Goal: Transaction & Acquisition: Purchase product/service

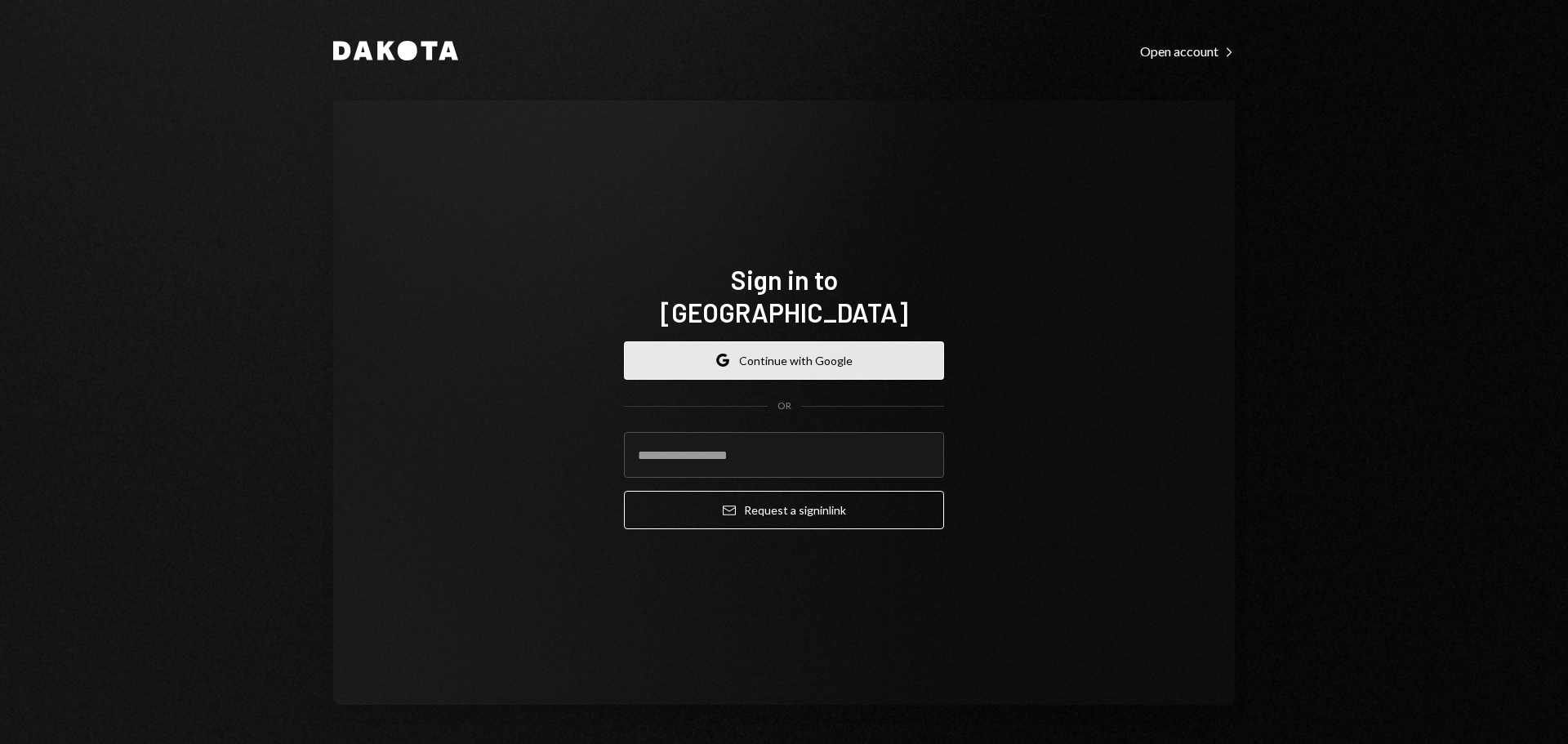
click at [830, 345] on button "Google Continue with Google" at bounding box center [784, 360] width 320 height 39
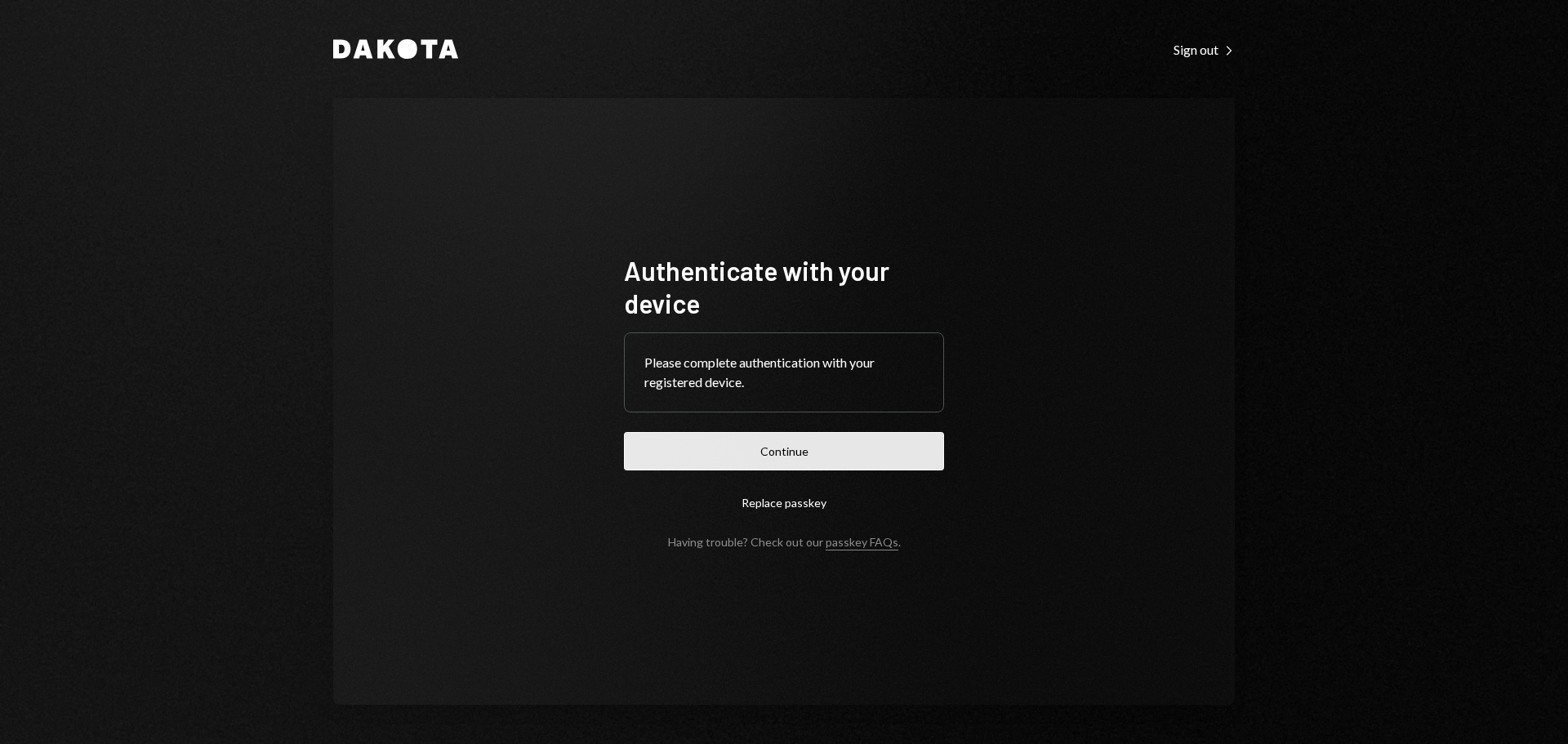
click at [846, 444] on button "Continue" at bounding box center [784, 452] width 320 height 39
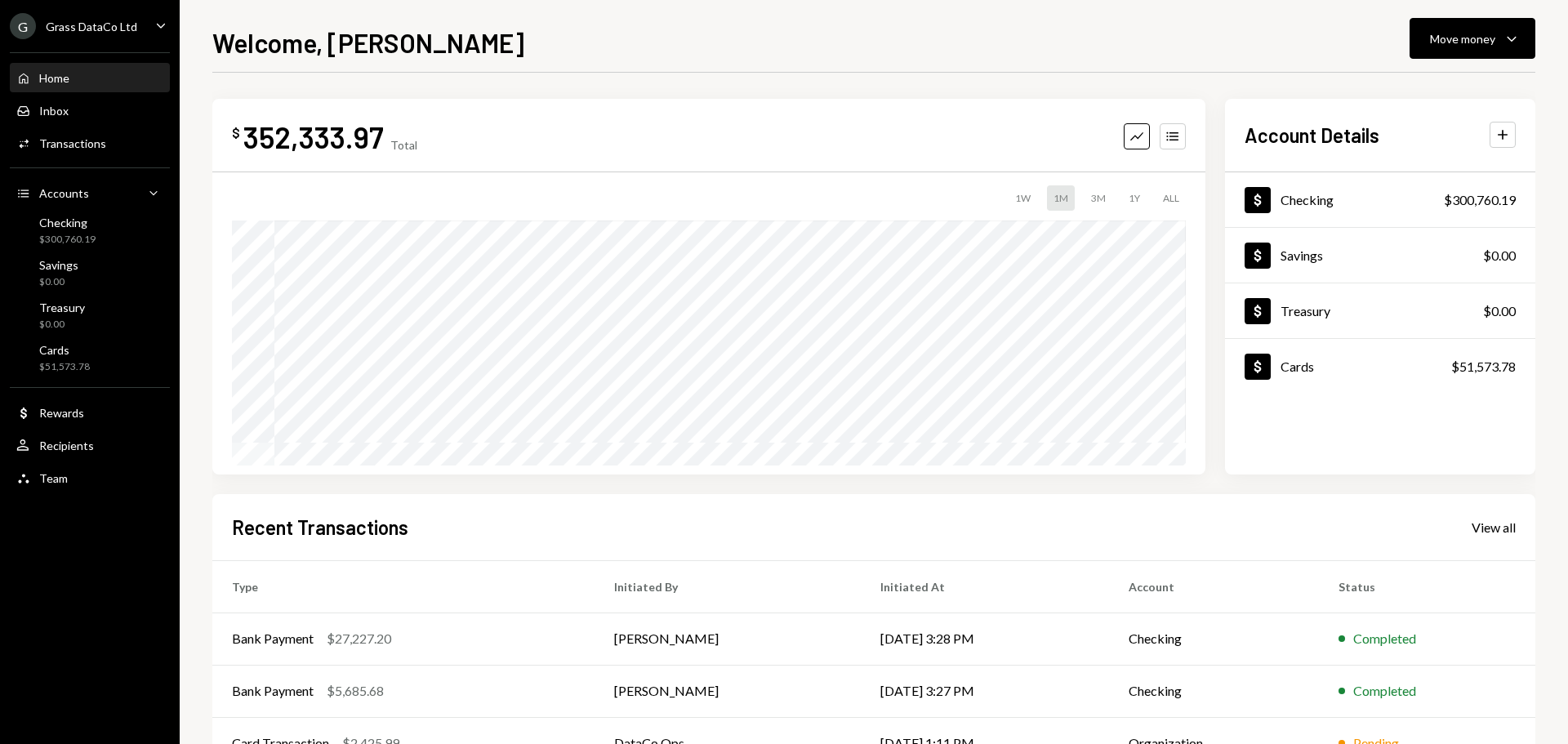
click at [129, 37] on div "G Grass DataCo Ltd" at bounding box center [74, 26] width 127 height 26
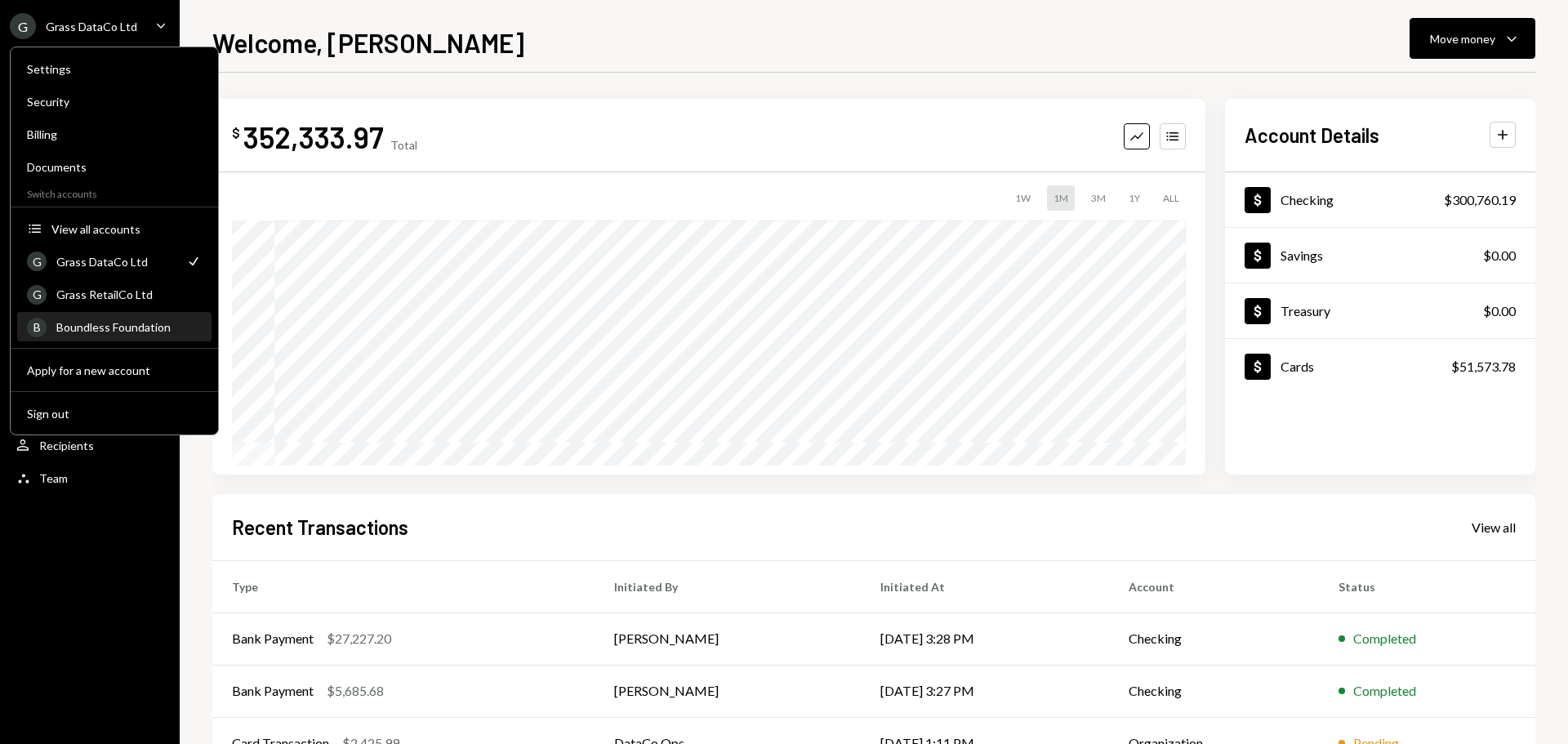
click at [122, 325] on div "Boundless Foundation" at bounding box center [129, 326] width 146 height 14
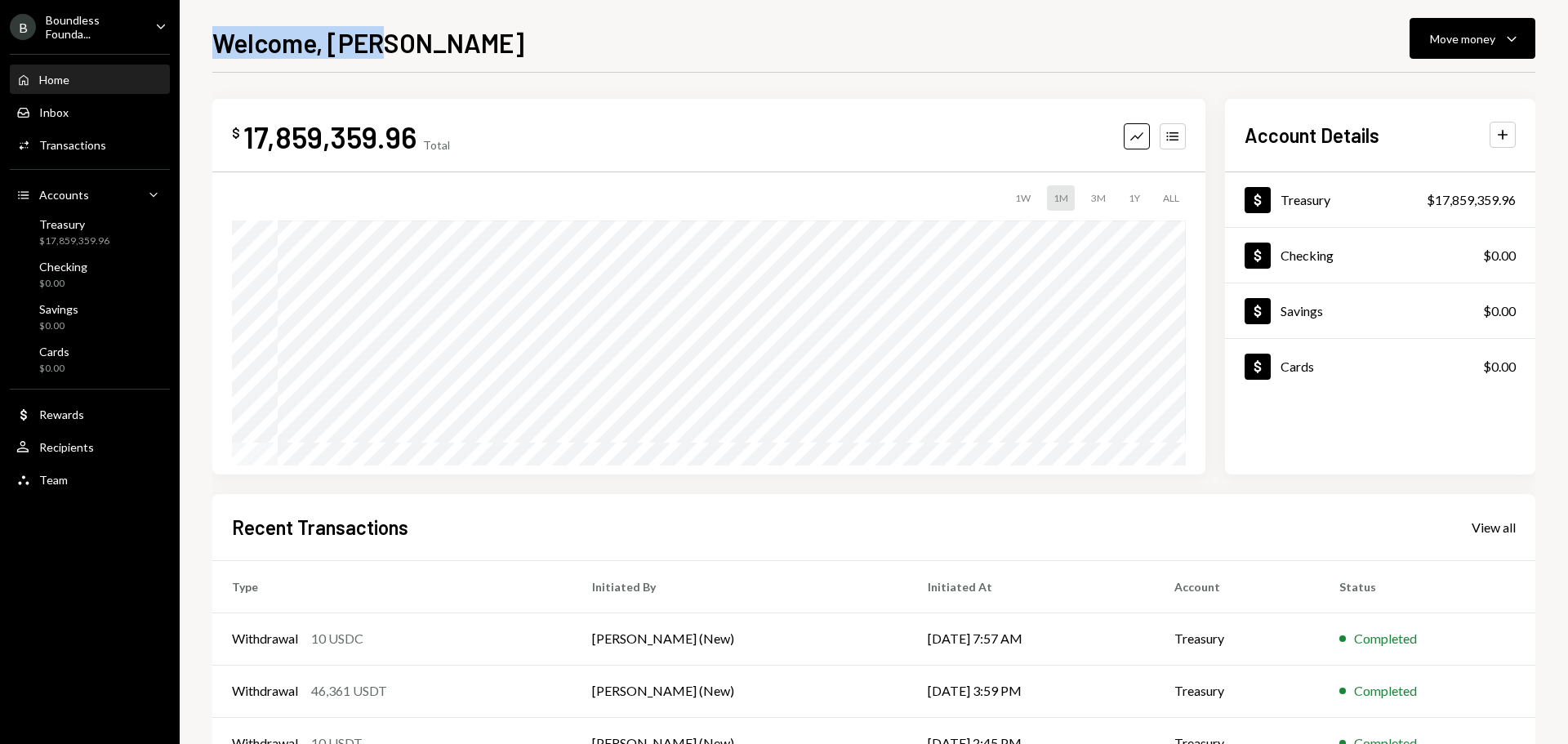
drag, startPoint x: 382, startPoint y: 50, endPoint x: 211, endPoint y: 50, distance: 171.0
click at [211, 50] on div "Welcome, [PERSON_NAME] Move money Caret Down $ 17,859,359.96 Total Graph Accoun…" at bounding box center [874, 372] width 1388 height 744
click at [344, 88] on div "$ 17,859,359.96 Total Graph Accounts 1W 1M 3M 1Y ALL $449,762.00 [DATE] Account…" at bounding box center [873, 490] width 1323 height 834
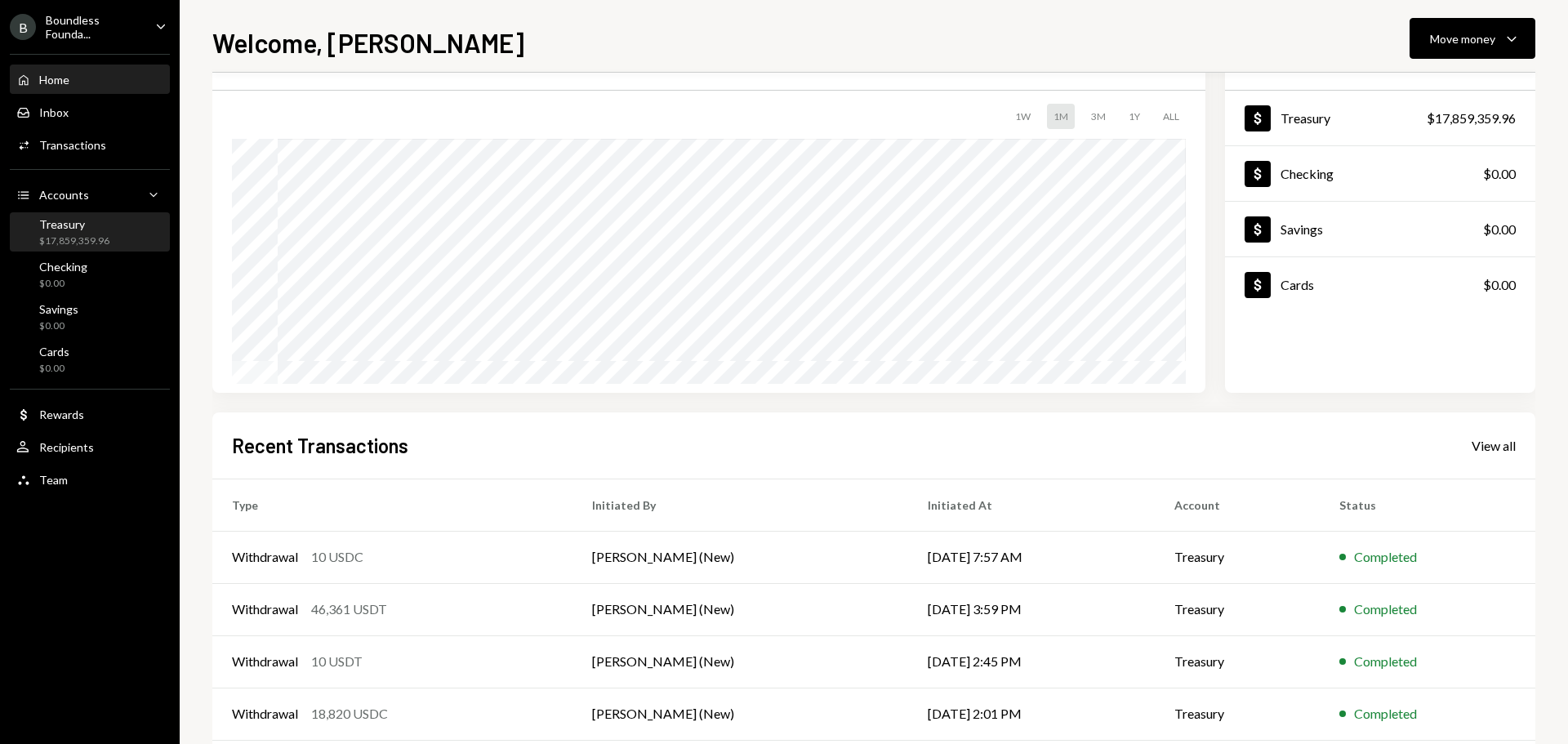
click at [76, 240] on div "$17,859,359.96" at bounding box center [75, 241] width 70 height 14
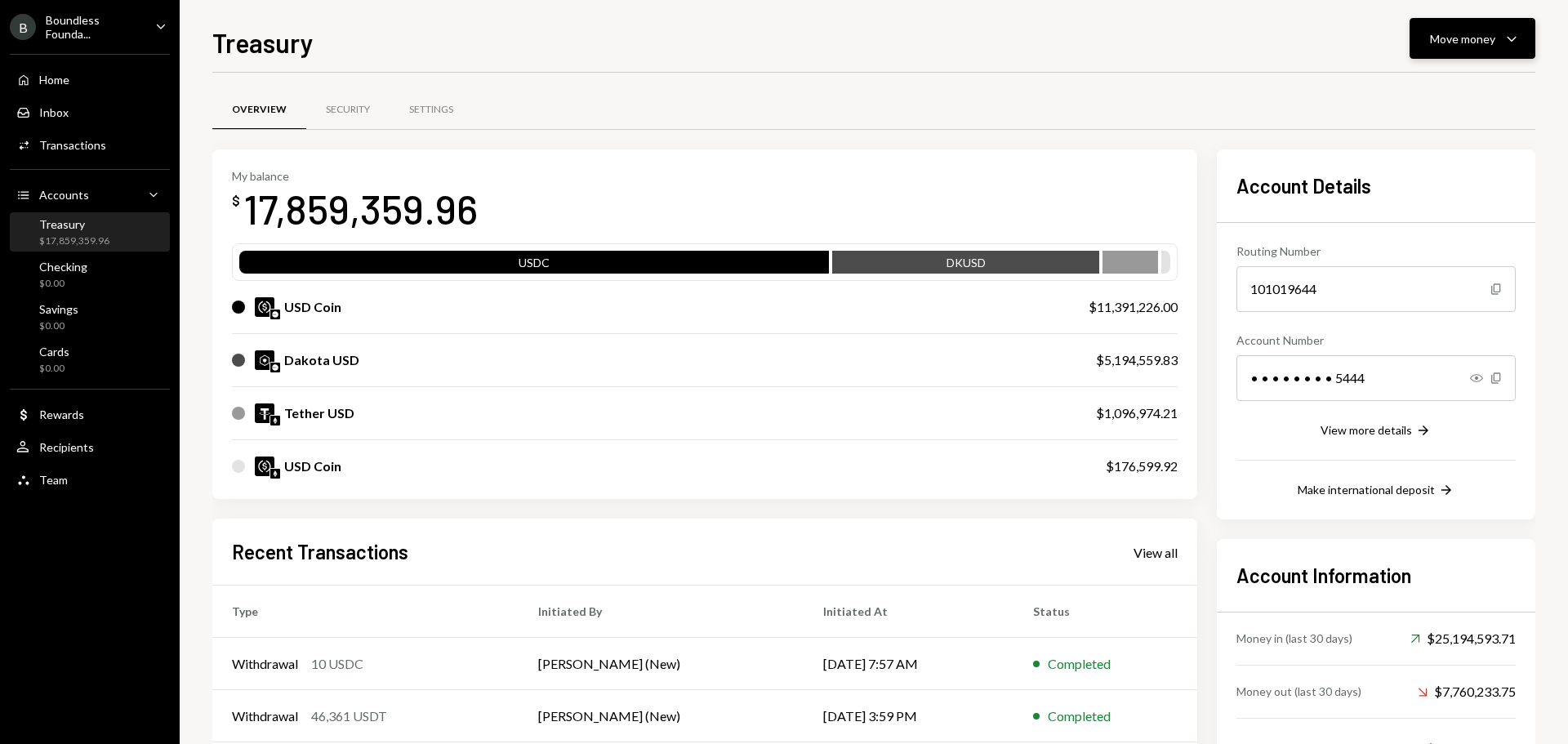
click at [1441, 38] on div "Move money" at bounding box center [1462, 39] width 65 height 18
click at [1408, 86] on div "Send" at bounding box center [1458, 88] width 119 height 18
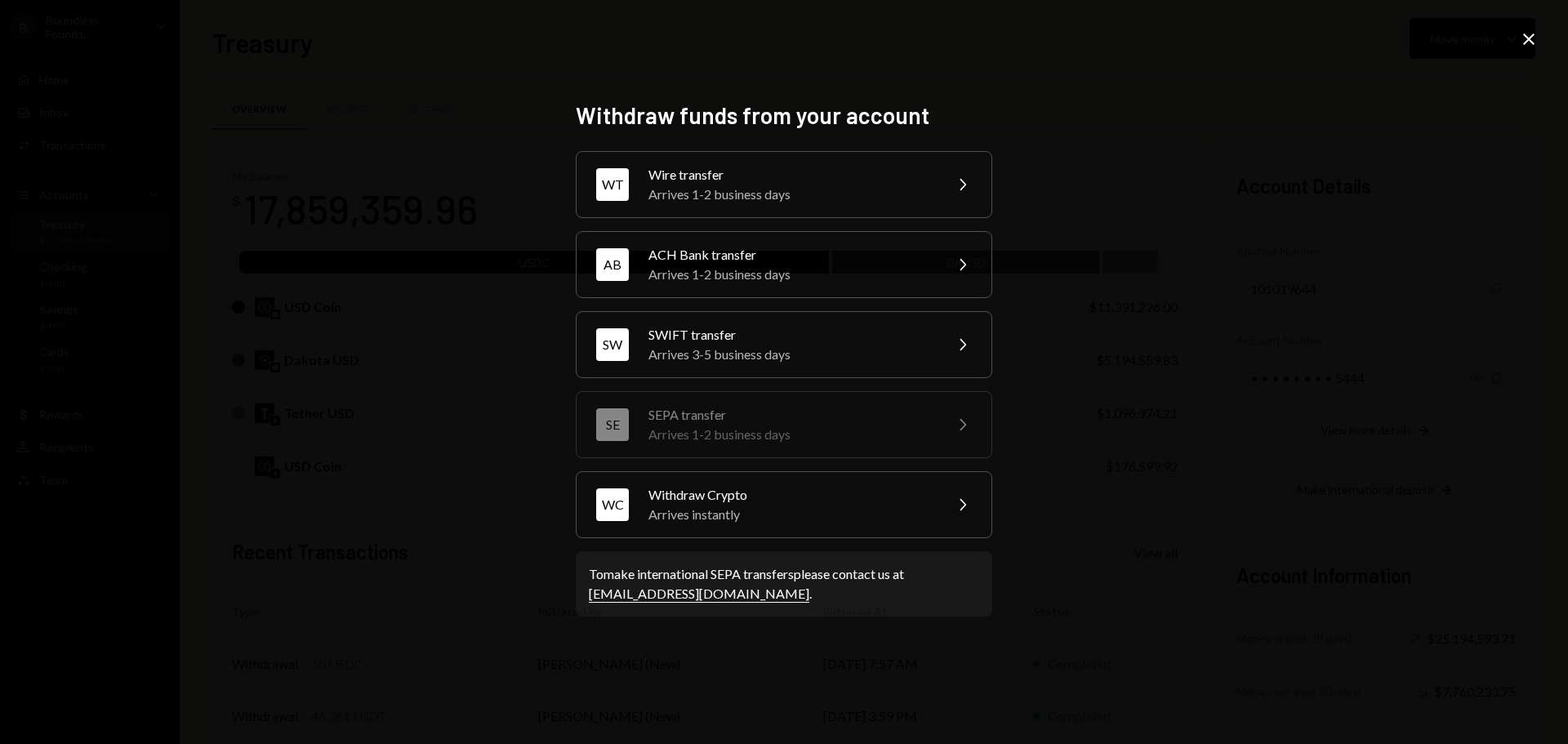
click at [1541, 32] on div "Withdraw funds from your account WT Wire transfer Arrives 1-2 business days Che…" at bounding box center [784, 372] width 1568 height 744
click at [1527, 34] on icon "Close" at bounding box center [1528, 39] width 19 height 19
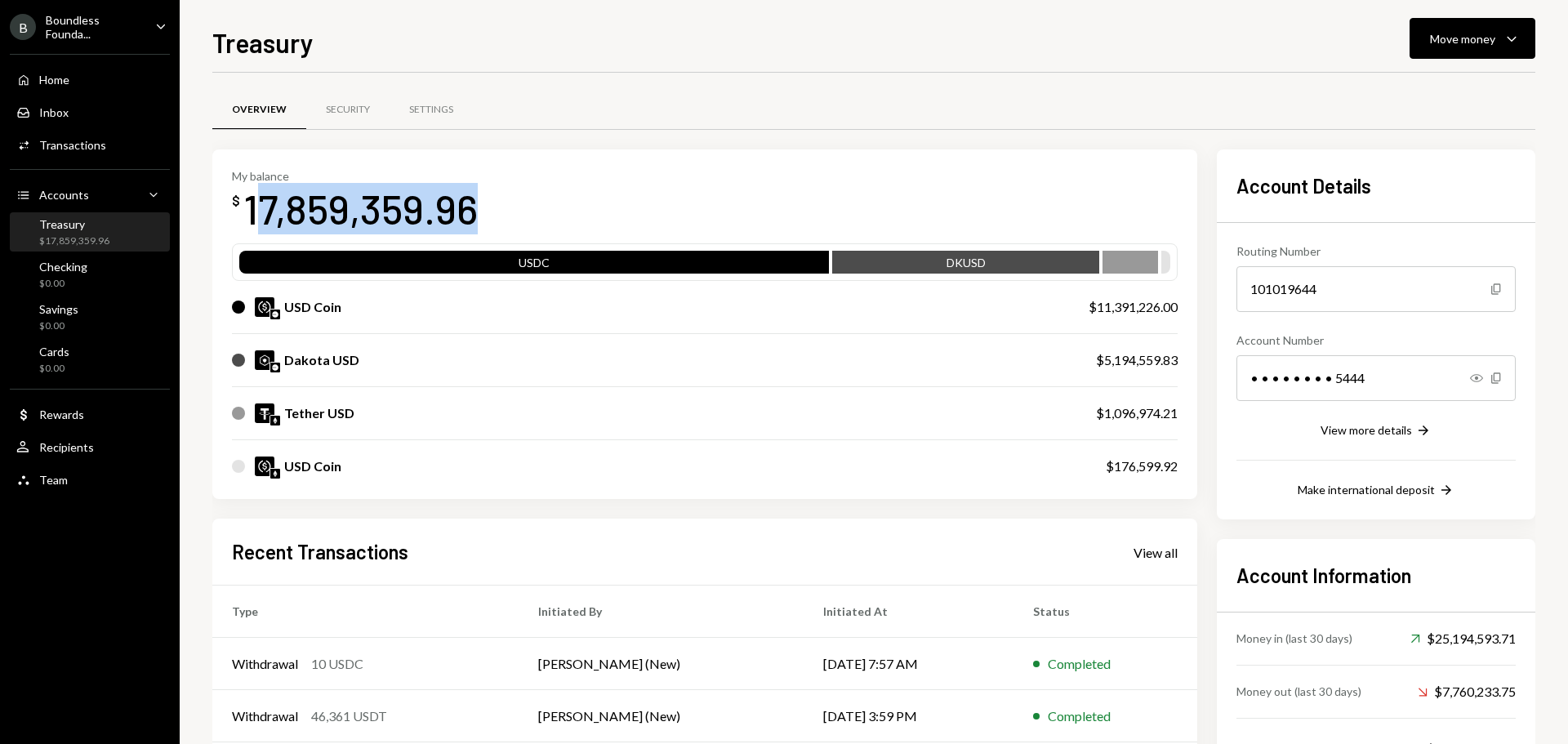
drag, startPoint x: 251, startPoint y: 210, endPoint x: 523, endPoint y: 219, distance: 272.1
click at [523, 219] on div "My balance $ 17,859,359.96" at bounding box center [705, 201] width 946 height 65
click at [526, 216] on div "My balance $ 17,859,359.96" at bounding box center [705, 201] width 946 height 65
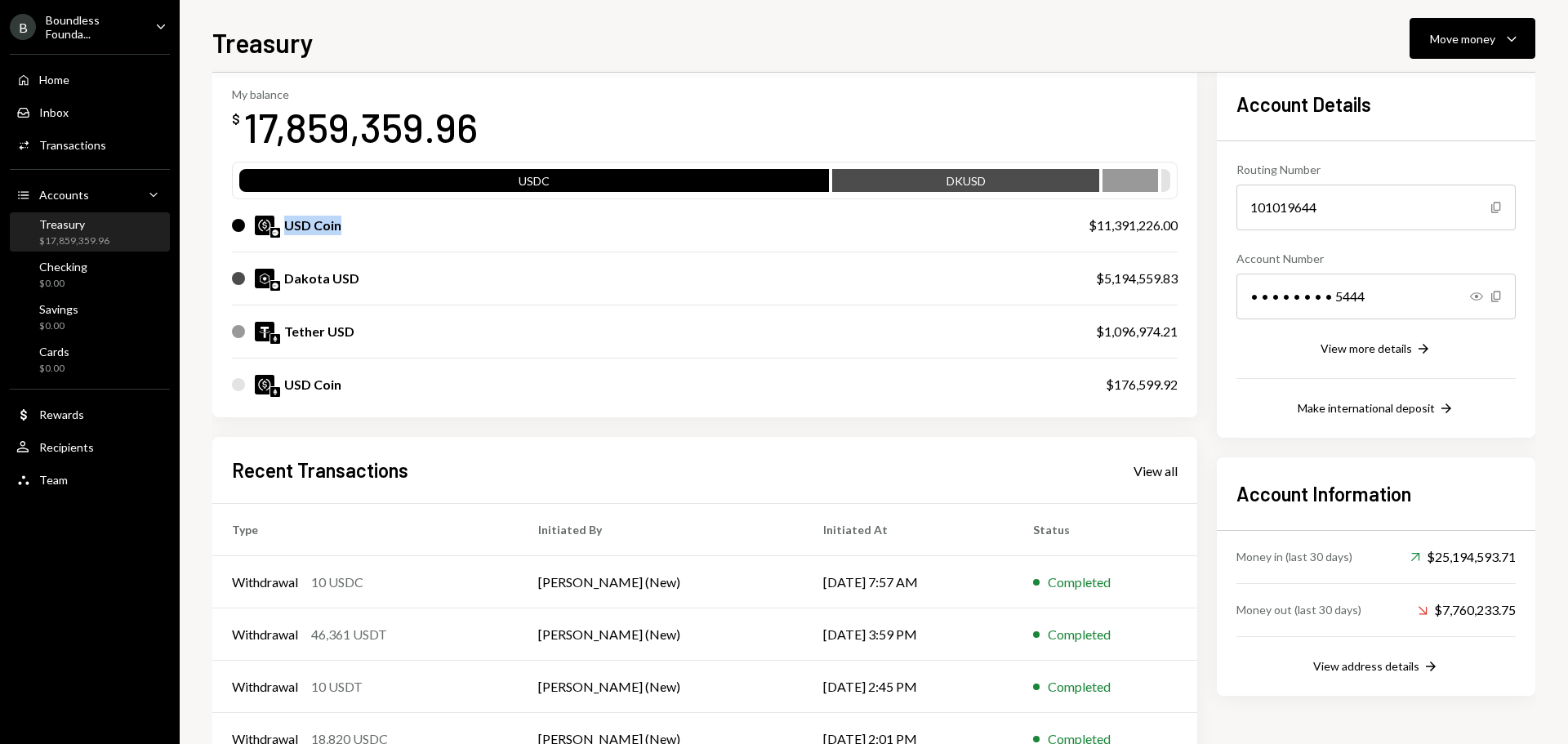
drag, startPoint x: 288, startPoint y: 225, endPoint x: 356, endPoint y: 219, distance: 68.3
click at [356, 219] on div "USD Coin" at bounding box center [644, 225] width 824 height 19
drag, startPoint x: 290, startPoint y: 274, endPoint x: 371, endPoint y: 278, distance: 81.1
click at [371, 278] on div "Dakota USD" at bounding box center [648, 278] width 831 height 19
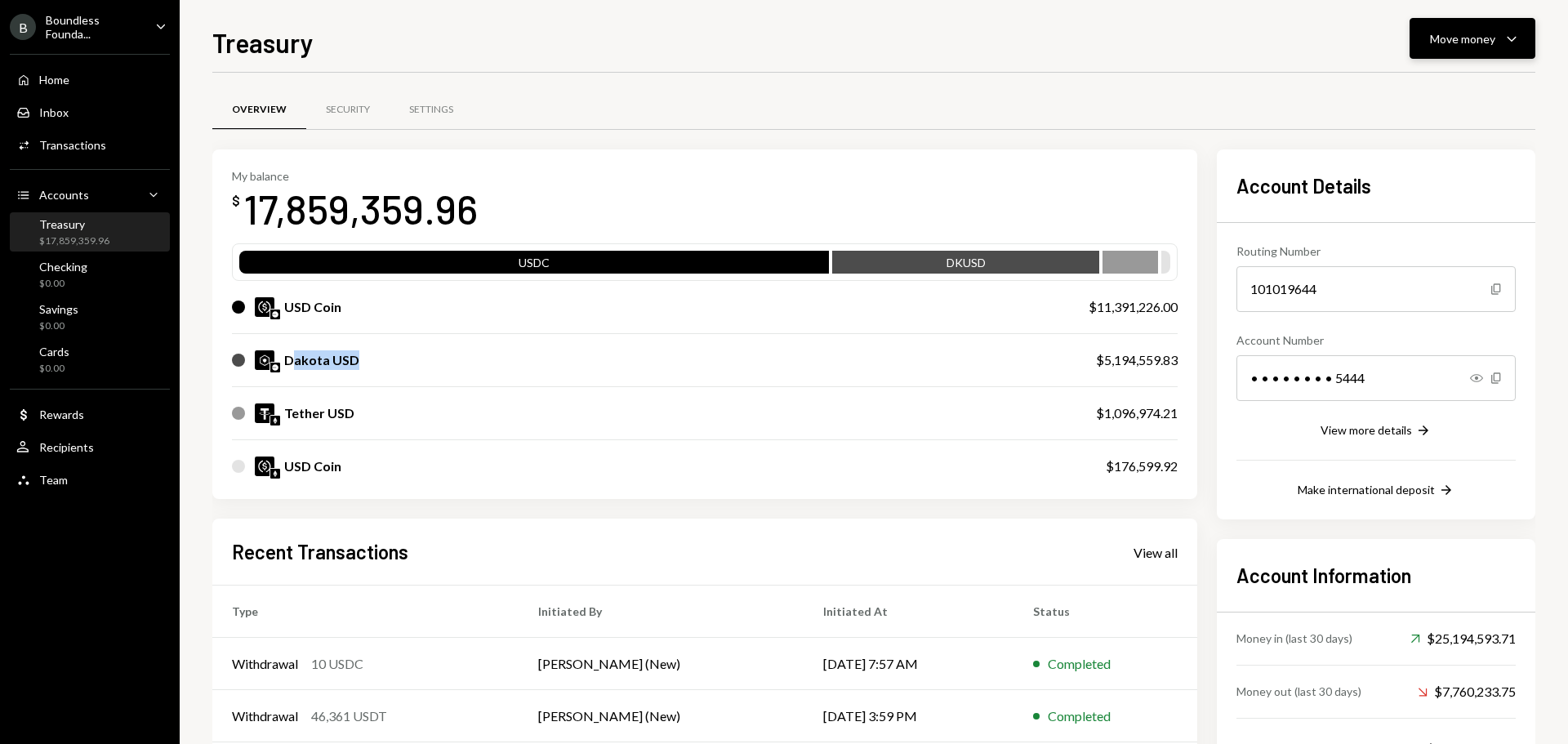
click at [1480, 47] on div "Move money Caret Down" at bounding box center [1472, 38] width 85 height 19
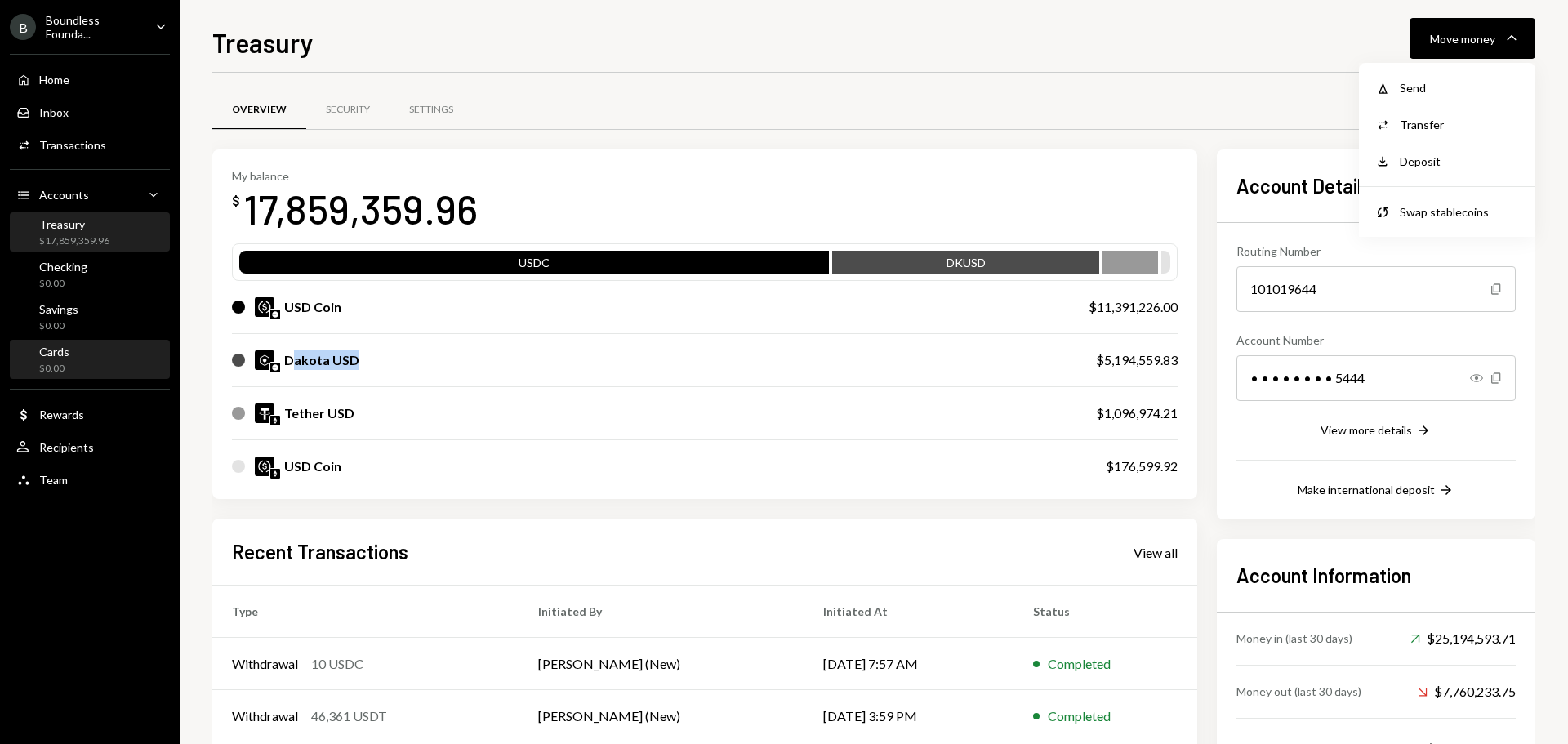
drag, startPoint x: 62, startPoint y: 356, endPoint x: 77, endPoint y: 354, distance: 15.1
click at [62, 356] on div "Cards" at bounding box center [54, 351] width 30 height 14
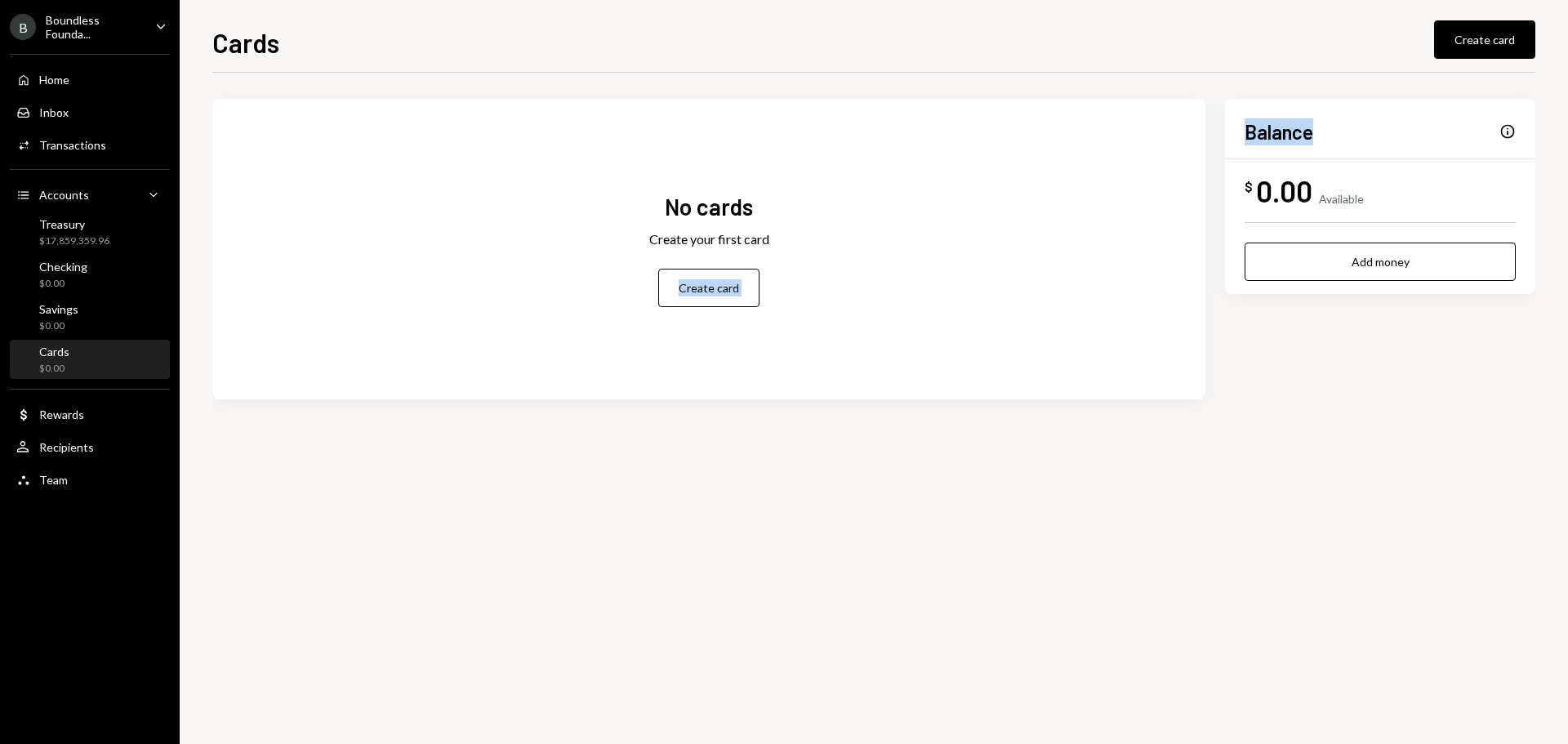
drag, startPoint x: 1285, startPoint y: 132, endPoint x: 1197, endPoint y: 131, distance: 88.0
click at [1192, 131] on div "No cards Create your first card Create card Balance Info $ 0.00 Available Add m…" at bounding box center [873, 249] width 1323 height 301
click at [72, 235] on div "$17,859,359.96" at bounding box center [75, 241] width 70 height 14
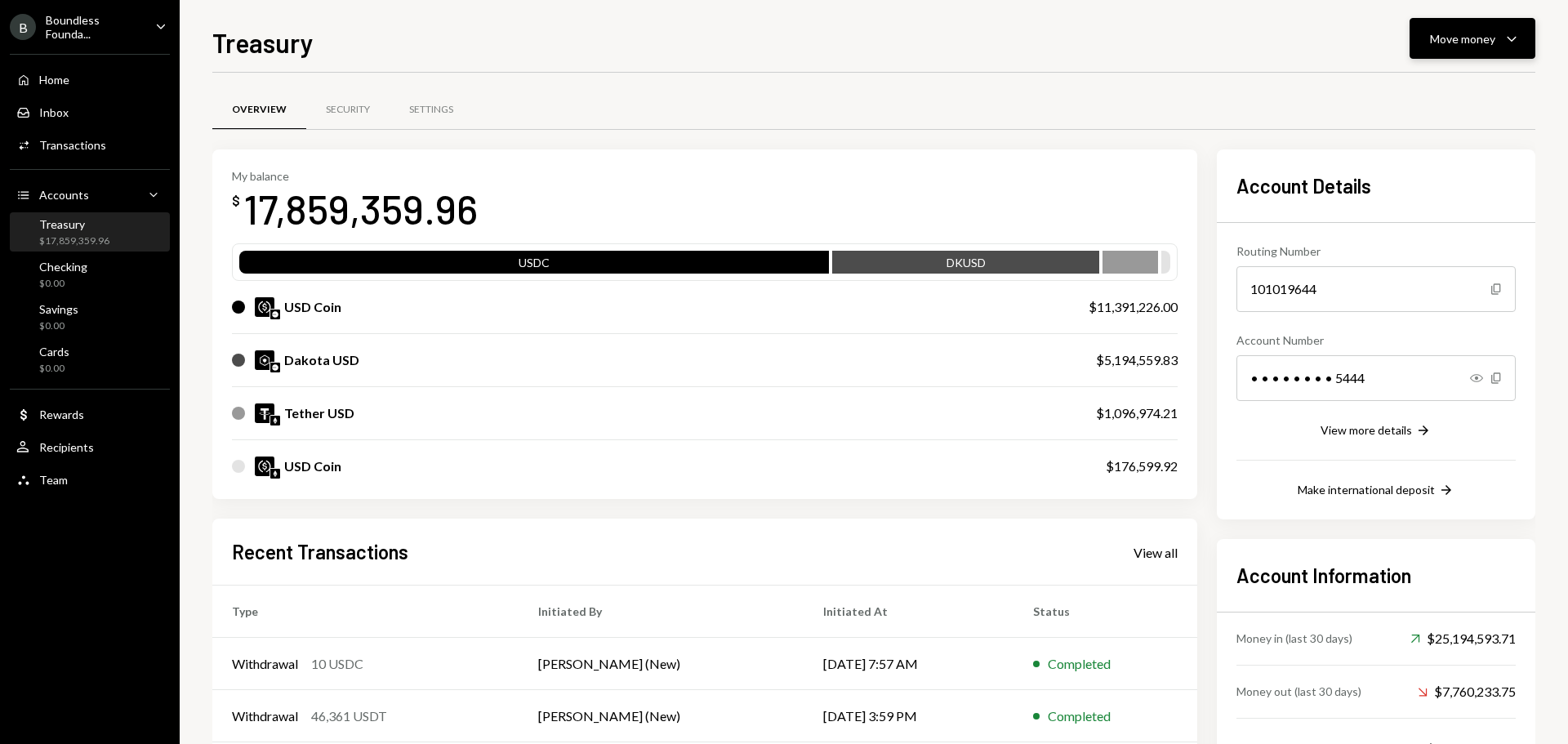
click at [1463, 29] on button "Move money Caret Down" at bounding box center [1472, 38] width 125 height 41
click at [1414, 89] on div "Send" at bounding box center [1458, 88] width 119 height 18
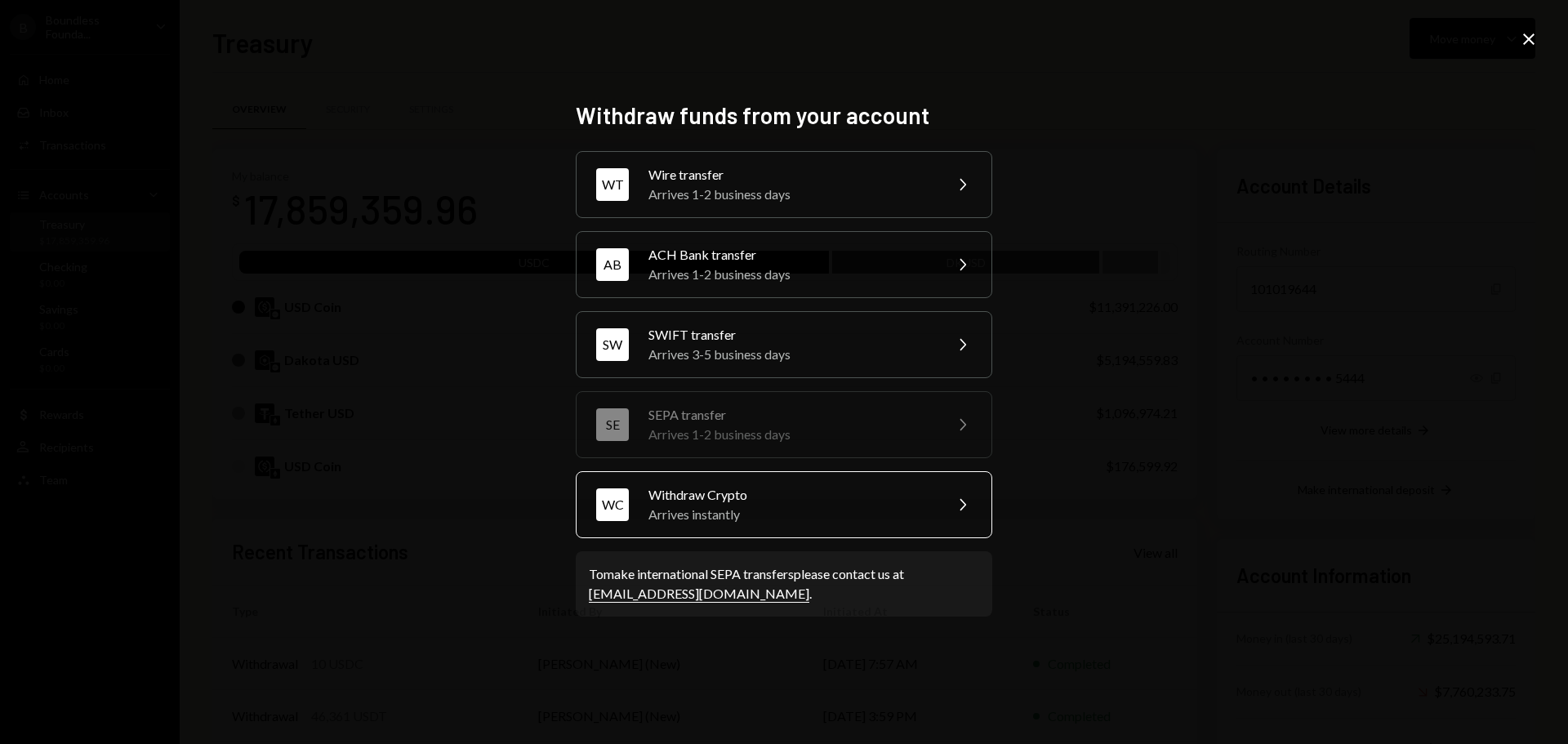
click at [719, 515] on div "Arrives instantly" at bounding box center [790, 514] width 284 height 19
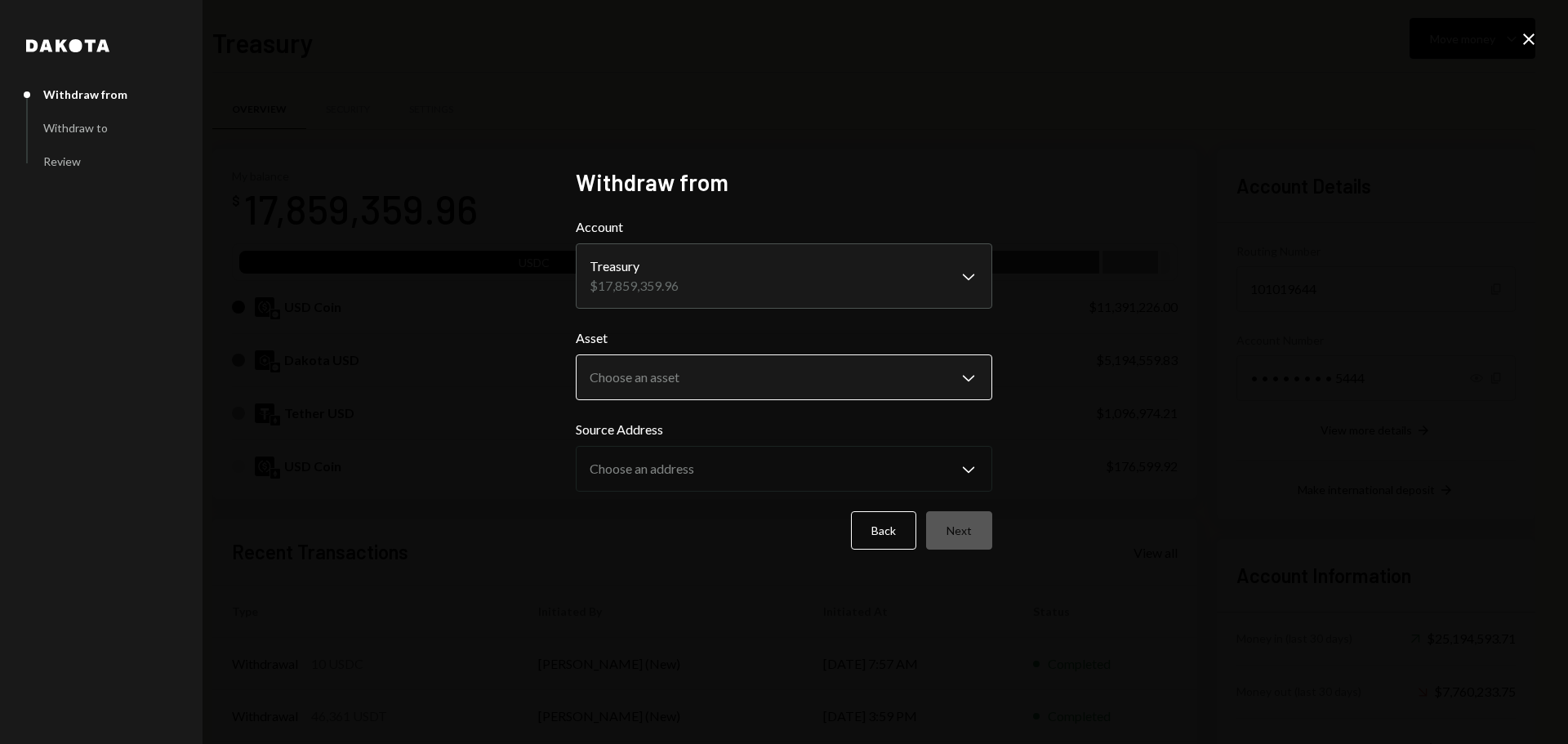
click at [641, 373] on body "B Boundless Founda... Caret Down Home Home Inbox Inbox Activities Transactions …" at bounding box center [784, 372] width 1568 height 744
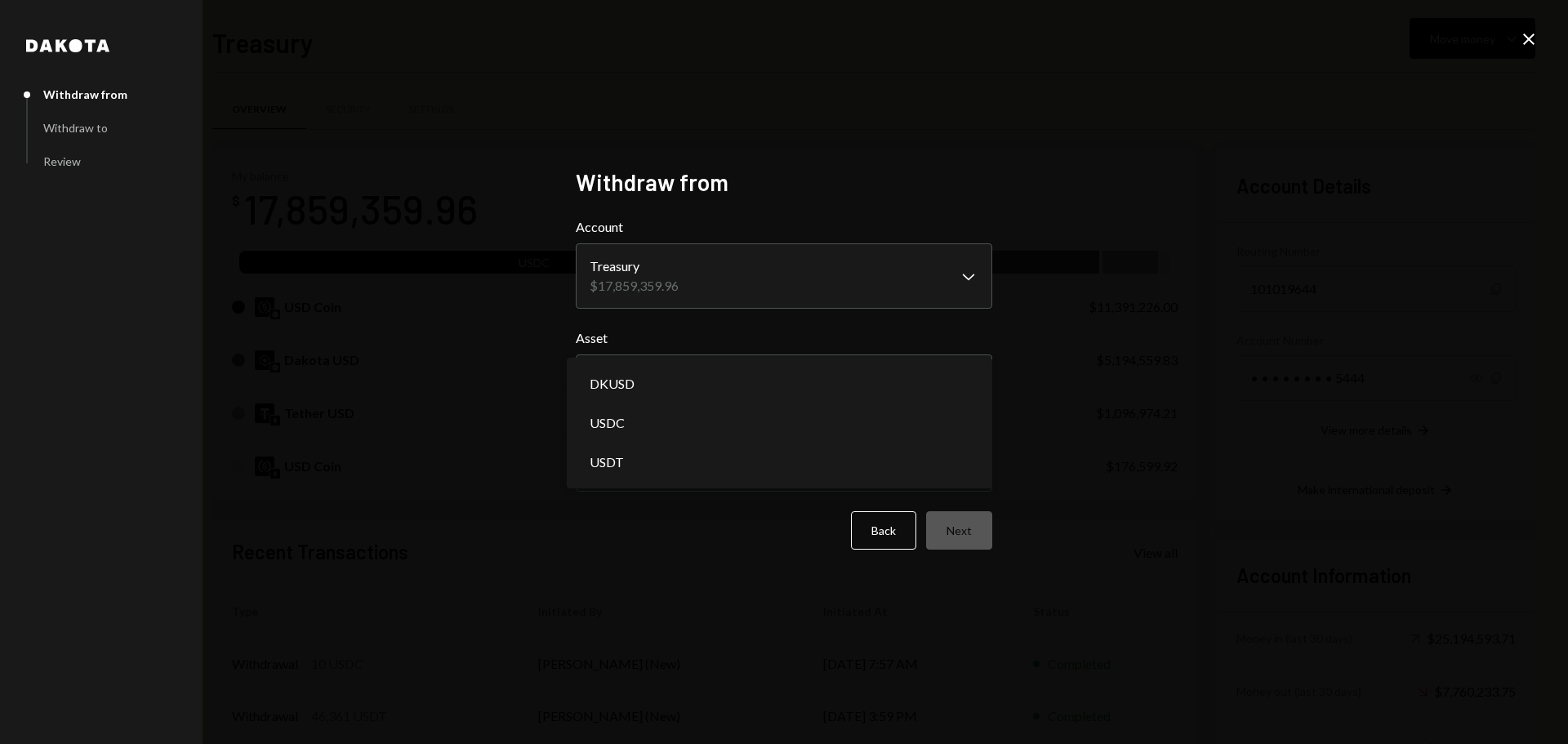
select select "****"
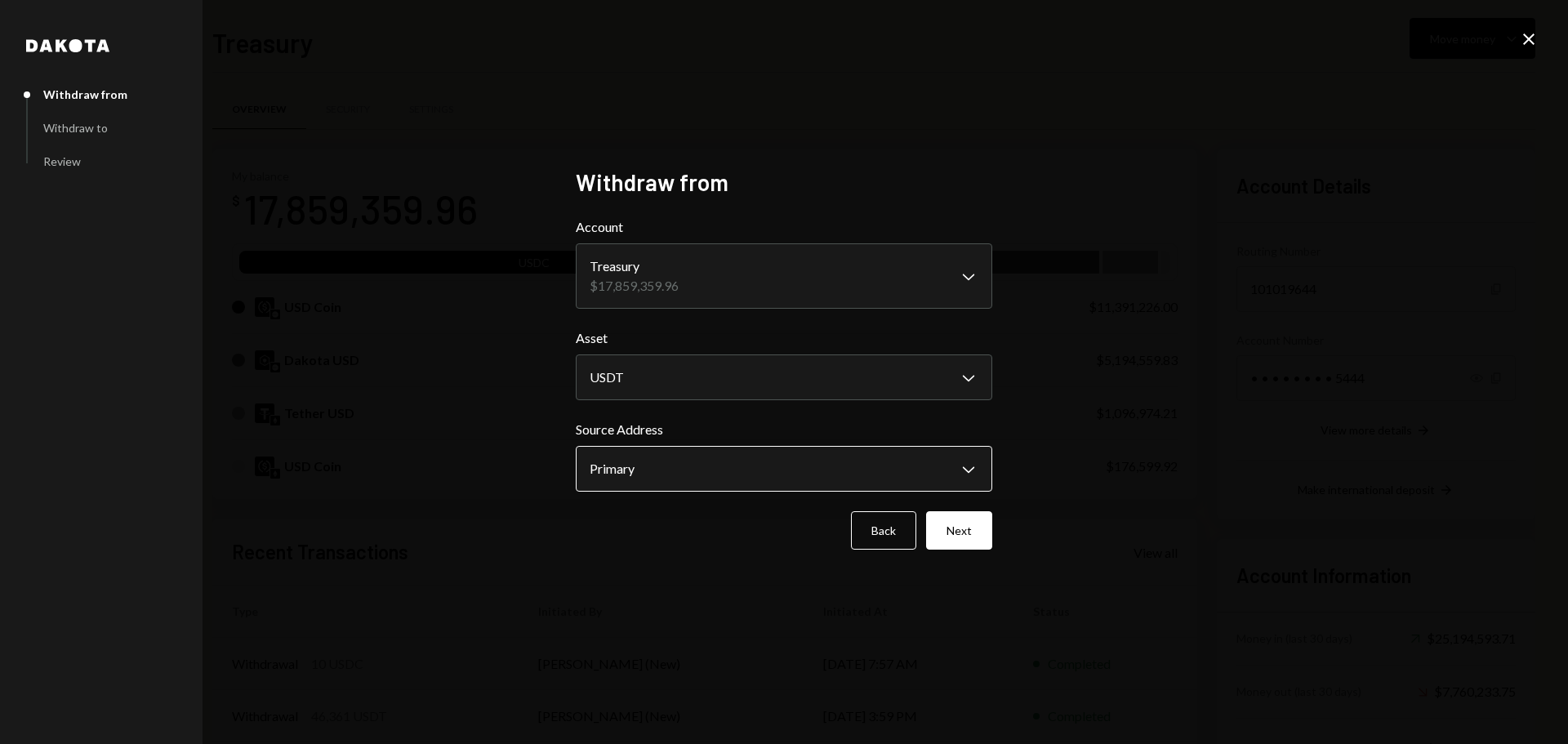
click at [631, 462] on body "B Boundless Founda... Caret Down Home Home Inbox Inbox Activities Transactions …" at bounding box center [784, 372] width 1568 height 744
click at [957, 519] on button "Next" at bounding box center [960, 531] width 66 height 39
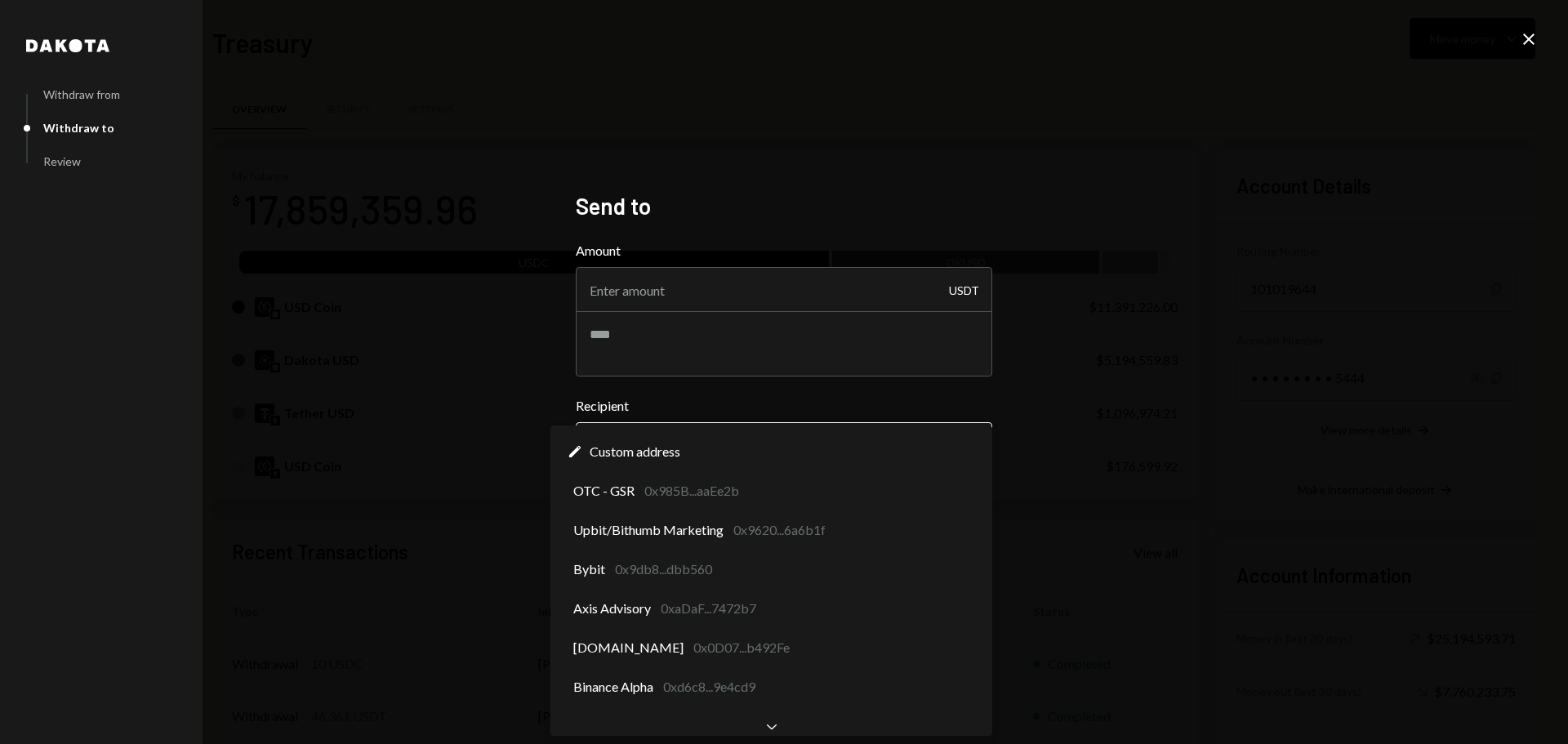
click at [626, 455] on body "B Boundless Founda... Caret Down Home Home Inbox Inbox Activities Transactions …" at bounding box center [784, 372] width 1568 height 744
click at [485, 447] on div "**********" at bounding box center [784, 372] width 1568 height 744
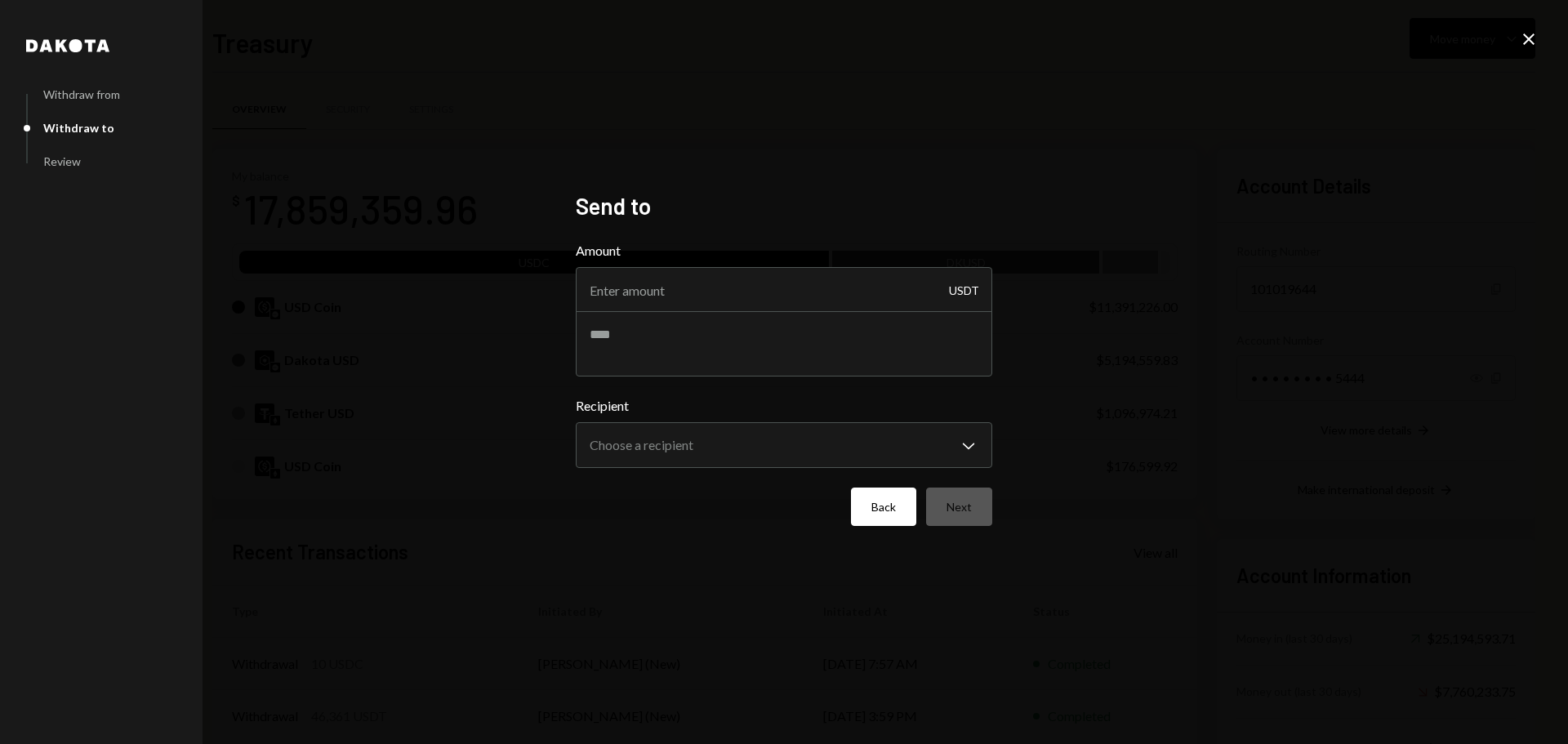
click at [900, 512] on button "Back" at bounding box center [883, 507] width 65 height 39
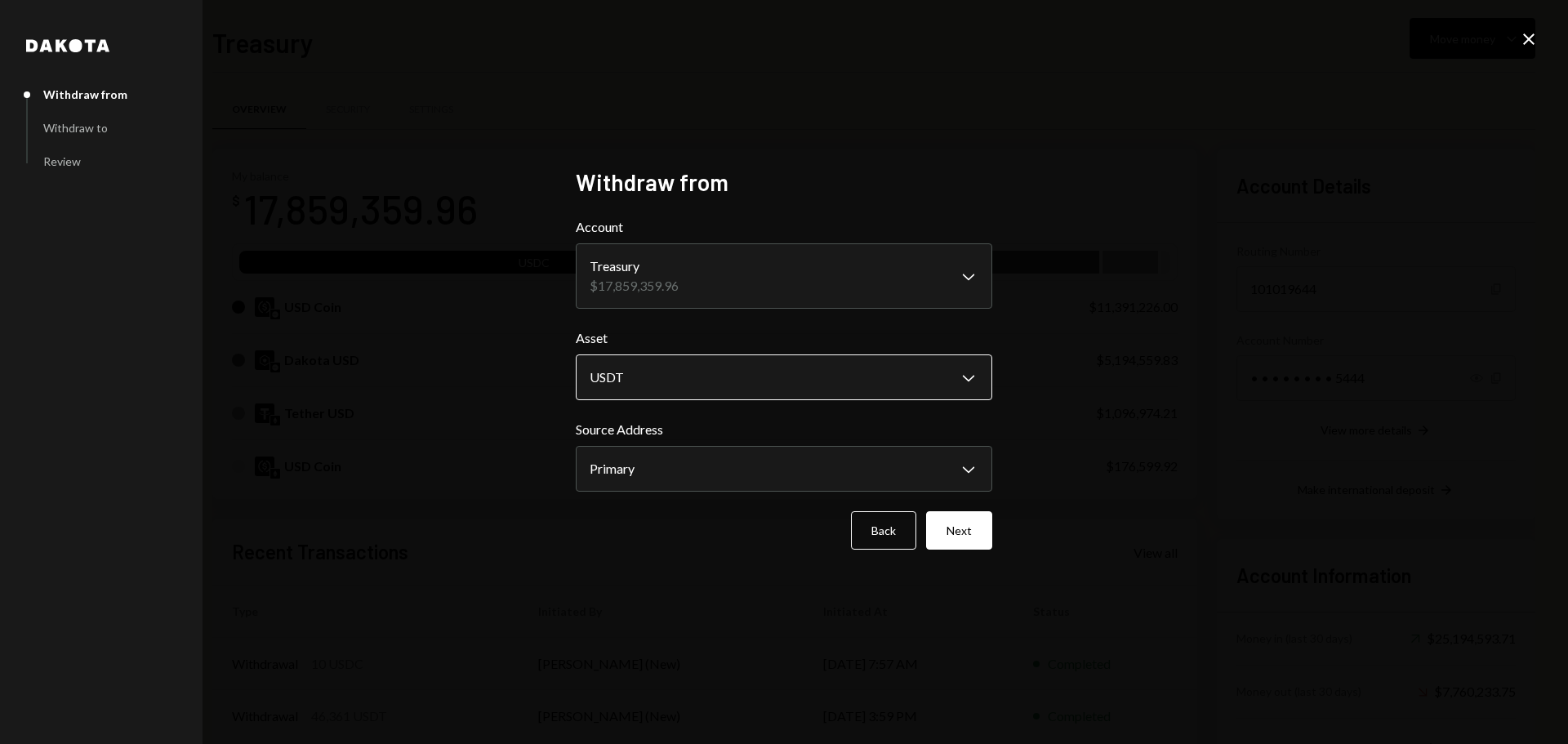
click at [644, 379] on body "B Boundless Founda... Caret Down Home Home Inbox Inbox Activities Transactions …" at bounding box center [784, 372] width 1568 height 744
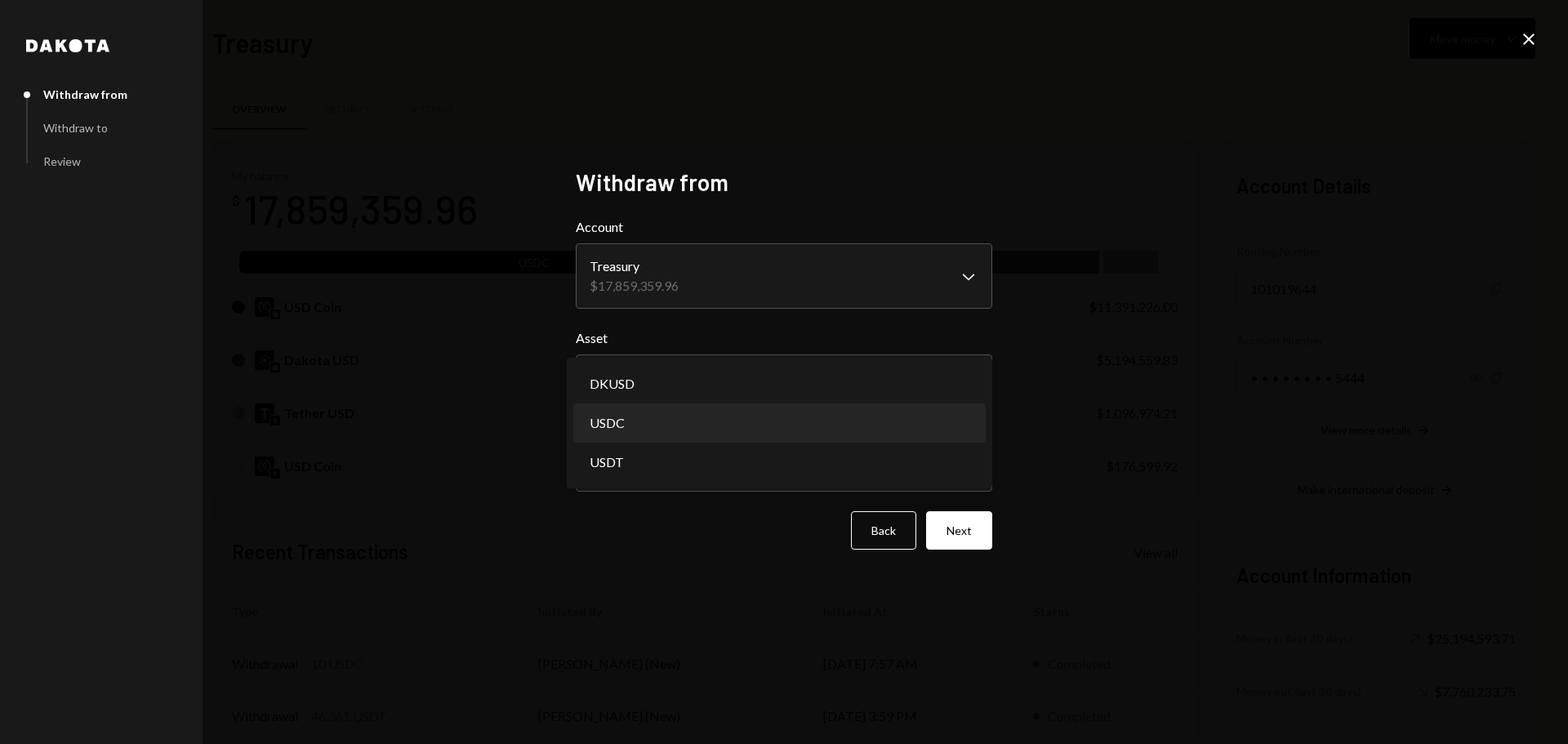
select select "****"
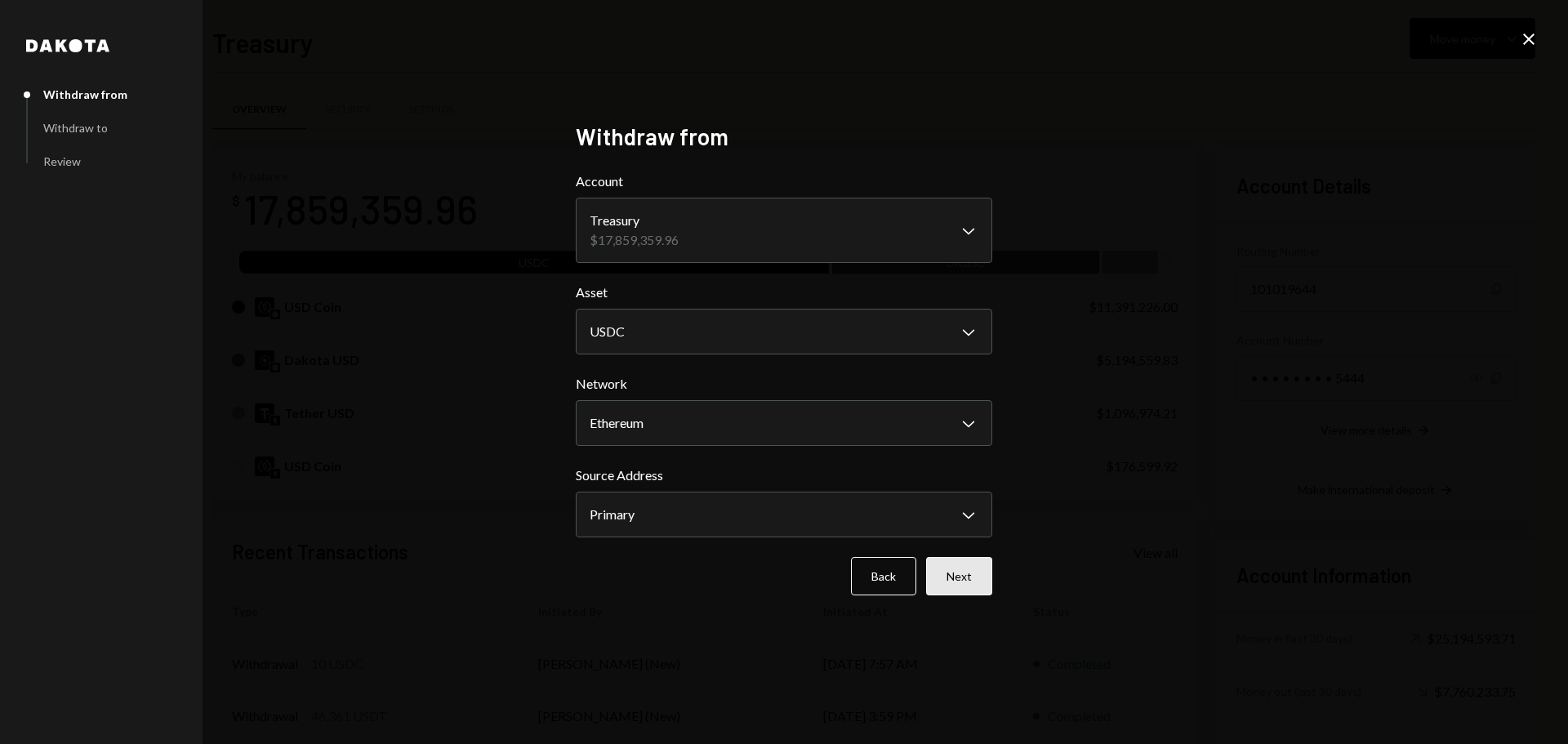
click at [973, 570] on button "Next" at bounding box center [960, 576] width 66 height 39
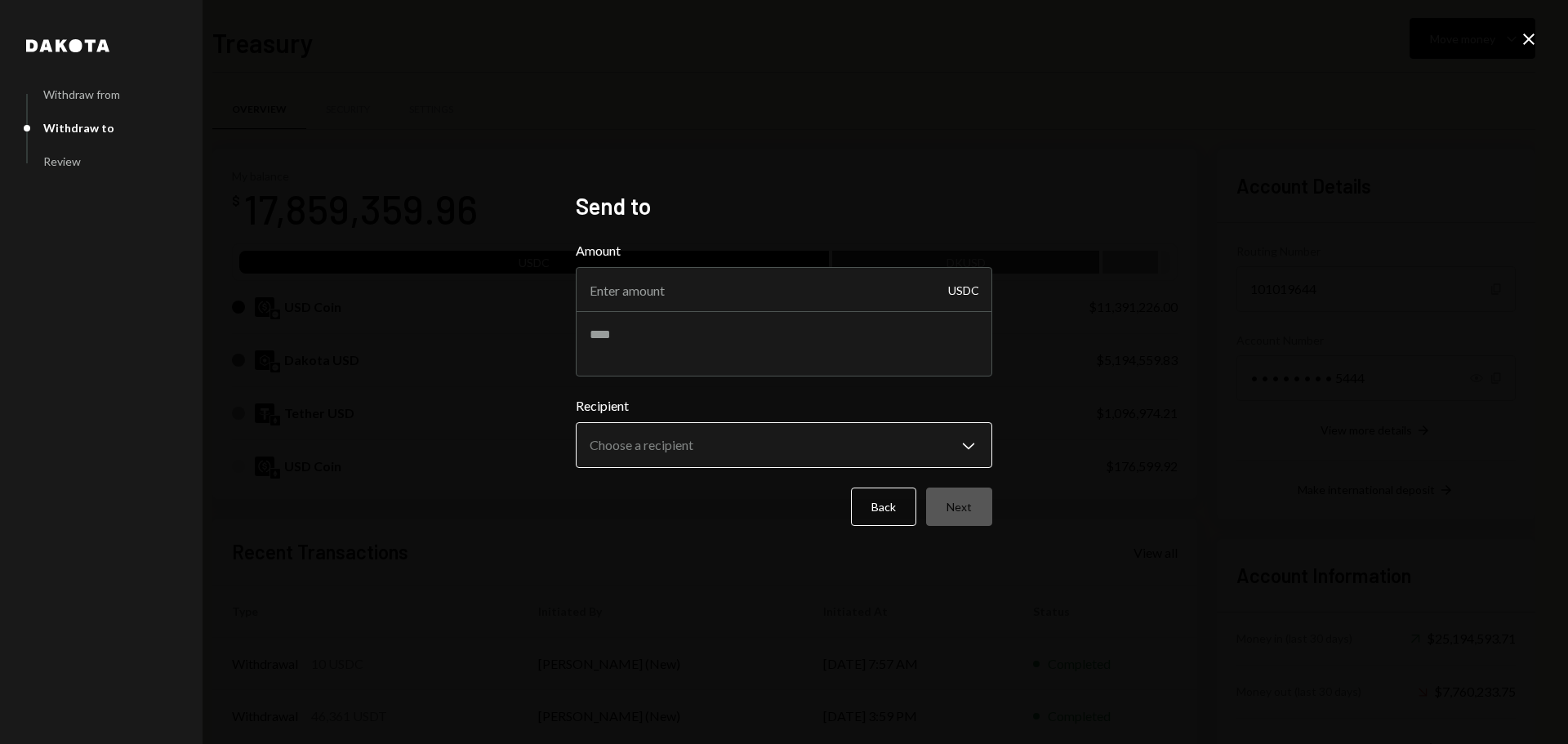
click at [639, 447] on body "B Boundless Founda... Caret Down Home Home Inbox Inbox Activities Transactions …" at bounding box center [784, 372] width 1568 height 744
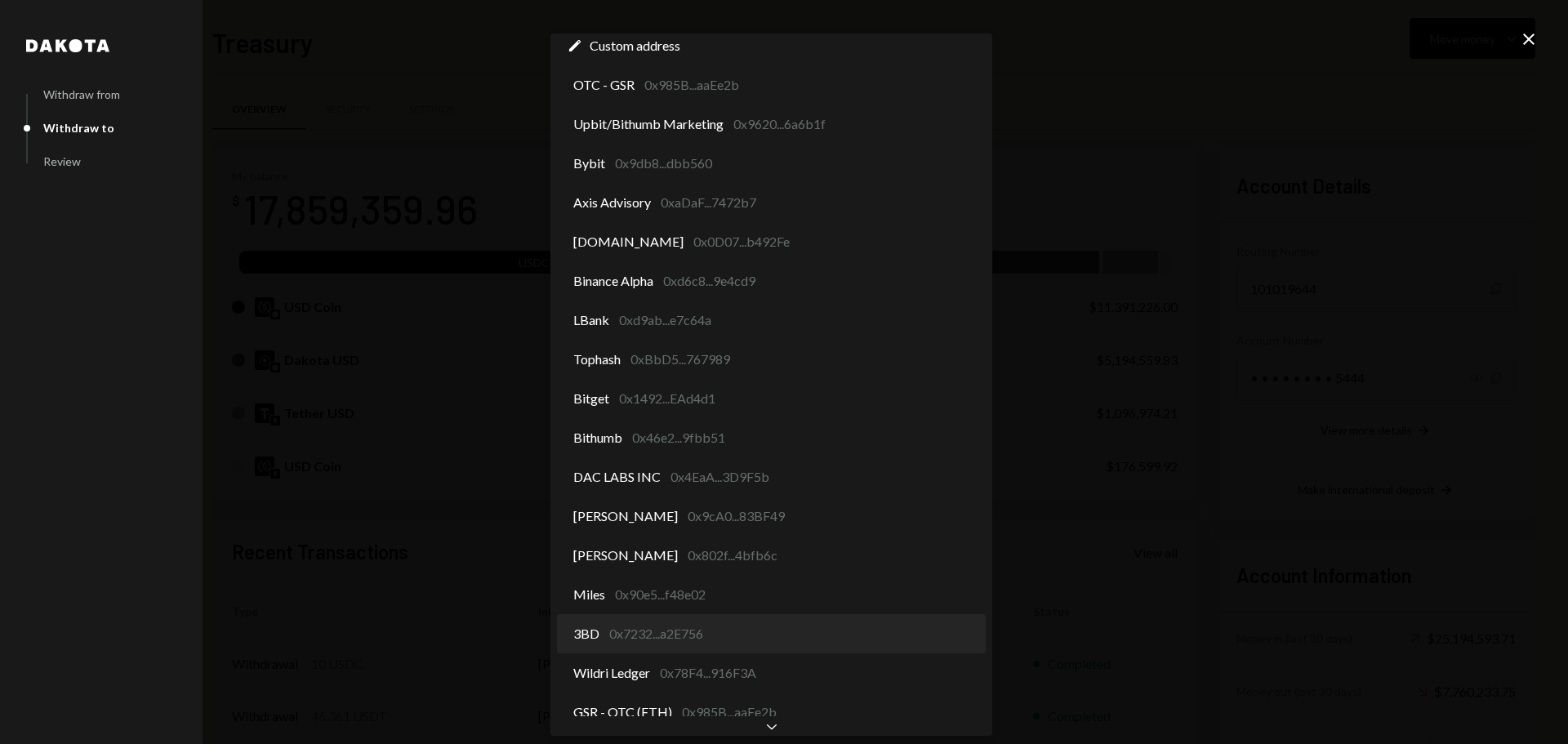
scroll to position [53, 0]
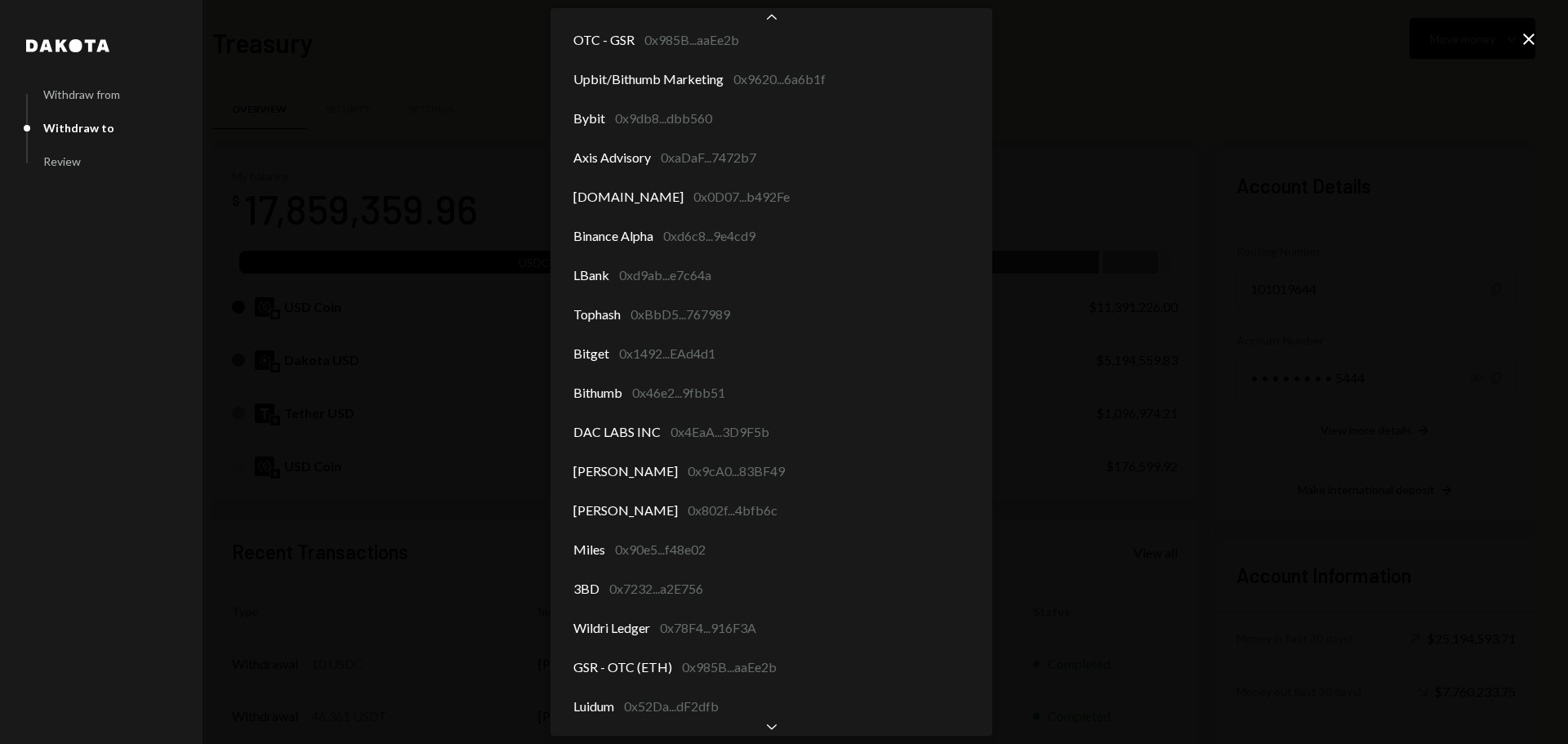
click at [441, 482] on div "**********" at bounding box center [784, 372] width 1568 height 744
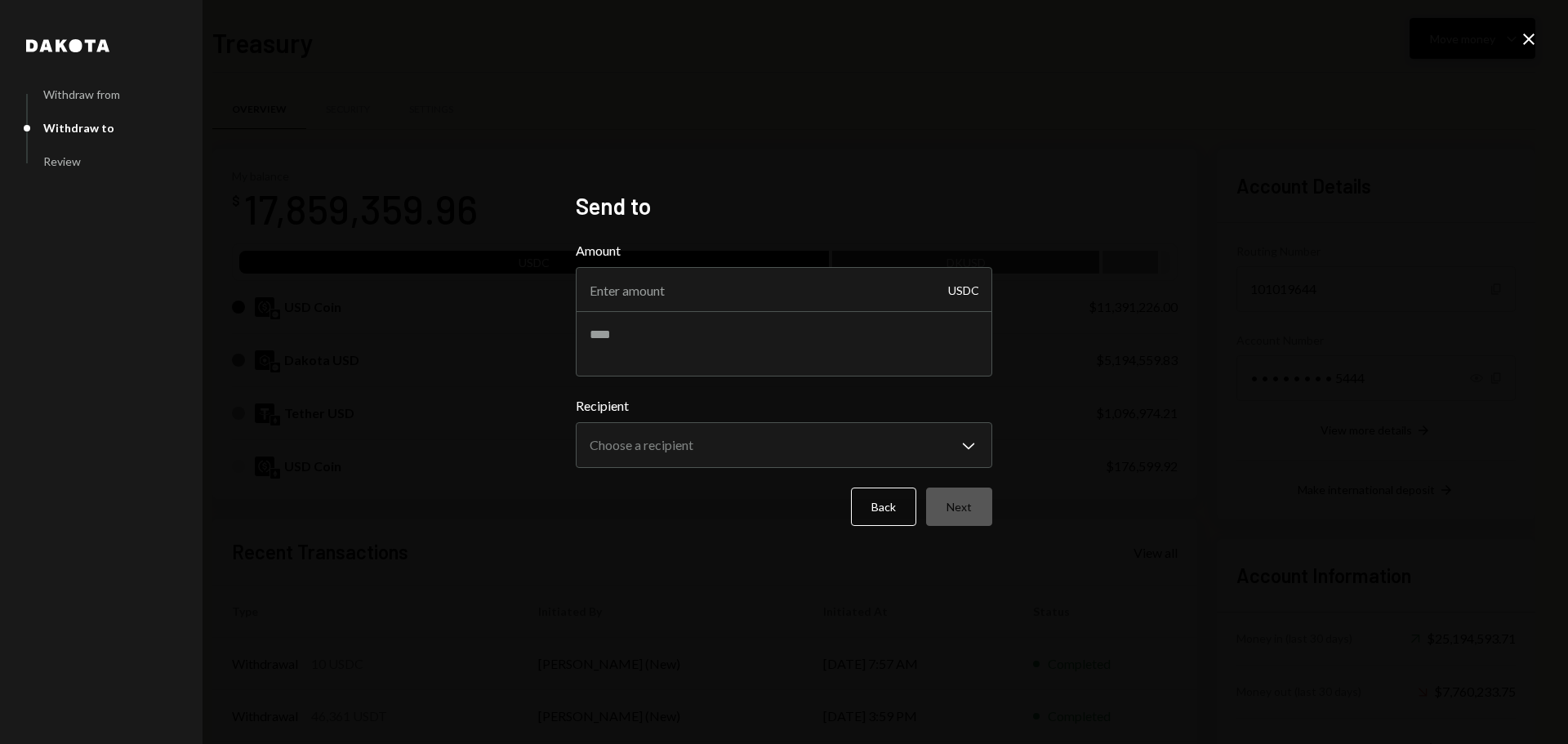
click at [1533, 35] on icon at bounding box center [1528, 39] width 11 height 11
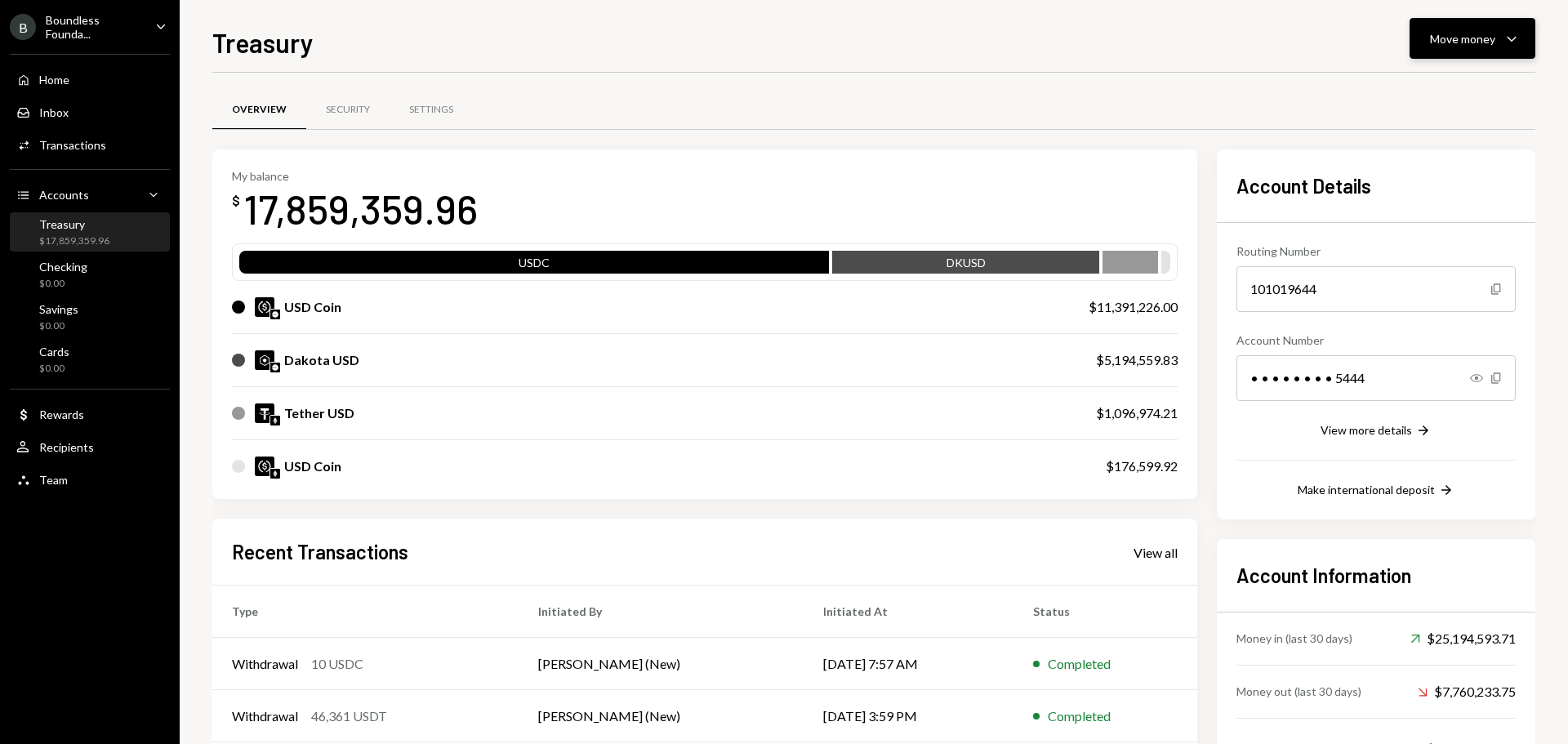
click at [1450, 44] on div "Move money" at bounding box center [1462, 39] width 65 height 18
click at [1406, 88] on div "Send" at bounding box center [1458, 88] width 119 height 18
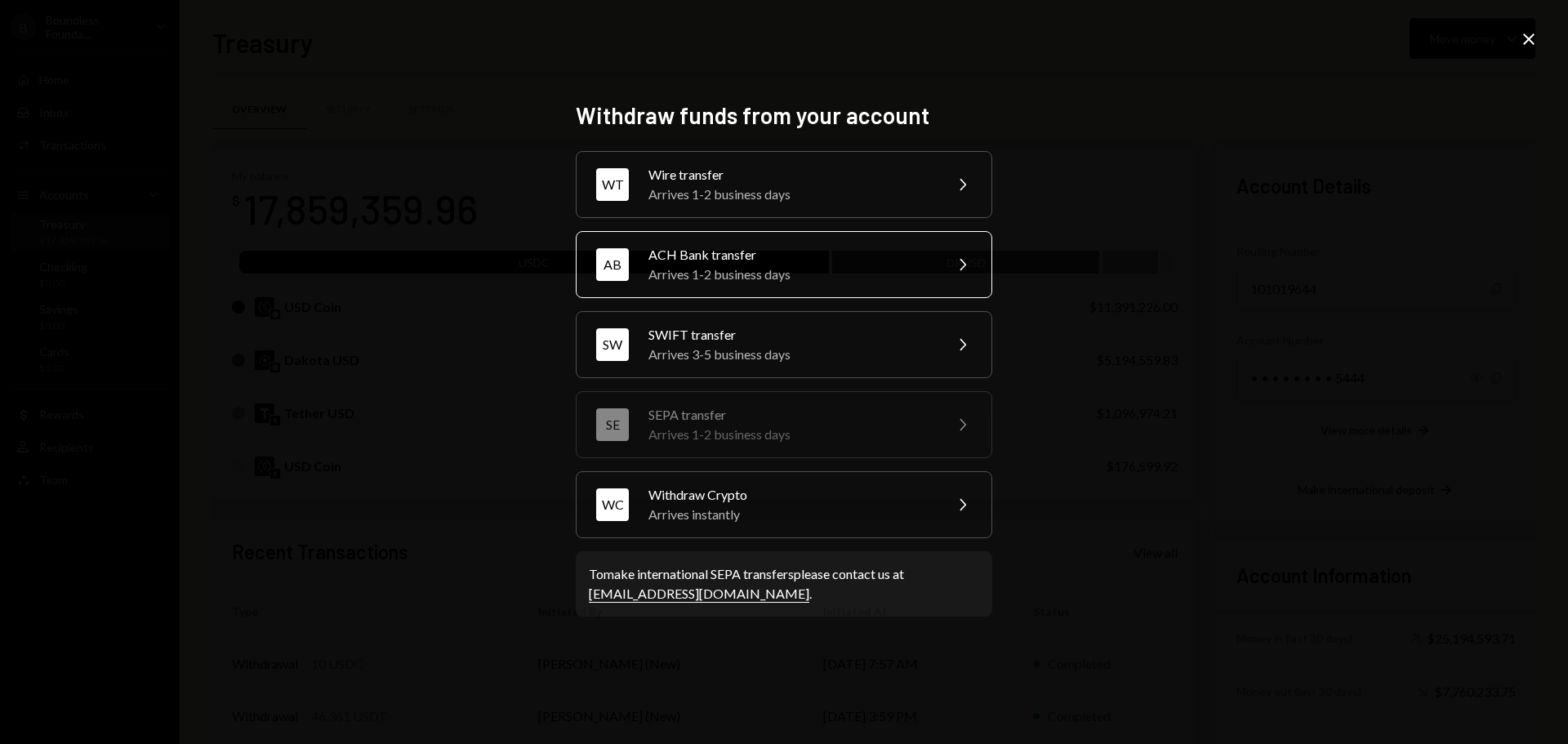
click at [758, 268] on div "Arrives 1-2 business days" at bounding box center [790, 274] width 284 height 19
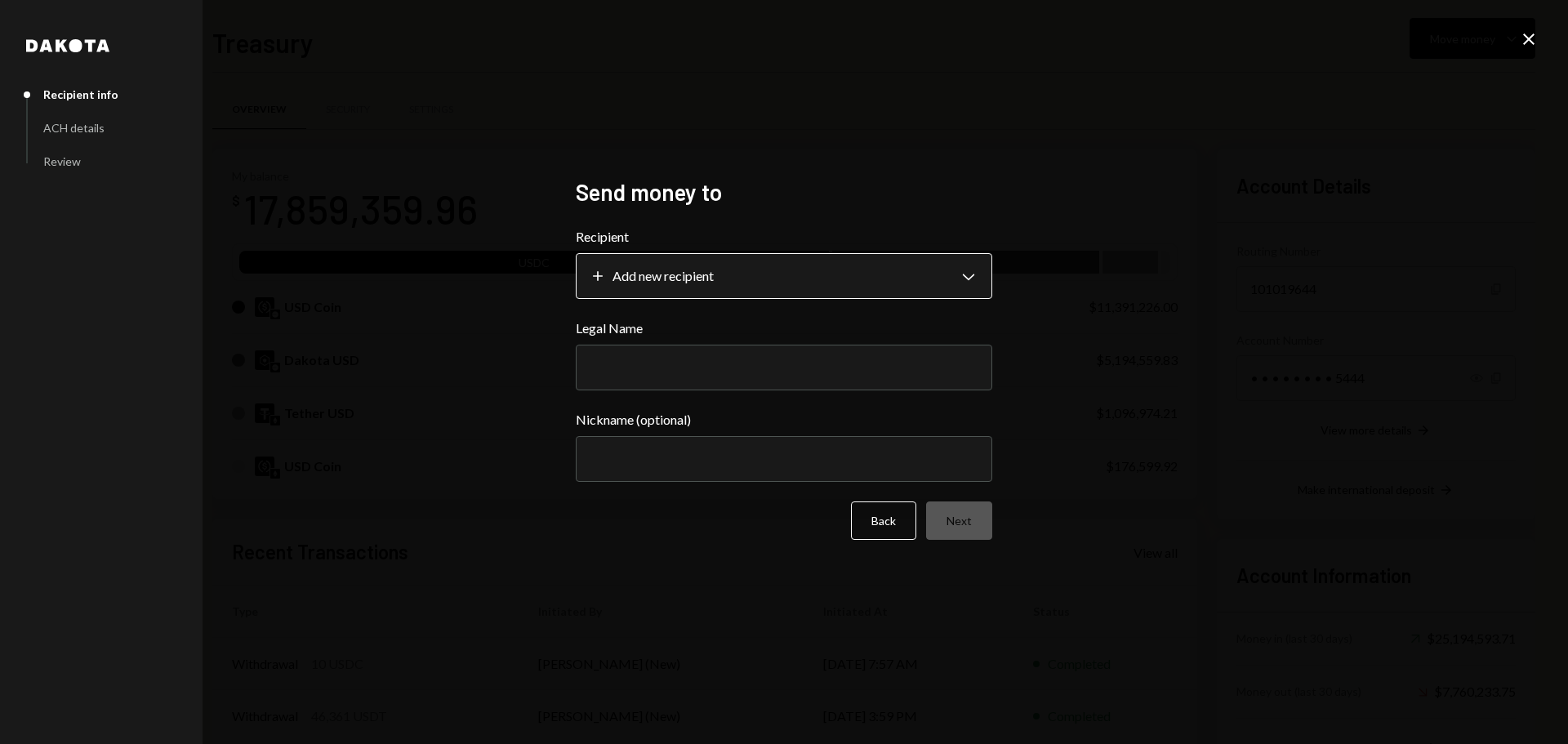
click at [646, 268] on body "B Boundless Founda... Caret Down Home Home Inbox Inbox Activities Transactions …" at bounding box center [784, 372] width 1568 height 744
click at [651, 366] on input "Legal Name" at bounding box center [784, 368] width 417 height 46
click at [666, 374] on input "Legal Name" at bounding box center [784, 368] width 417 height 46
click at [678, 278] on body "B Boundless Founda... Caret Down Home Home Inbox Inbox Activities Transactions …" at bounding box center [784, 372] width 1568 height 744
click at [1237, 230] on div "**********" at bounding box center [784, 372] width 1568 height 744
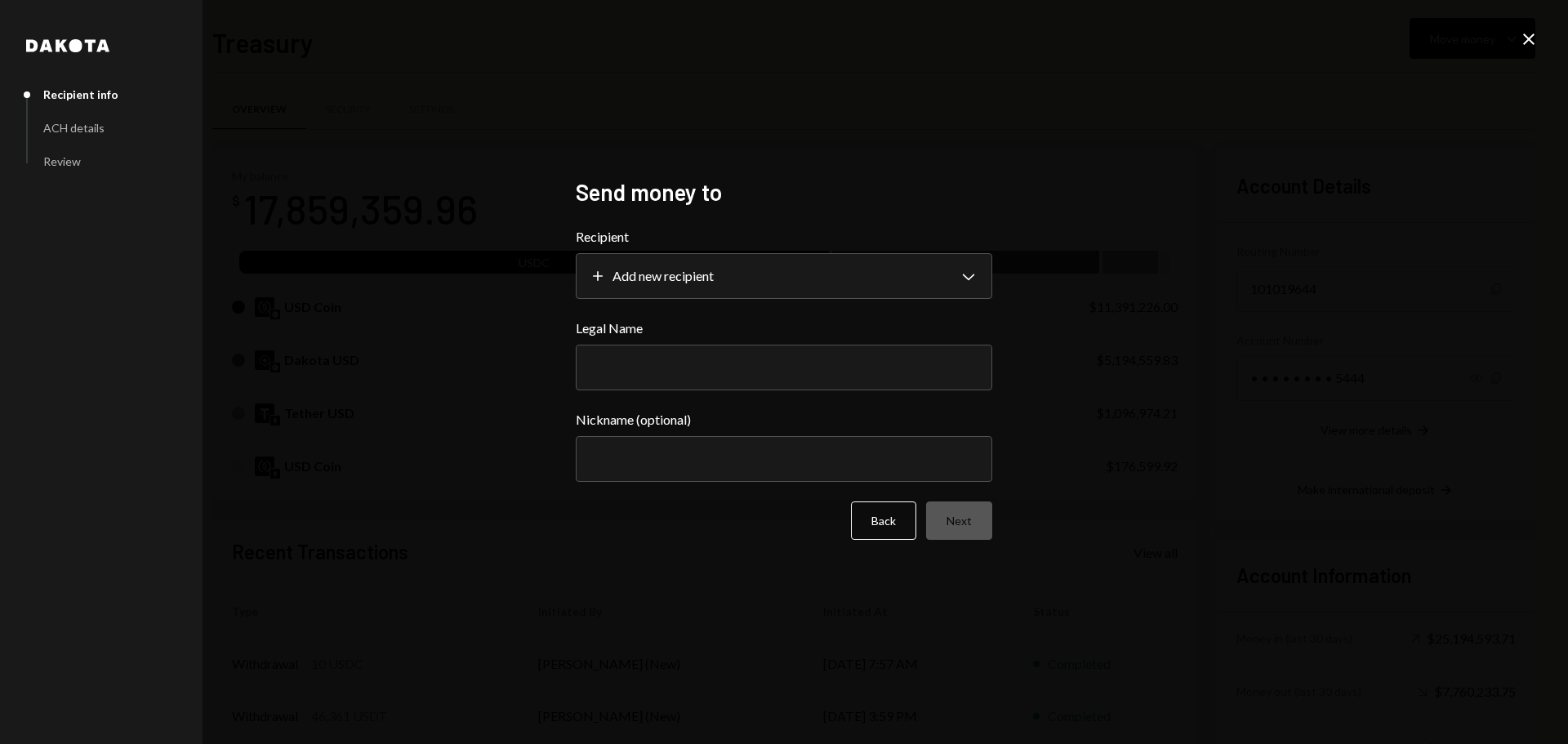
click at [1529, 33] on icon "Close" at bounding box center [1528, 39] width 19 height 19
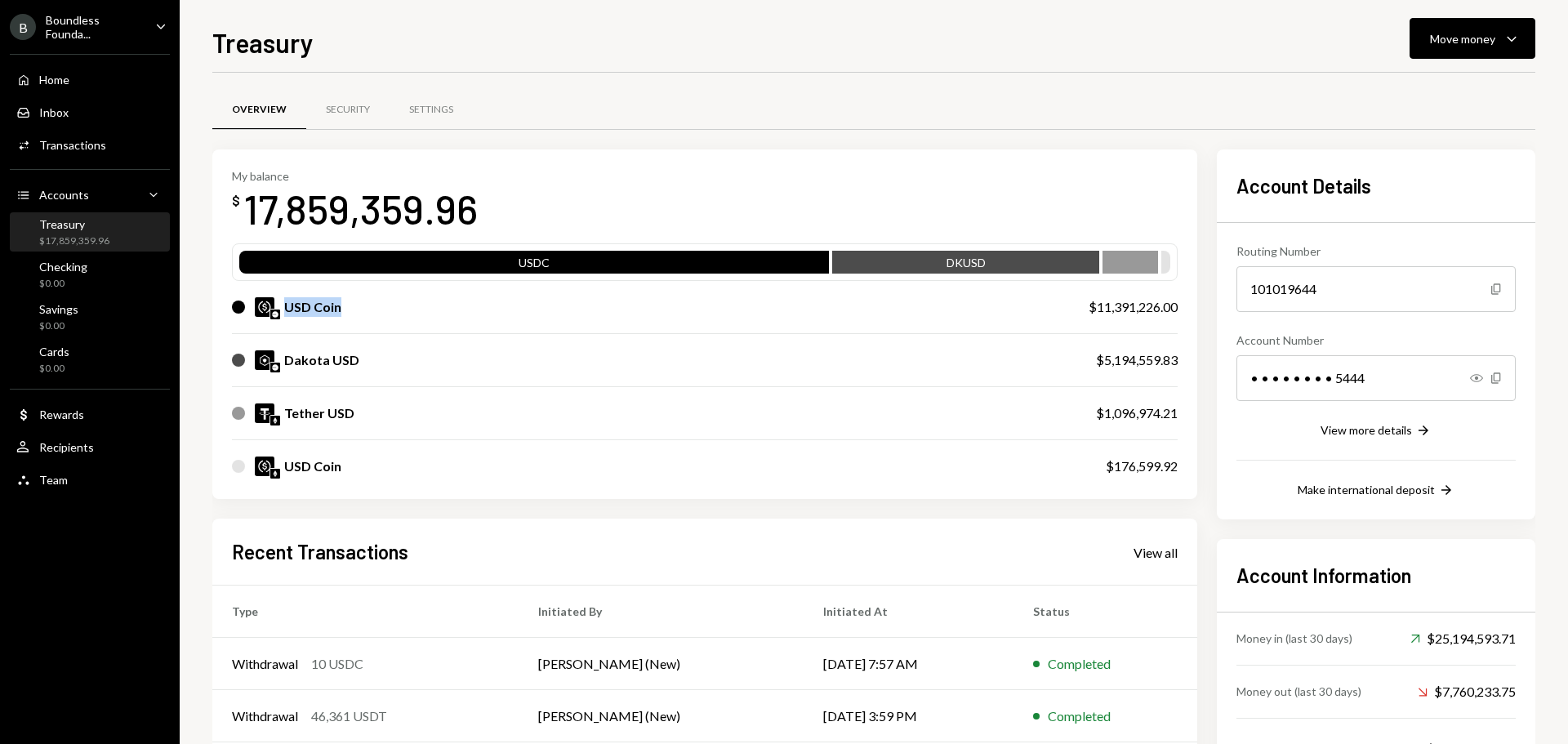
drag, startPoint x: 361, startPoint y: 305, endPoint x: 260, endPoint y: 303, distance: 101.0
click at [260, 303] on div "USD Coin" at bounding box center [644, 306] width 824 height 19
drag, startPoint x: 361, startPoint y: 360, endPoint x: 286, endPoint y: 357, distance: 75.1
click at [286, 357] on div "Dakota USD" at bounding box center [648, 360] width 831 height 19
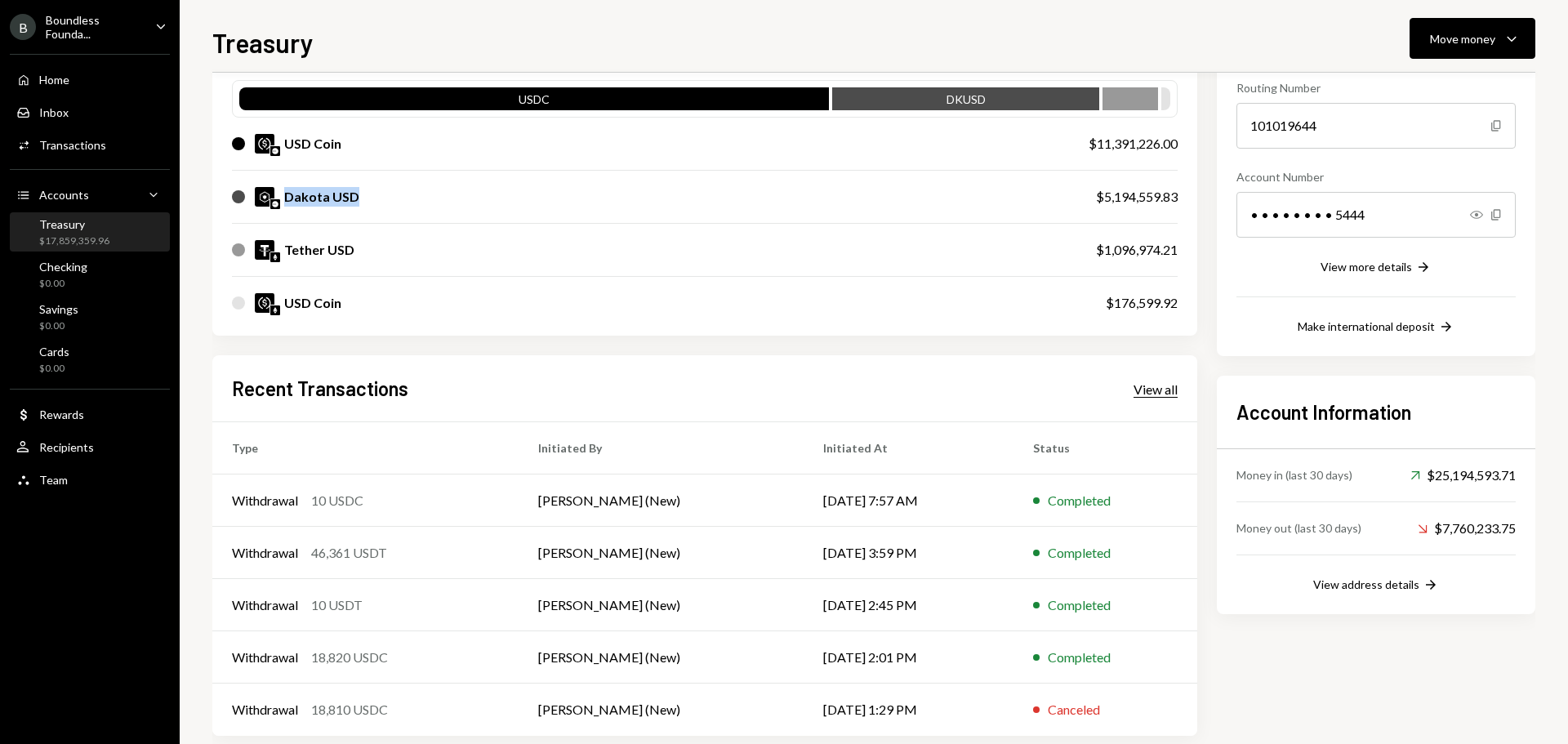
click at [1149, 390] on div "View all" at bounding box center [1156, 390] width 44 height 17
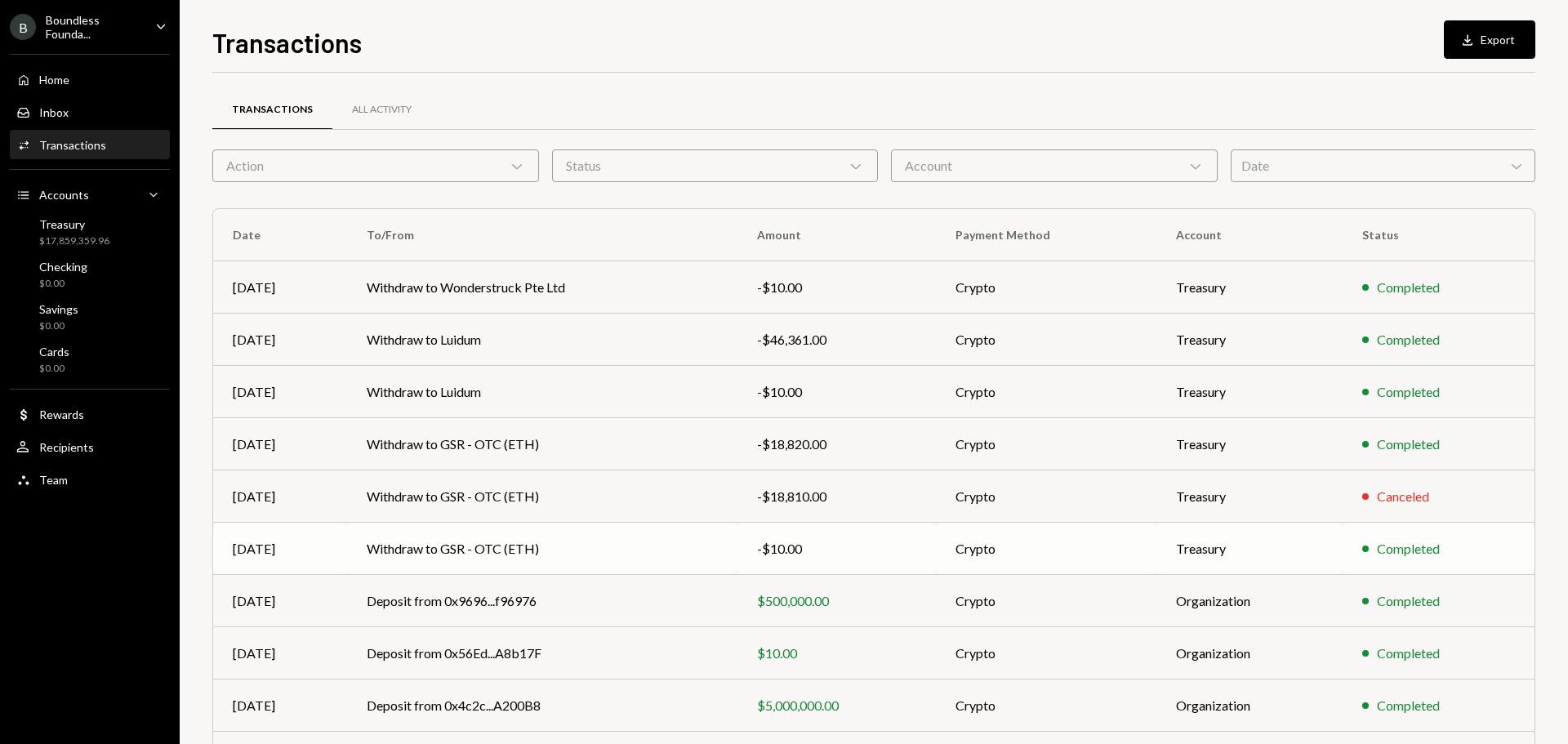
scroll to position [109, 0]
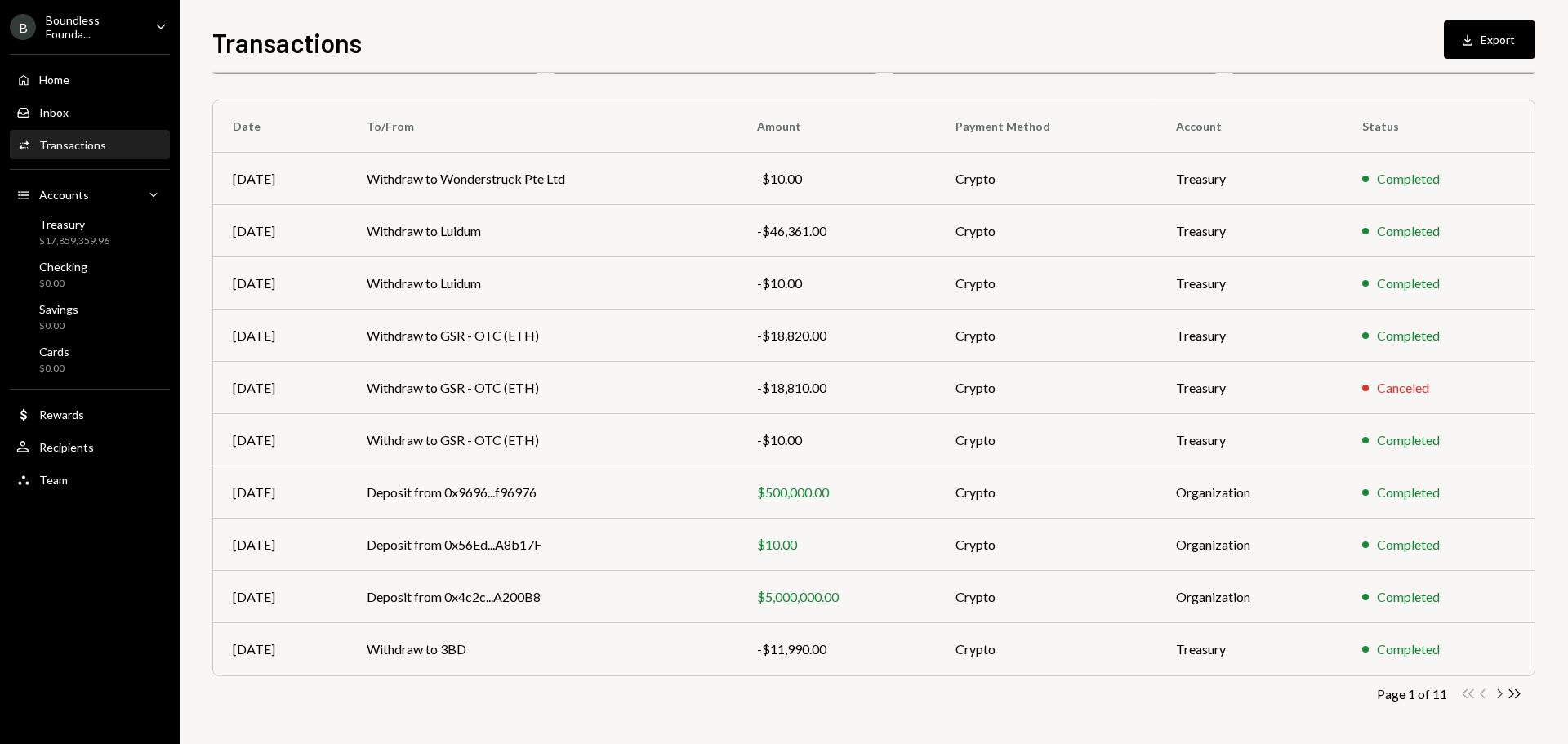
click at [1500, 691] on icon "Chevron Right" at bounding box center [1499, 693] width 16 height 16
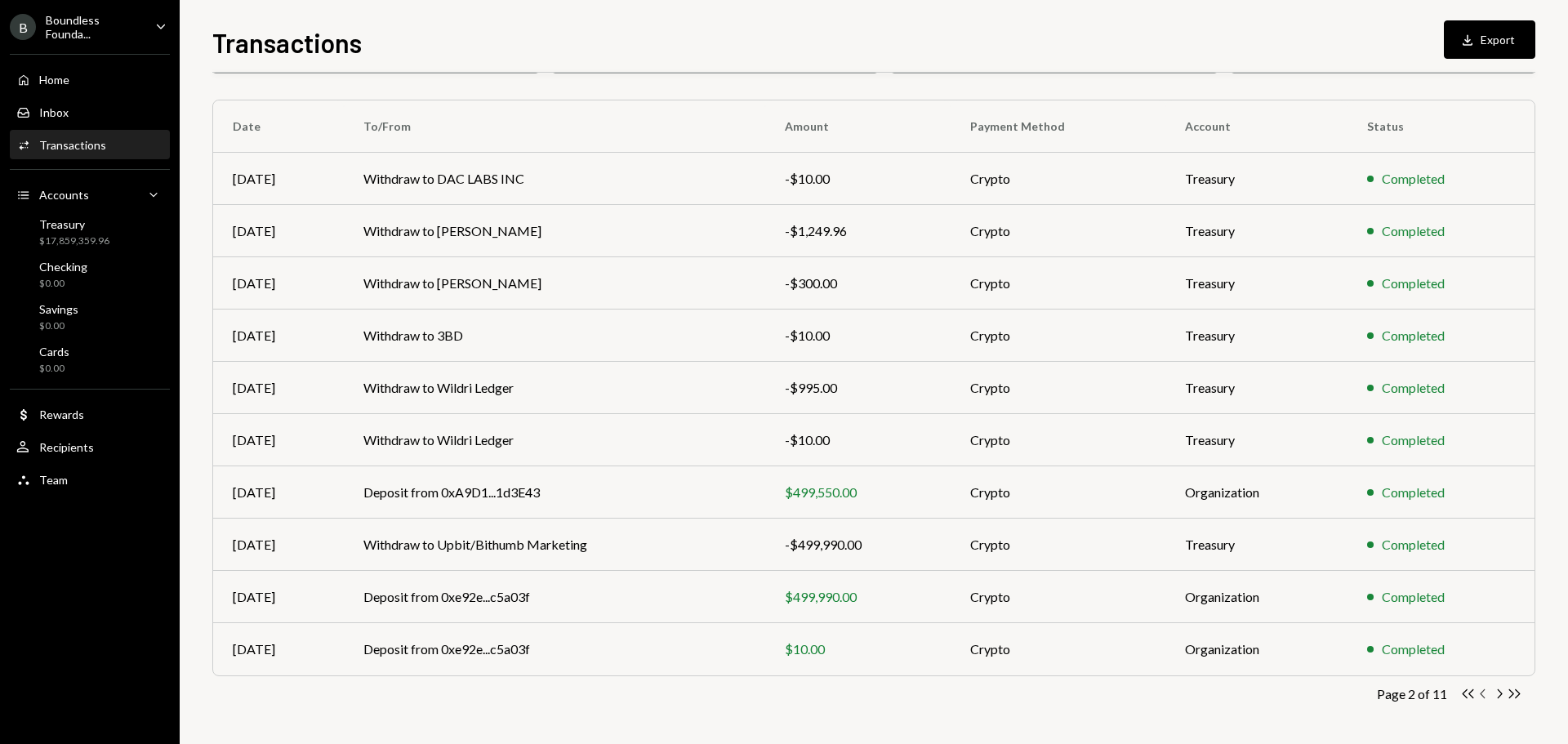
click at [1484, 695] on icon "Chevron Left" at bounding box center [1483, 693] width 16 height 16
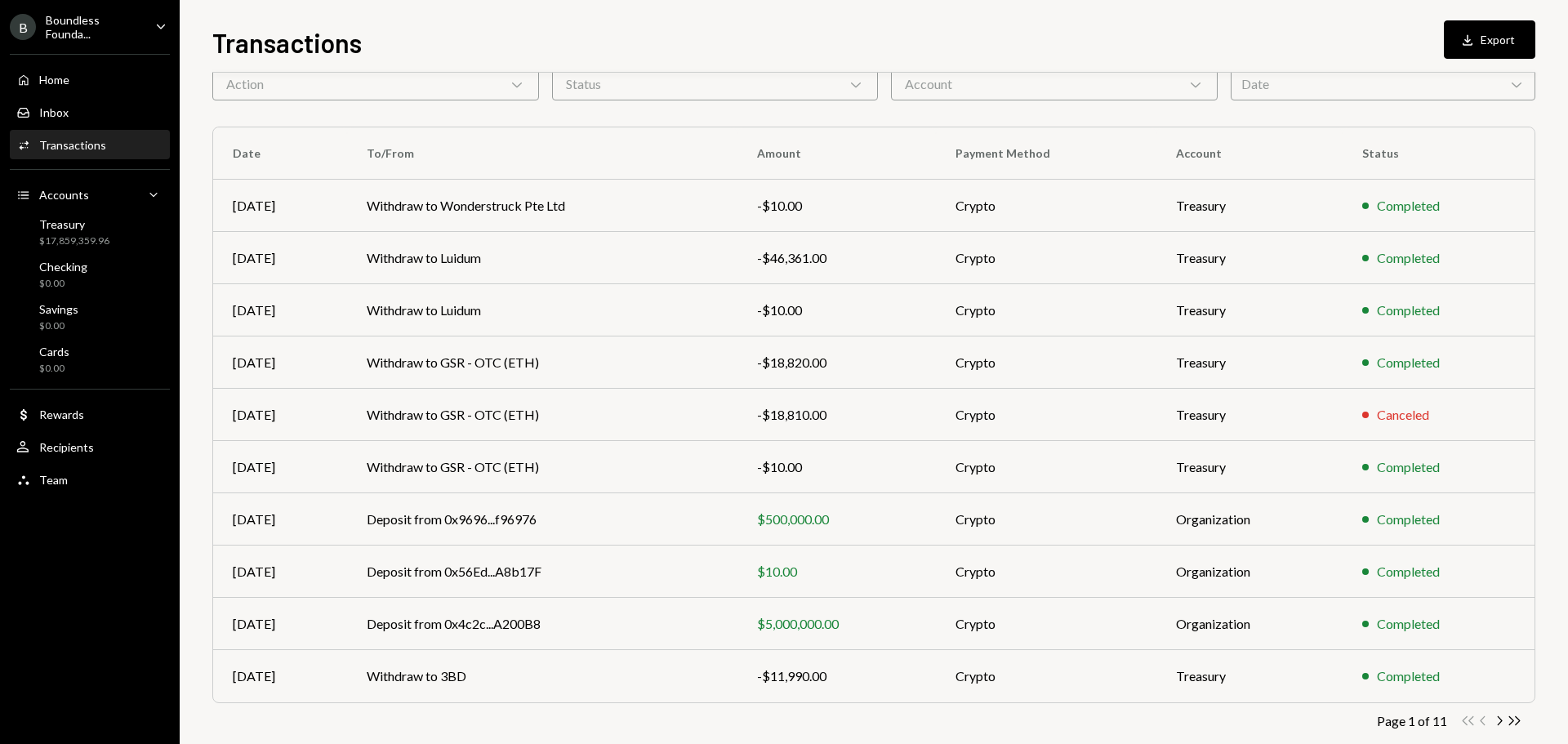
scroll to position [0, 0]
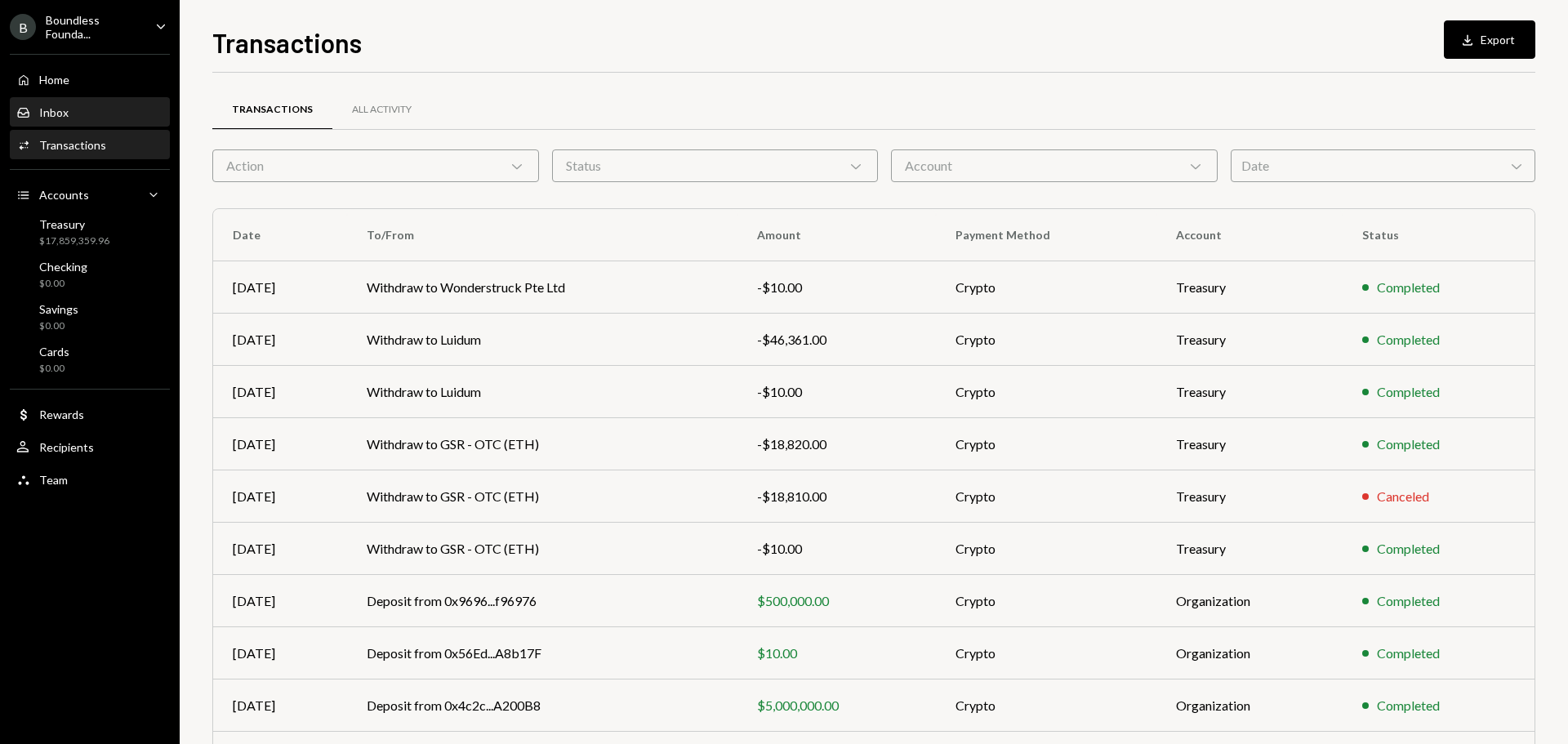
click at [70, 109] on div "Inbox Inbox" at bounding box center [89, 112] width 147 height 15
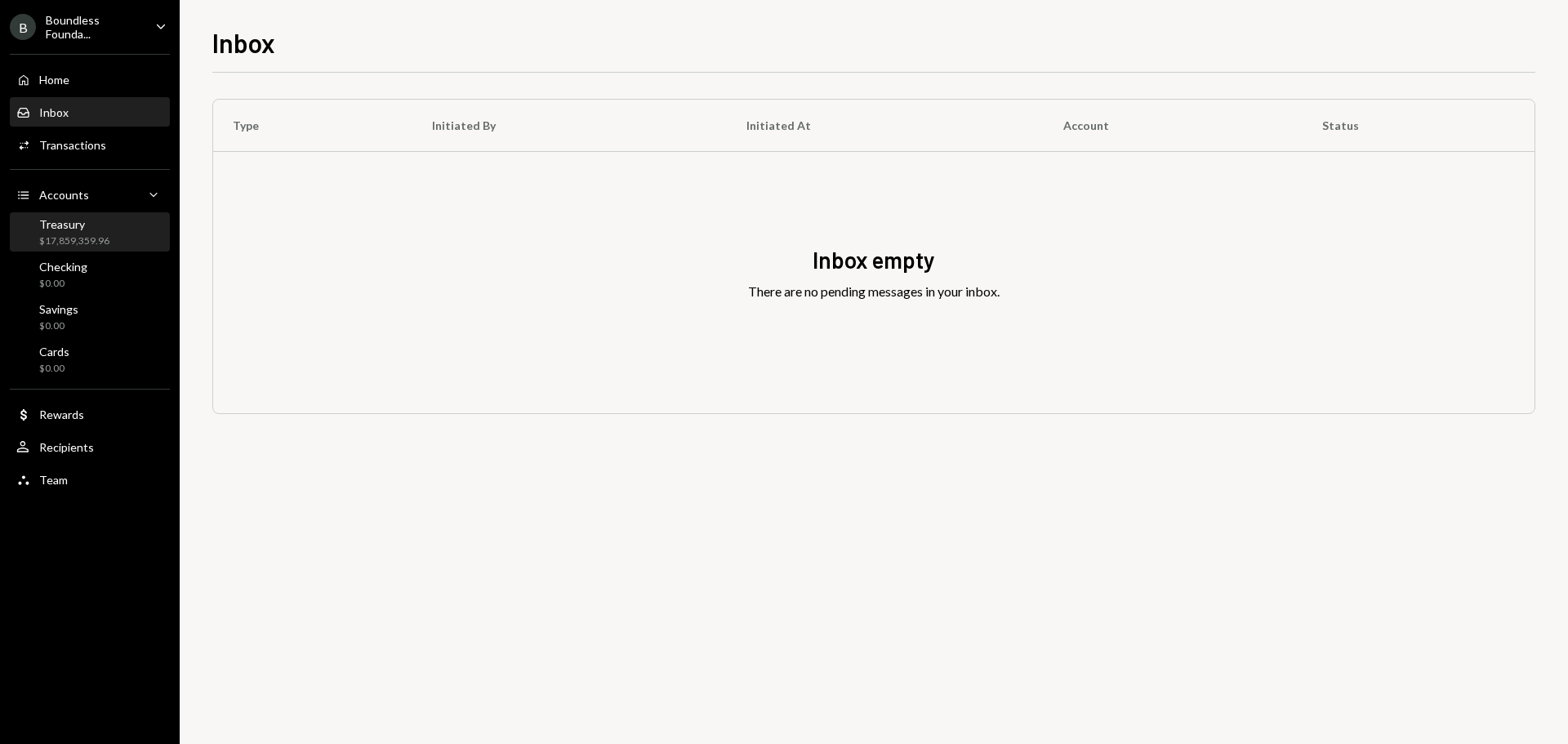
click at [88, 238] on div "$17,859,359.96" at bounding box center [75, 241] width 70 height 14
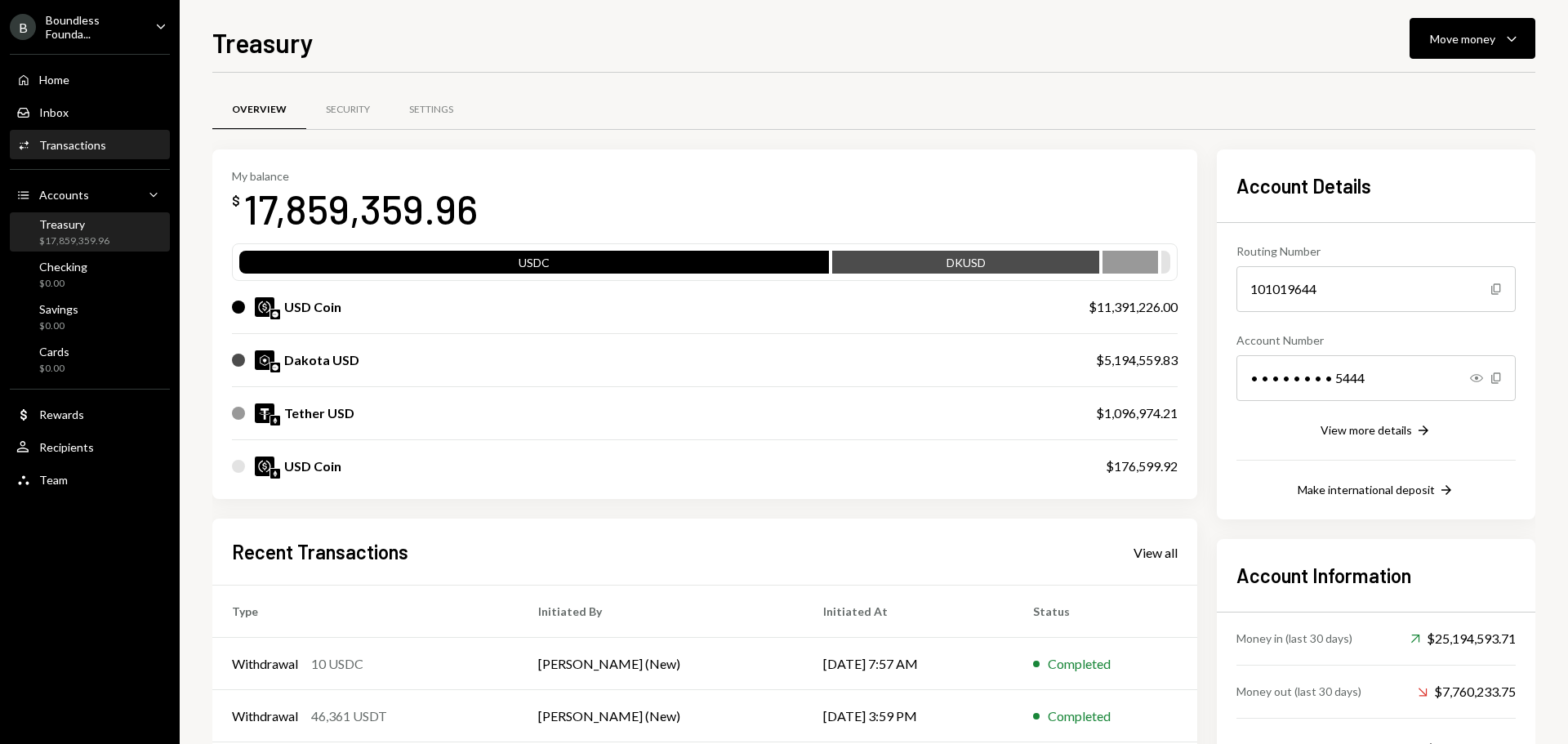
click at [82, 146] on div "Transactions" at bounding box center [73, 145] width 67 height 14
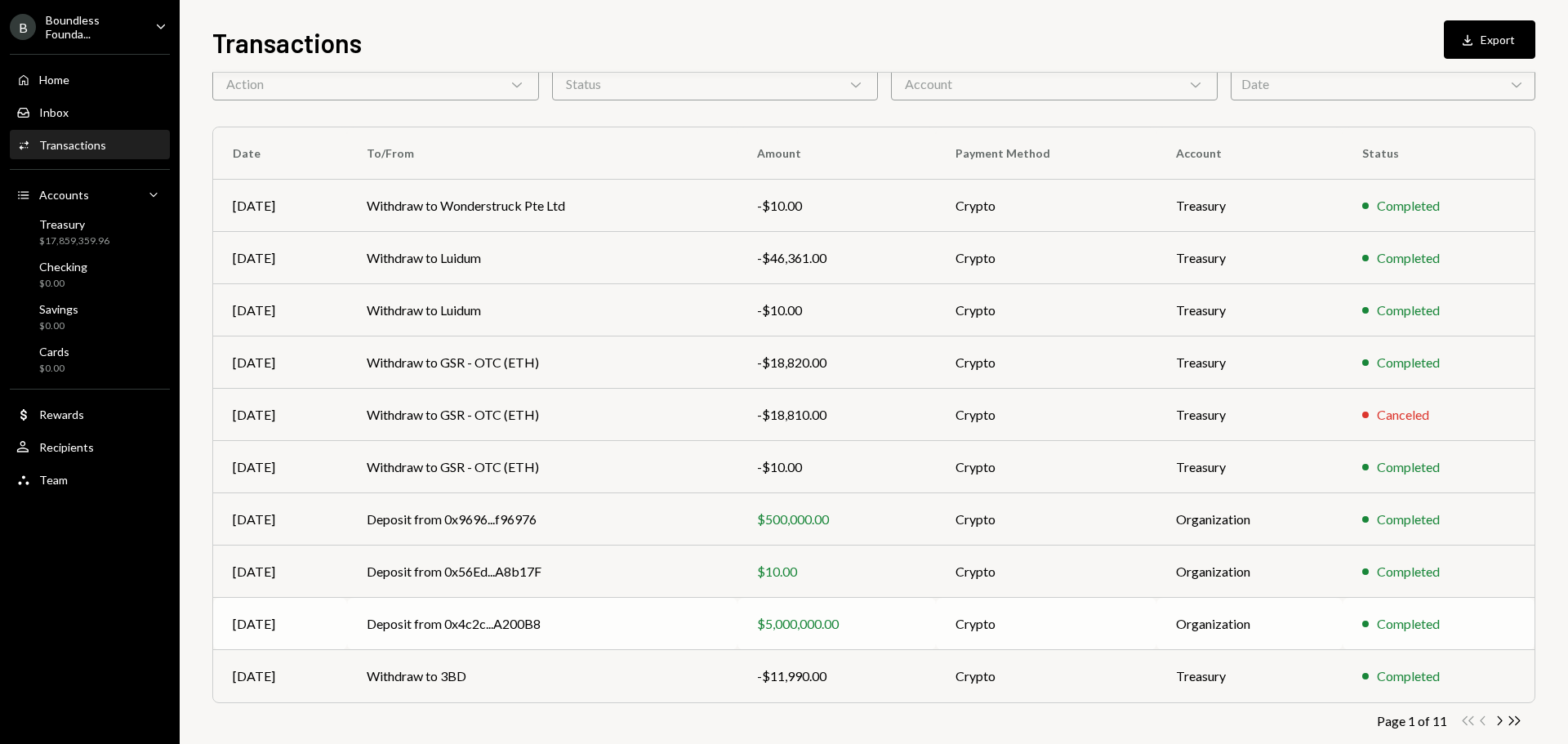
scroll to position [109, 0]
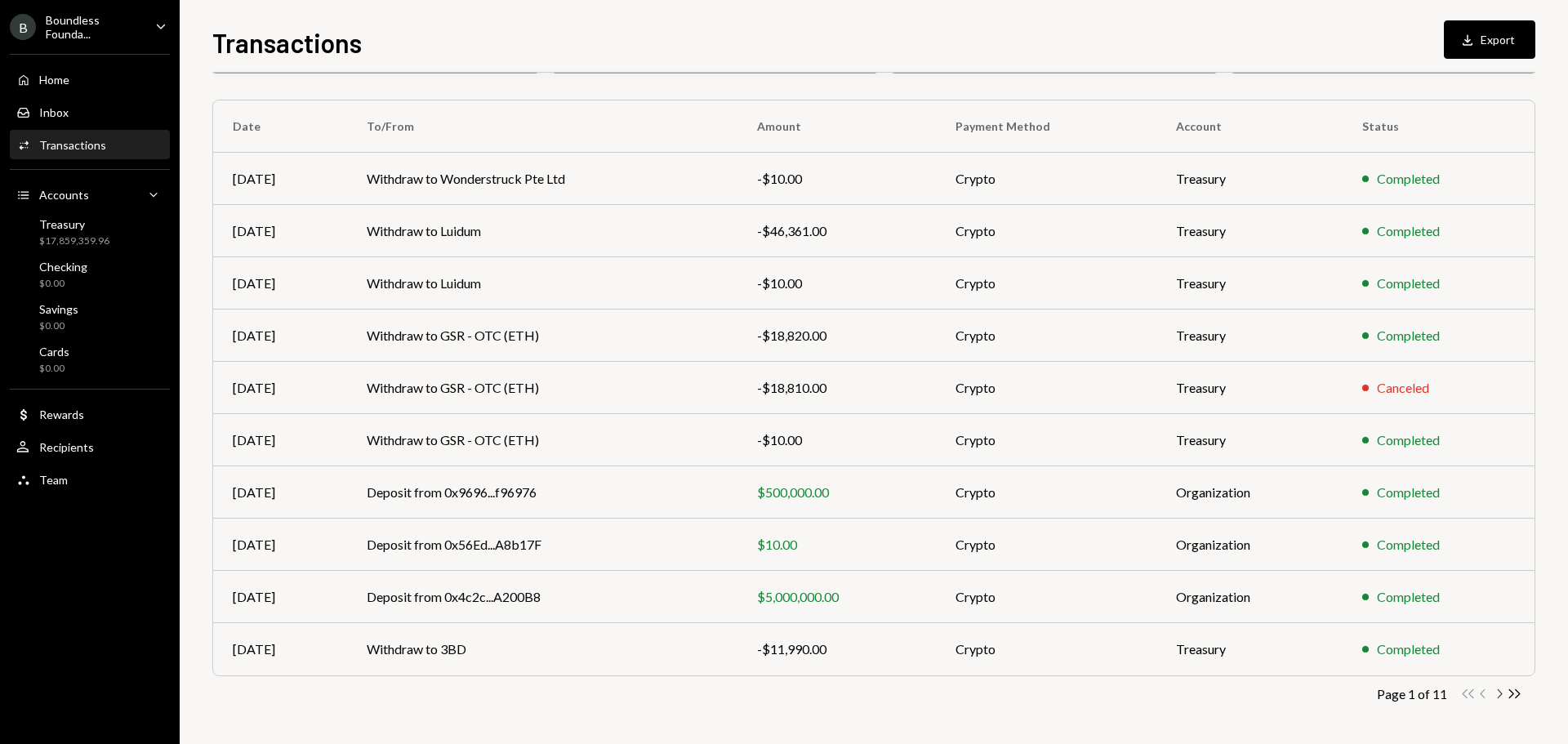
click at [1502, 693] on icon "button" at bounding box center [1500, 694] width 5 height 9
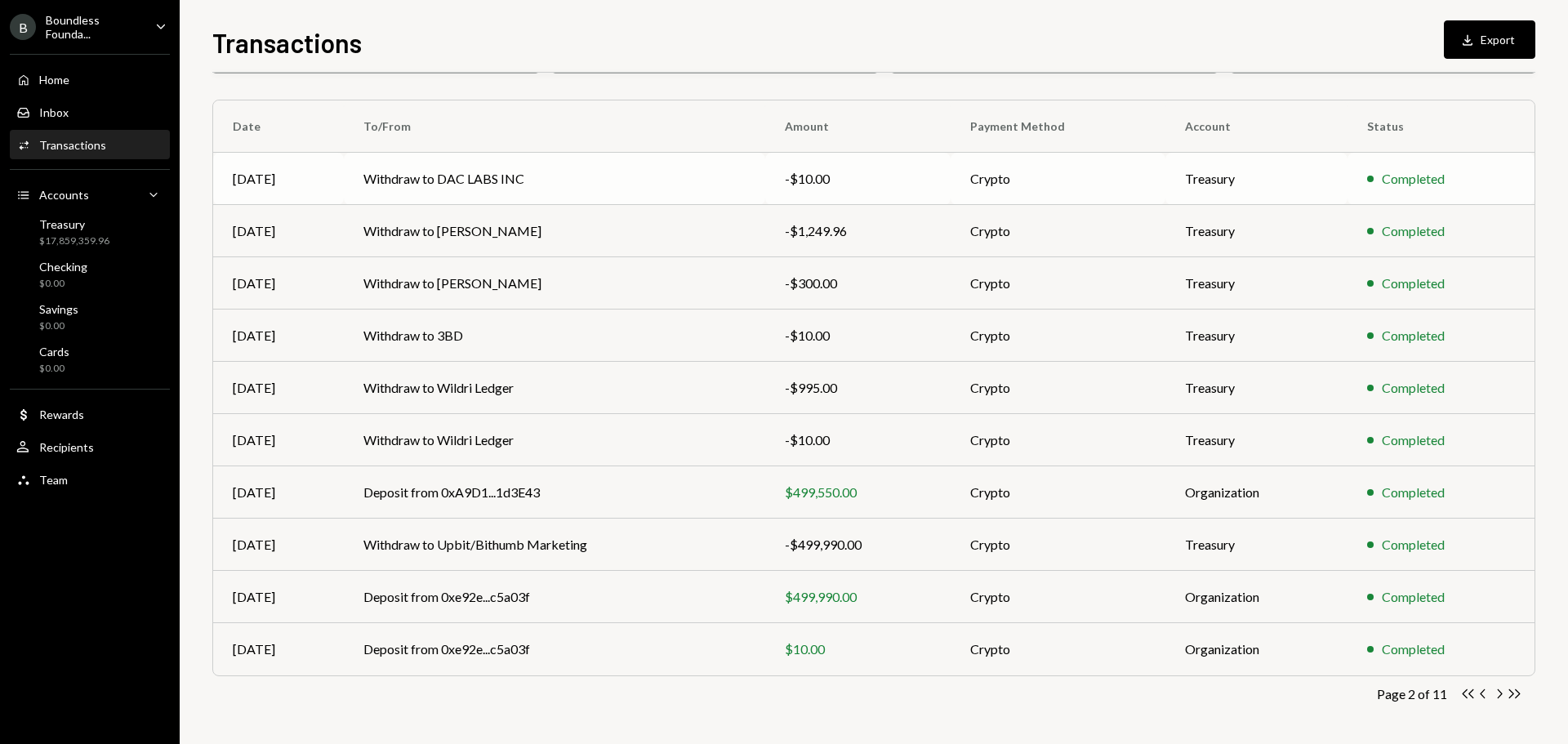
click at [465, 182] on td "Withdraw to DAC LABS INC" at bounding box center [554, 179] width 421 height 53
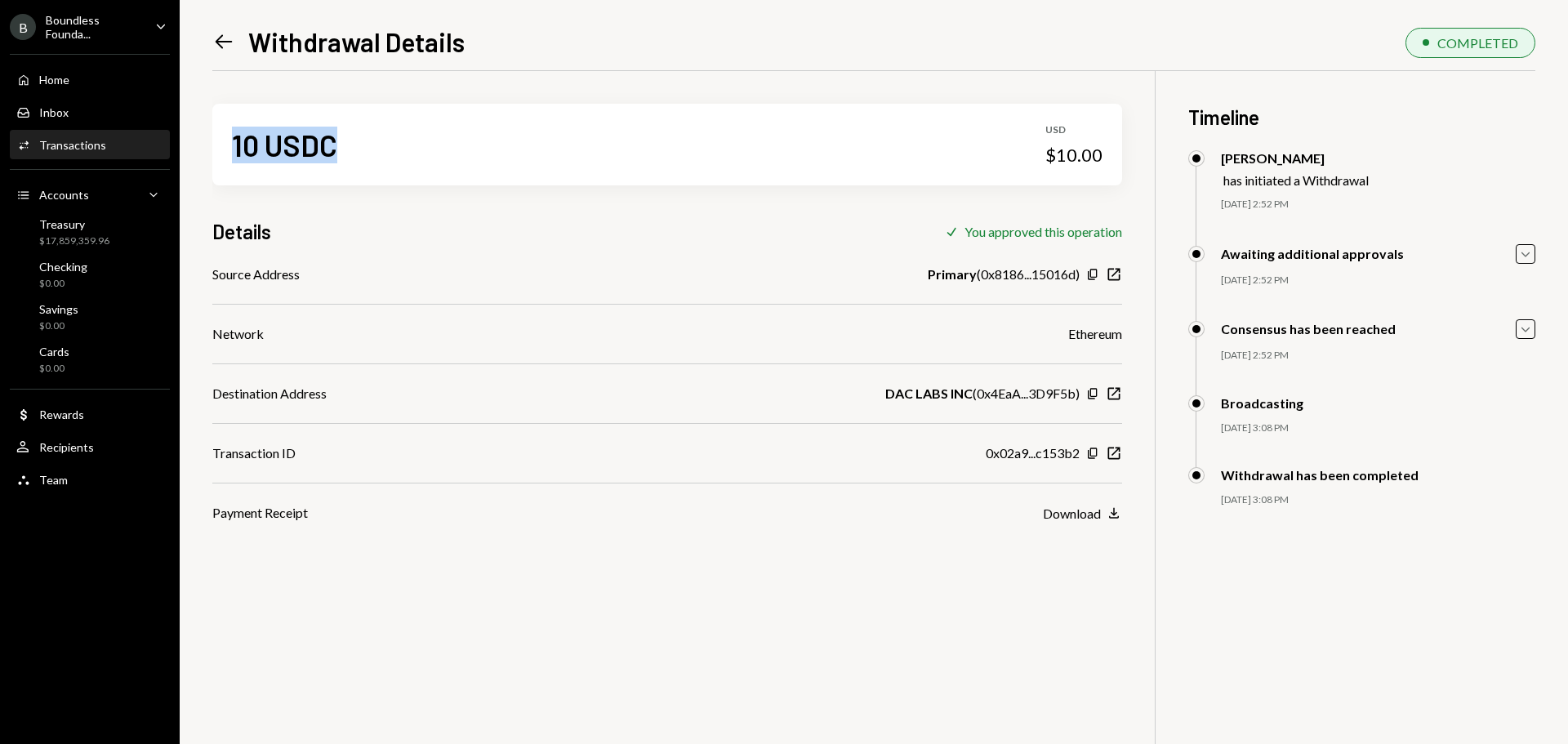
drag, startPoint x: 289, startPoint y: 146, endPoint x: 225, endPoint y: 139, distance: 64.4
click at [225, 139] on div "10 USDC USD $10.00" at bounding box center [666, 145] width 910 height 82
drag, startPoint x: 1110, startPoint y: 335, endPoint x: 984, endPoint y: 326, distance: 126.3
click at [984, 326] on div "Network Ethereum" at bounding box center [666, 334] width 910 height 19
click at [230, 47] on icon "Left Arrow" at bounding box center [223, 41] width 23 height 23
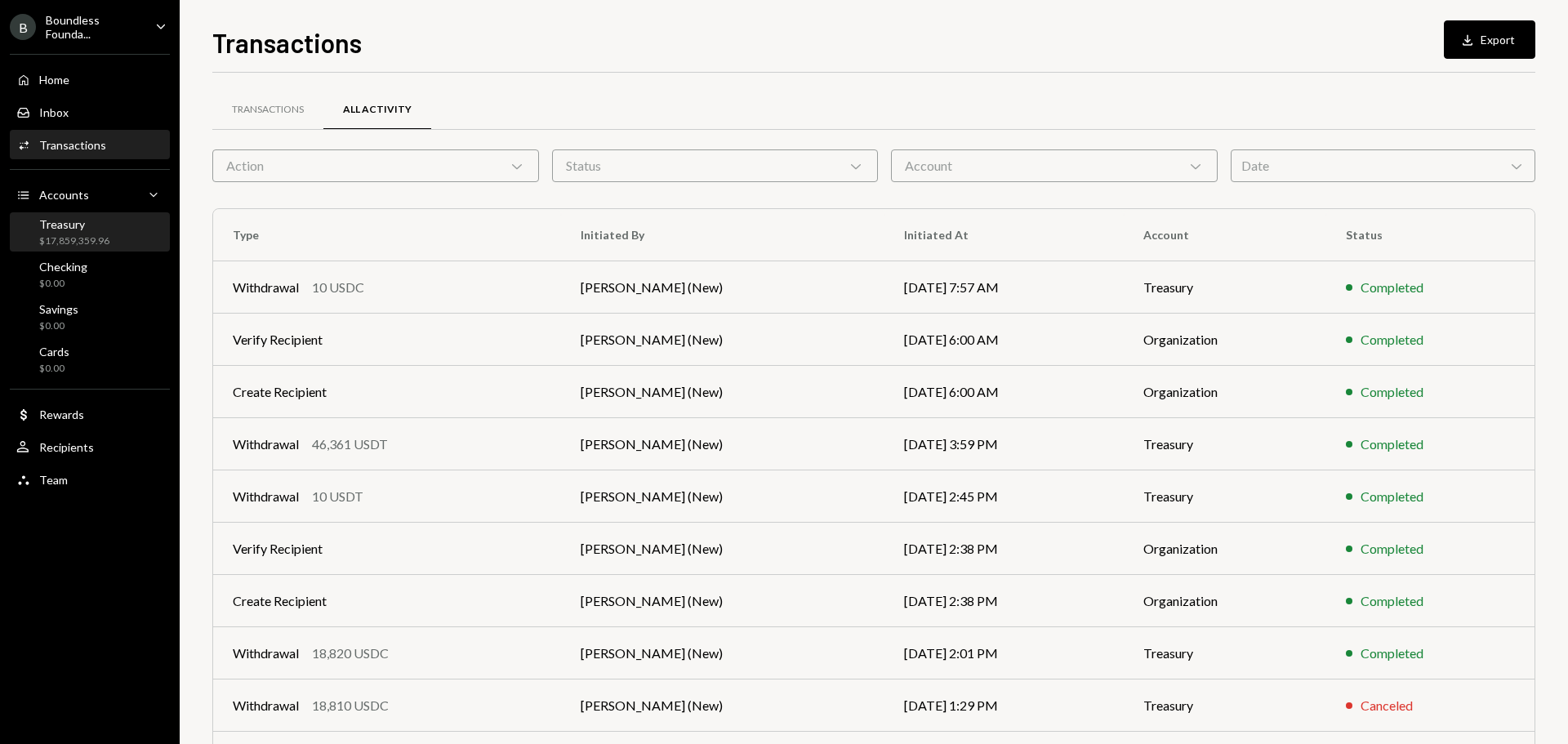
click at [65, 221] on div "Treasury" at bounding box center [75, 224] width 70 height 14
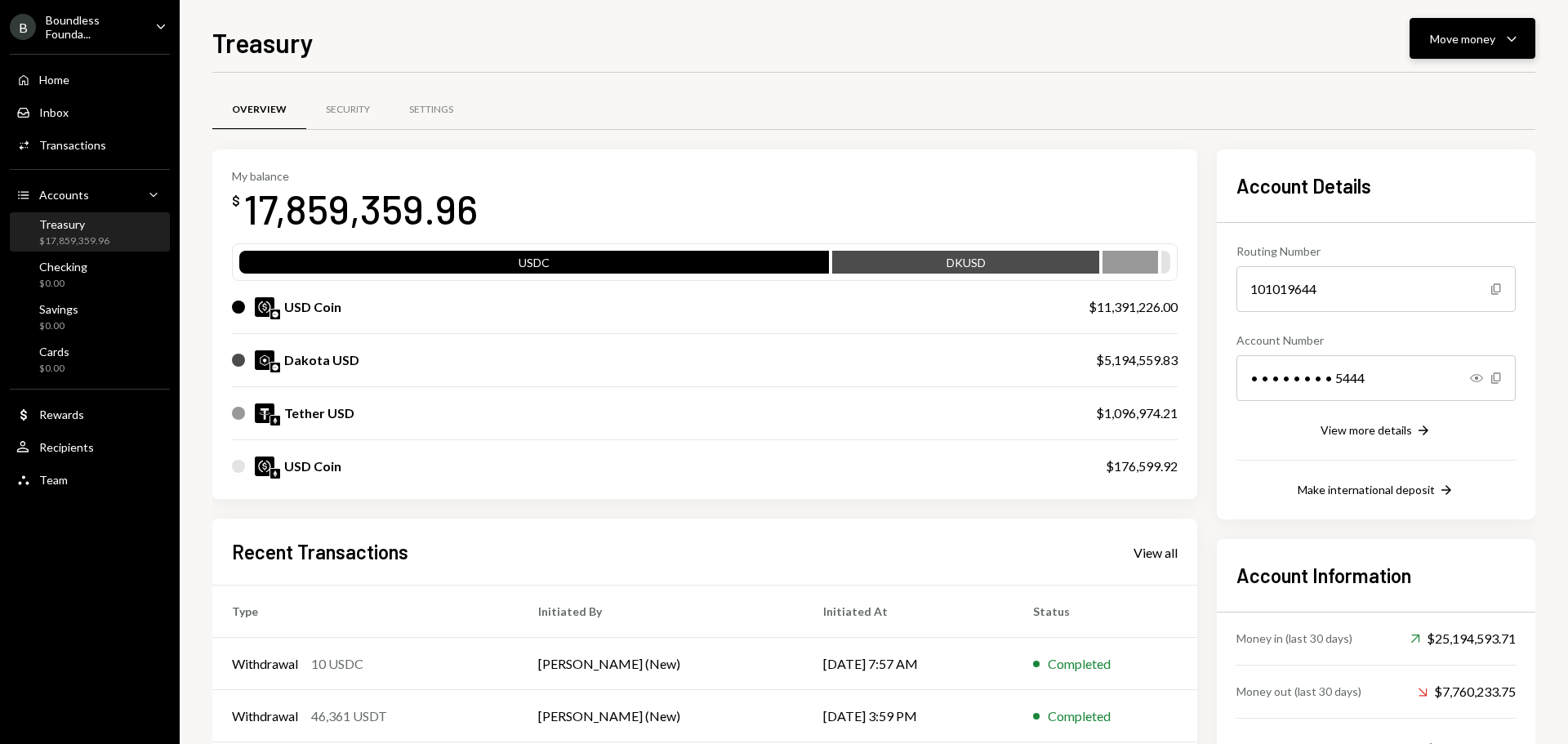
click at [1453, 42] on div "Move money" at bounding box center [1462, 39] width 65 height 18
click at [1432, 81] on div "Send" at bounding box center [1458, 88] width 119 height 18
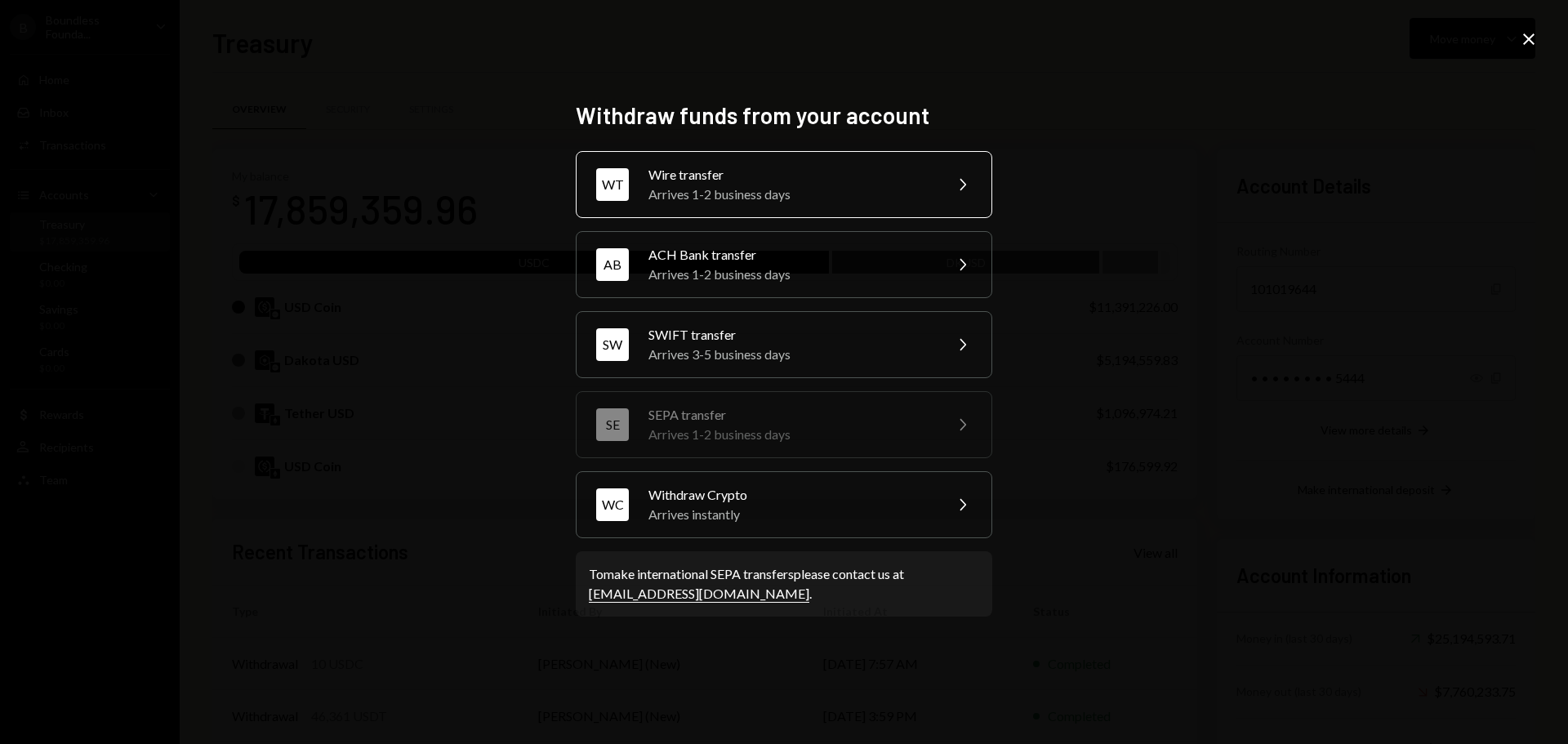
click at [767, 183] on div "Wire transfer" at bounding box center [790, 174] width 284 height 19
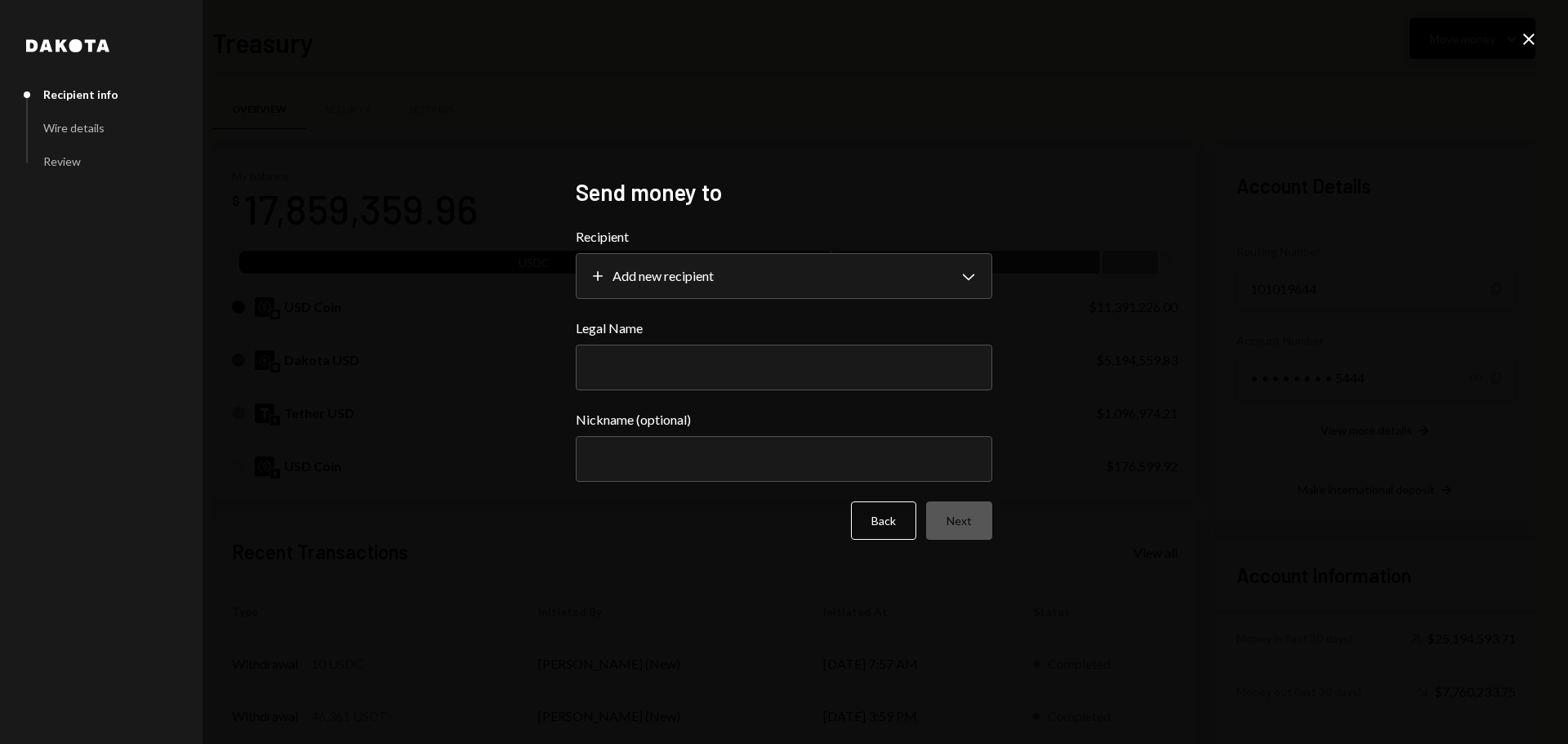
drag, startPoint x: 1531, startPoint y: 39, endPoint x: 1509, endPoint y: 51, distance: 25.1
click at [1529, 39] on icon "Close" at bounding box center [1528, 39] width 19 height 19
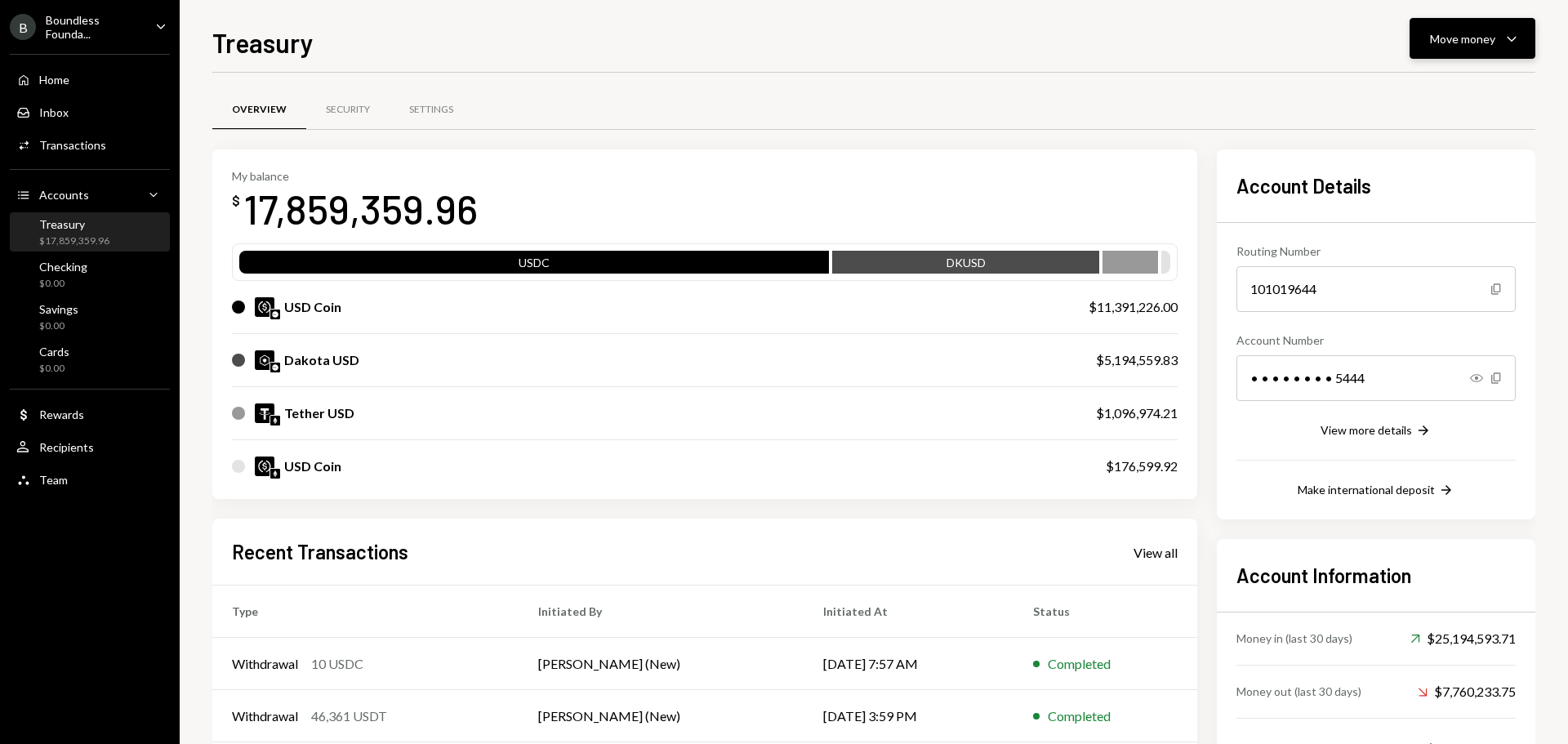
click at [1477, 47] on button "Move money Caret Down" at bounding box center [1472, 38] width 125 height 41
click at [1403, 84] on div "Send" at bounding box center [1458, 88] width 119 height 18
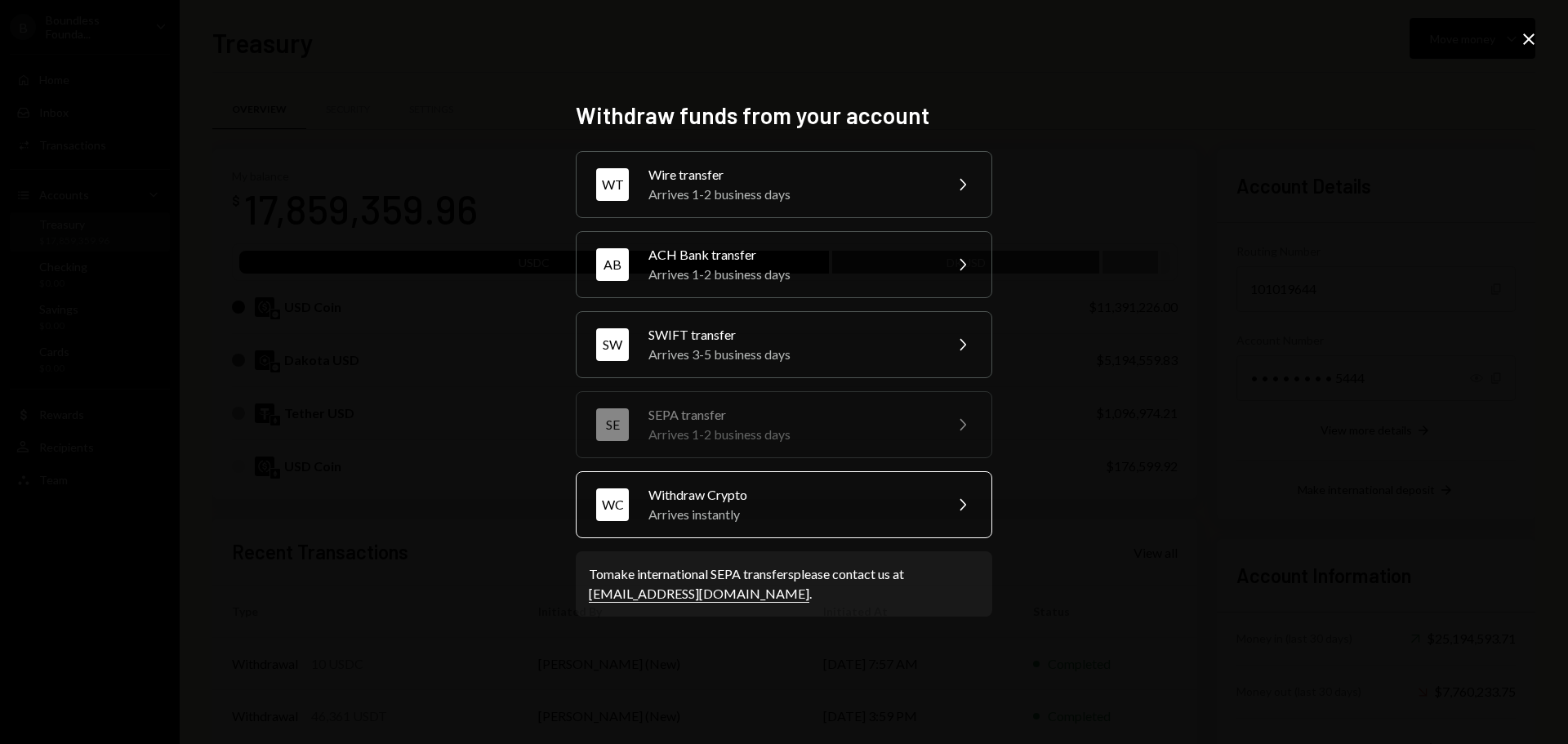
click at [675, 511] on div "Arrives instantly" at bounding box center [790, 514] width 284 height 19
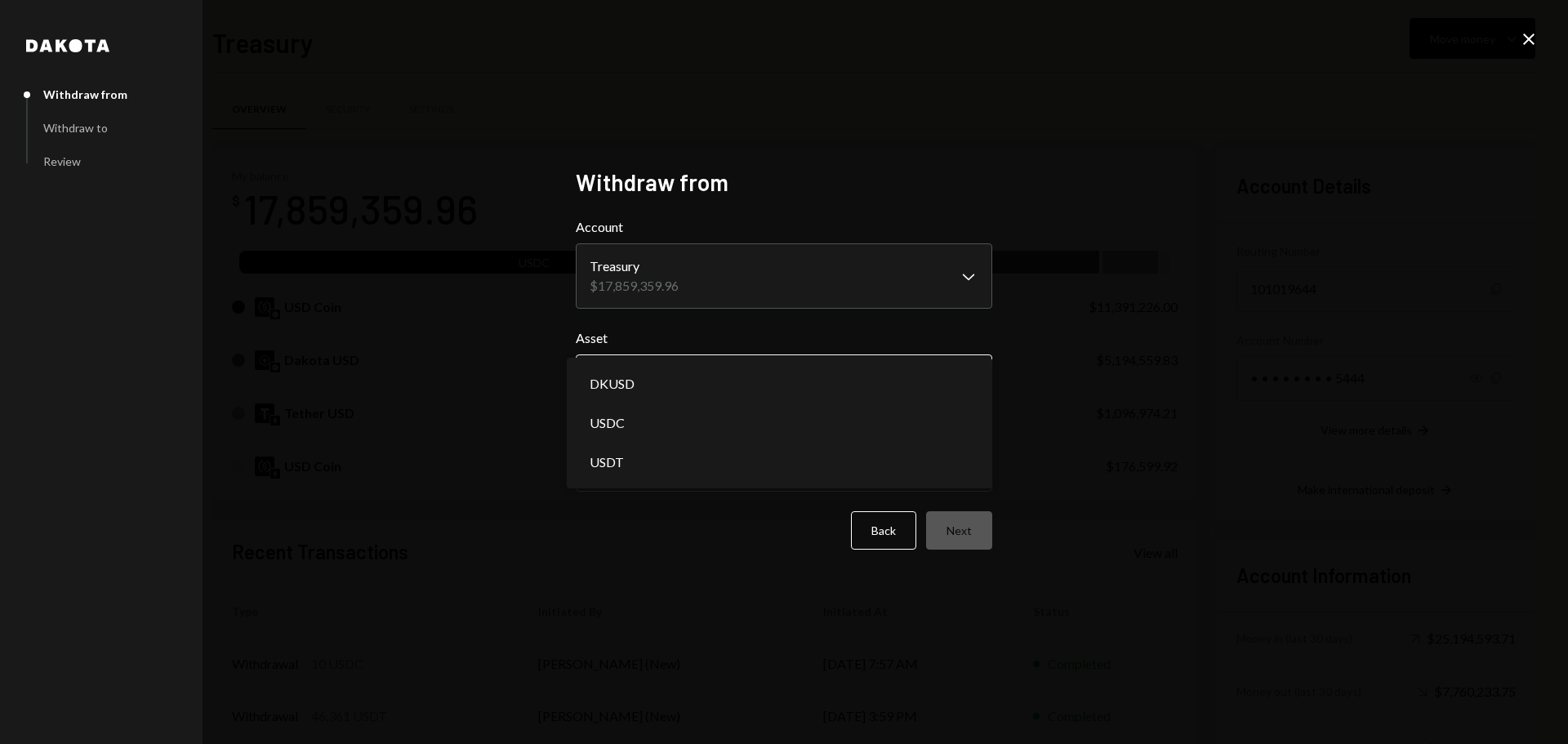
click at [643, 383] on body "B Boundless Founda... Caret Down Home Home Inbox Inbox Activities Transactions …" at bounding box center [784, 372] width 1568 height 744
select select "****"
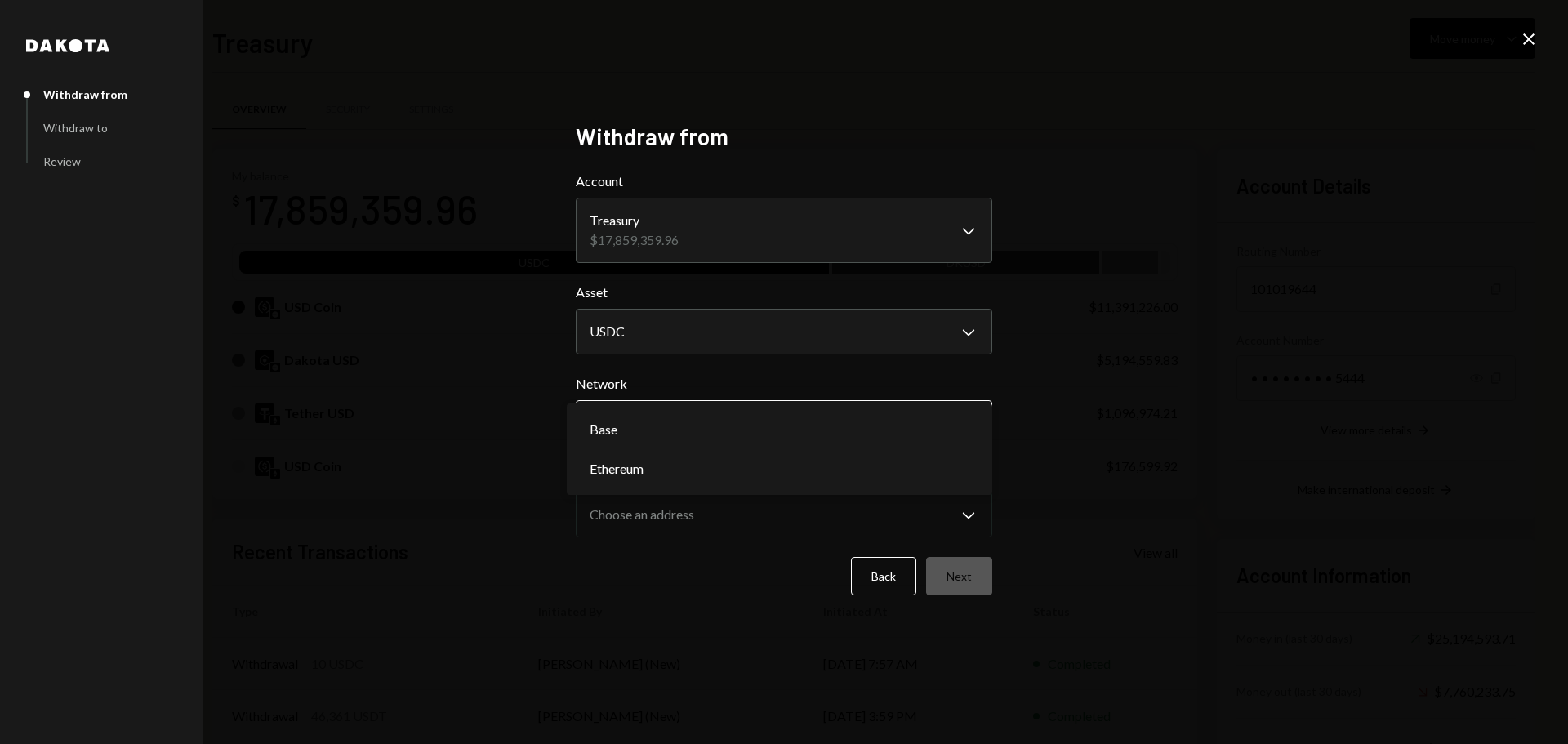
click at [617, 422] on body "B Boundless Founda... Caret Down Home Home Inbox Inbox Activities Transactions …" at bounding box center [784, 372] width 1568 height 744
select select "**********"
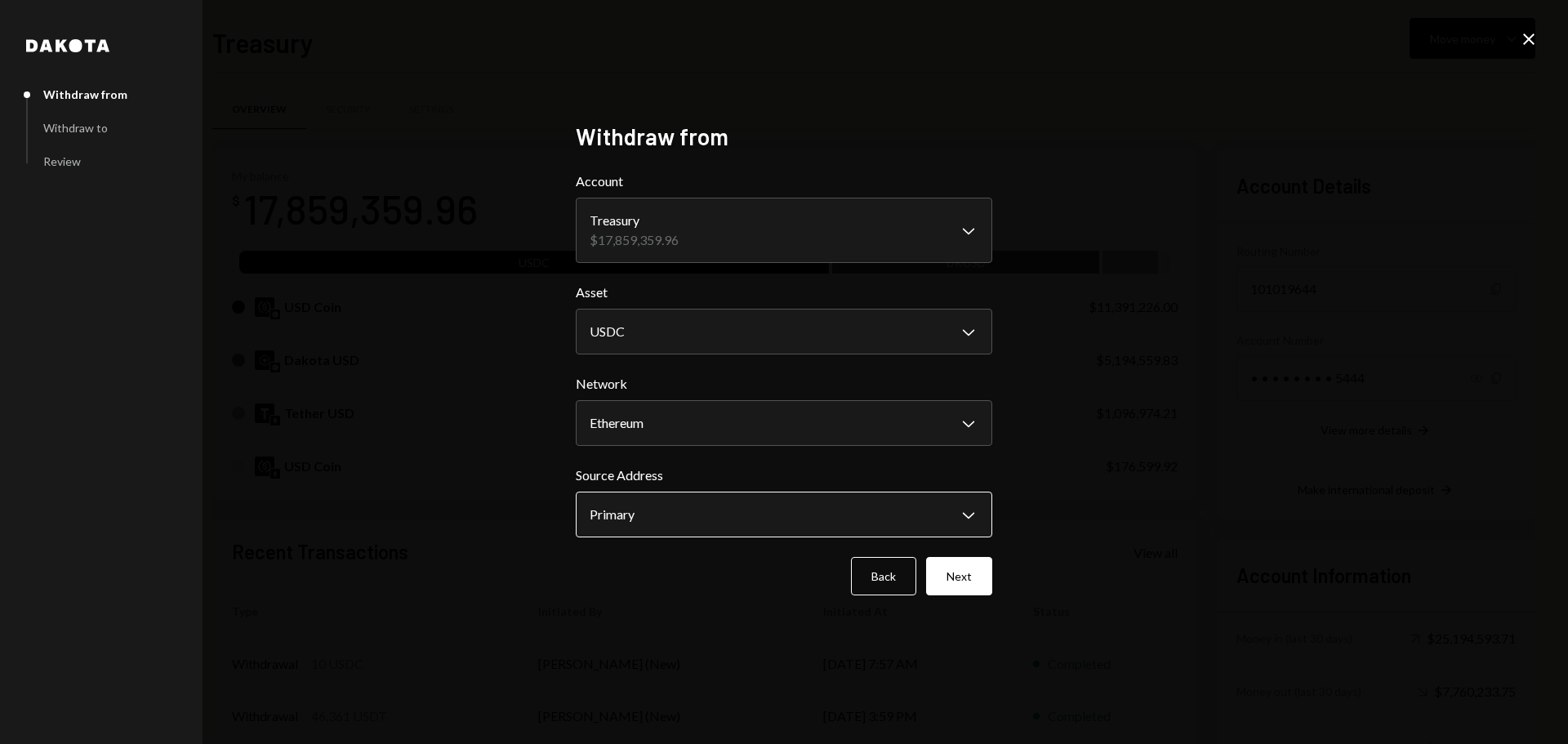
click at [616, 505] on body "B Boundless Founda... Caret Down Home Home Inbox Inbox Activities Transactions …" at bounding box center [784, 372] width 1568 height 744
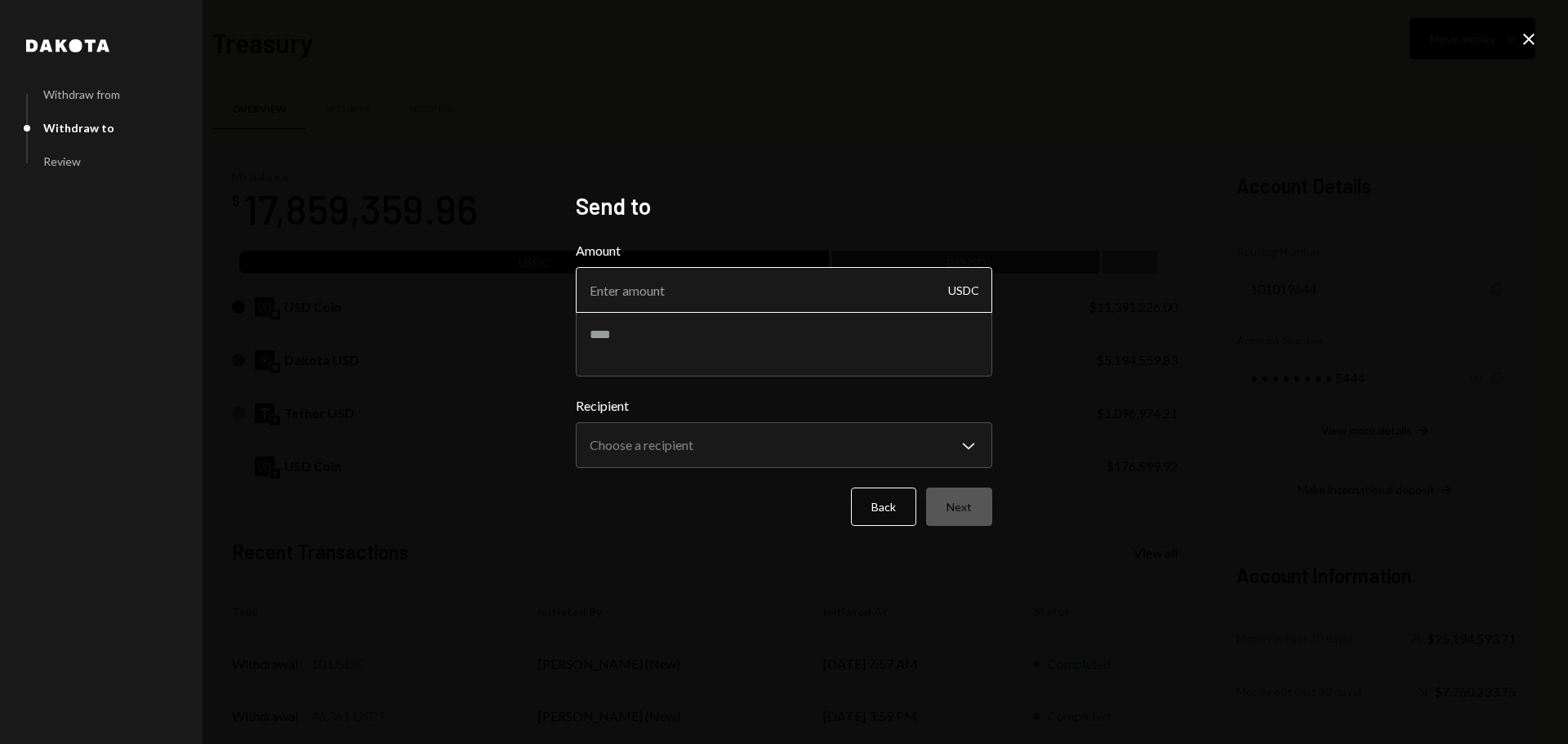
click at [636, 282] on input "Amount" at bounding box center [784, 290] width 417 height 46
type input "4990"
click at [663, 356] on textarea at bounding box center [784, 344] width 417 height 65
paste textarea "**********"
type textarea "**********"
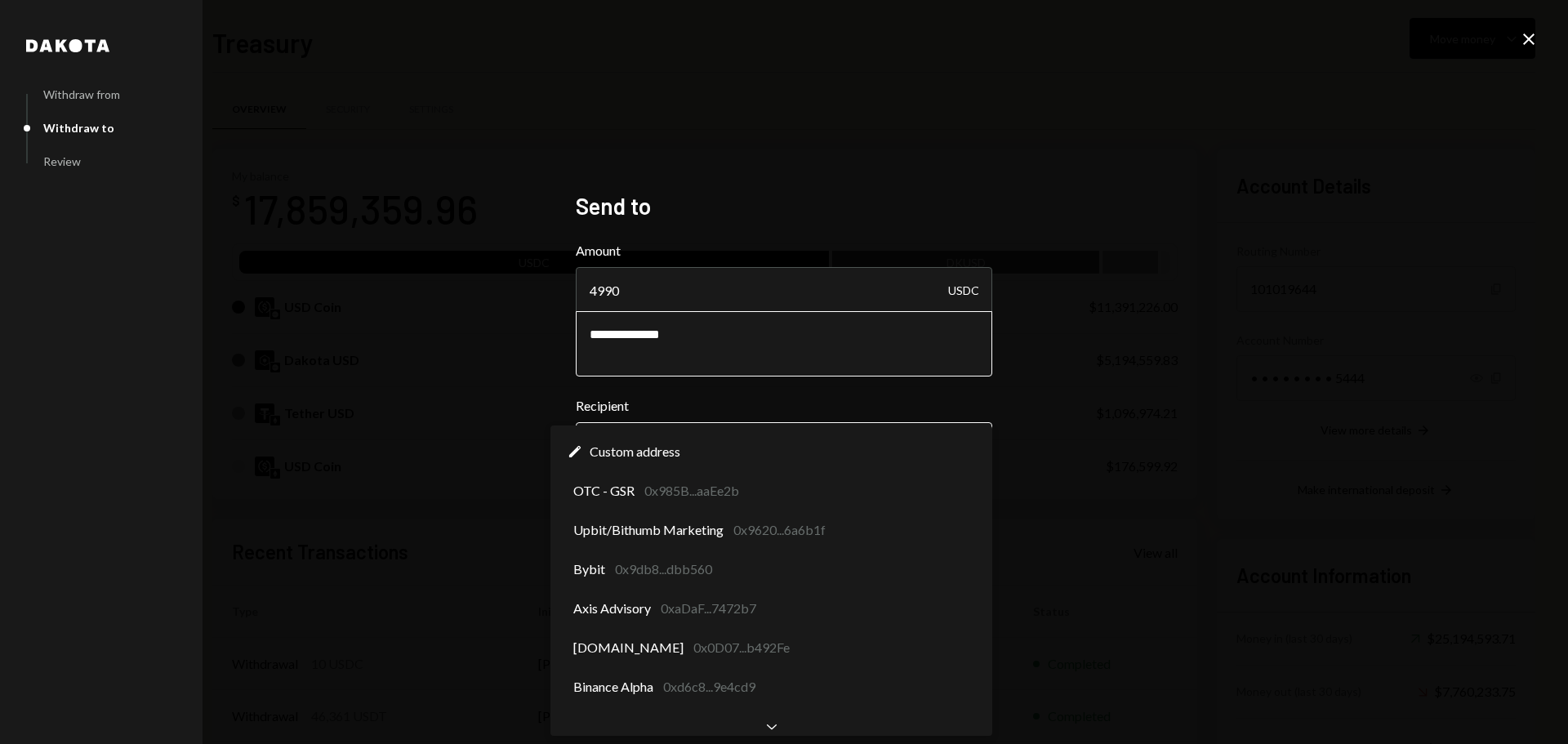
click at [624, 447] on body "B Boundless Founda... Caret Down Home Home Inbox Inbox Activities Transactions …" at bounding box center [784, 372] width 1568 height 744
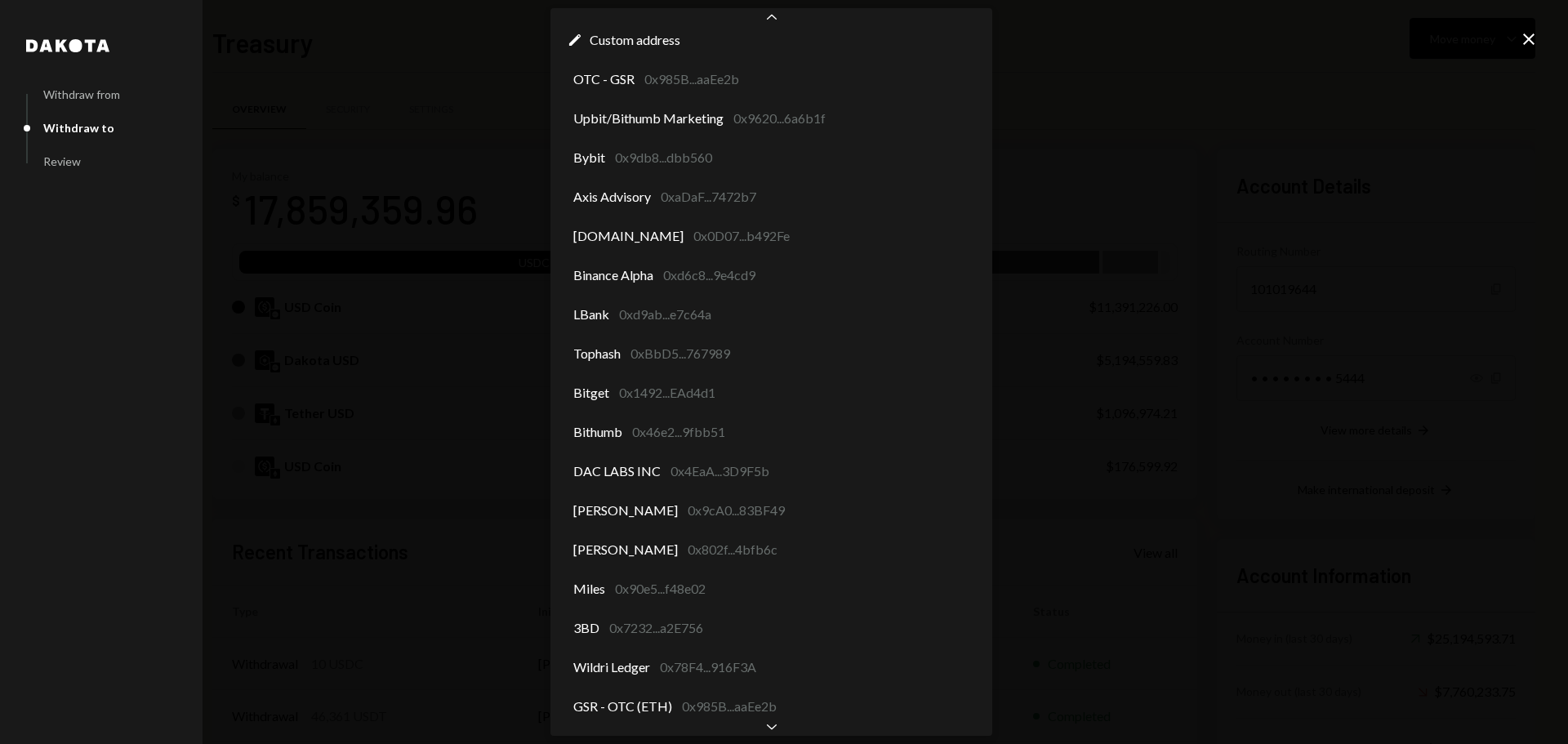
scroll to position [89, 0]
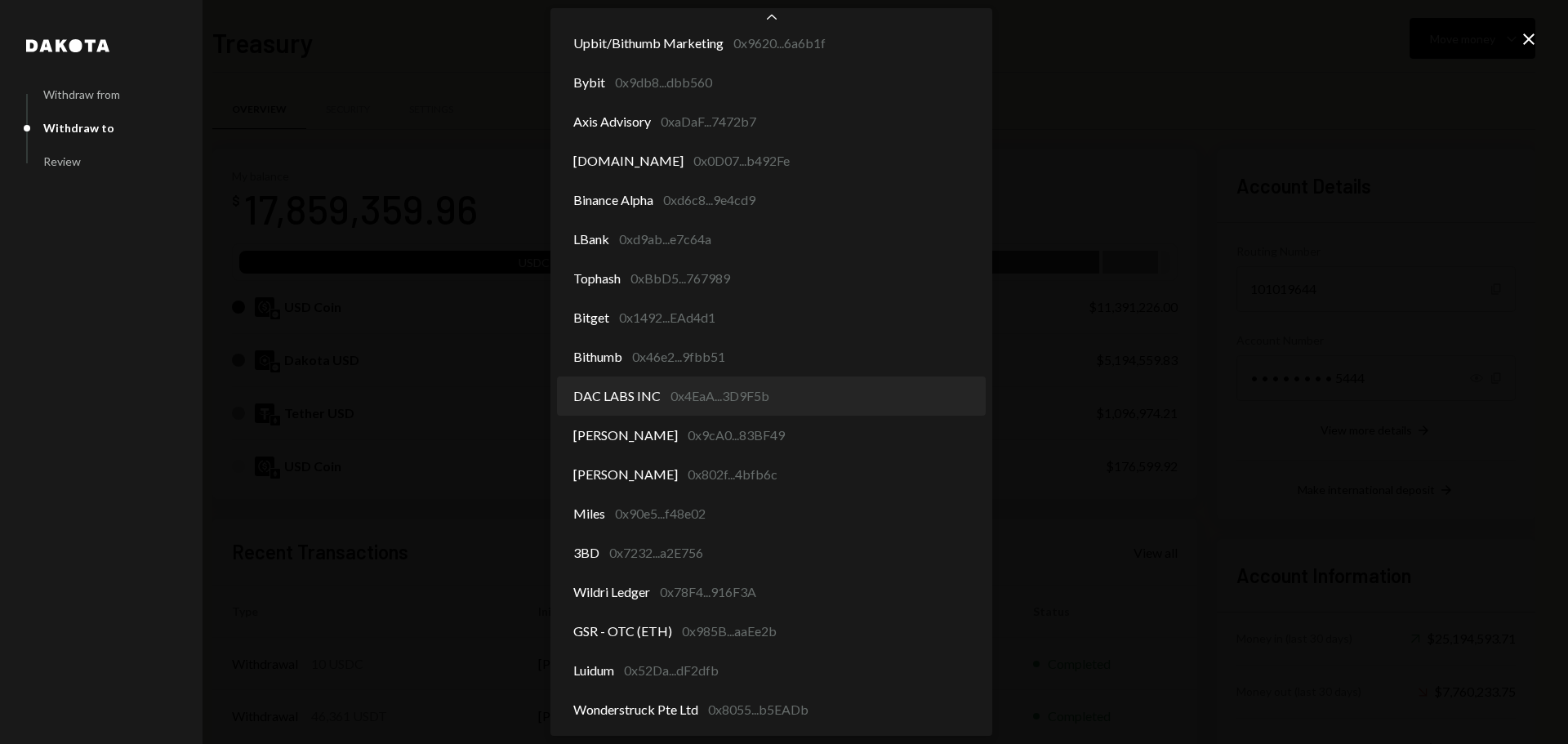
select select "**********"
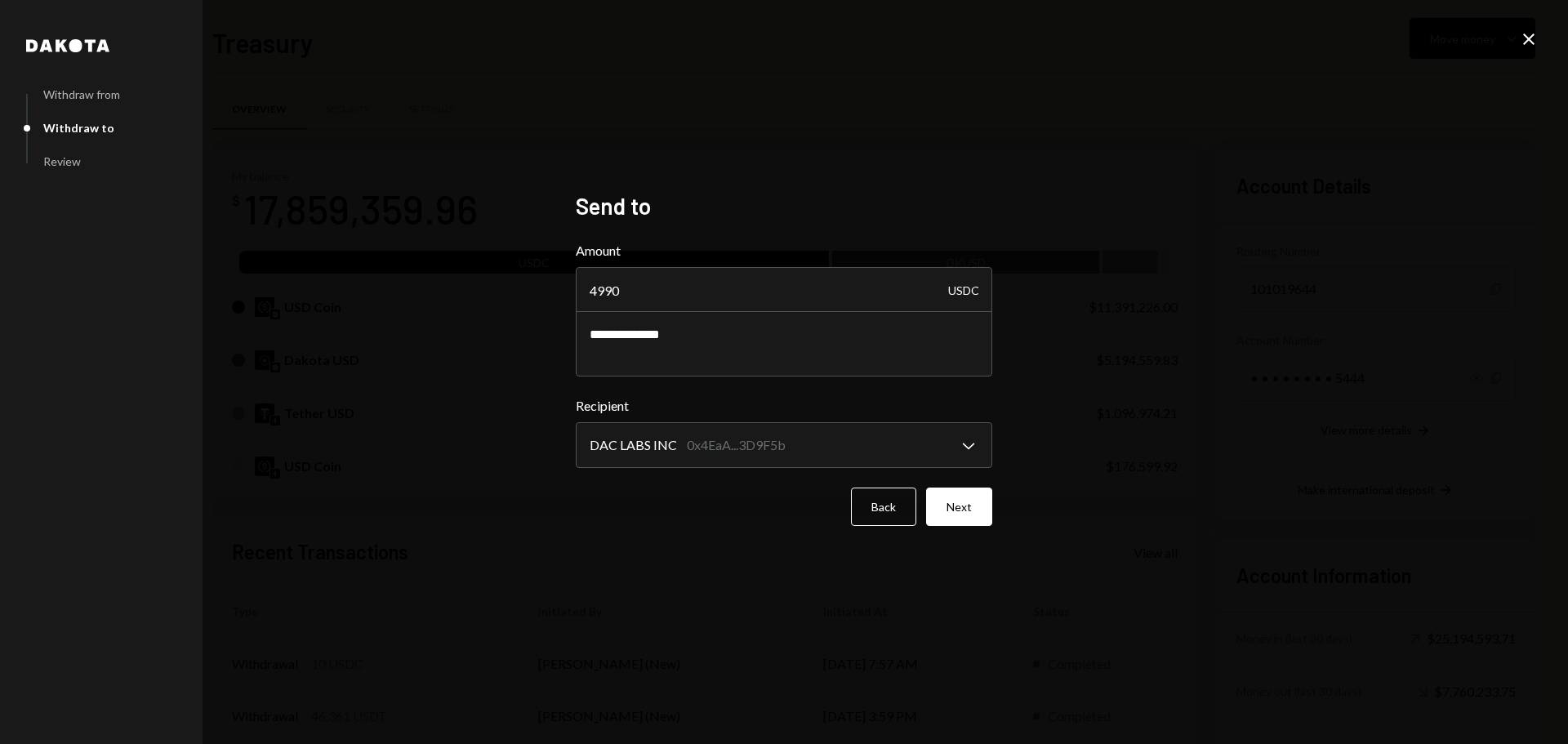
click at [957, 499] on button "Next" at bounding box center [960, 507] width 66 height 39
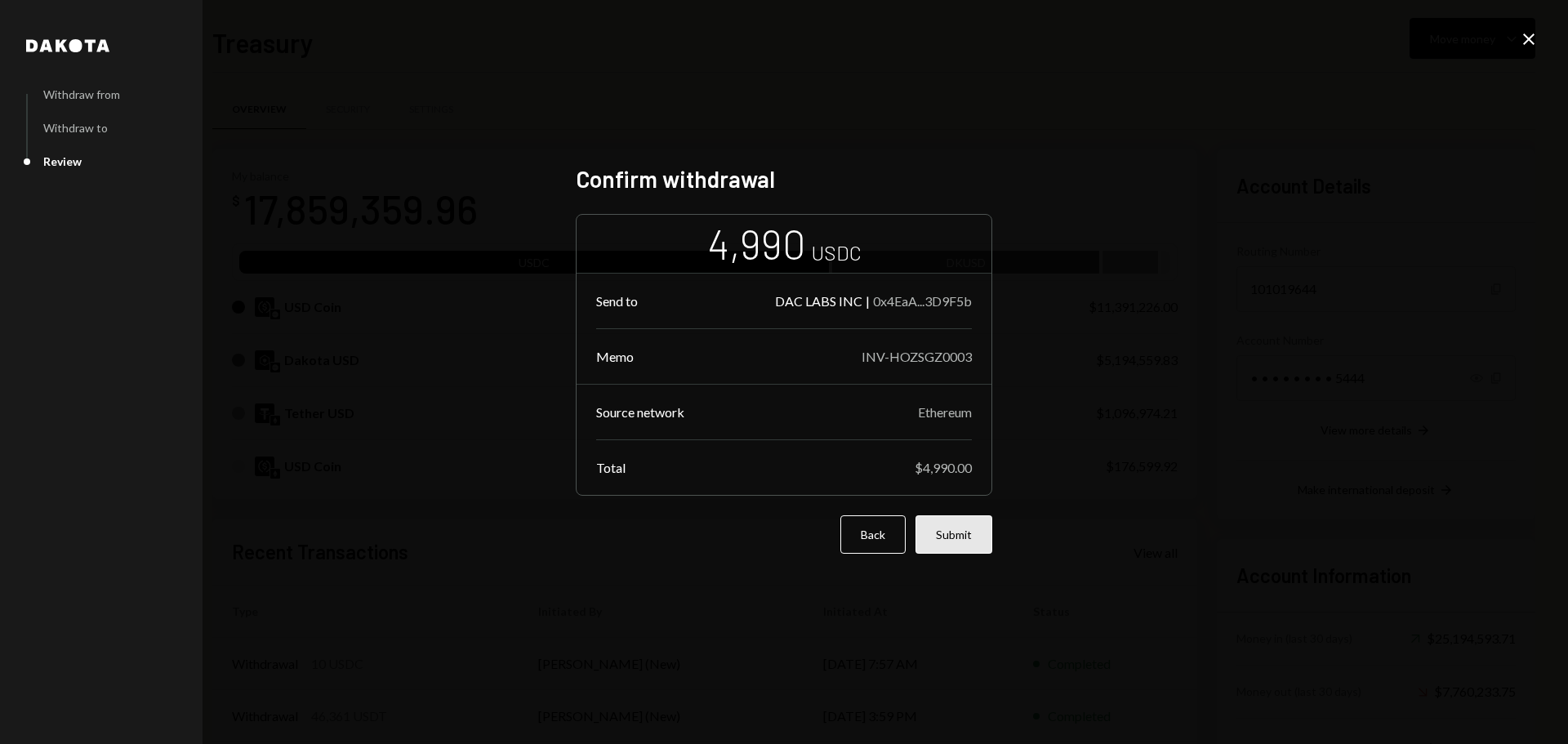
click at [956, 534] on button "Submit" at bounding box center [953, 535] width 77 height 39
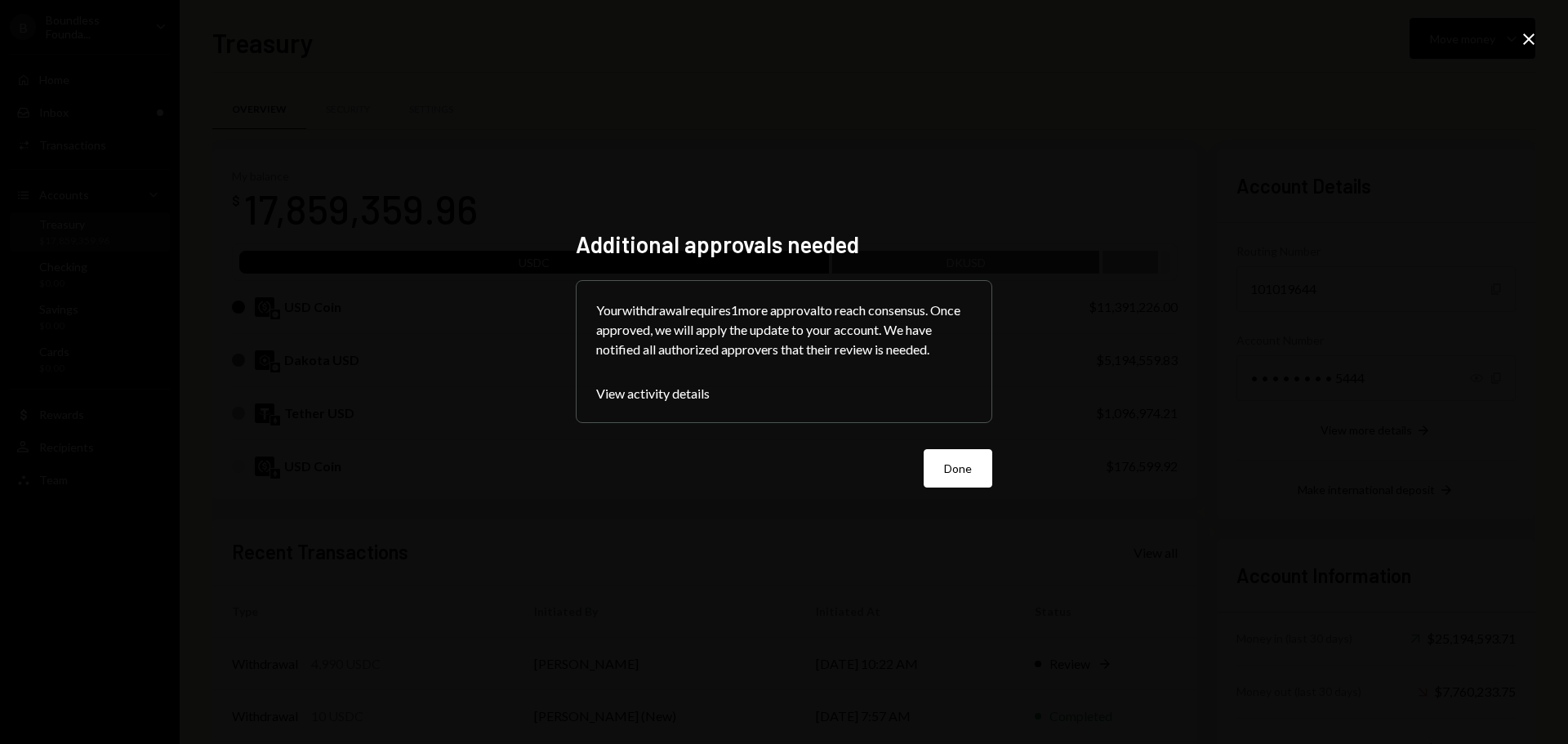
click at [965, 465] on button "Done" at bounding box center [958, 468] width 68 height 39
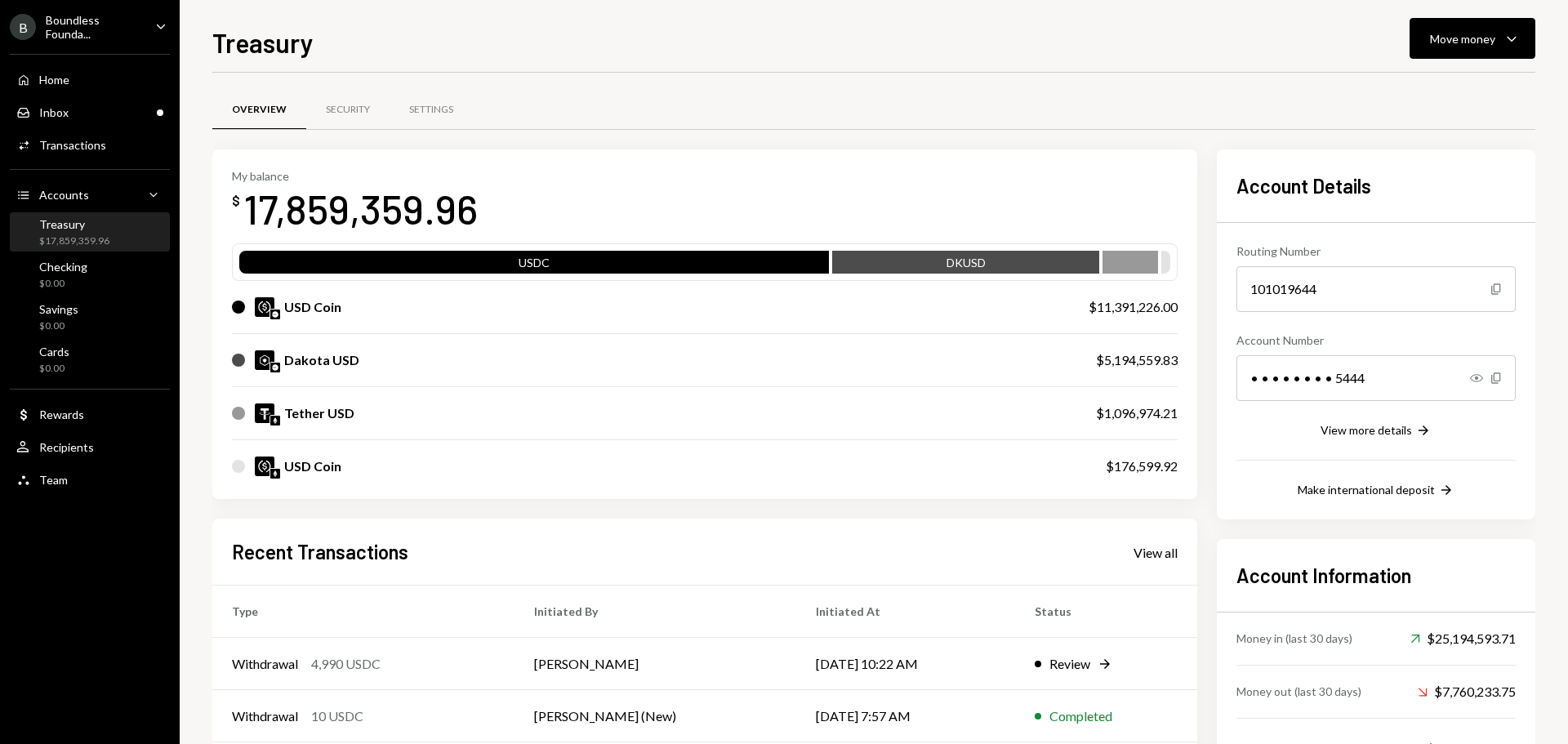
click at [60, 232] on div "Treasury $17,859,359.96" at bounding box center [75, 233] width 70 height 31
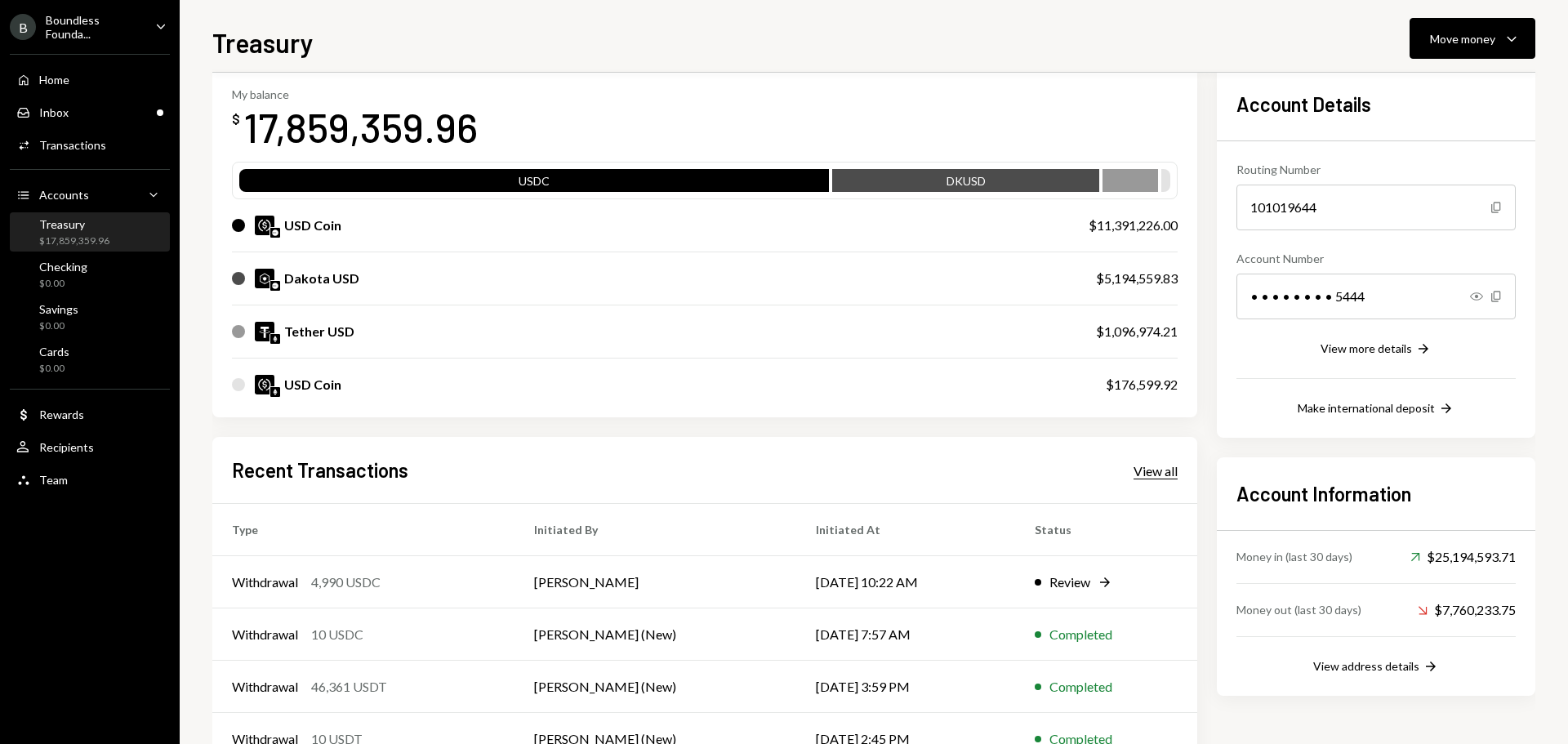
click at [1156, 472] on div "View all" at bounding box center [1156, 471] width 44 height 17
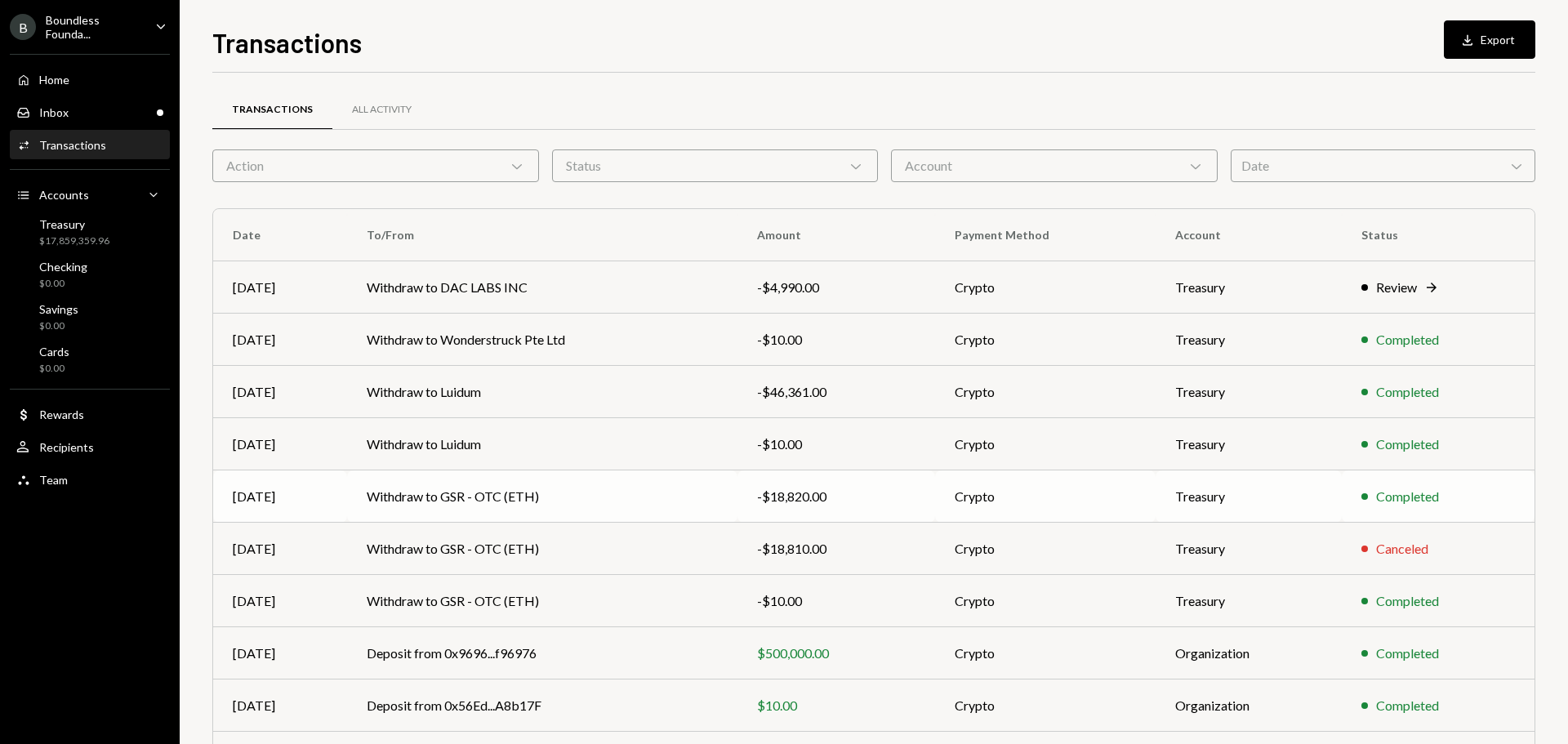
scroll to position [109, 0]
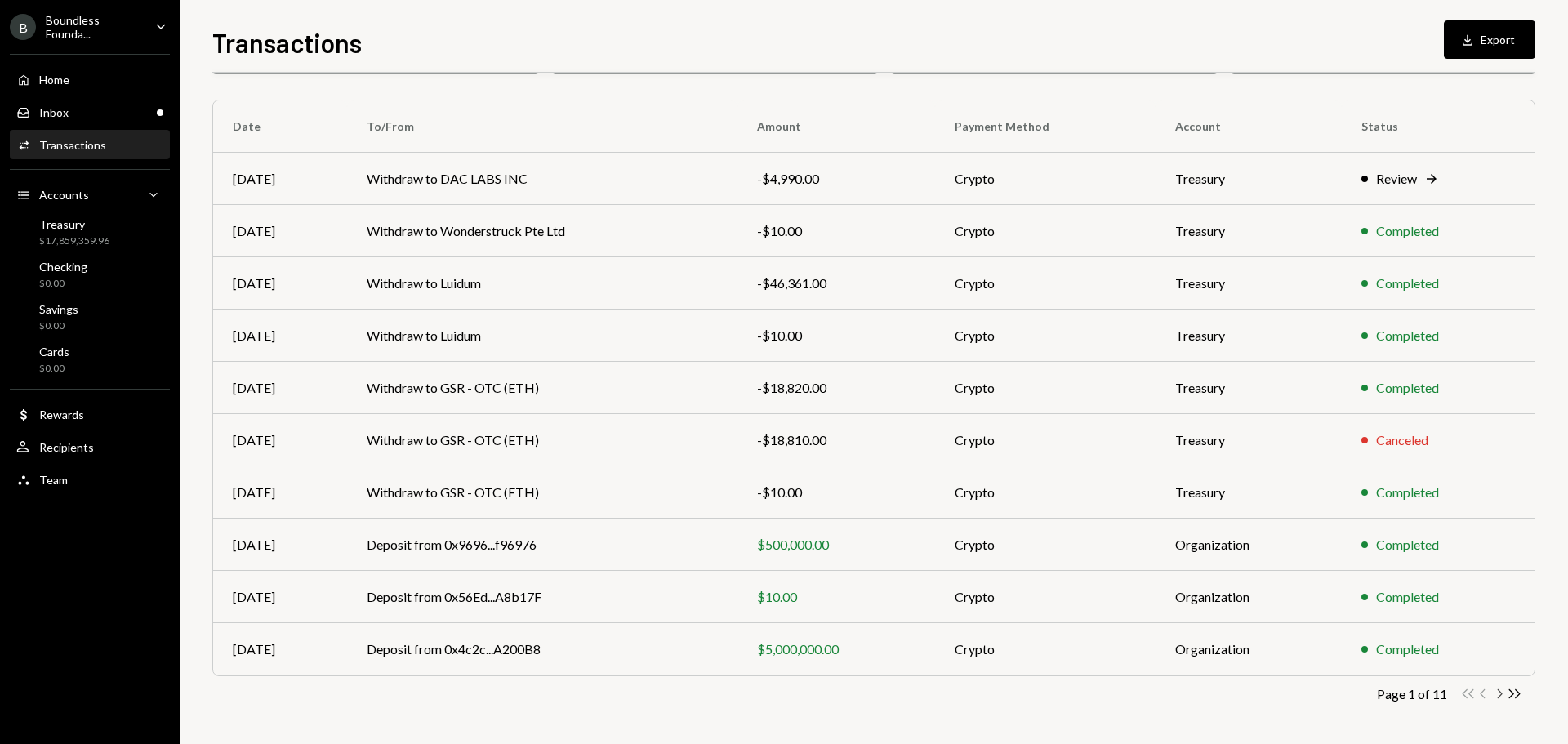
click at [1495, 691] on icon "Chevron Right" at bounding box center [1499, 693] width 16 height 16
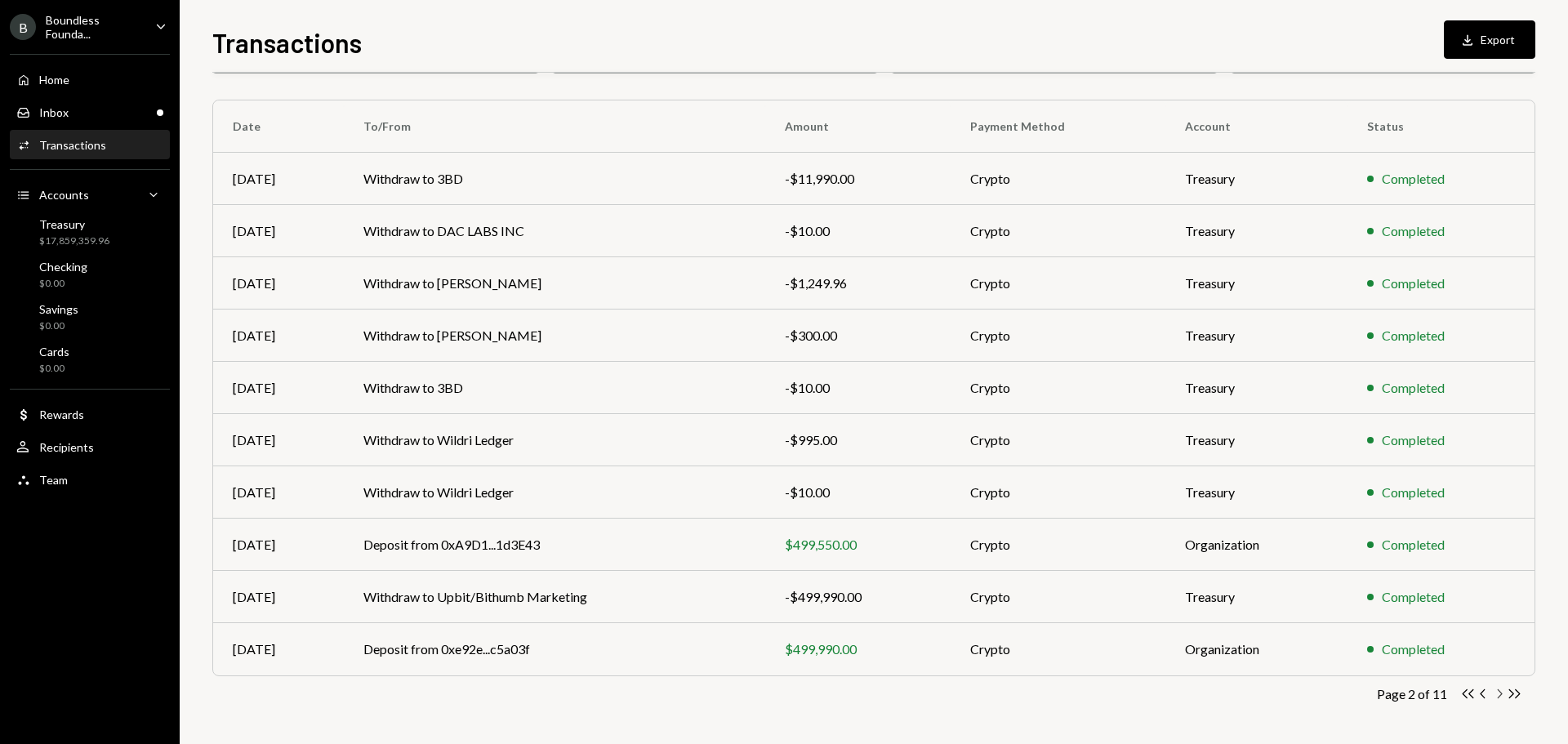
click at [1495, 691] on icon "Chevron Right" at bounding box center [1499, 693] width 16 height 16
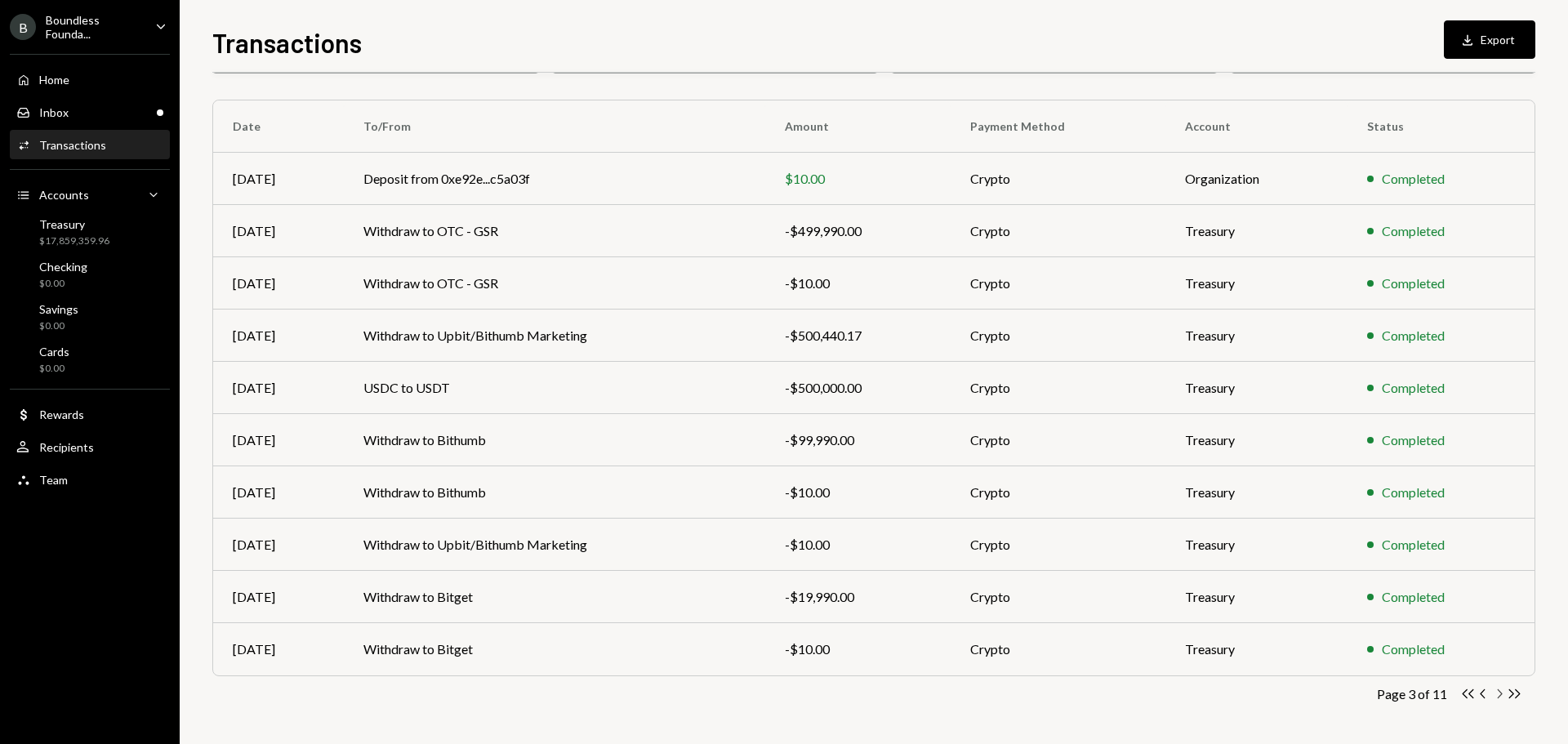
click at [1500, 691] on icon "Chevron Right" at bounding box center [1499, 693] width 16 height 16
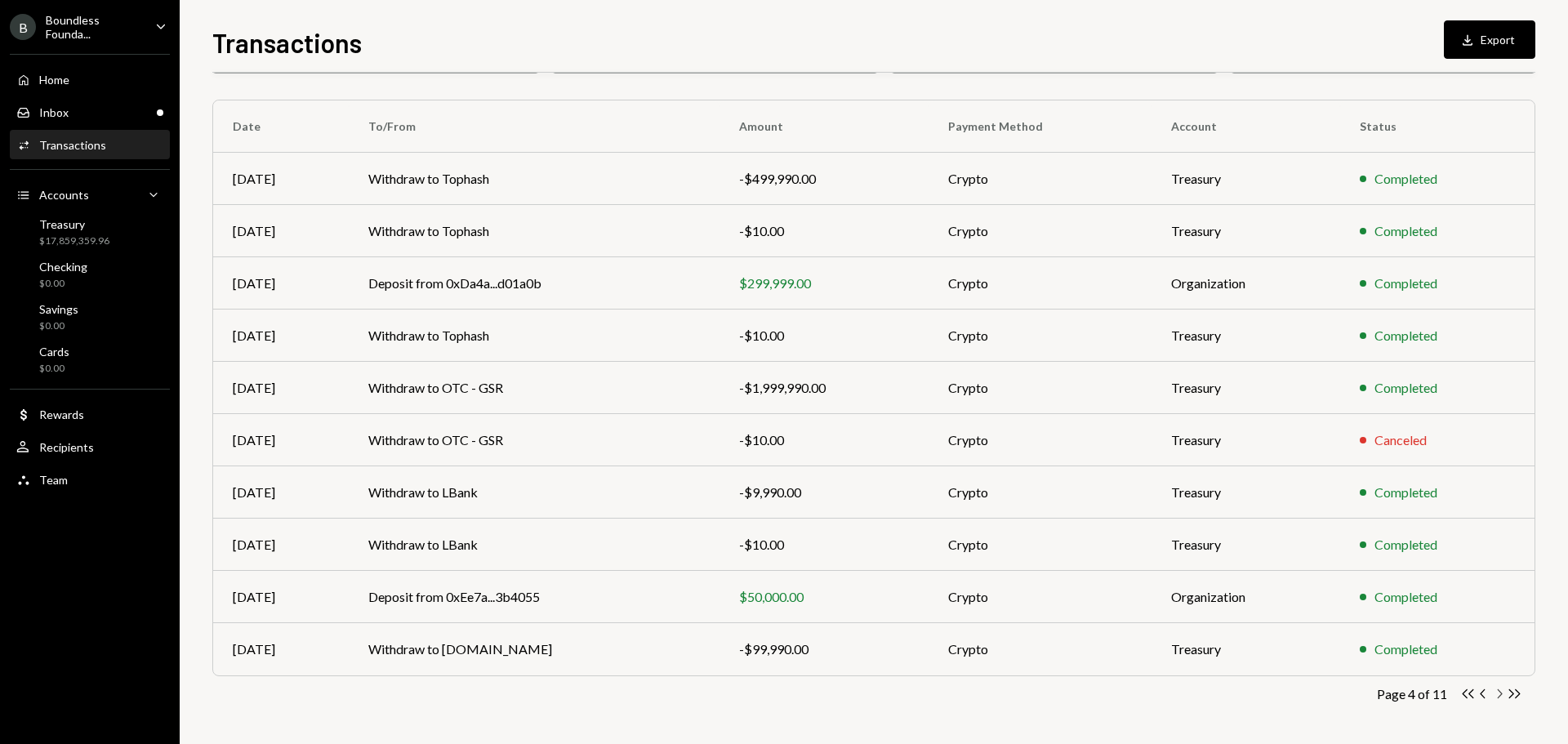
click at [1499, 696] on icon "Chevron Right" at bounding box center [1499, 693] width 16 height 16
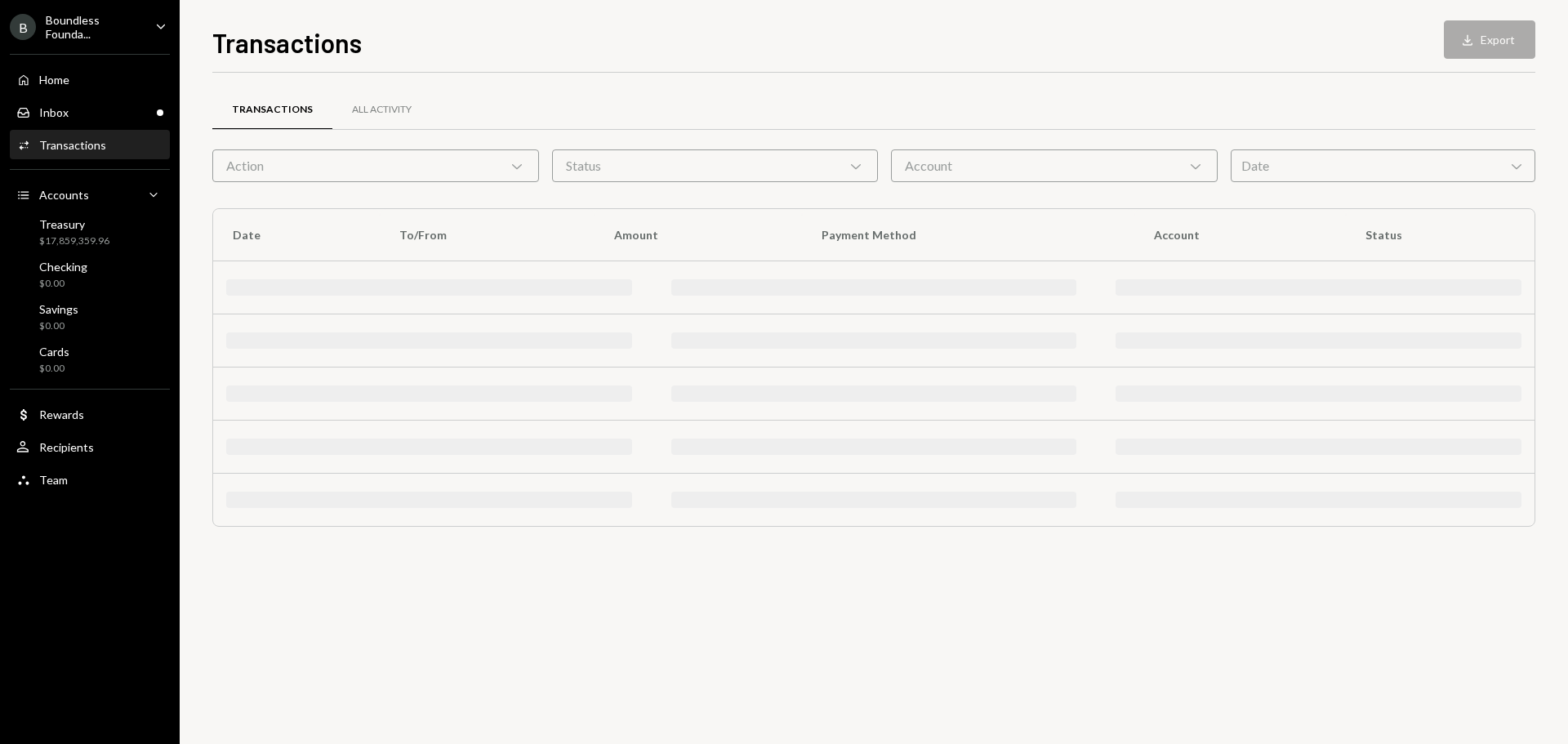
scroll to position [0, 0]
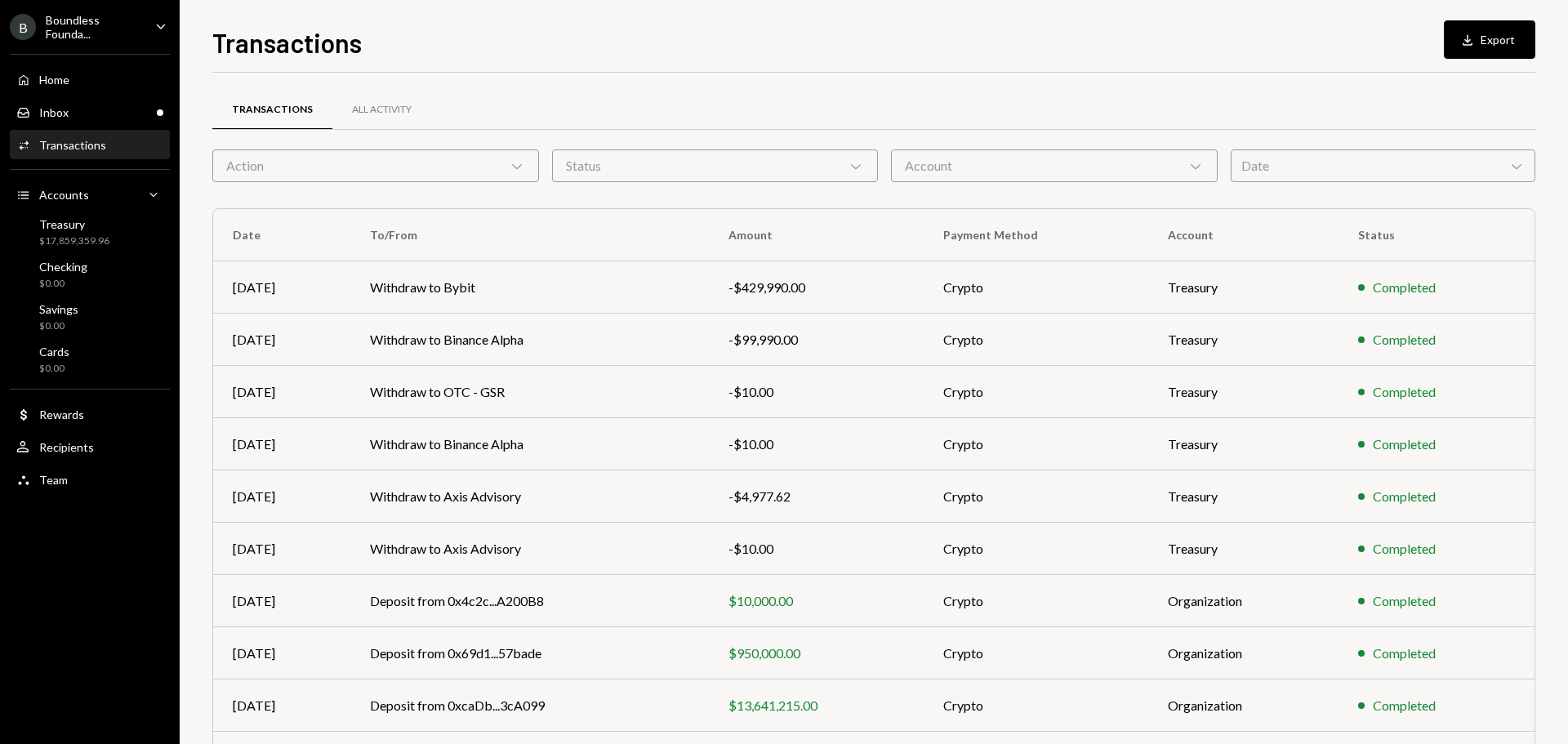
click at [1057, 166] on div "Account Chevron Down" at bounding box center [1055, 165] width 326 height 32
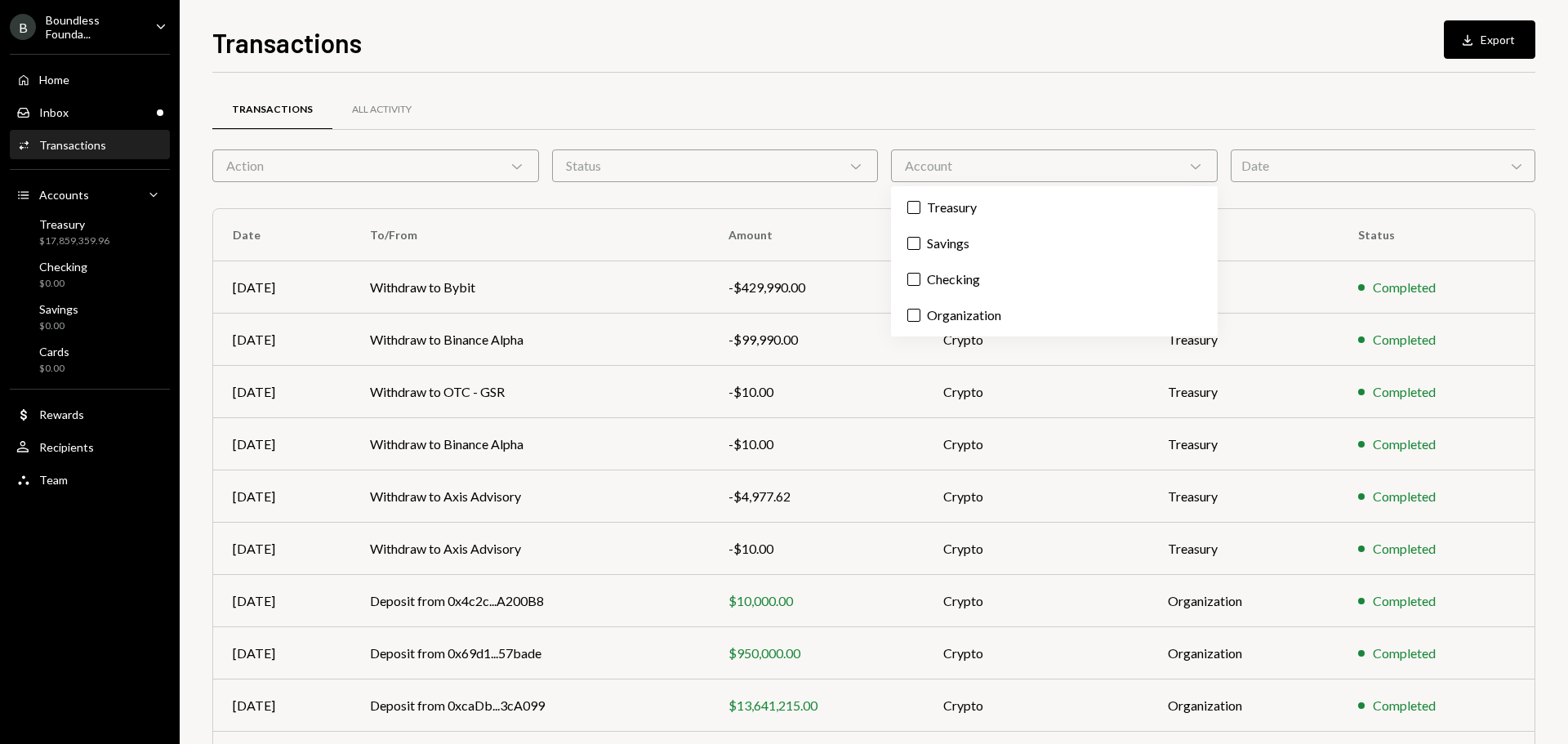
click at [1057, 165] on div "Account Chevron Down" at bounding box center [1055, 165] width 326 height 32
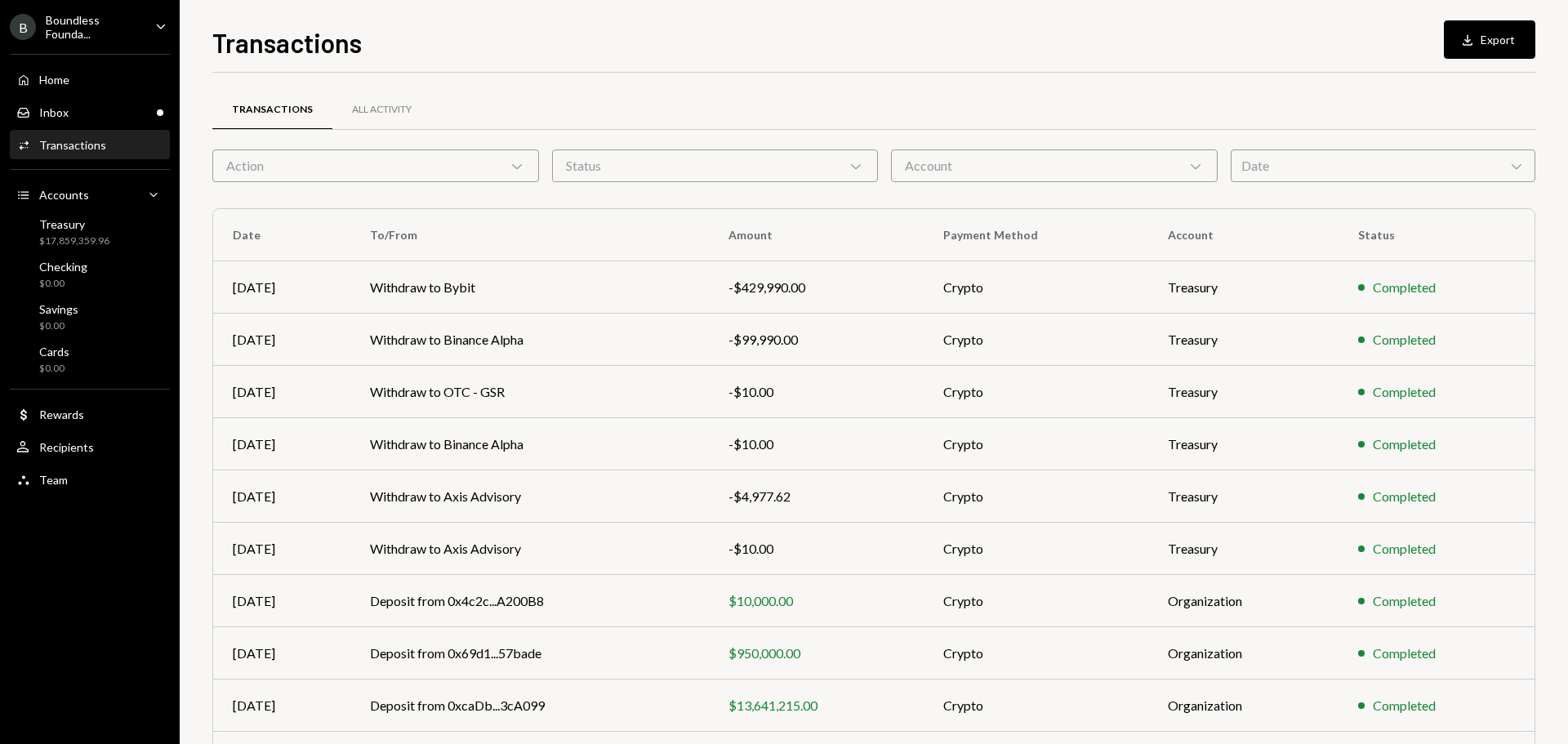
click at [1293, 175] on div "Date Chevron Down" at bounding box center [1383, 165] width 304 height 32
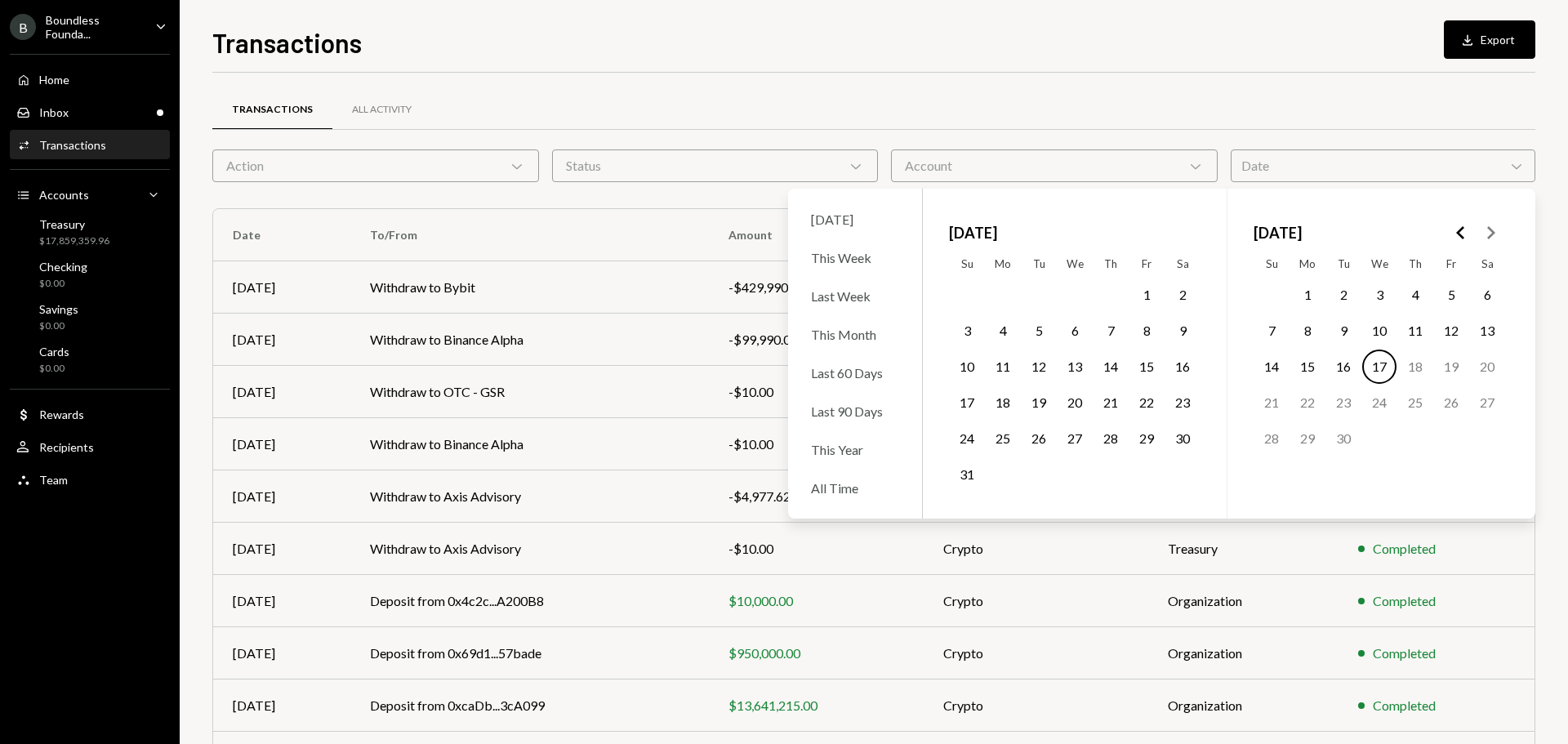
click at [1295, 165] on div "Date Chevron Down" at bounding box center [1383, 165] width 304 height 32
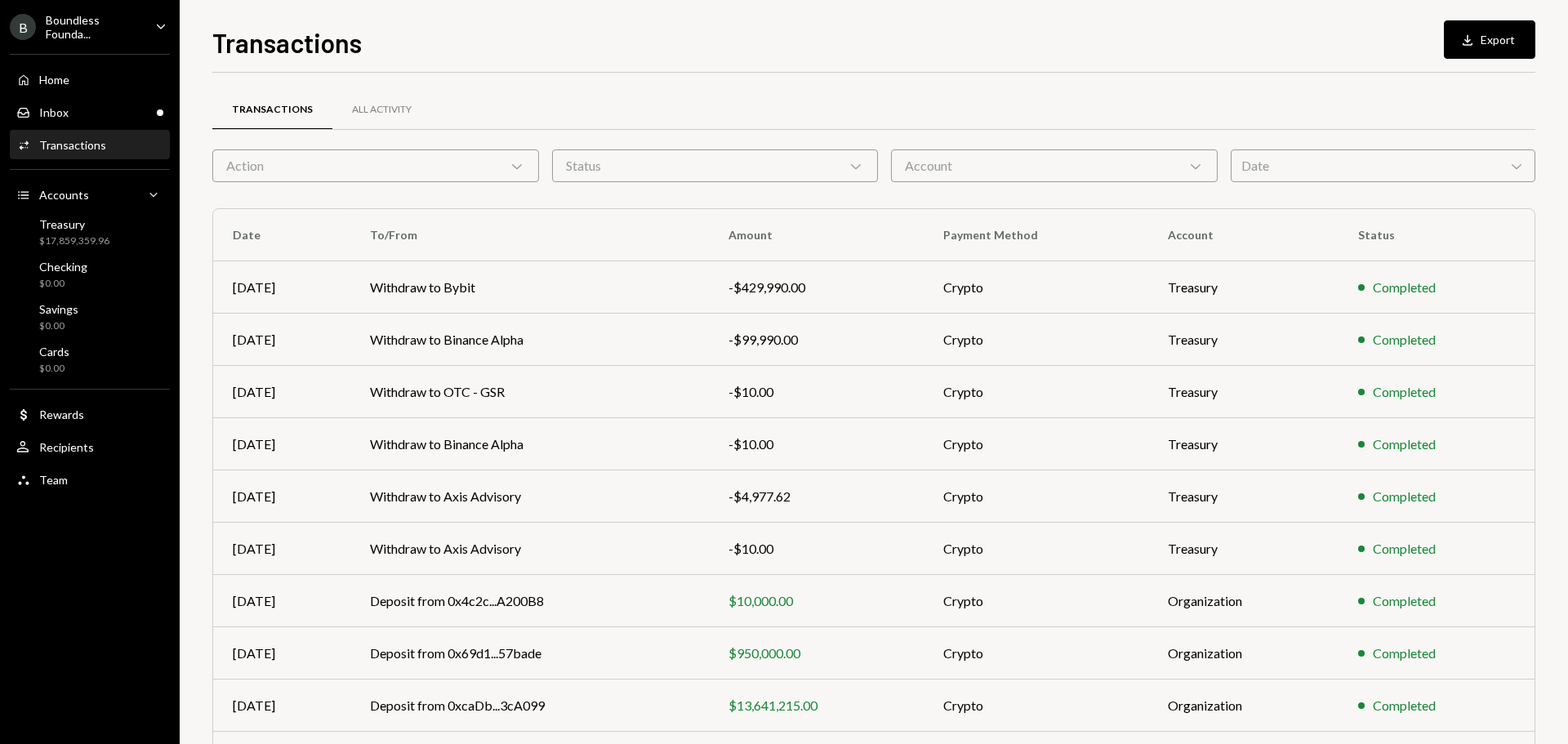
click at [333, 170] on div "Action Chevron Down" at bounding box center [375, 165] width 326 height 32
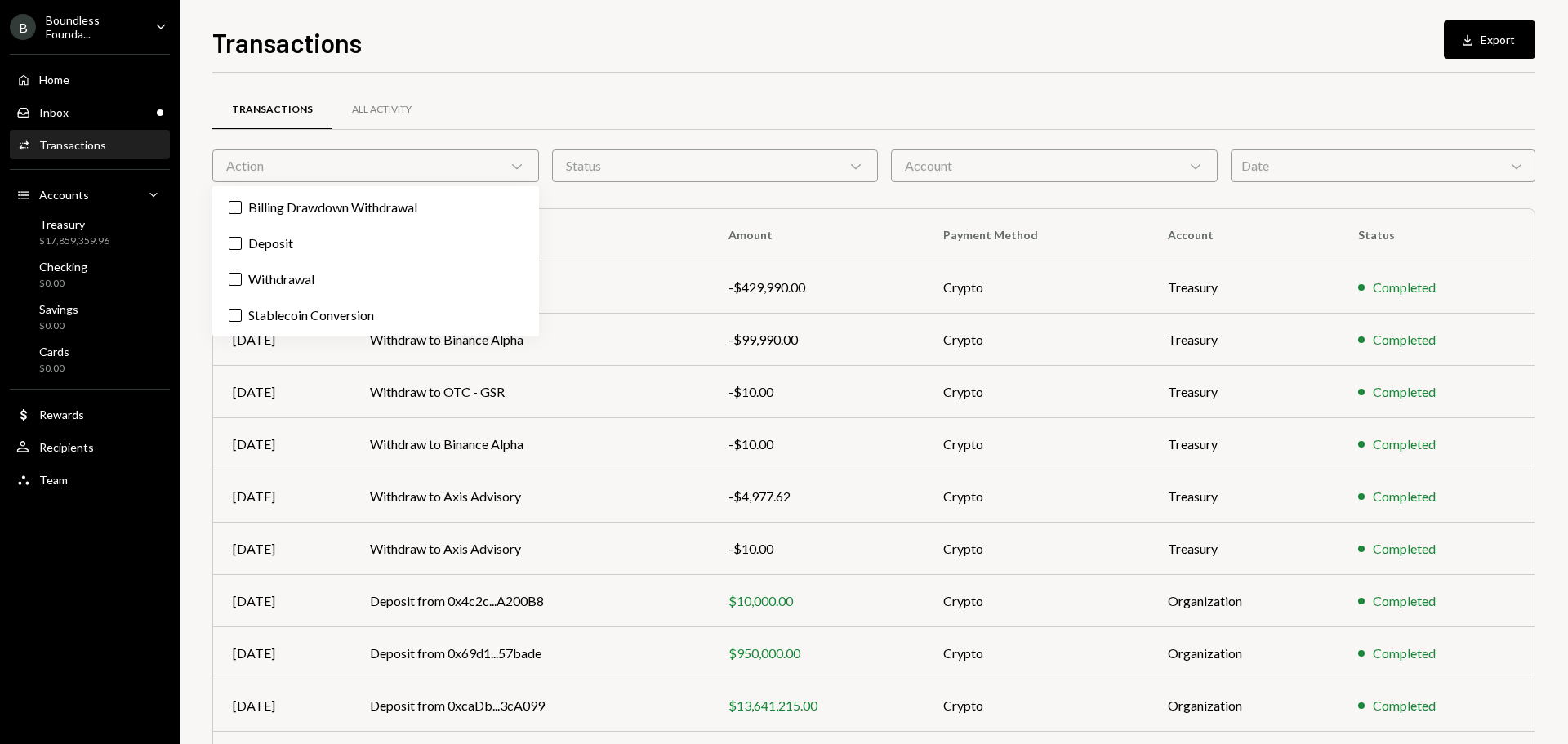
click at [337, 169] on div "Action Chevron Down" at bounding box center [375, 165] width 326 height 32
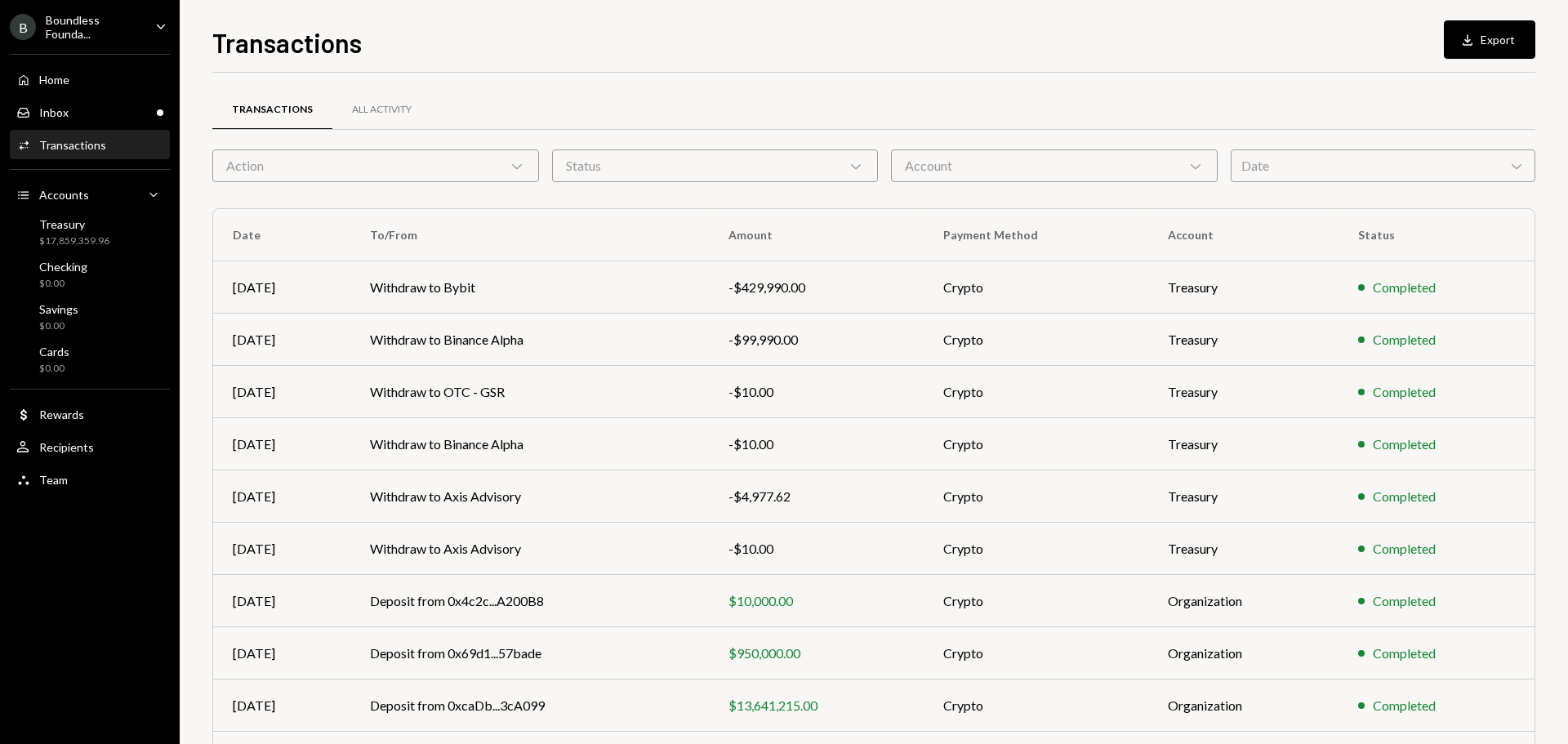
click at [346, 181] on div "Action Chevron Down" at bounding box center [375, 165] width 326 height 32
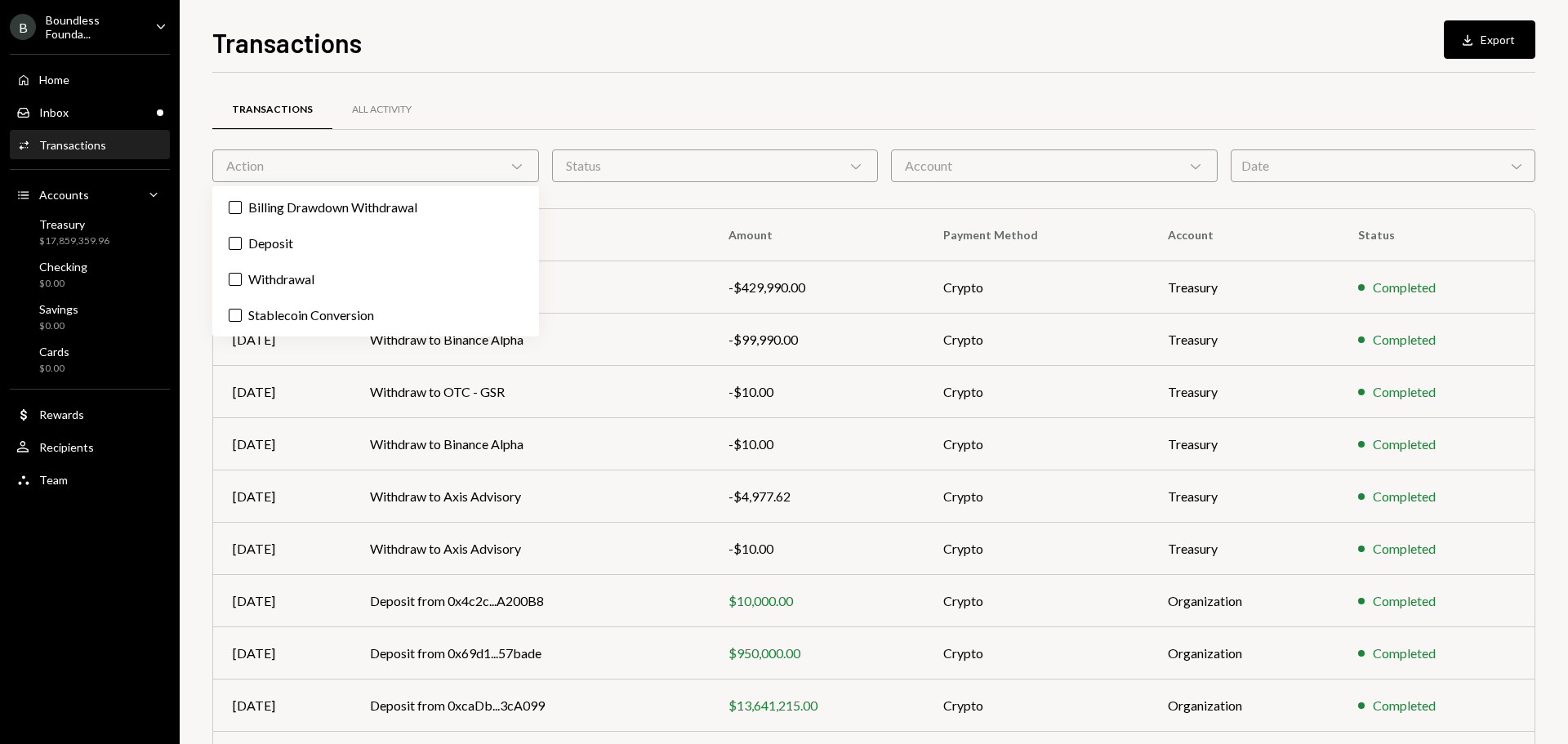
click at [341, 166] on div "Action Chevron Down" at bounding box center [375, 165] width 326 height 32
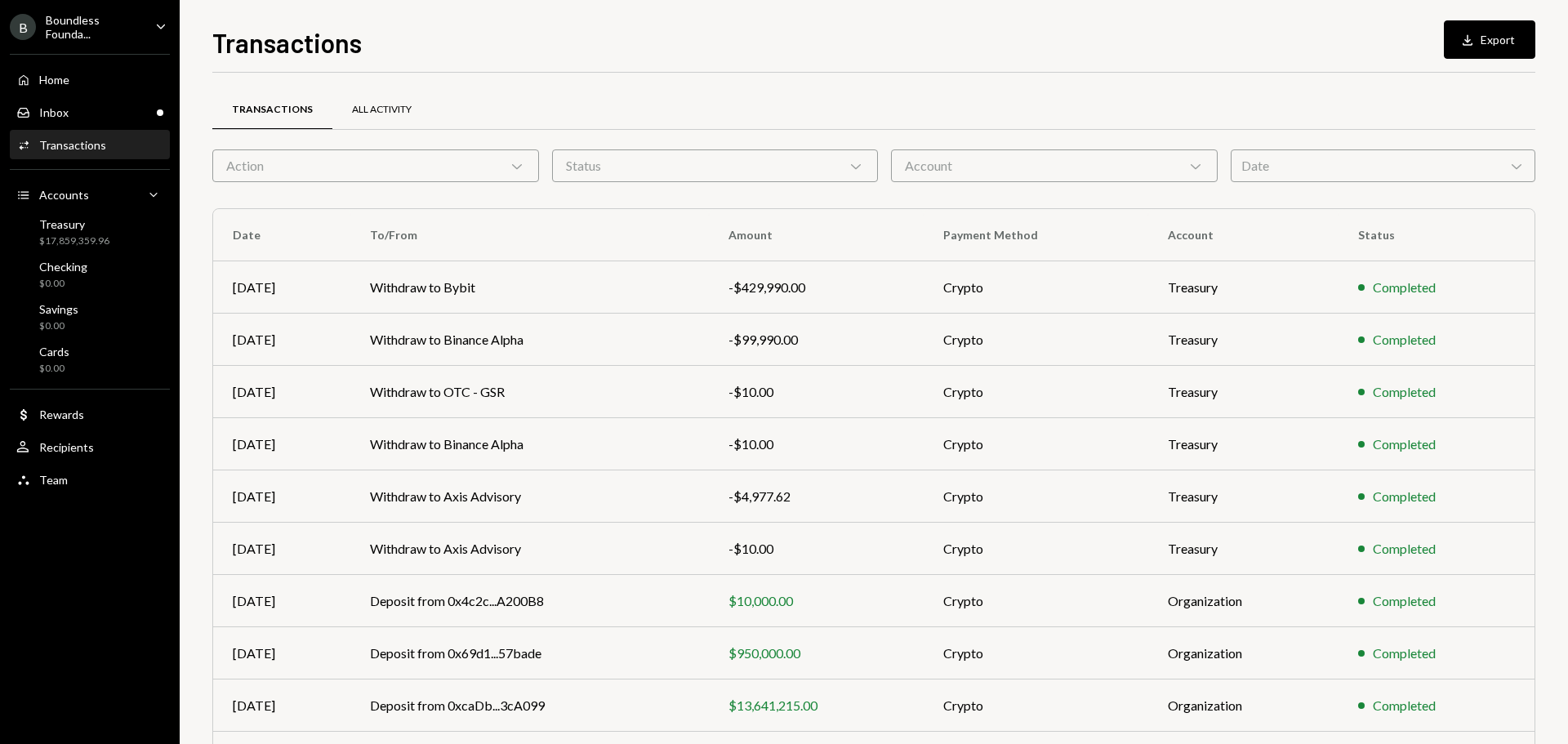
click at [387, 103] on div "All Activity" at bounding box center [382, 110] width 60 height 14
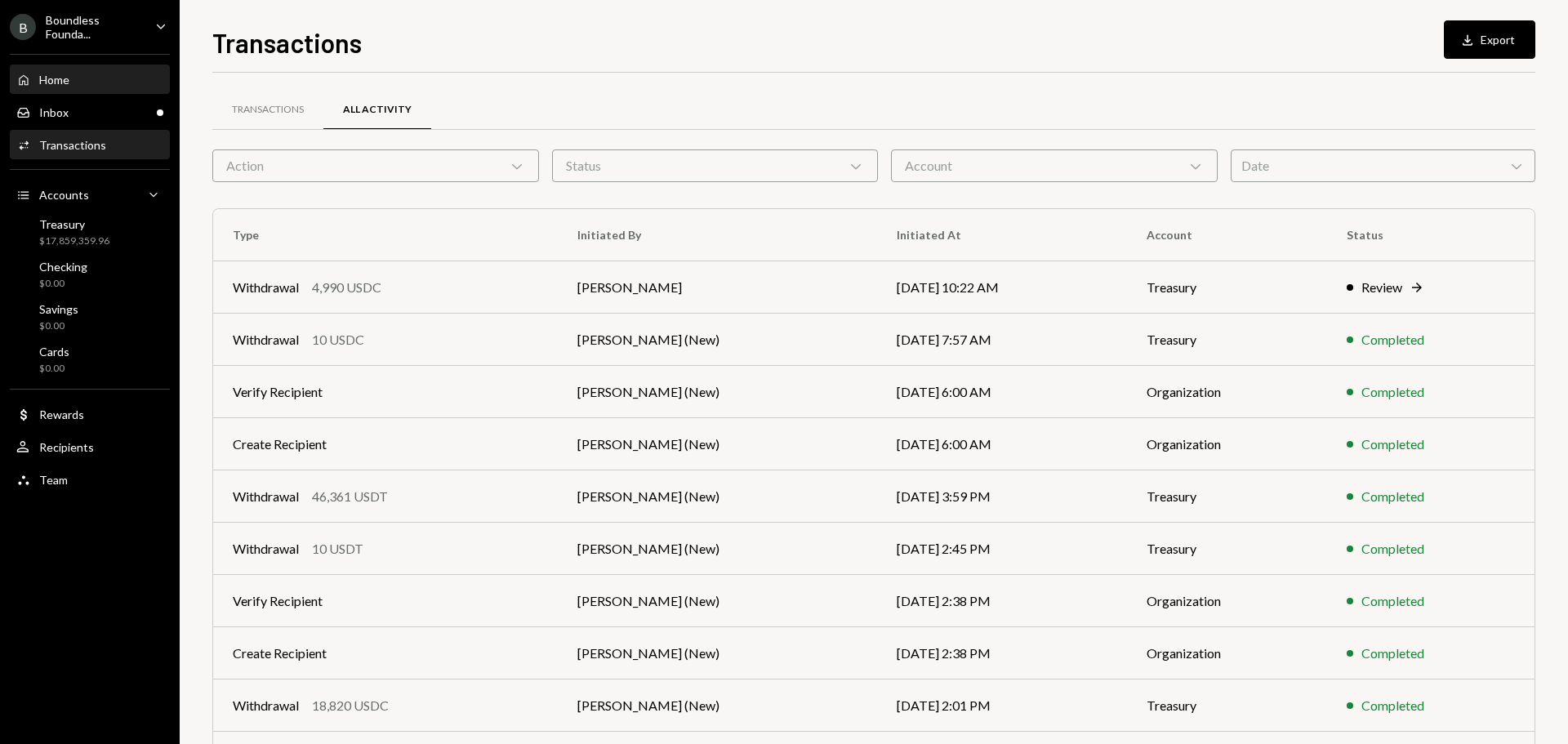
click at [59, 80] on div "Home" at bounding box center [54, 79] width 30 height 14
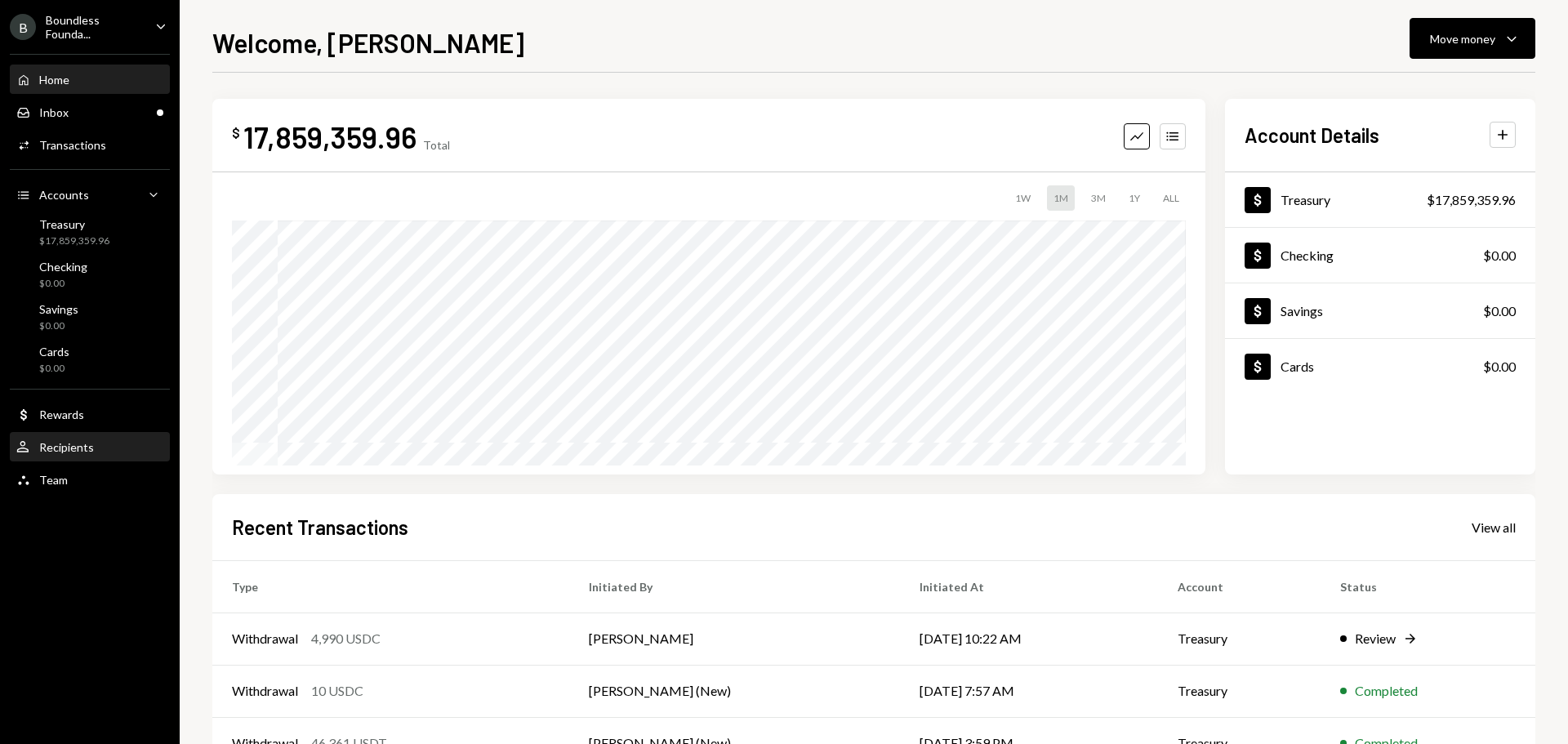
click at [77, 445] on div "Recipients" at bounding box center [66, 447] width 54 height 14
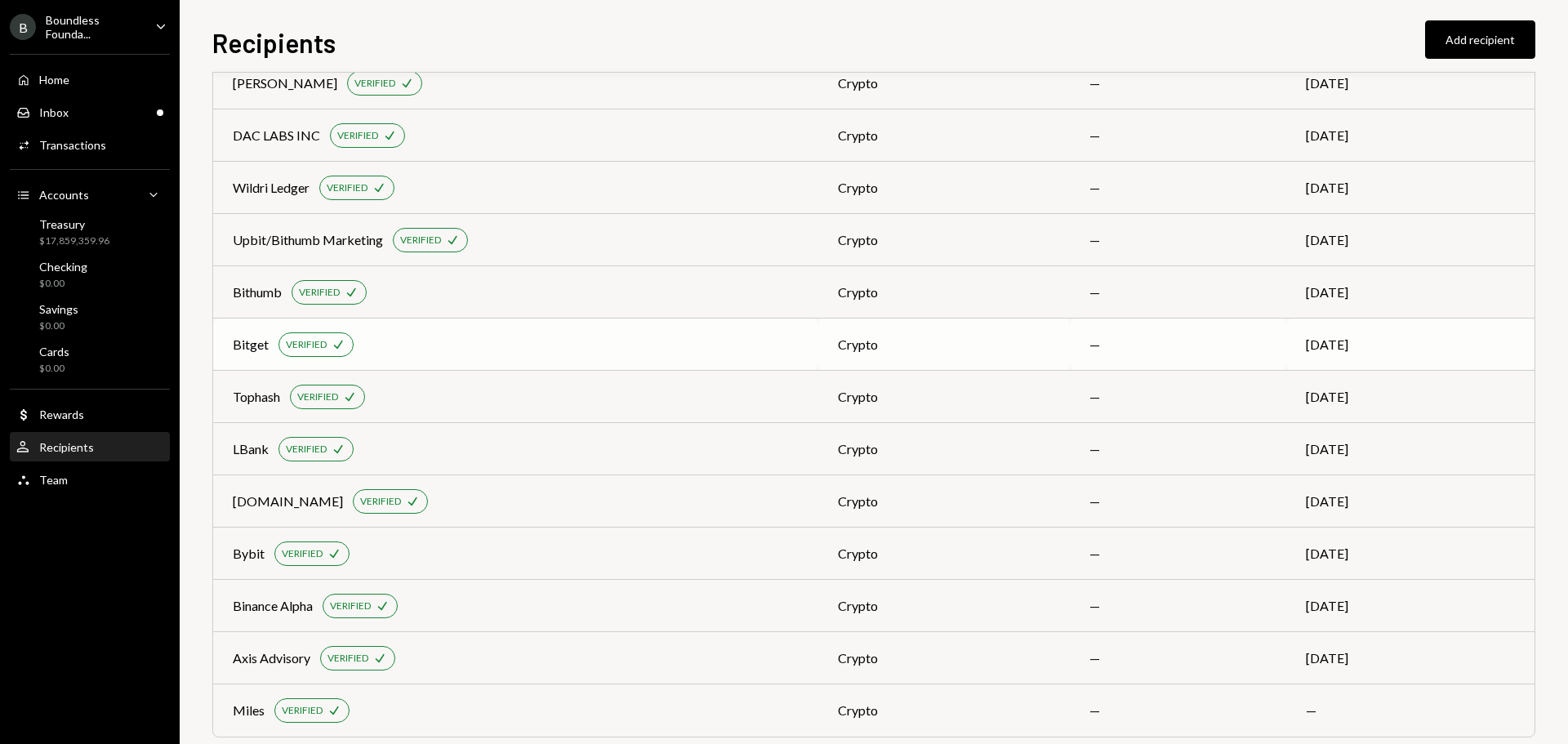
scroll to position [434, 0]
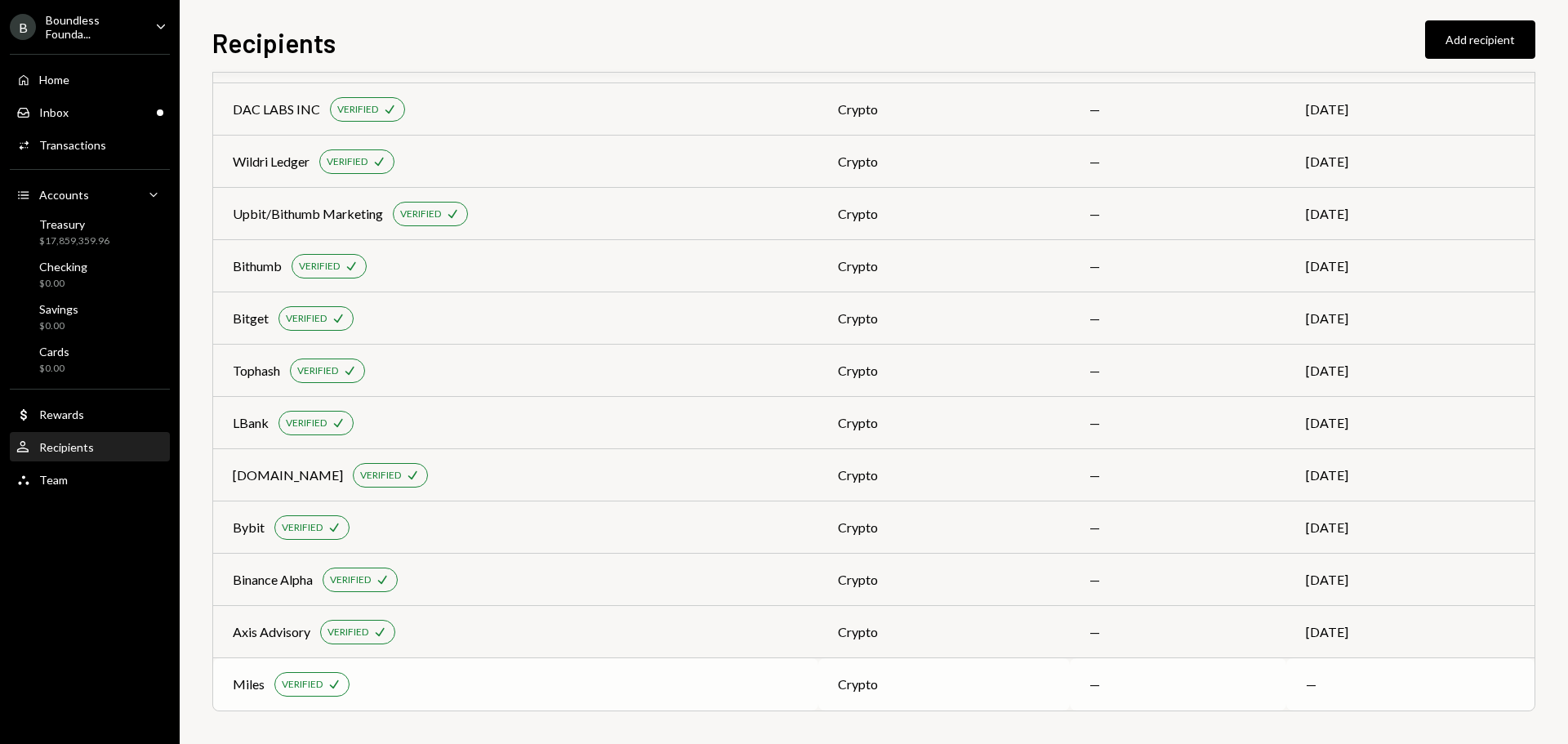
click at [758, 668] on td "Miles VERIFIED Check" at bounding box center [515, 684] width 605 height 53
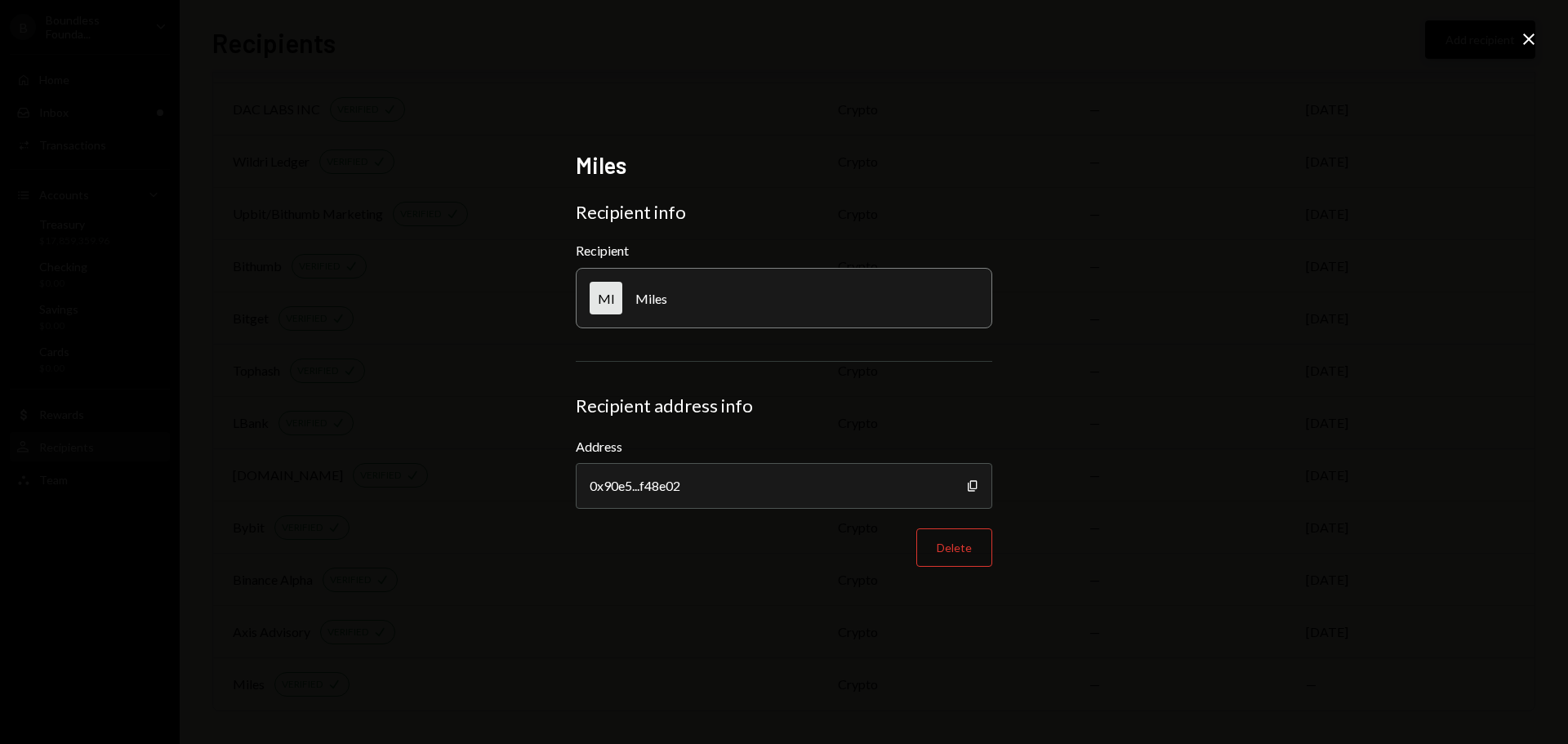
click at [1530, 39] on icon "Close" at bounding box center [1528, 39] width 19 height 19
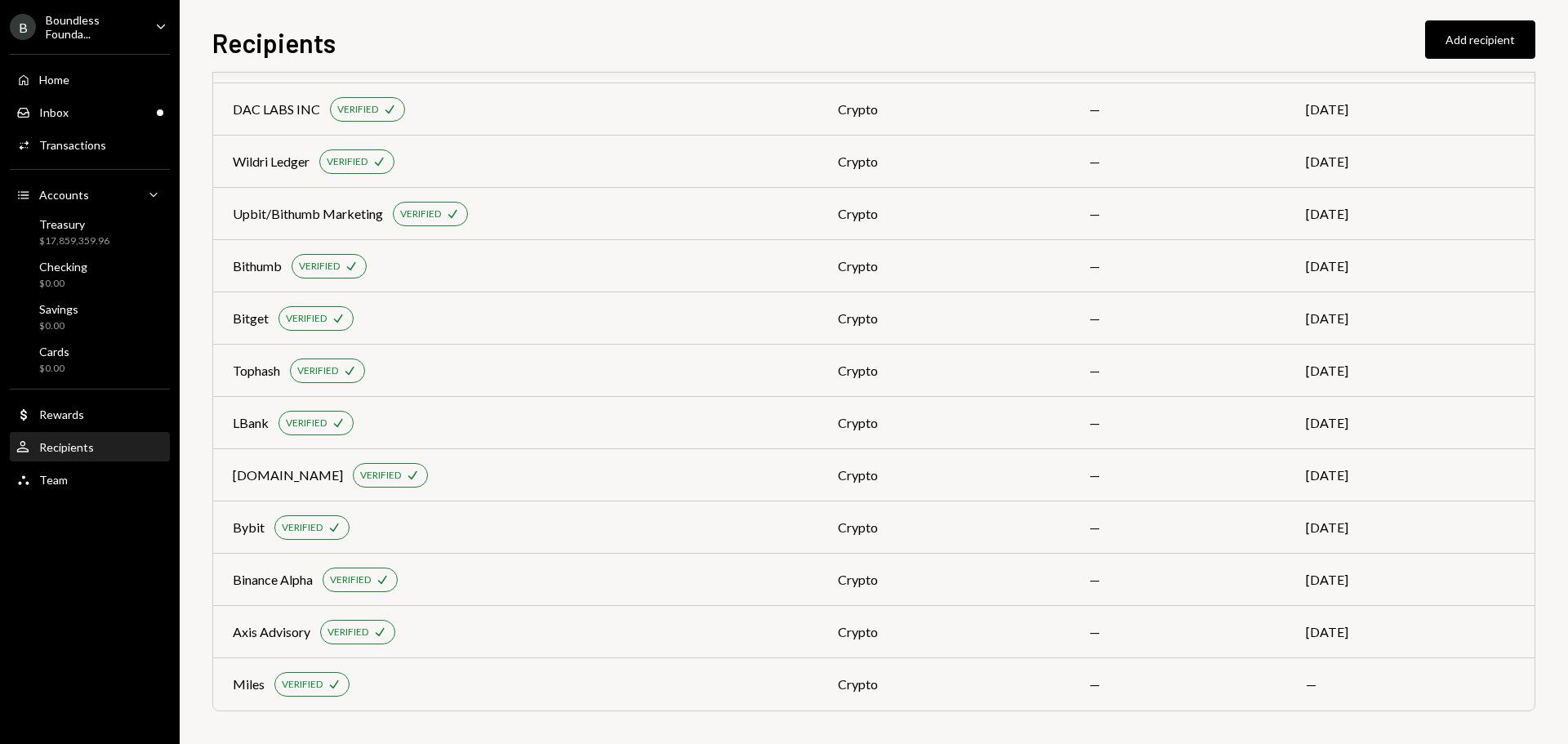
scroll to position [0, 0]
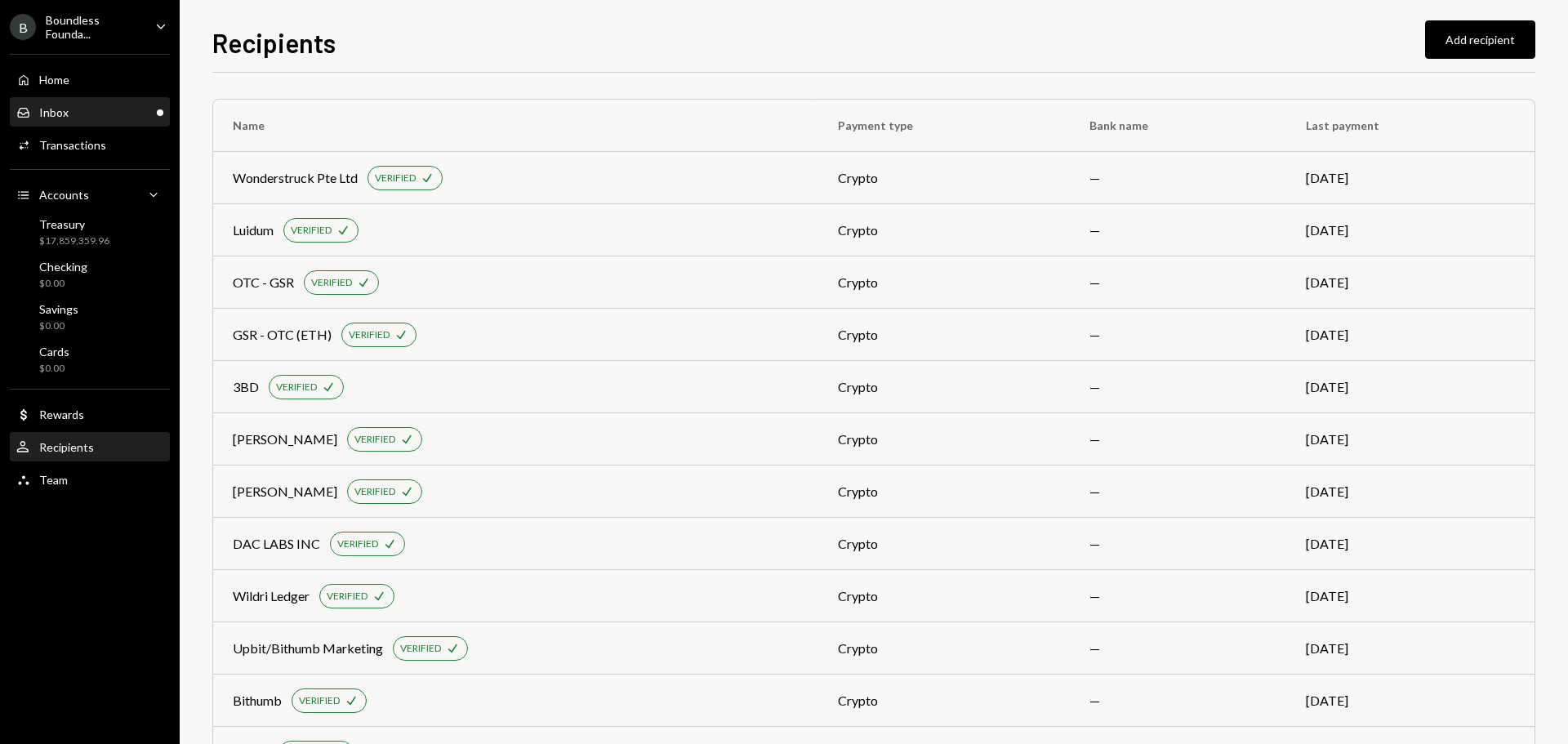
click at [50, 101] on div "Inbox Inbox" at bounding box center [89, 112] width 147 height 28
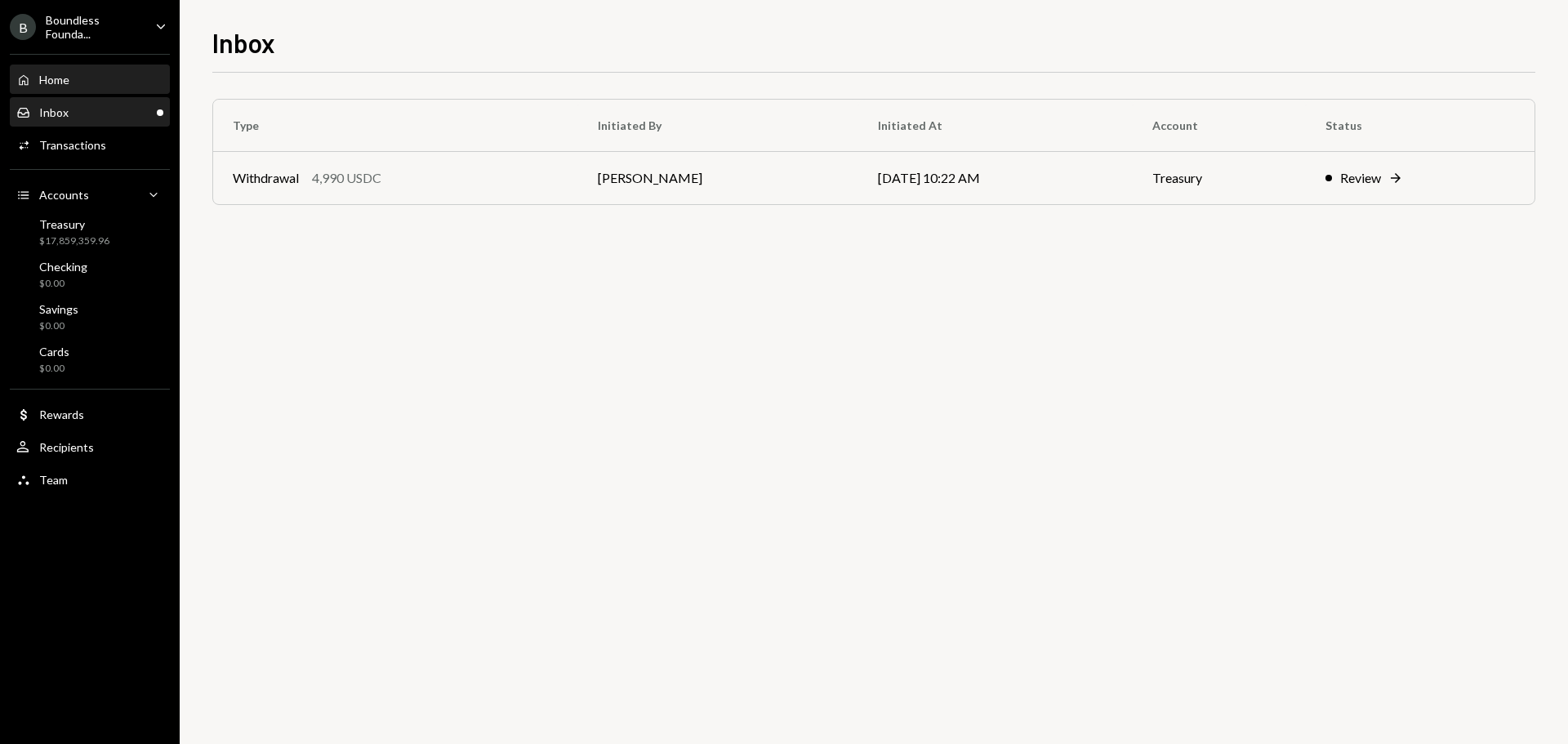
click at [76, 83] on div "Home Home" at bounding box center [89, 80] width 147 height 15
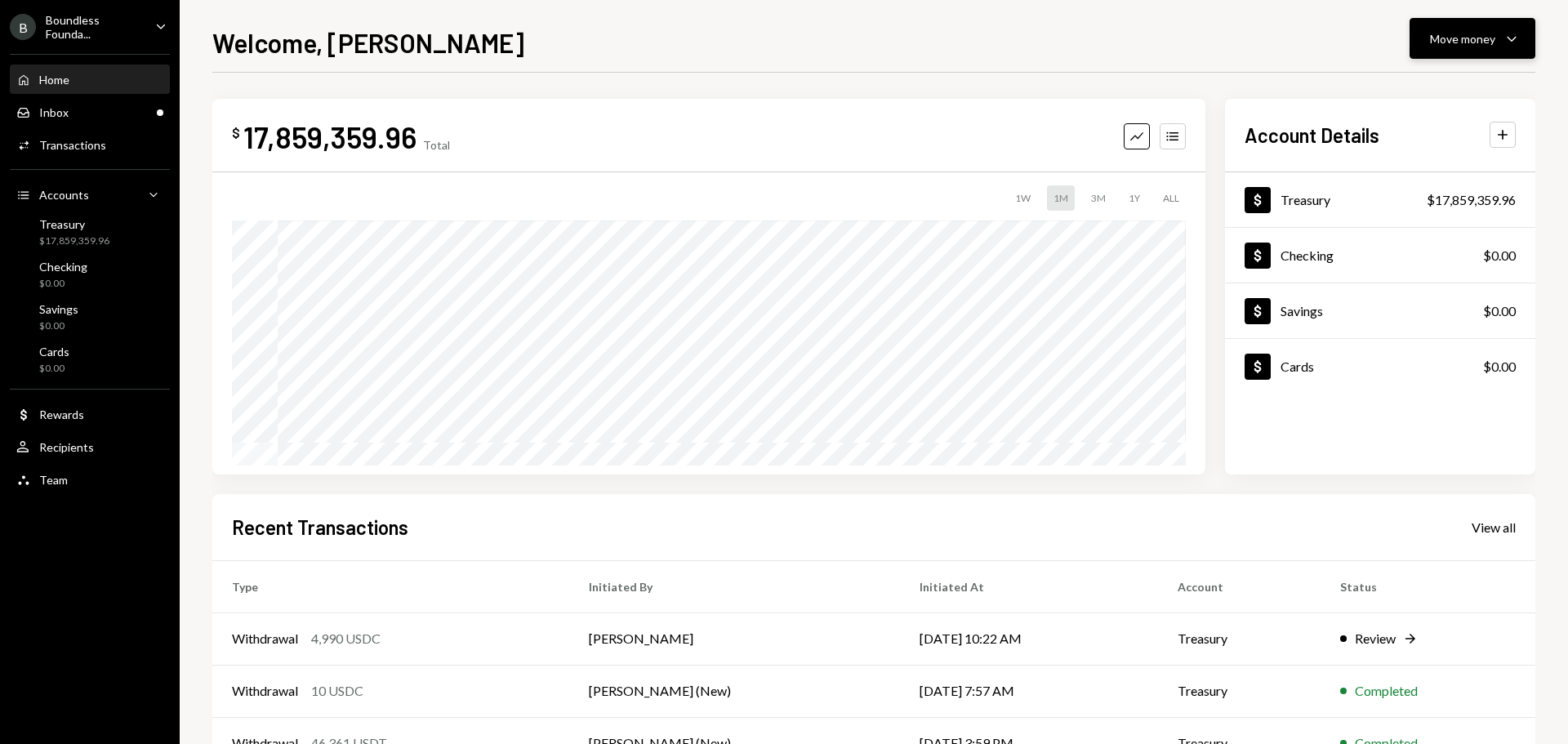
click at [1478, 45] on div "Move money" at bounding box center [1462, 39] width 65 height 18
click at [1406, 87] on div "Send" at bounding box center [1458, 88] width 119 height 18
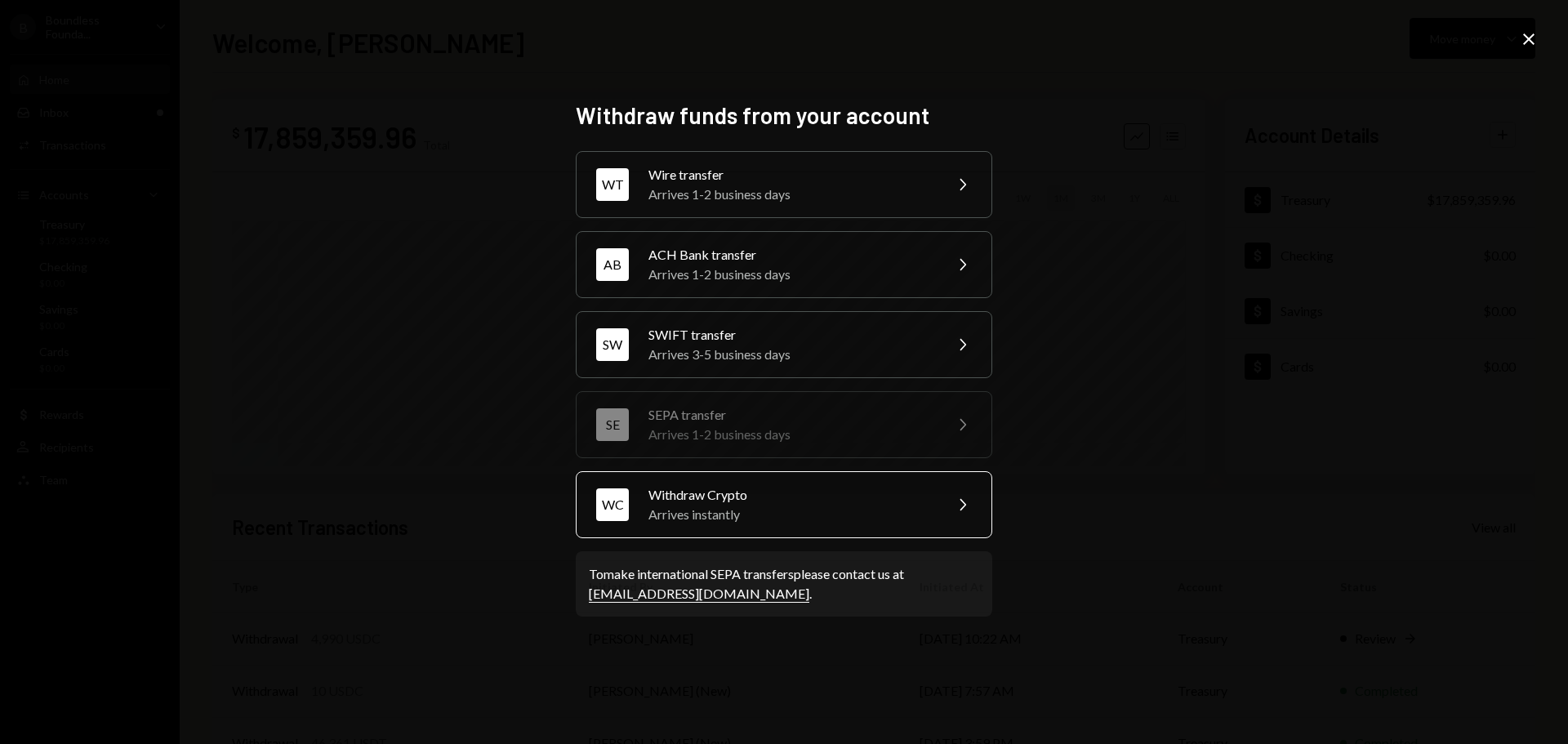
click at [694, 498] on div "Withdraw Crypto" at bounding box center [790, 494] width 284 height 19
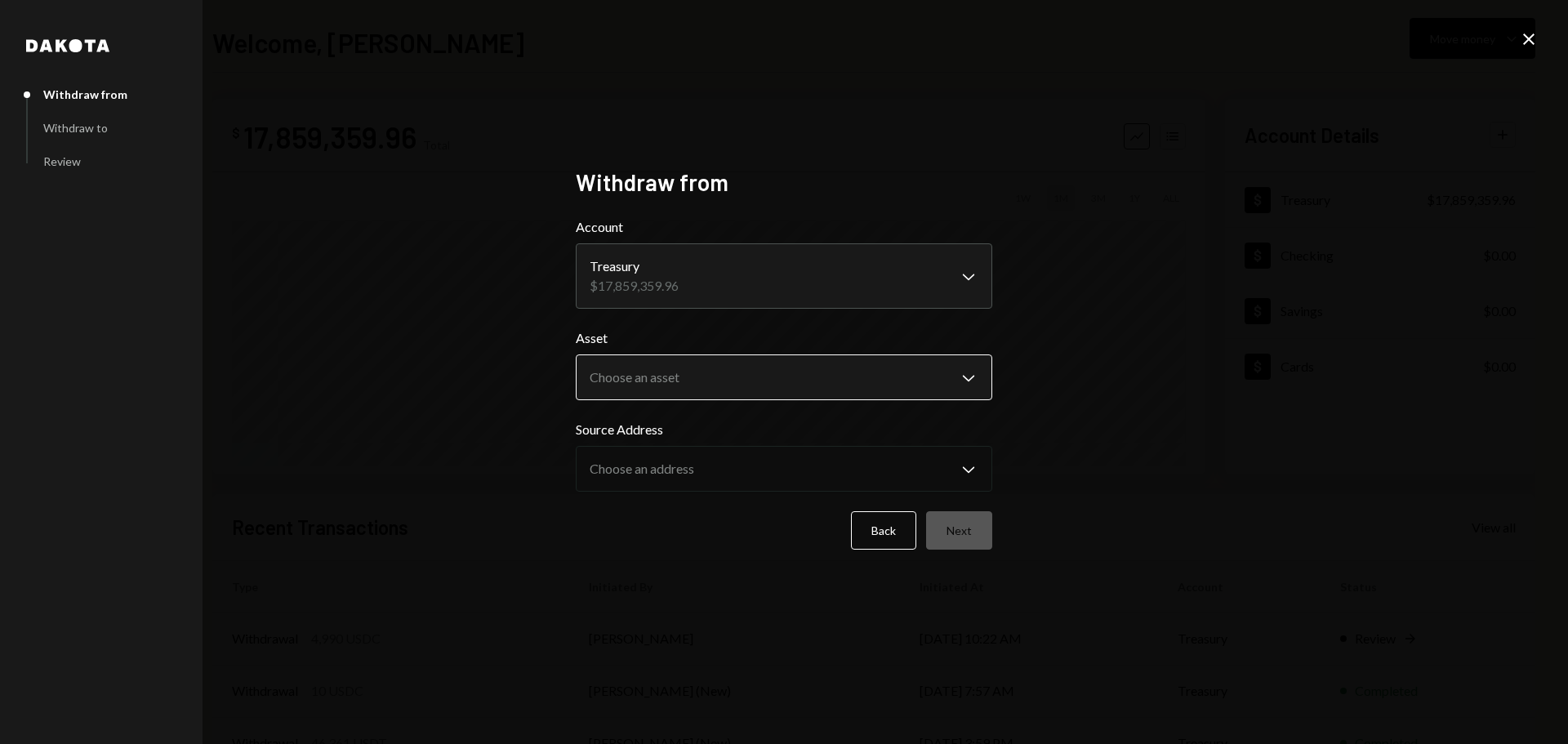
click at [676, 376] on body "B Boundless Founda... Caret Down Home Home Inbox Inbox Activities Transactions …" at bounding box center [784, 372] width 1568 height 744
click at [667, 376] on body "B Boundless Founda... Caret Down Home Home Inbox Inbox Activities Transactions …" at bounding box center [784, 372] width 1568 height 744
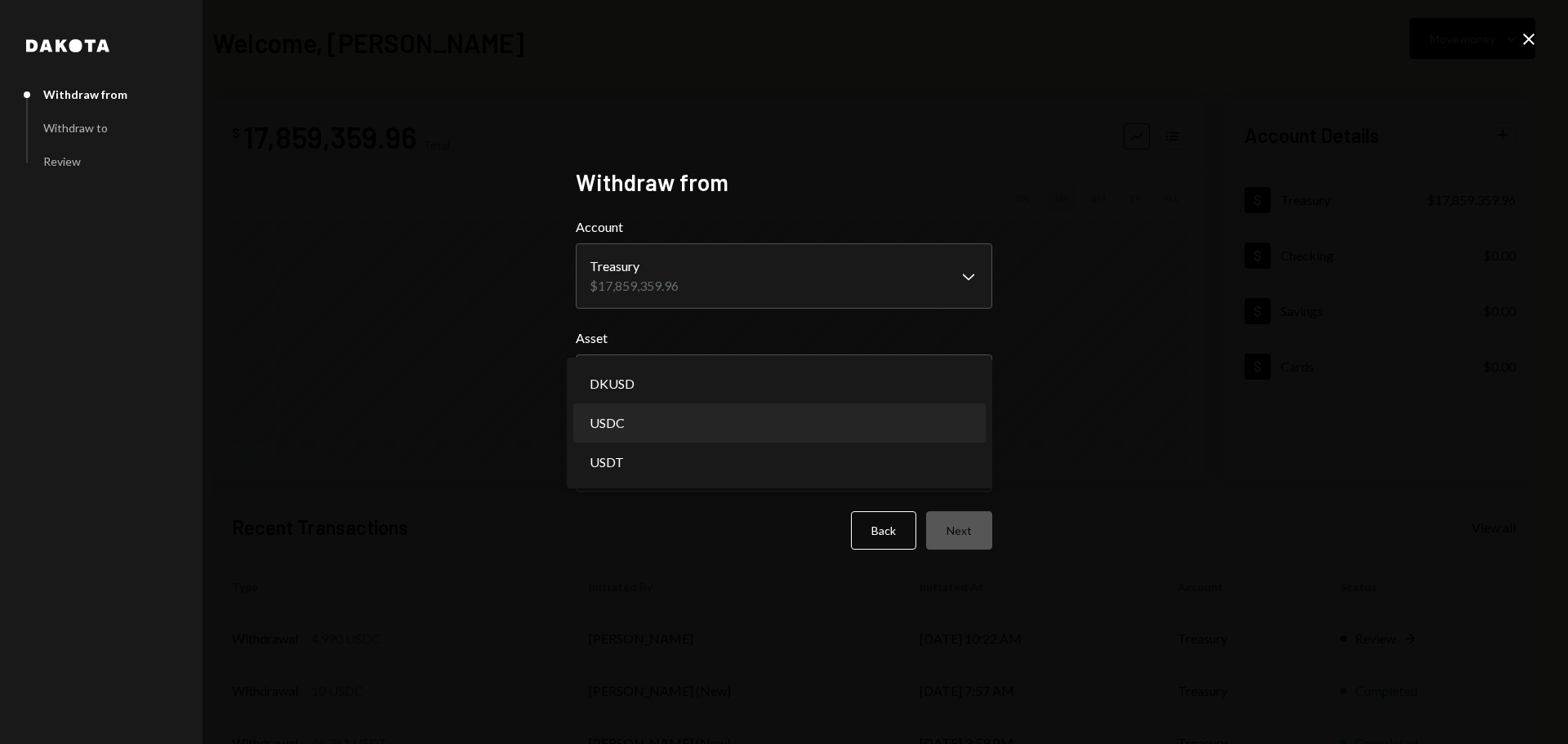
select select "****"
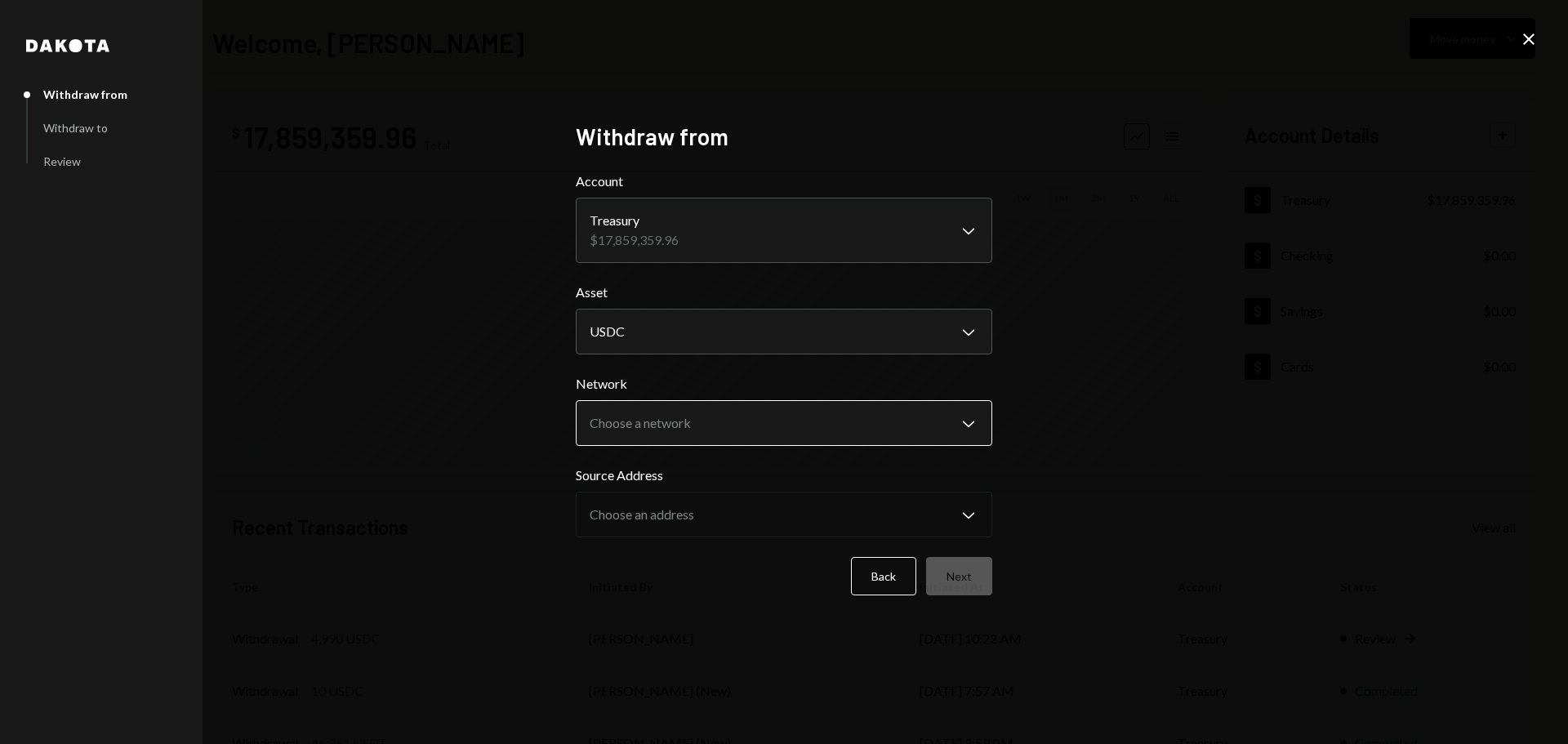
click at [624, 433] on body "B Boundless Founda... Caret Down Home Home Inbox Inbox Activities Transactions …" at bounding box center [784, 372] width 1568 height 744
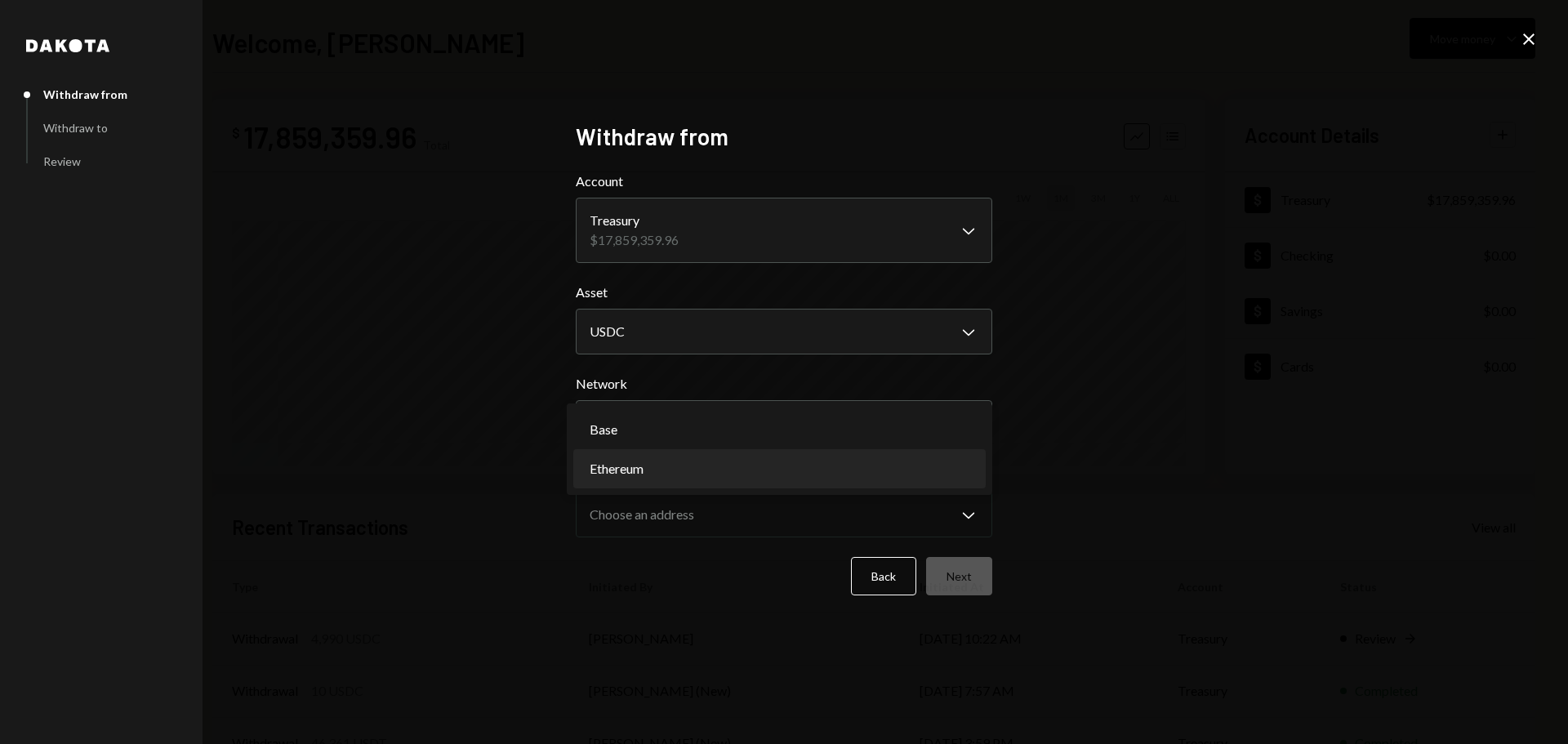
select select "**********"
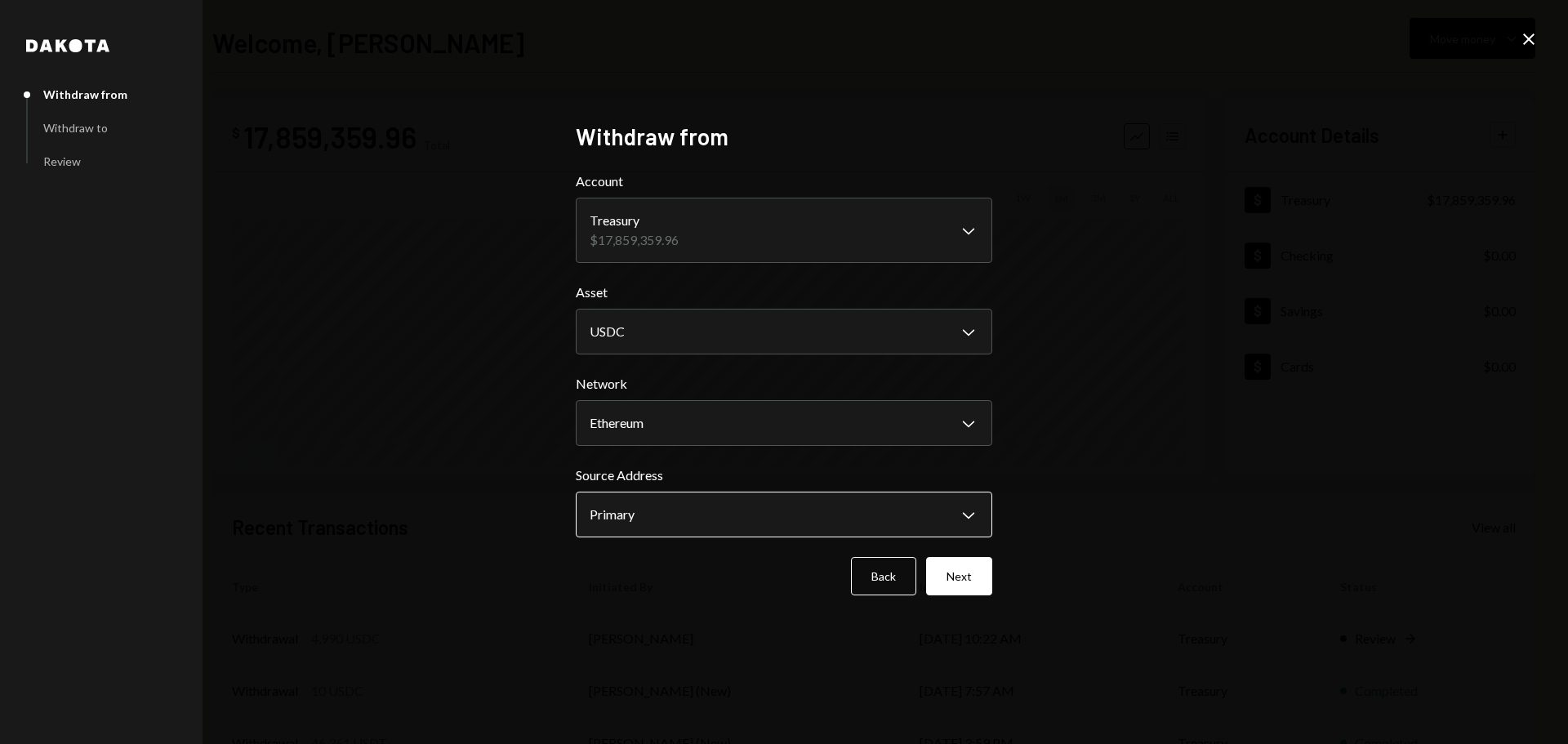
click at [611, 522] on body "B Boundless Founda... Caret Down Home Home Inbox Inbox Activities Transactions …" at bounding box center [784, 372] width 1568 height 744
click at [684, 602] on div "**********" at bounding box center [784, 372] width 417 height 500
click at [973, 585] on button "Next" at bounding box center [960, 576] width 66 height 39
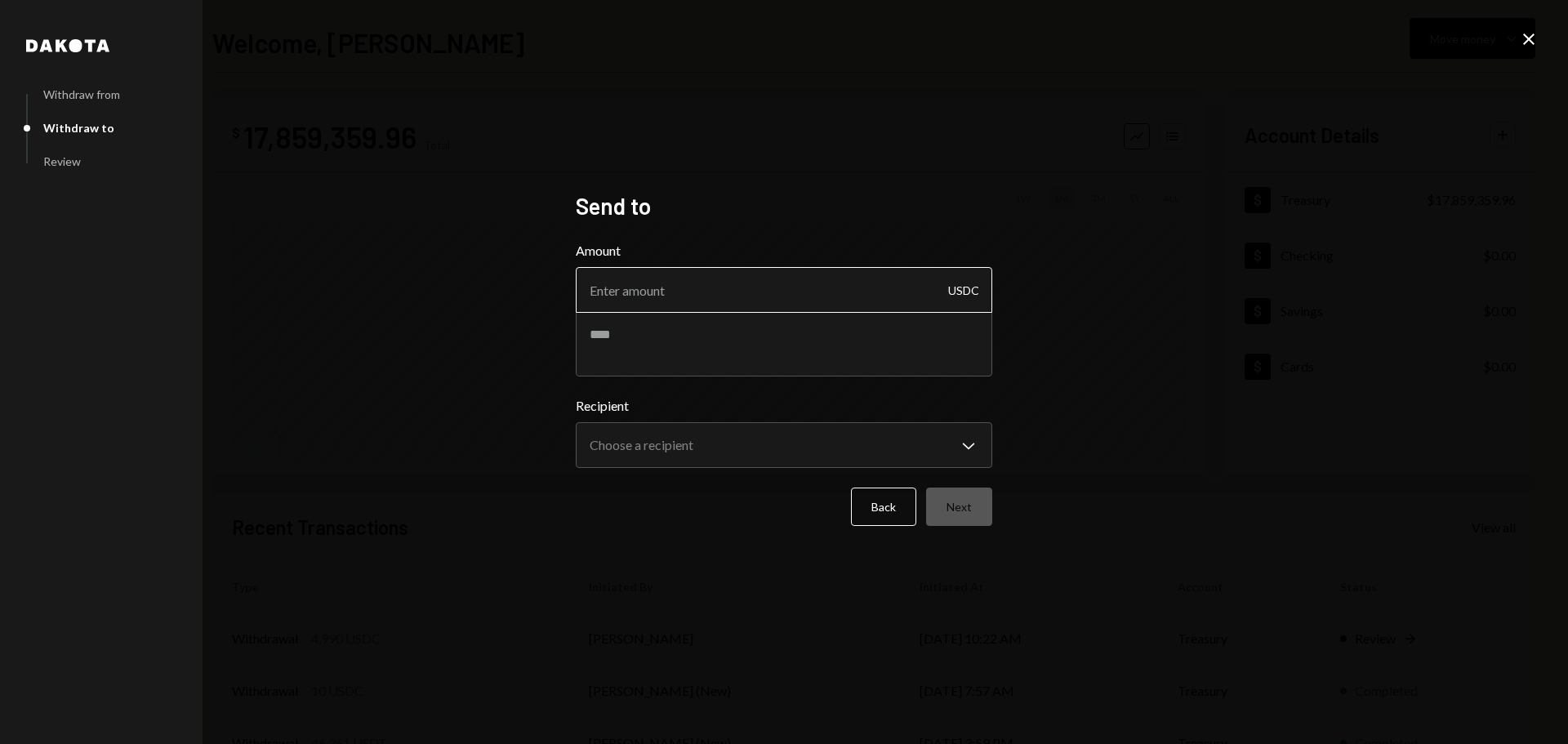
click at [659, 287] on input "Amount" at bounding box center [784, 290] width 417 height 46
type input "500"
click at [658, 352] on textarea at bounding box center [784, 344] width 417 height 65
click at [641, 342] on textarea at bounding box center [784, 344] width 417 height 65
paste textarea "********"
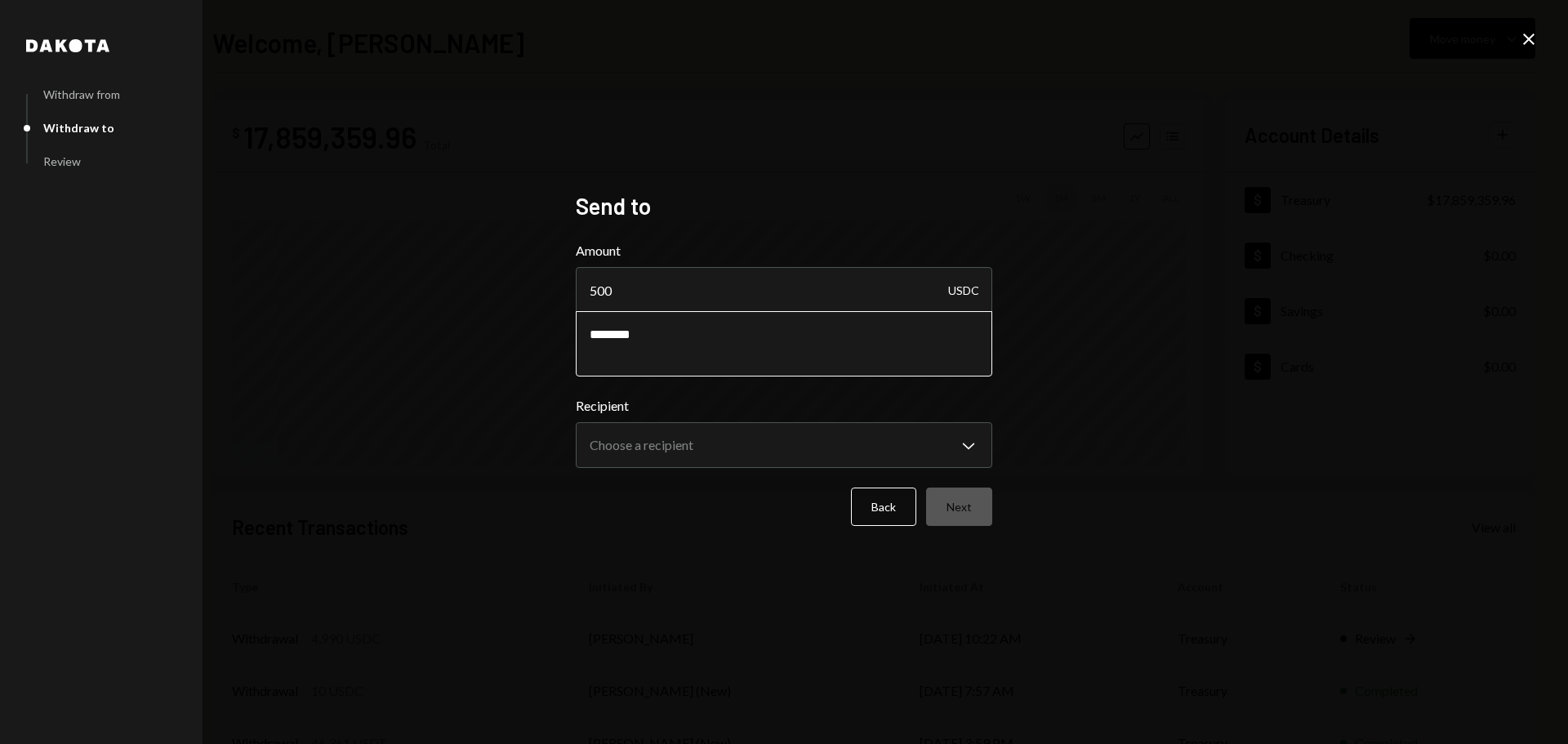
click at [589, 338] on textarea "********" at bounding box center [784, 344] width 417 height 65
type textarea "**********"
click at [664, 445] on body "**********" at bounding box center [784, 372] width 1568 height 744
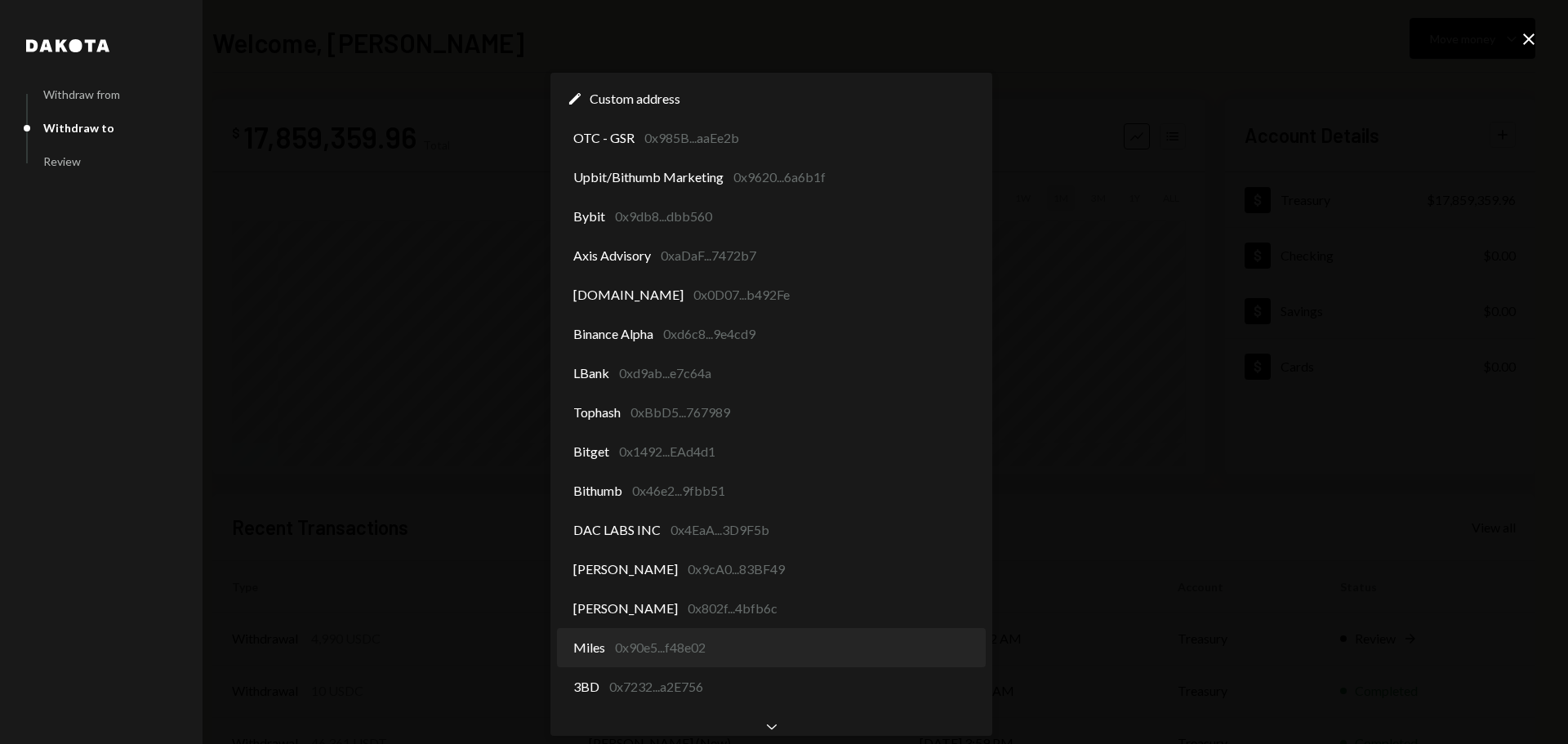
select select "**********"
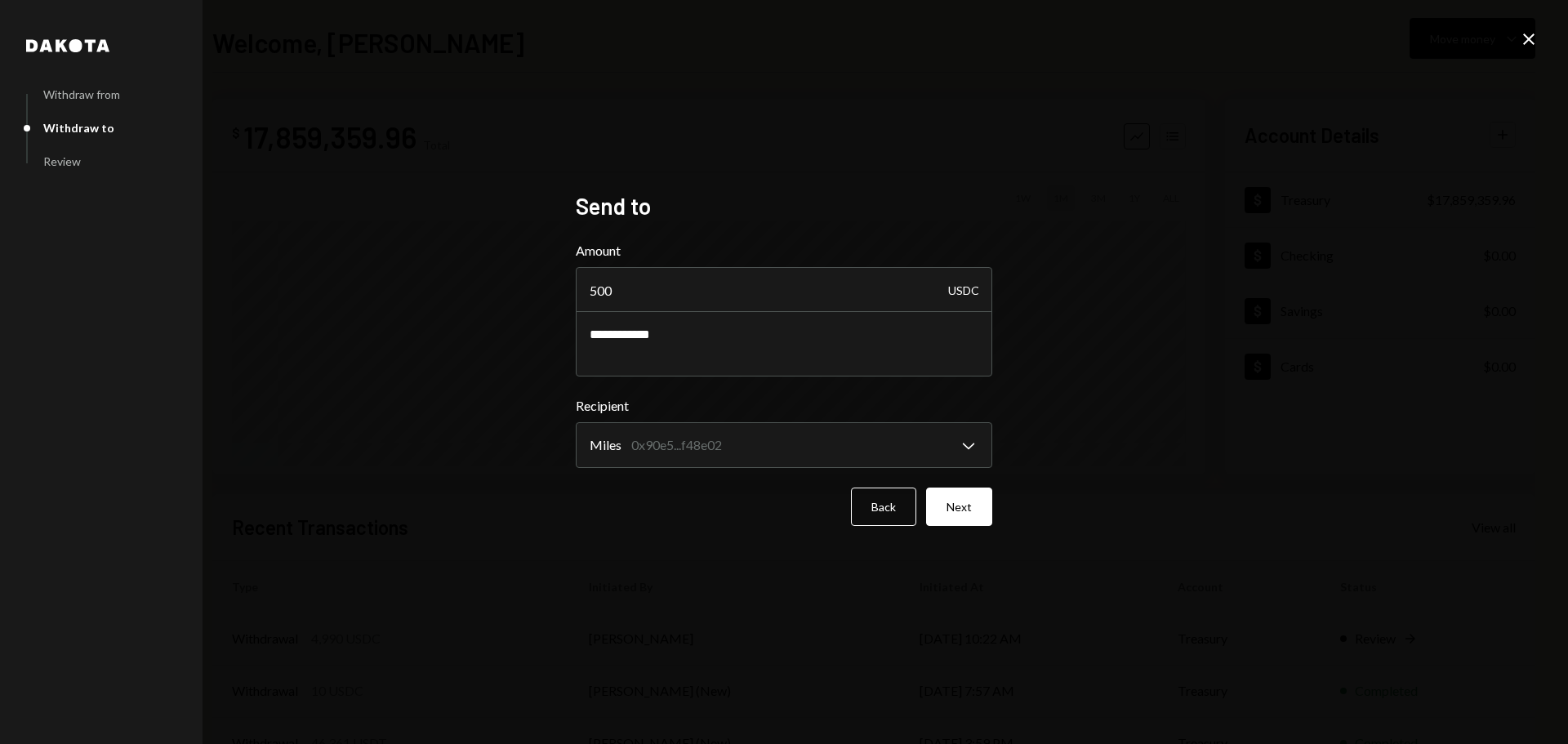
click at [963, 511] on button "Next" at bounding box center [960, 507] width 66 height 39
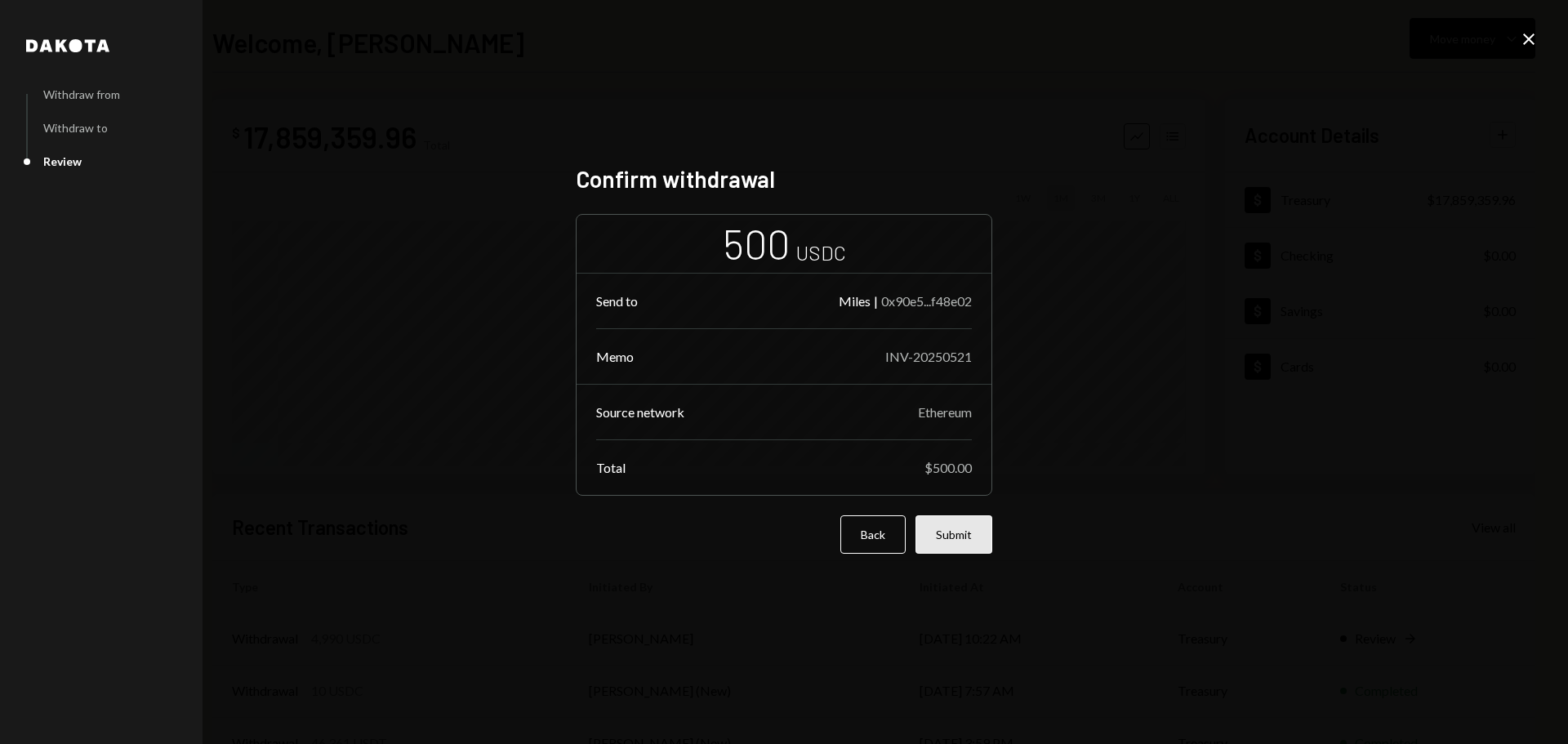
click at [971, 537] on button "Submit" at bounding box center [953, 535] width 77 height 39
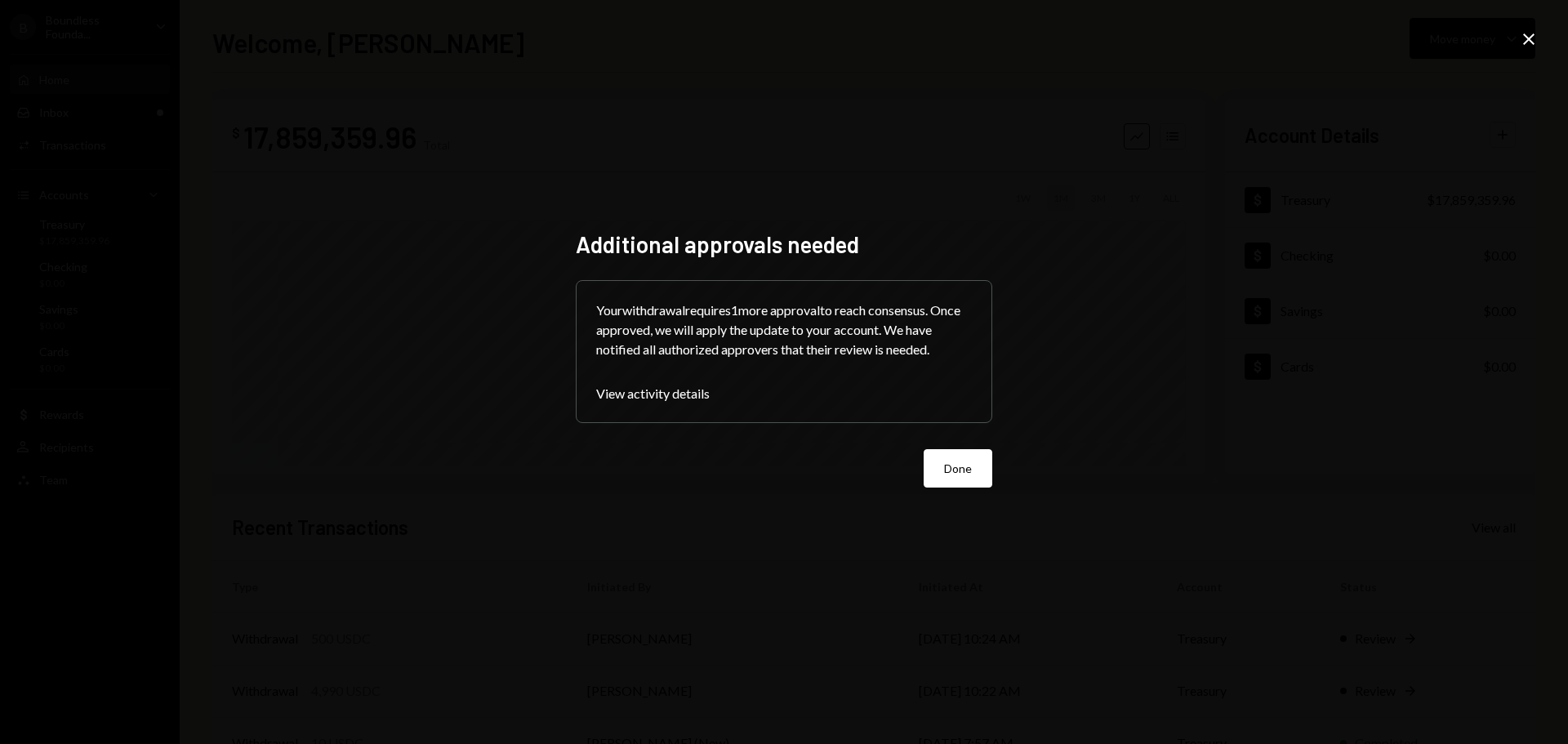
click at [961, 473] on button "Done" at bounding box center [958, 468] width 68 height 39
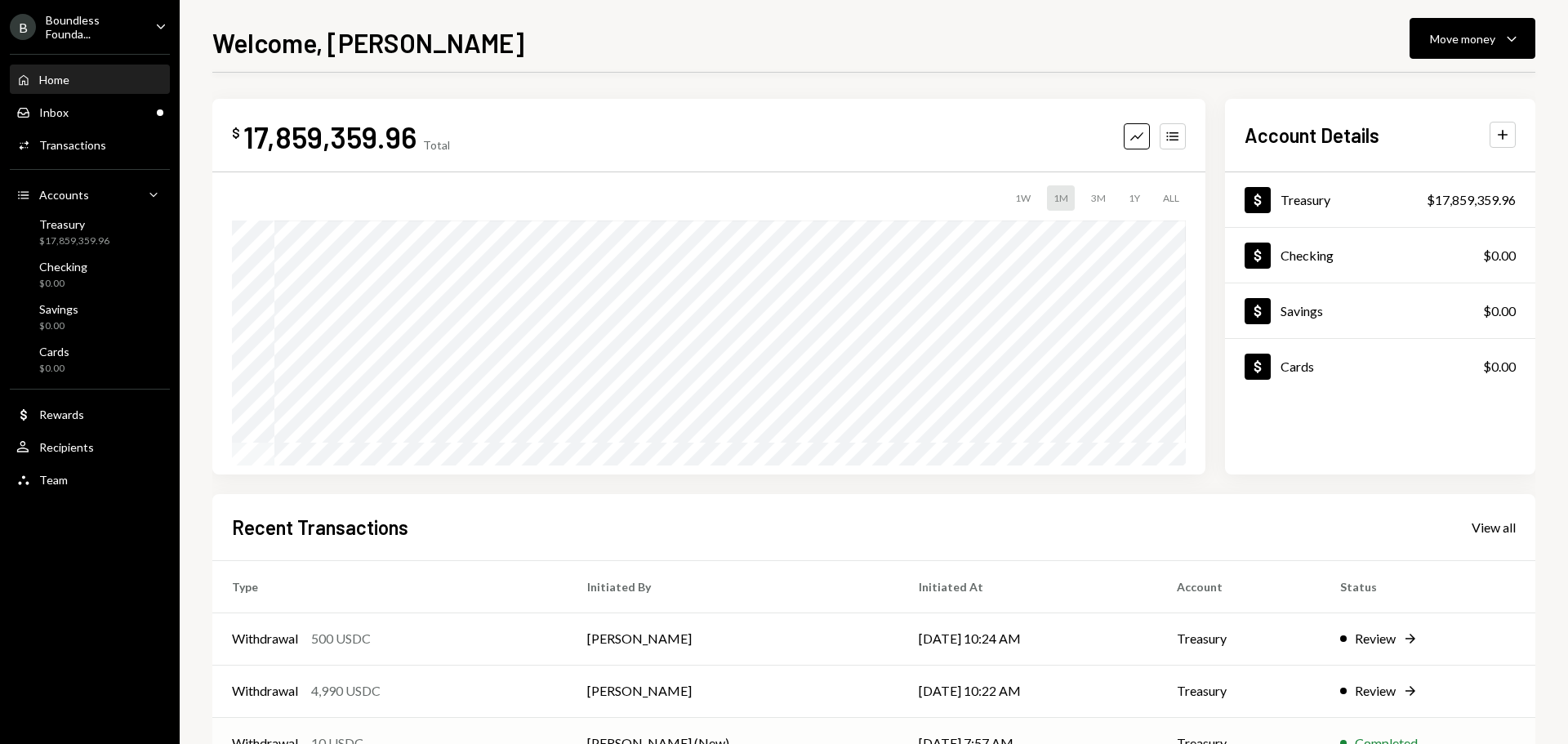
scroll to position [162, 0]
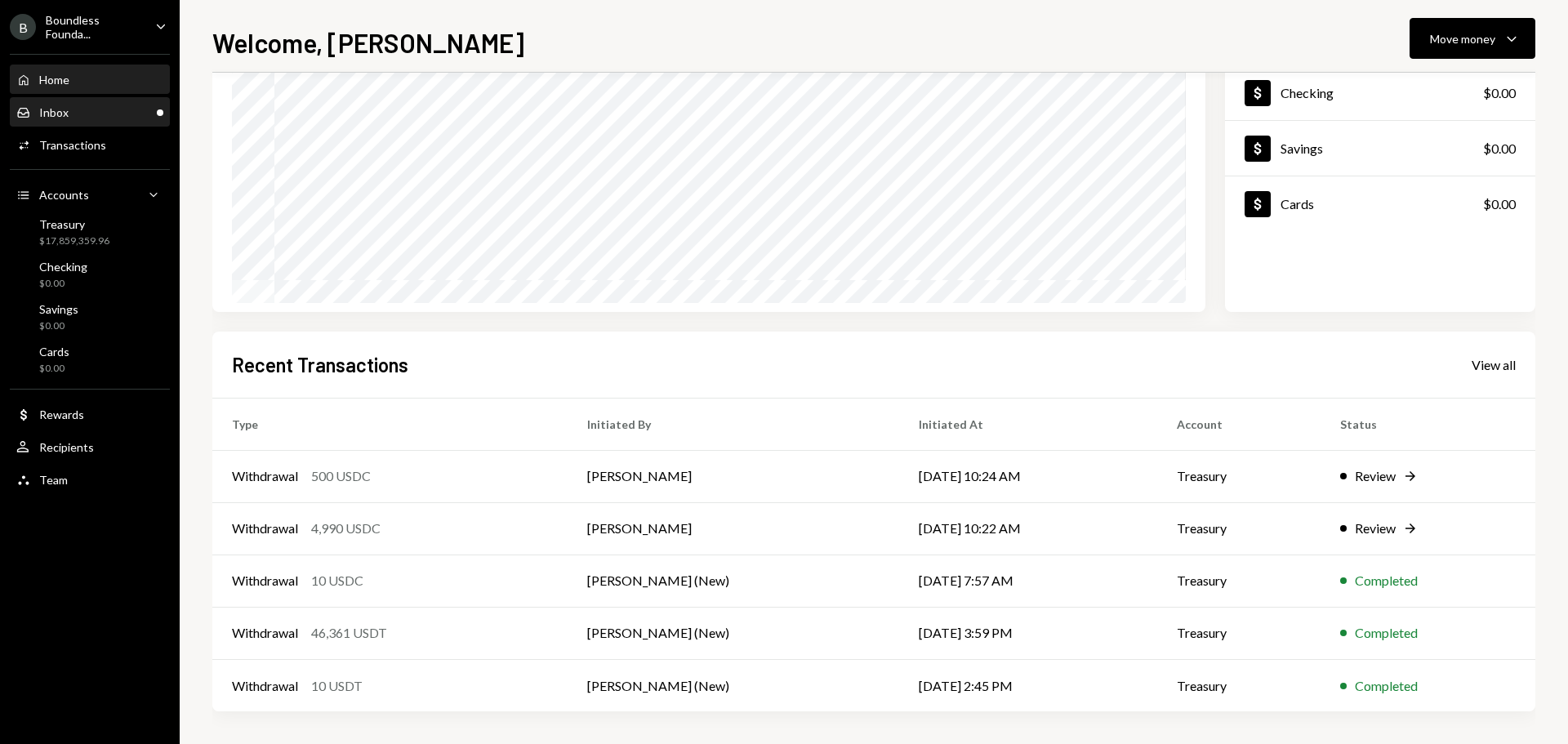
click at [91, 111] on div "Inbox Inbox" at bounding box center [89, 112] width 147 height 15
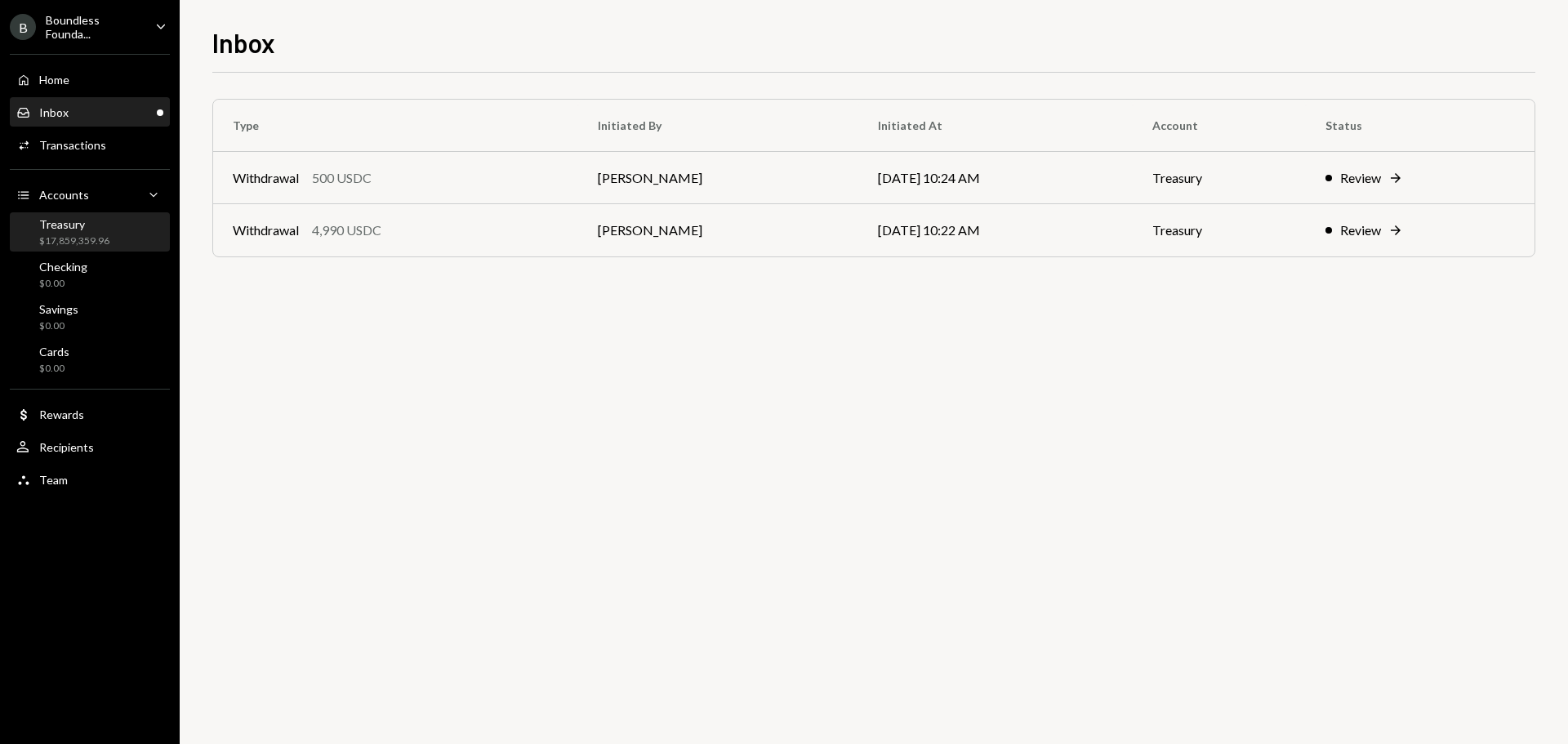
click at [109, 230] on div "Treasury $17,859,359.96" at bounding box center [89, 233] width 147 height 31
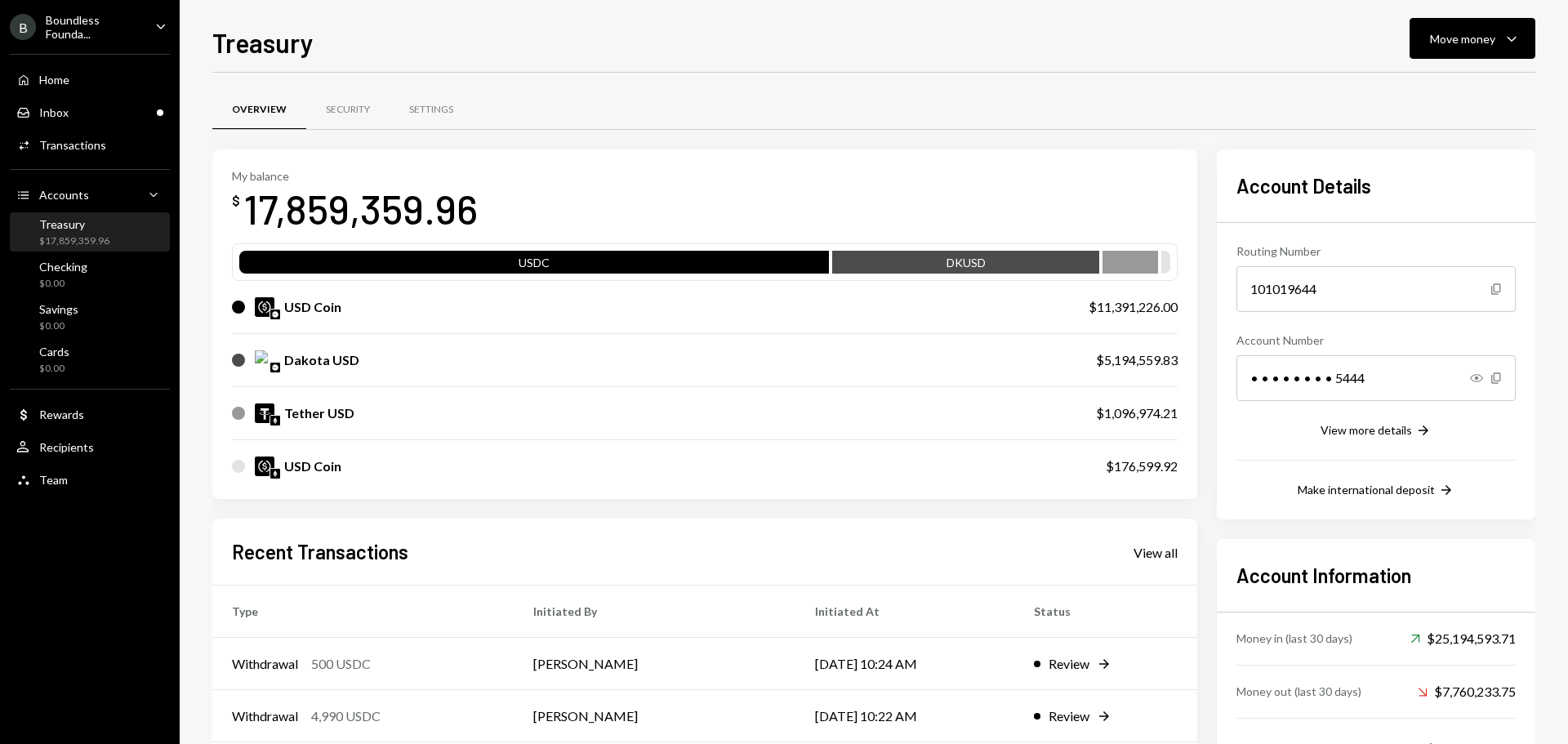
scroll to position [188, 0]
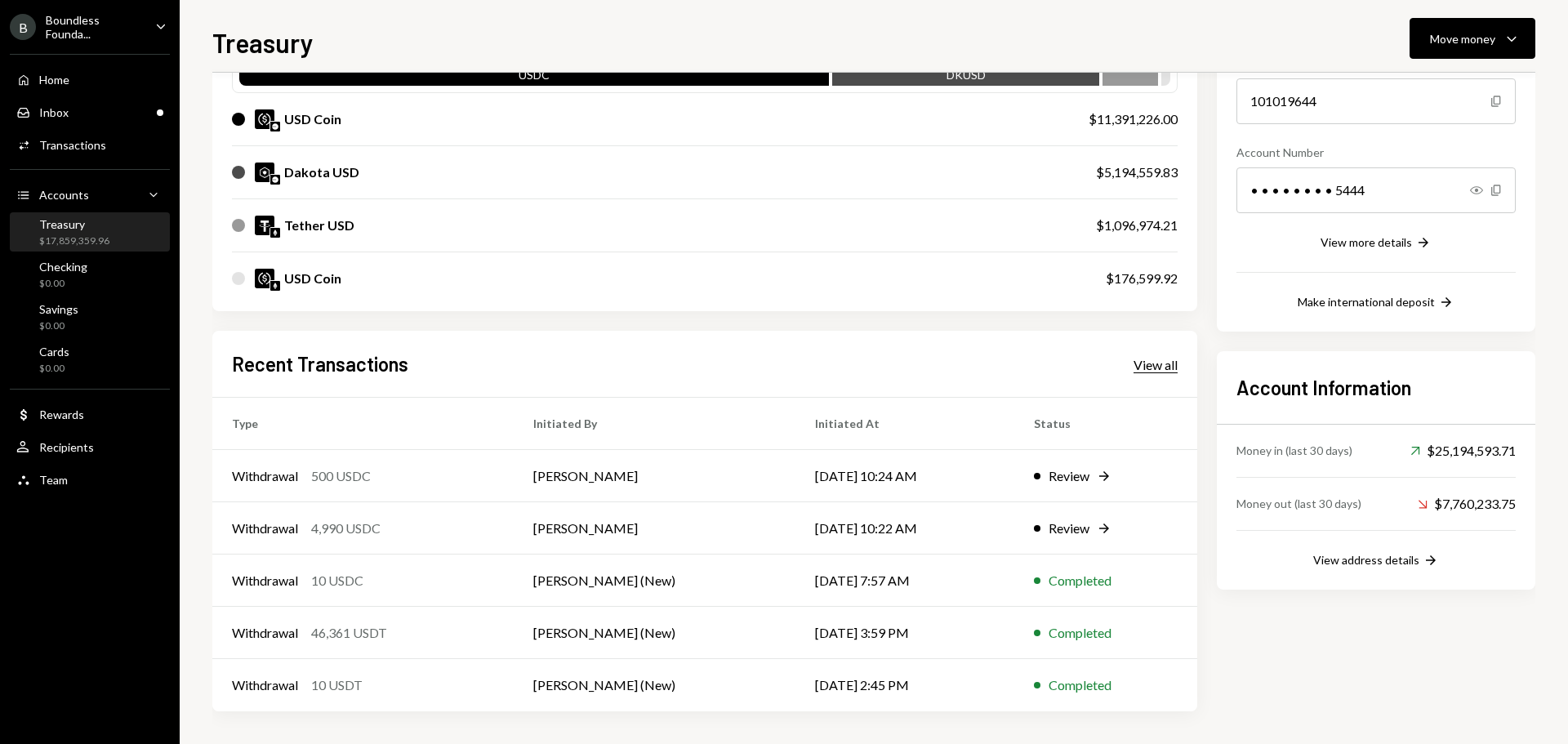
click at [1173, 368] on div "View all" at bounding box center [1156, 365] width 44 height 17
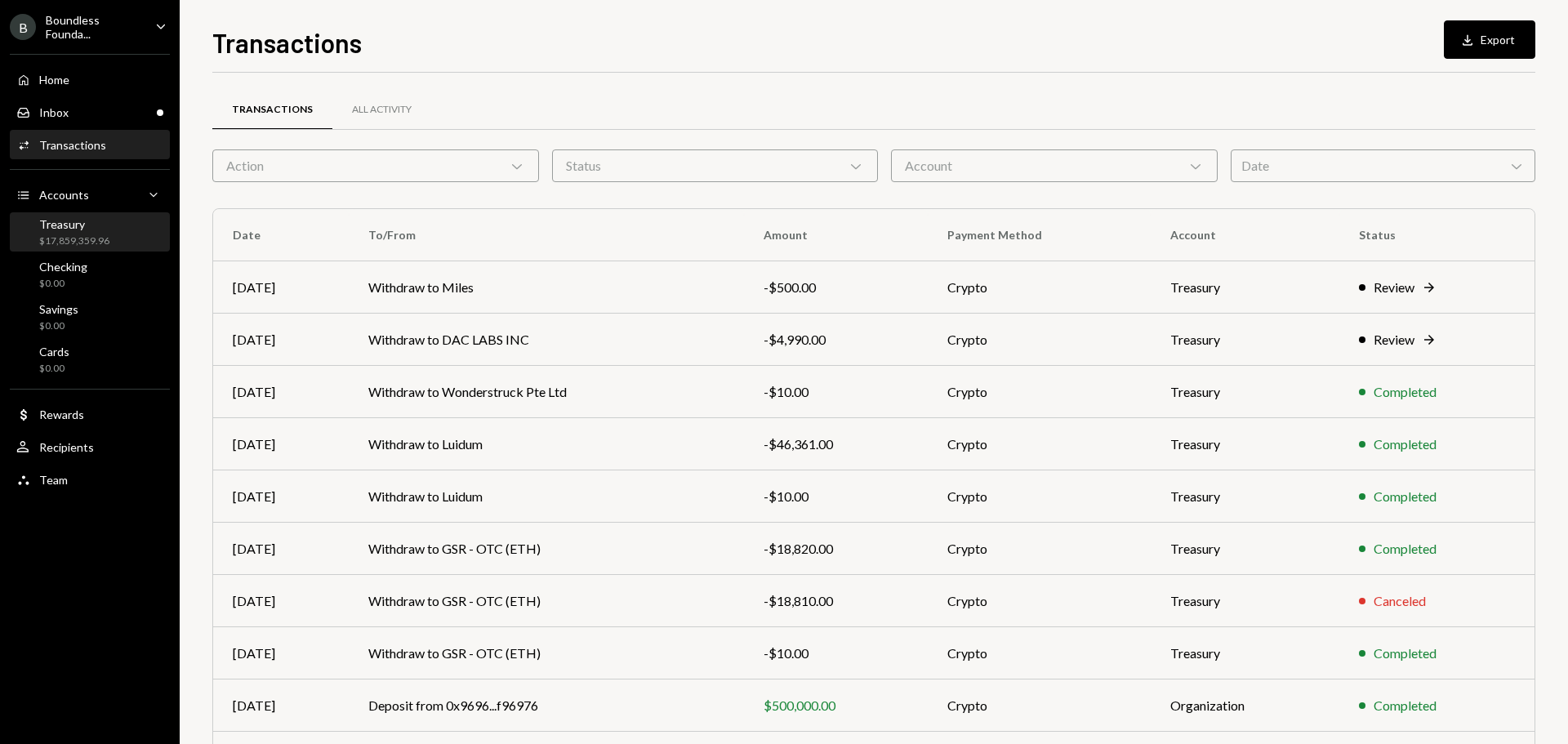
drag, startPoint x: 93, startPoint y: 238, endPoint x: 147, endPoint y: 242, distance: 54.1
click at [93, 238] on div "$17,859,359.96" at bounding box center [75, 241] width 70 height 14
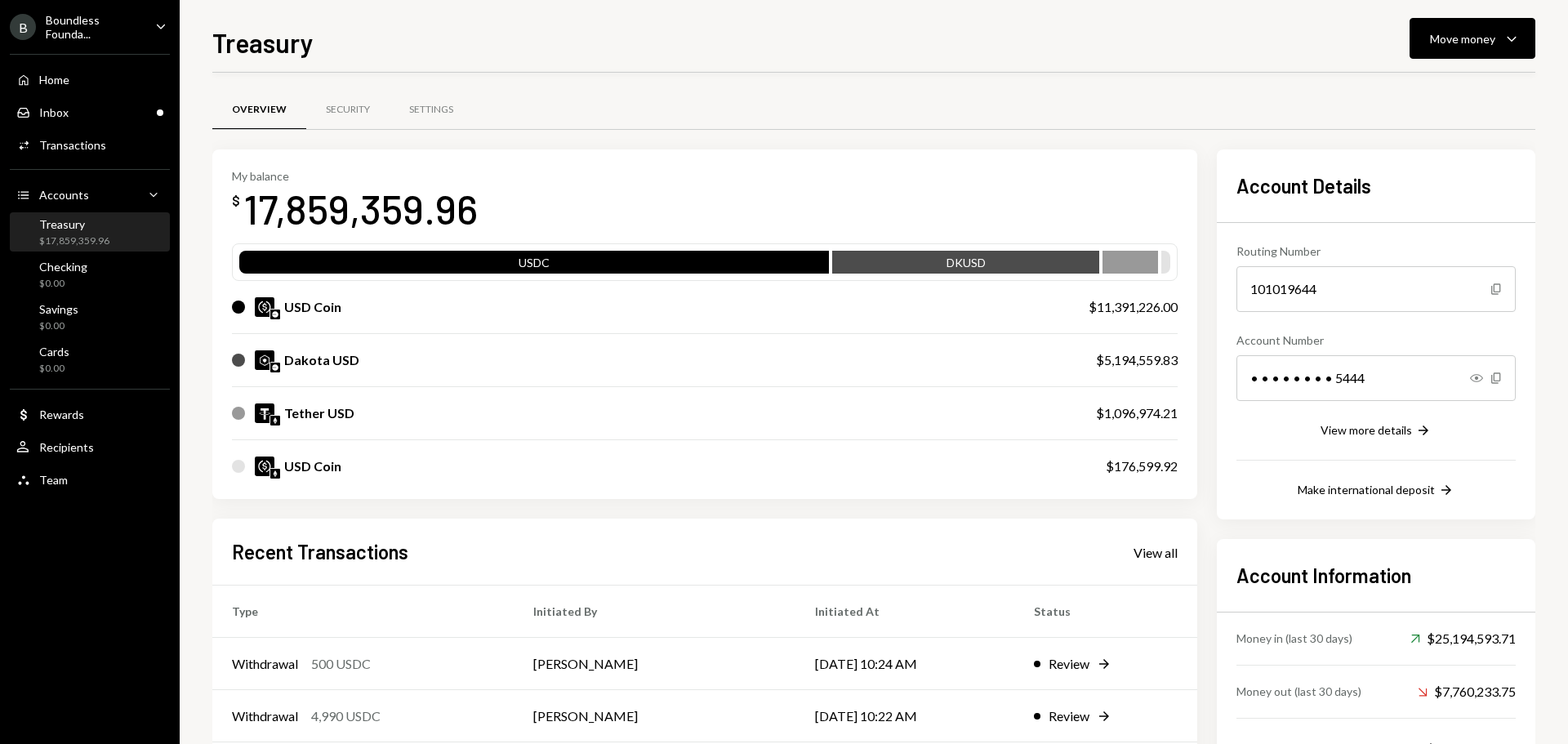
scroll to position [188, 0]
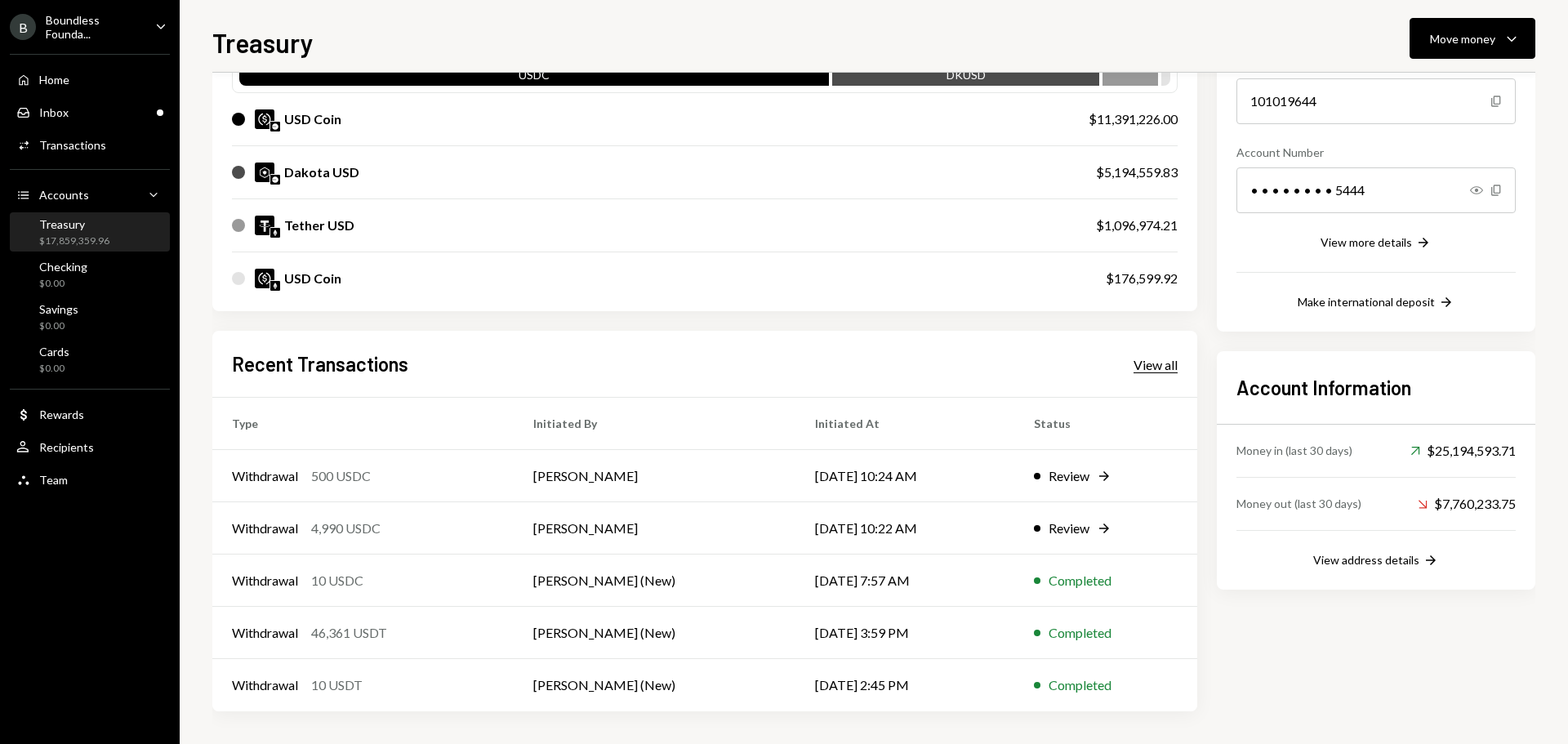
click at [1147, 360] on div "View all" at bounding box center [1156, 365] width 44 height 17
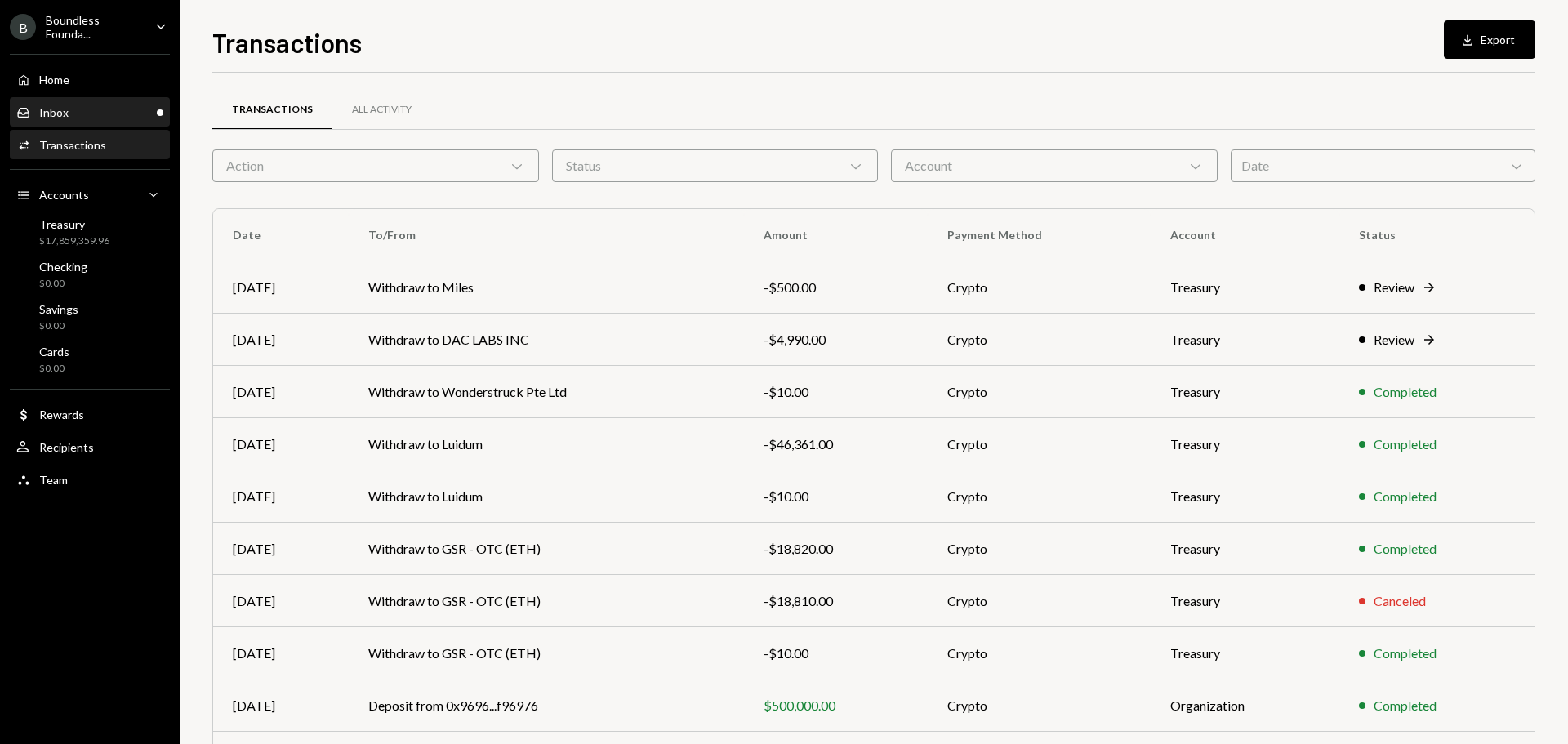
click at [119, 111] on div "Inbox Inbox" at bounding box center [89, 112] width 147 height 15
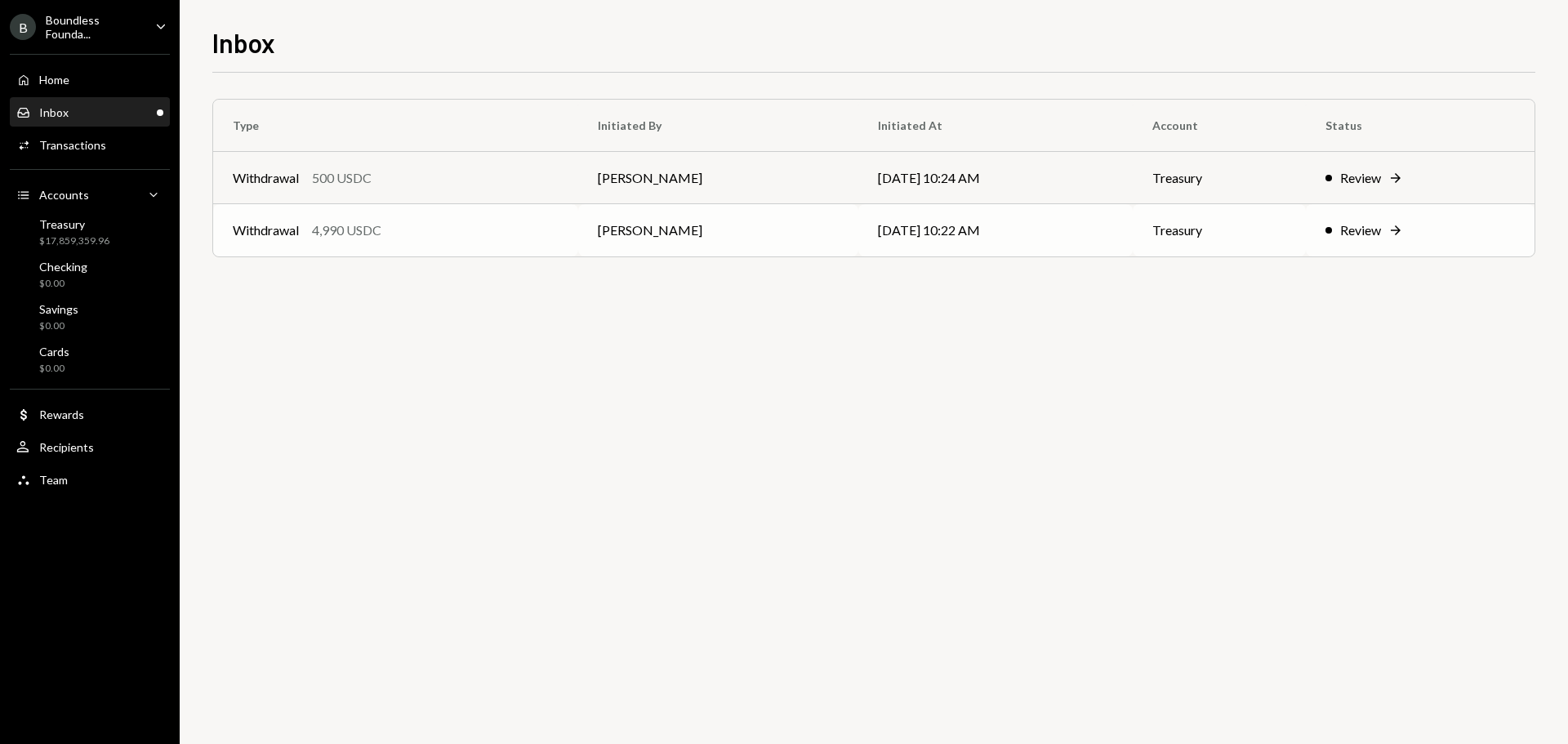
click at [532, 240] on div "Withdrawal 4,990 USDC" at bounding box center [395, 230] width 325 height 19
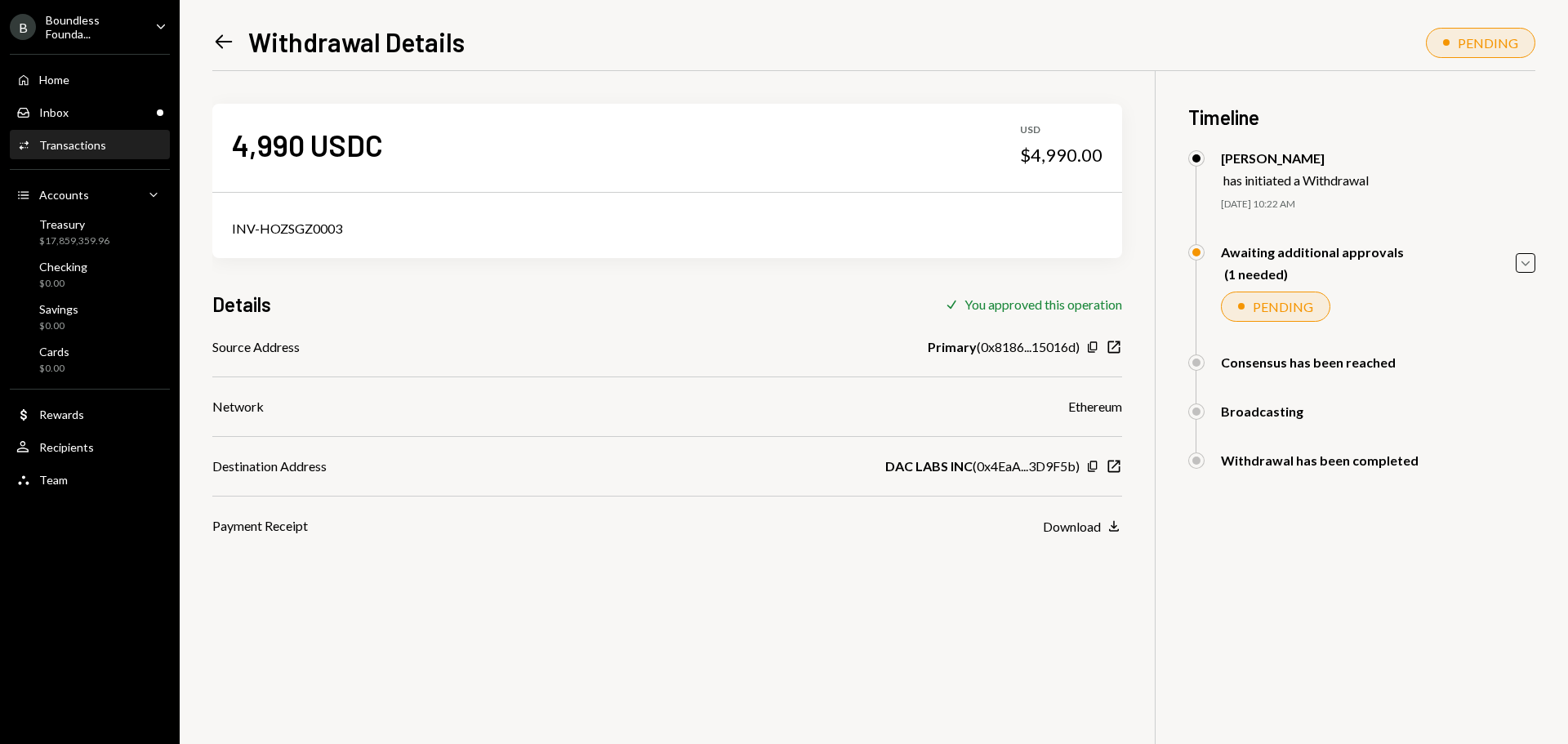
click at [142, 38] on div "B Boundless Founda... Caret Down" at bounding box center [89, 27] width 180 height 28
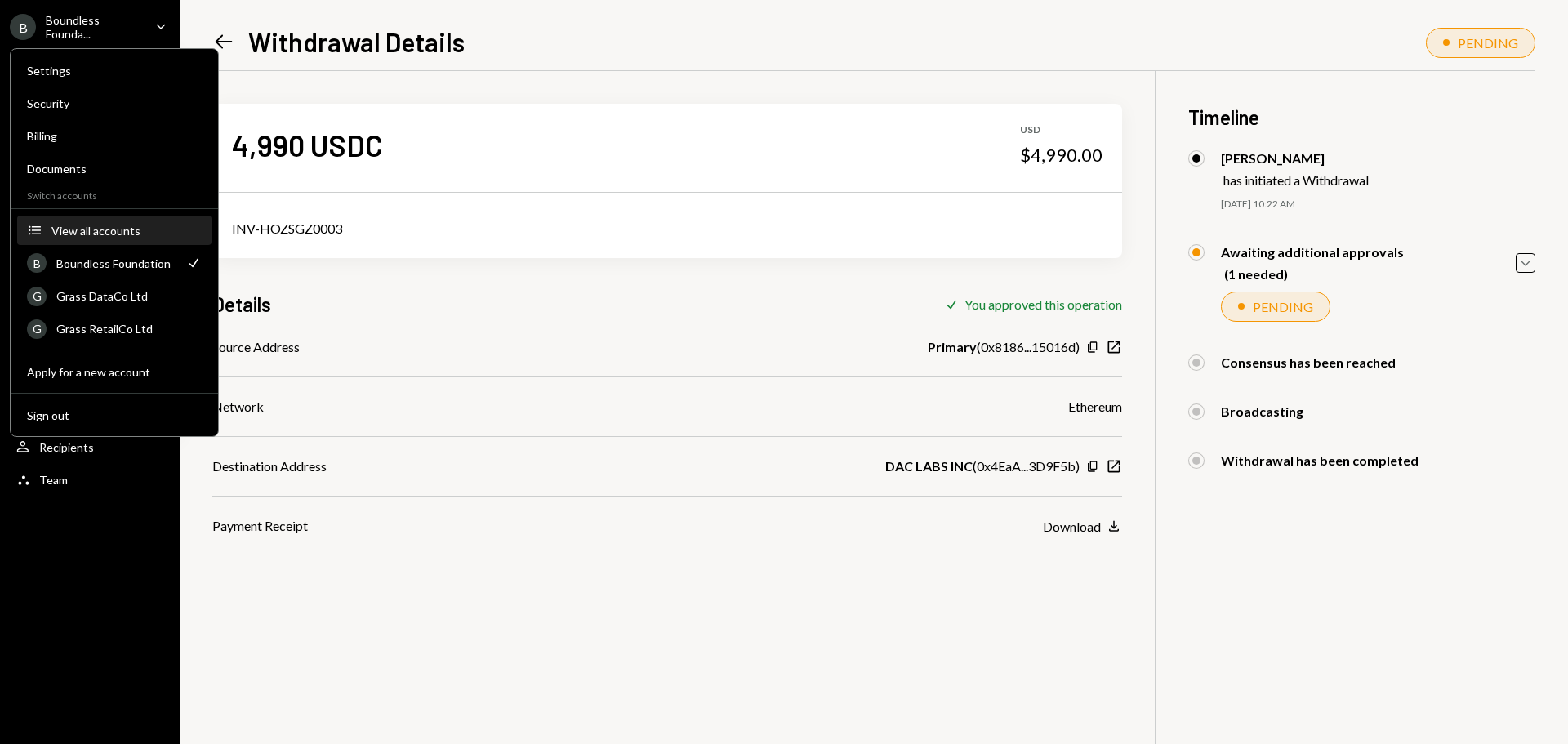
click at [142, 232] on div "View all accounts" at bounding box center [126, 230] width 150 height 14
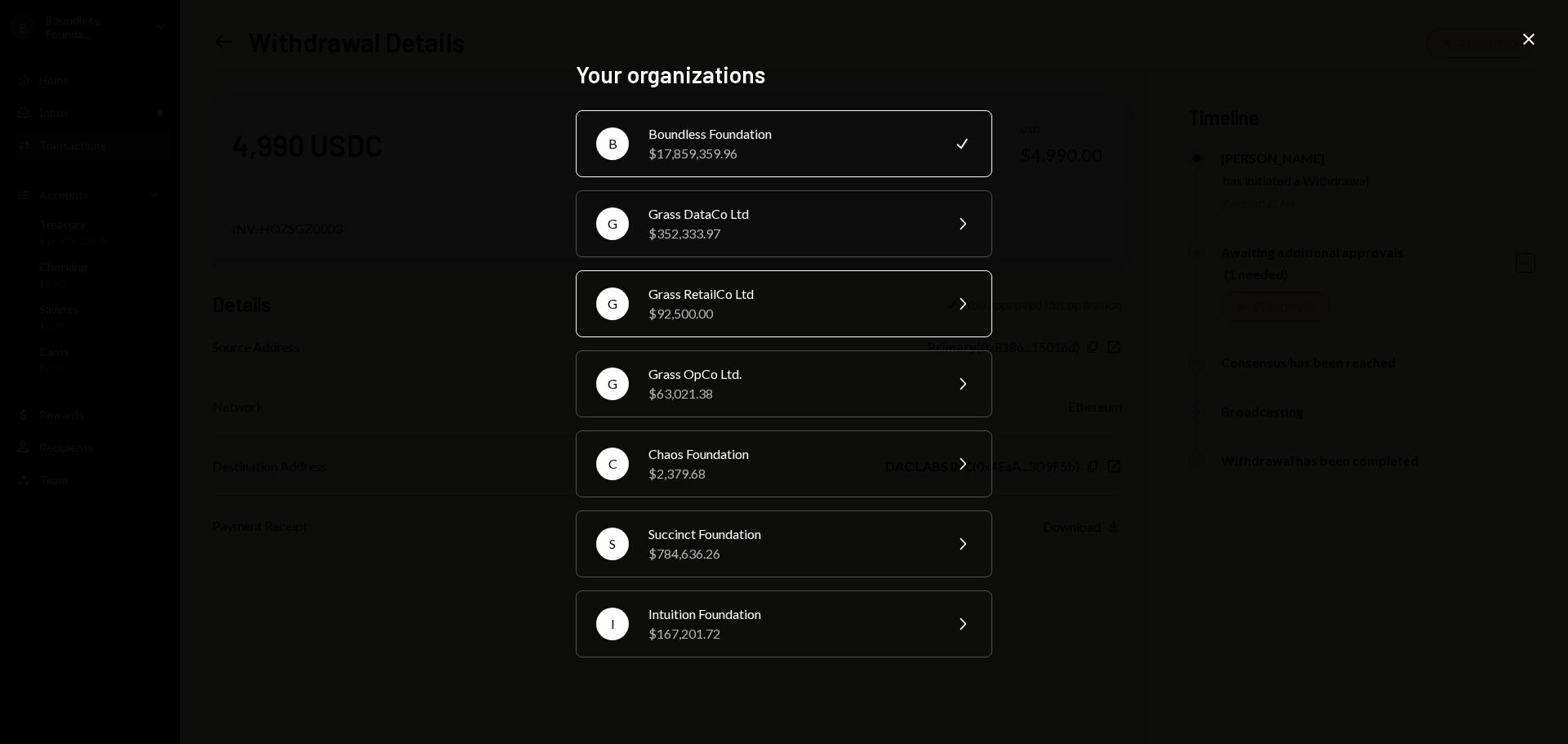
click at [734, 311] on div "$92,500.00" at bounding box center [790, 313] width 284 height 19
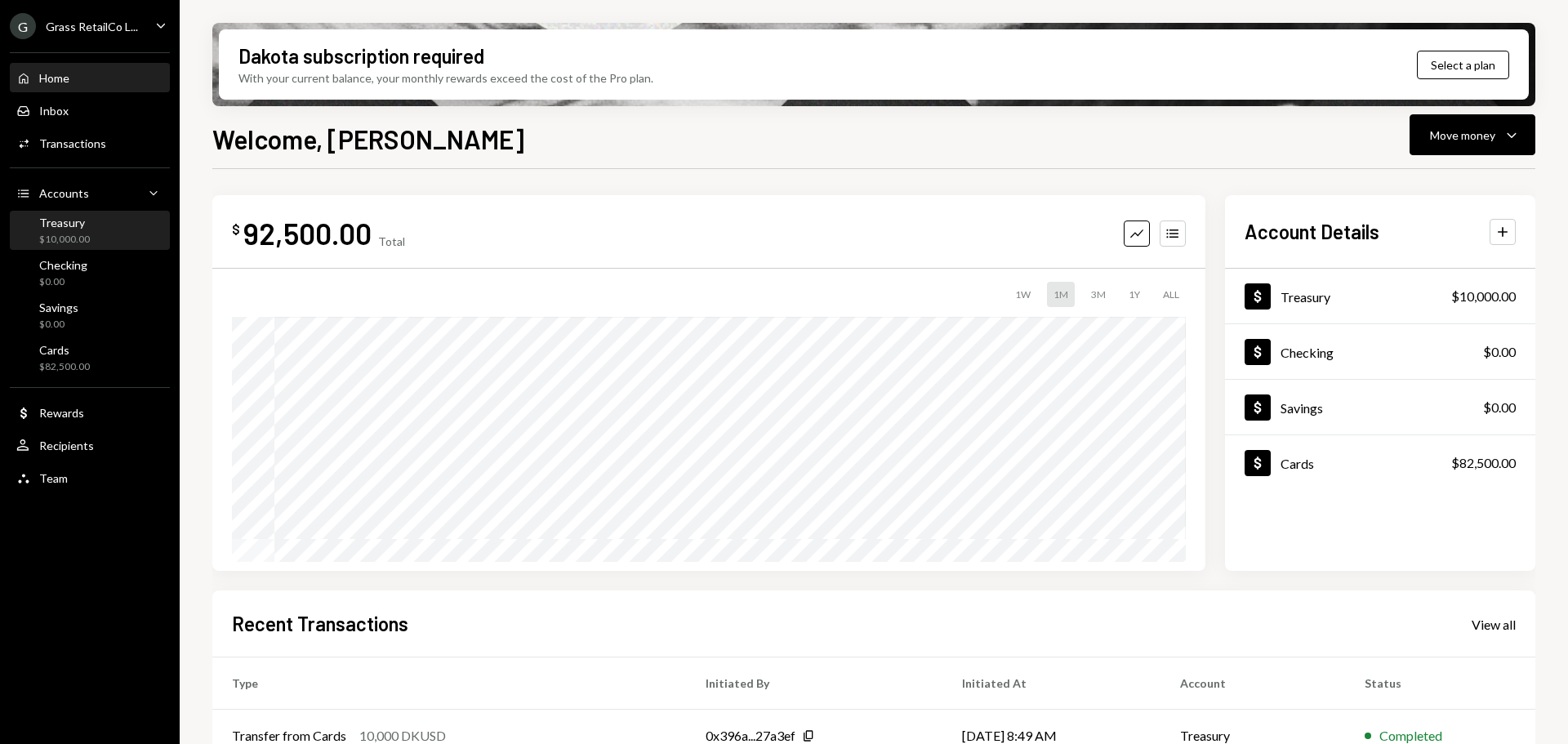
click at [71, 232] on div "$10,000.00" at bounding box center [65, 239] width 51 height 14
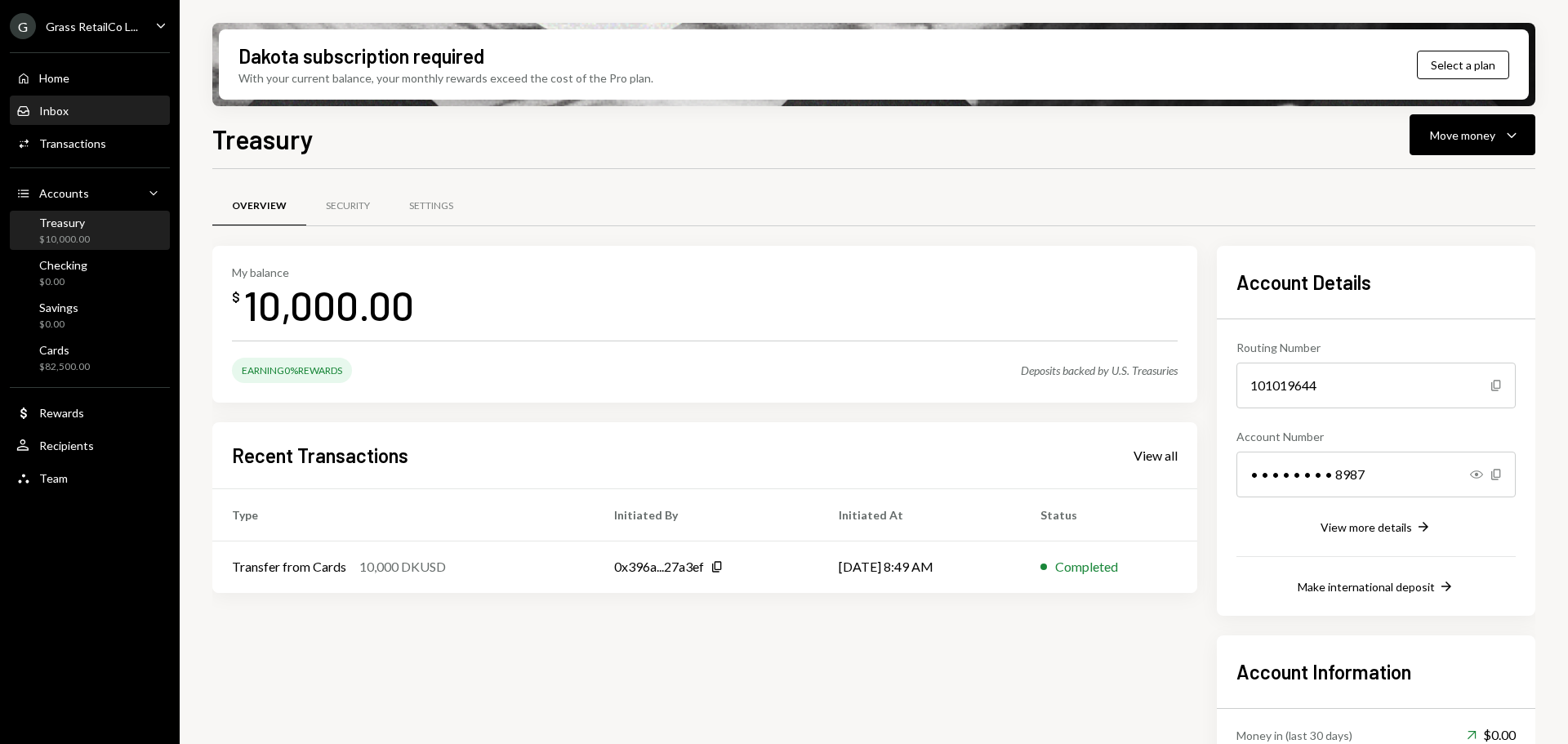
click at [88, 112] on div "Inbox Inbox" at bounding box center [89, 112] width 147 height 15
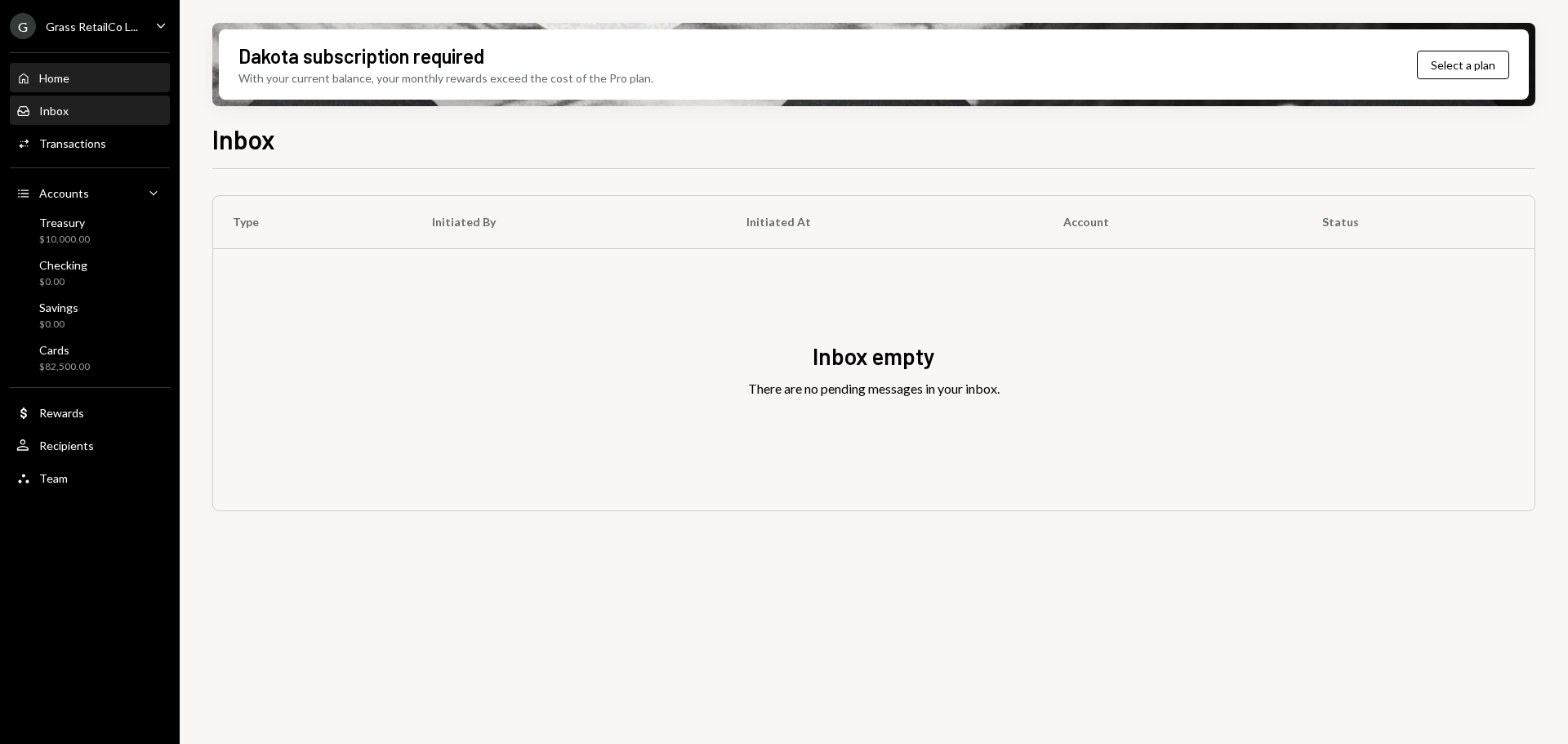
click at [75, 79] on div "Home Home" at bounding box center [89, 78] width 147 height 15
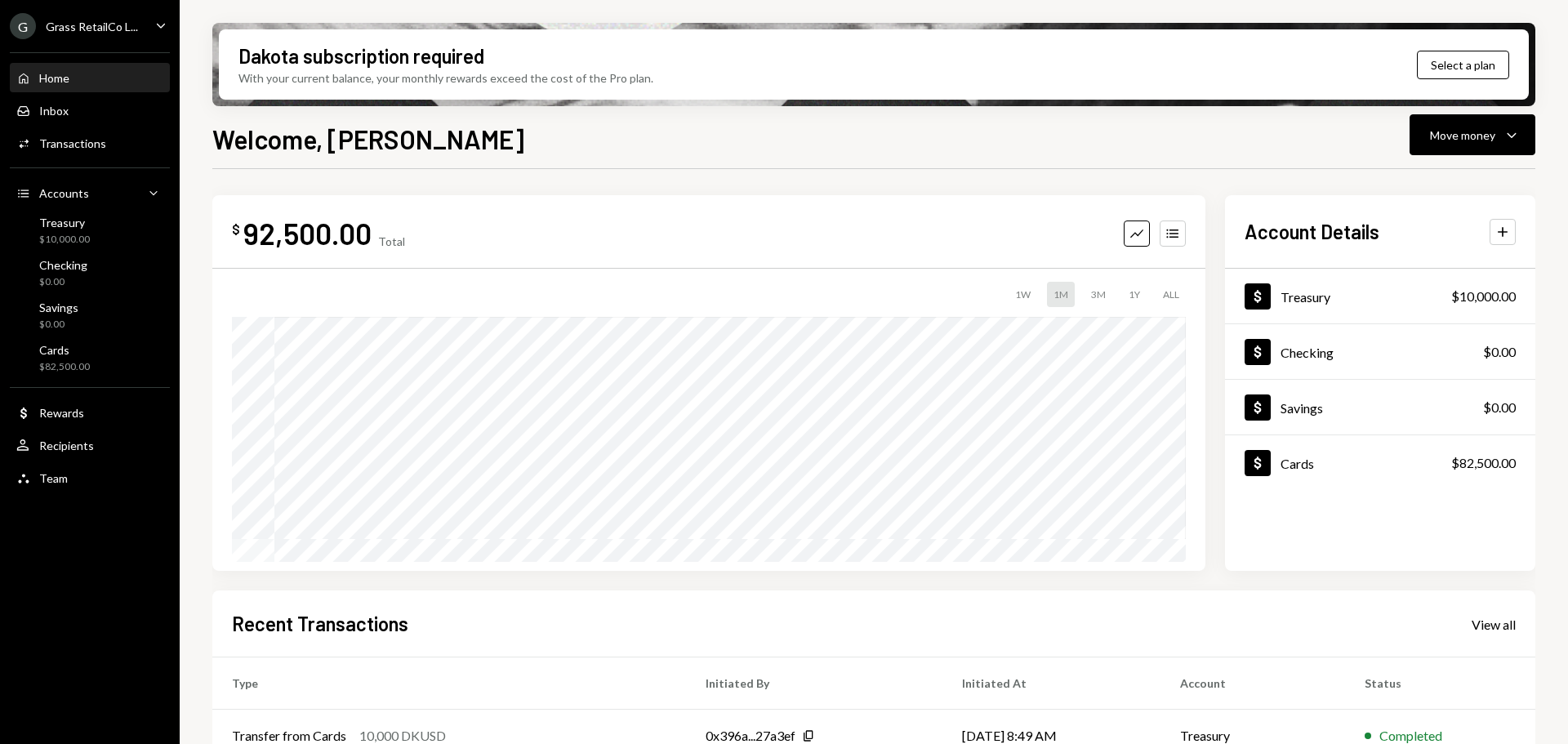
scroll to position [163, 0]
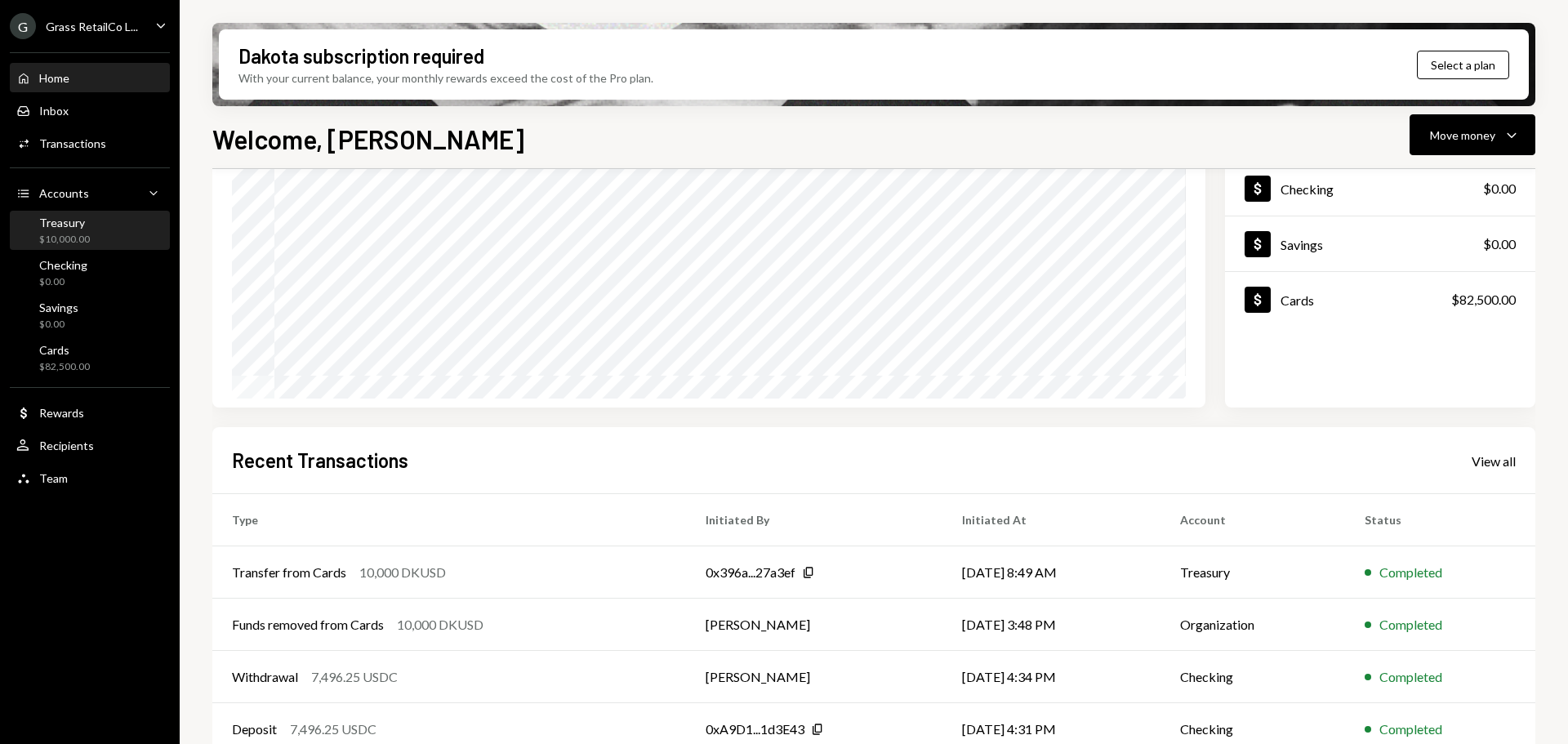
click at [97, 232] on div "Treasury $10,000.00" at bounding box center [89, 231] width 147 height 31
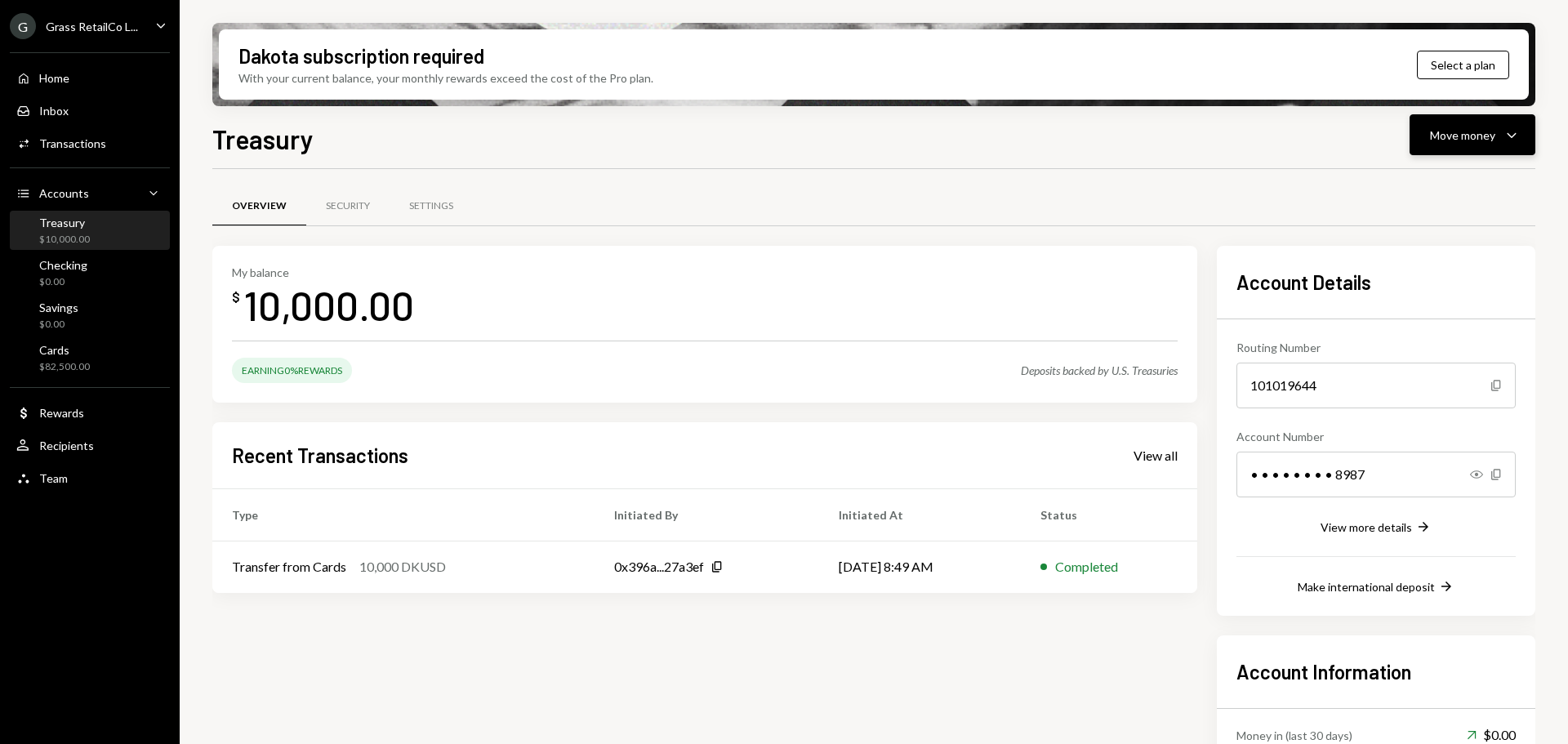
click at [1456, 135] on div "Move money" at bounding box center [1462, 135] width 65 height 18
click at [1425, 306] on div "Swap stablecoins" at bounding box center [1458, 308] width 119 height 18
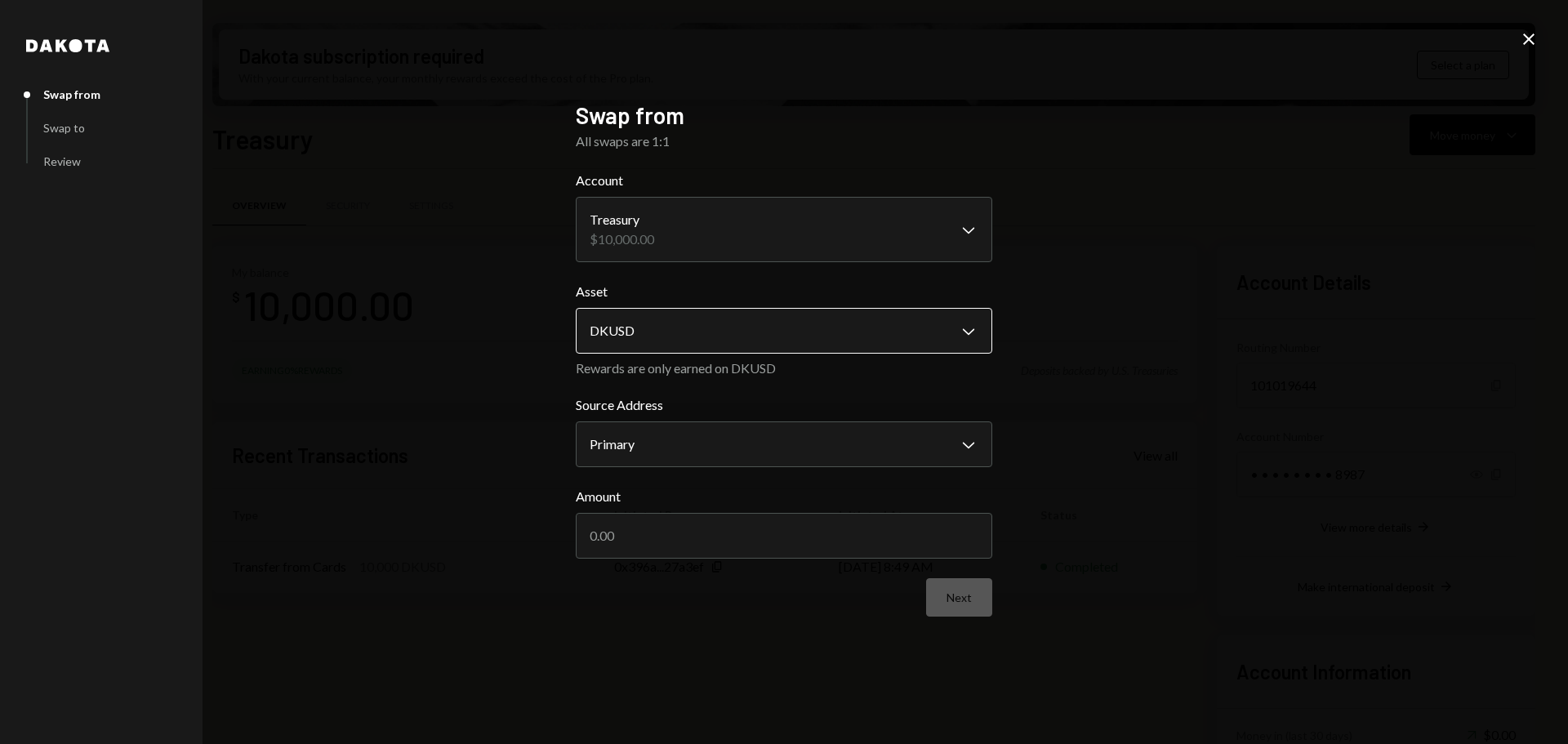
click at [626, 320] on body "G Grass RetailCo L... Caret Down Home Home Inbox Inbox Activities Transactions …" at bounding box center [784, 372] width 1568 height 744
click at [633, 446] on body "G Grass RetailCo L... Caret Down Home Home Inbox Inbox Activities Transactions …" at bounding box center [784, 372] width 1568 height 744
click at [643, 537] on input "Amount" at bounding box center [784, 536] width 417 height 46
click at [641, 537] on input "Amount" at bounding box center [784, 536] width 417 height 46
click at [631, 534] on input "Amount" at bounding box center [784, 536] width 417 height 46
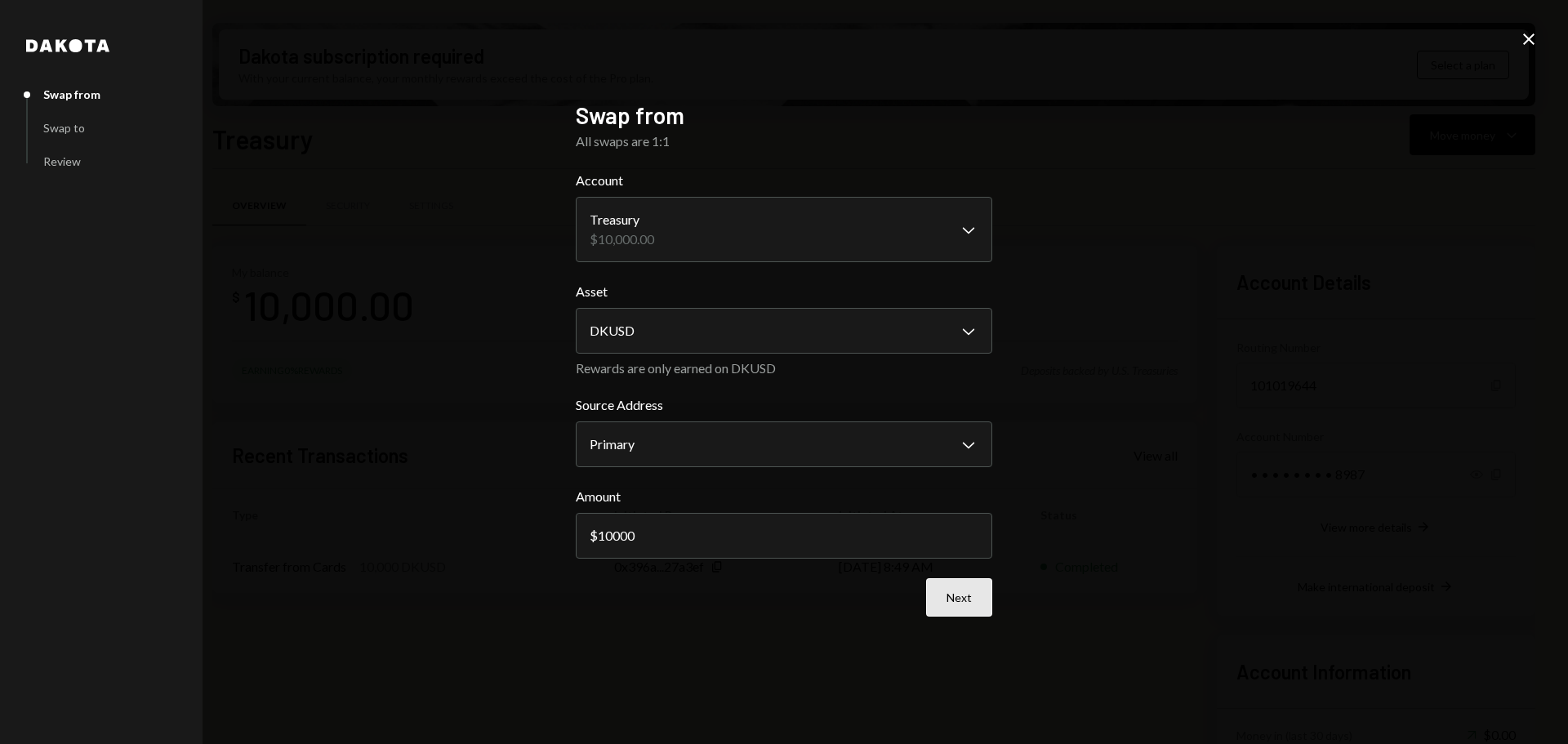
type input "10000"
click at [973, 590] on button "Next" at bounding box center [960, 597] width 66 height 39
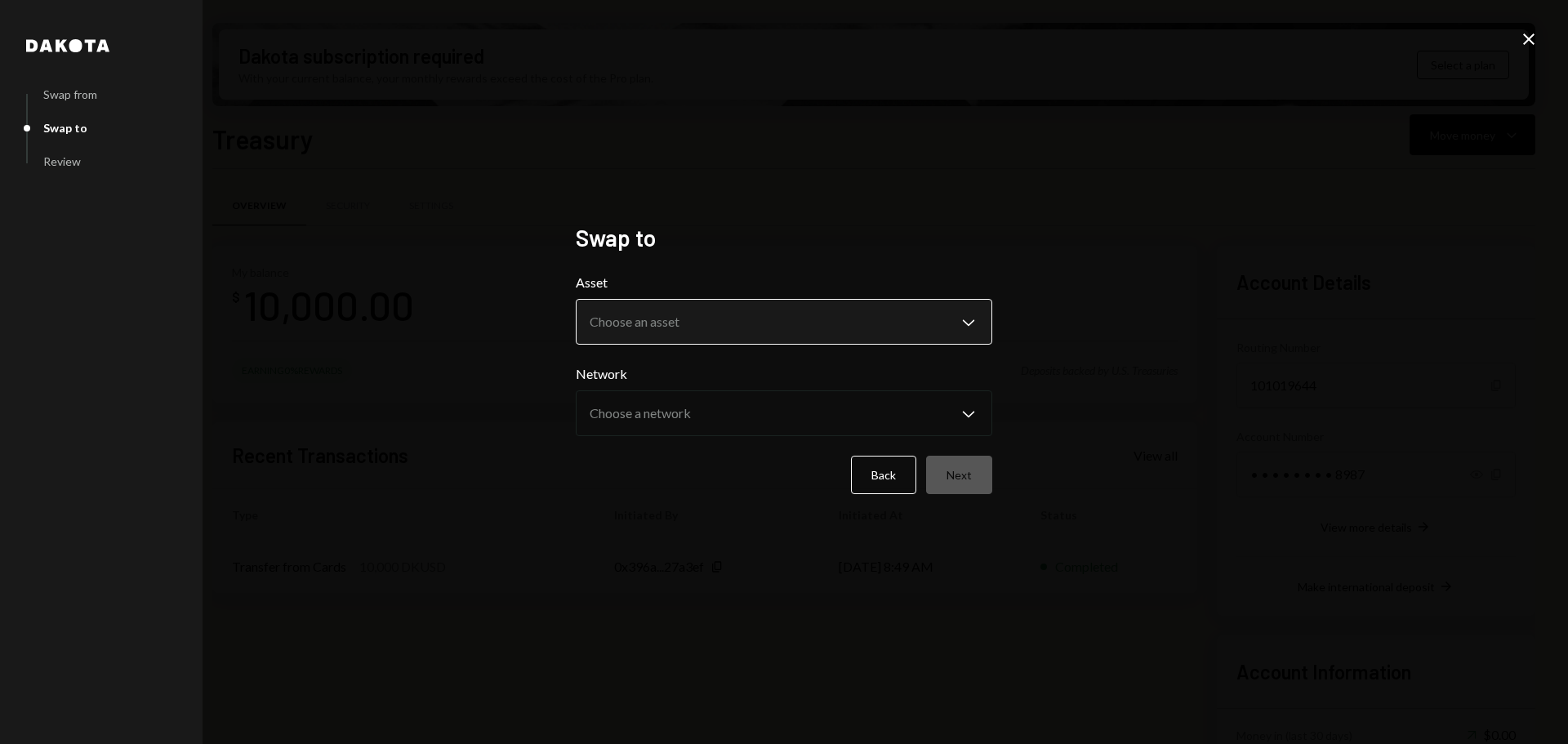
click at [660, 325] on body "G Grass RetailCo L... Caret Down Home Home Inbox Inbox Activities Transactions …" at bounding box center [784, 372] width 1568 height 744
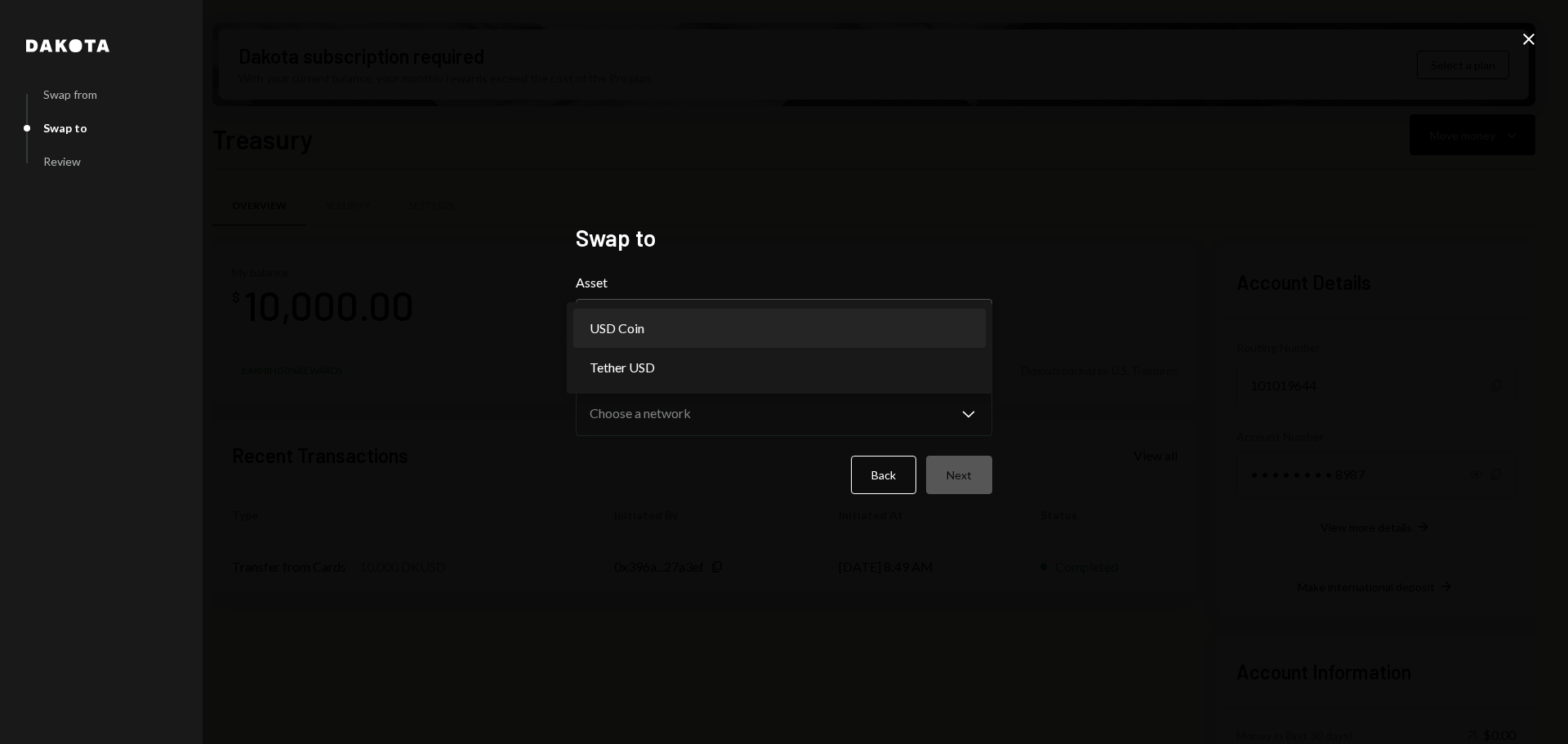
select select "****"
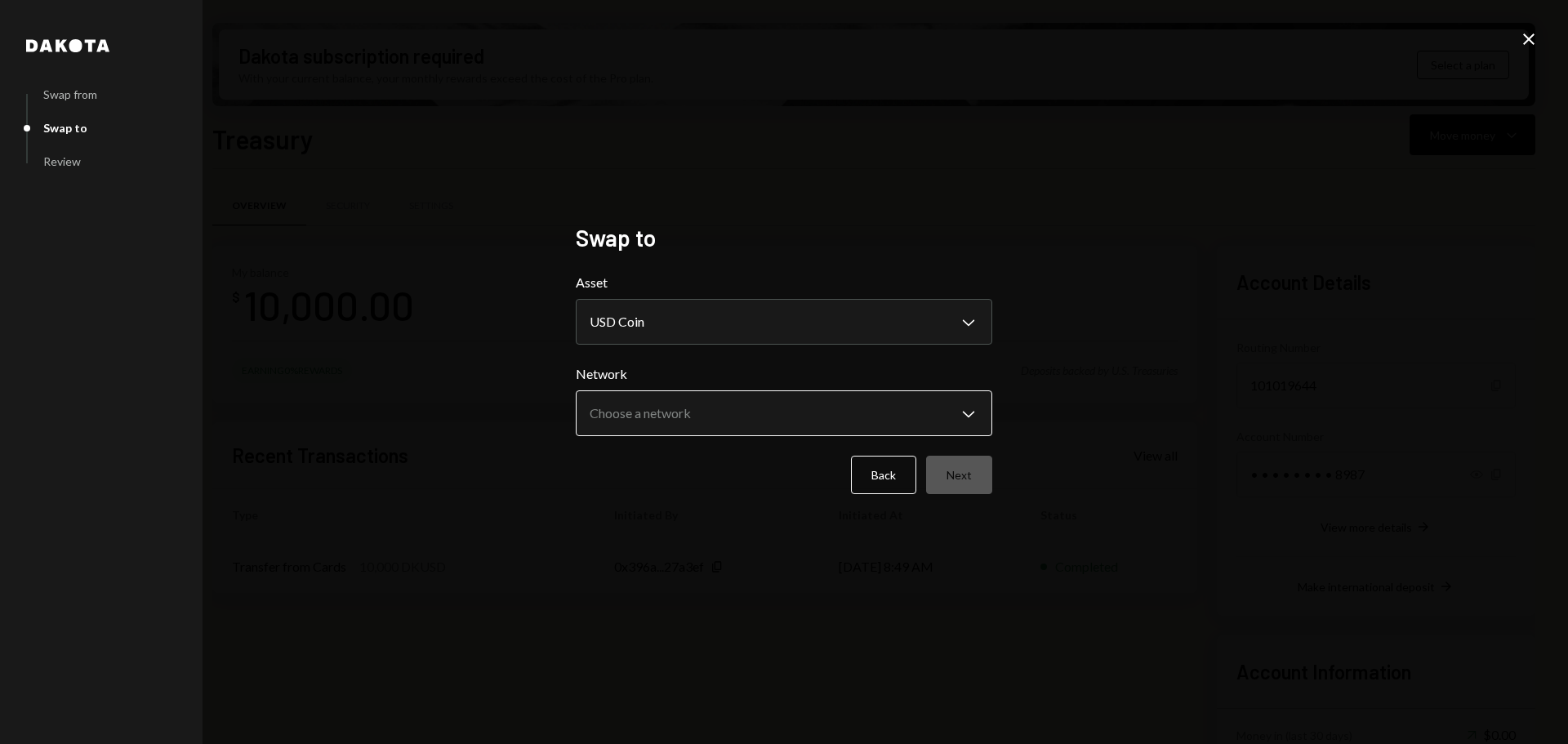
click at [622, 421] on body "G Grass RetailCo L... Caret Down Home Home Inbox Inbox Activities Transactions …" at bounding box center [784, 372] width 1568 height 744
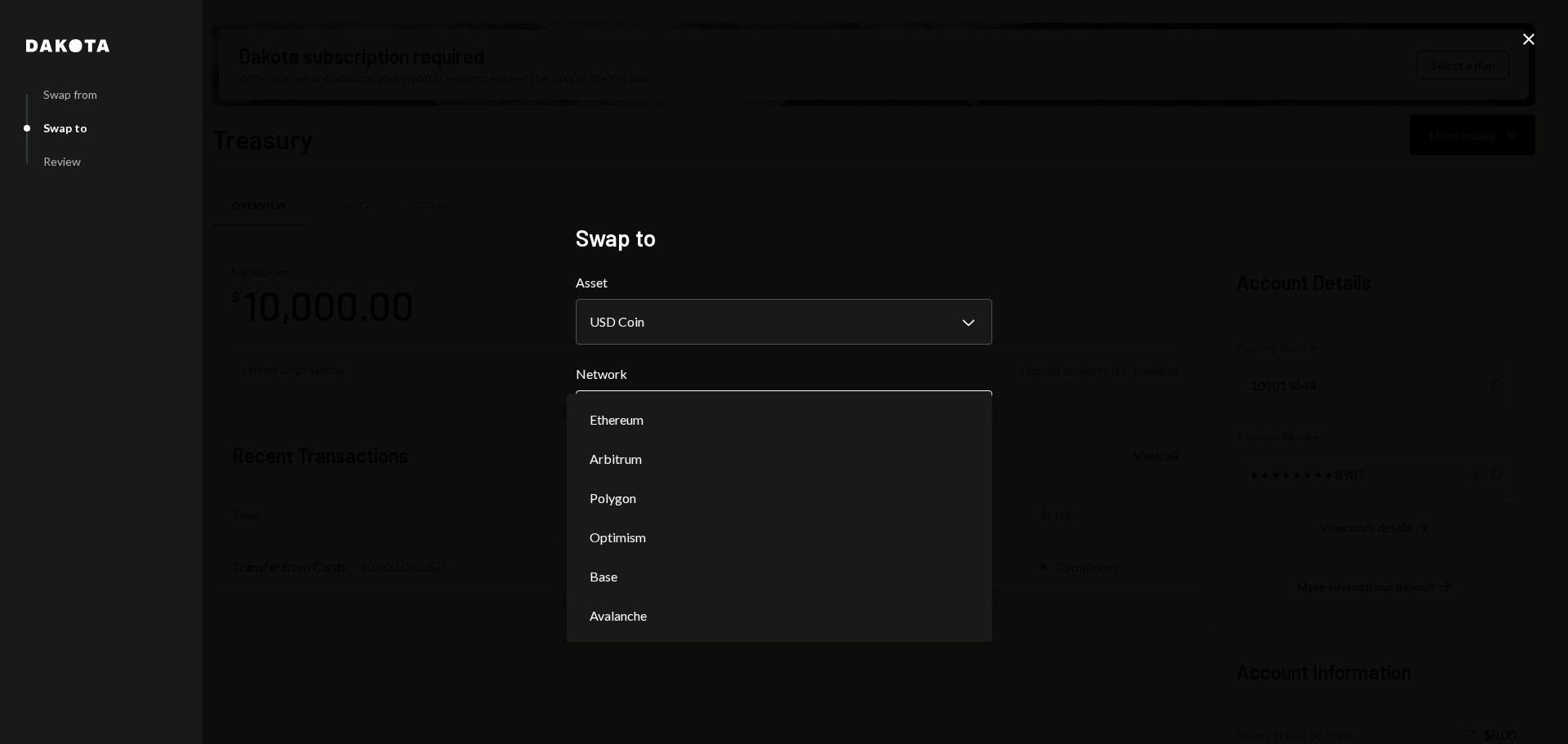
click at [660, 411] on body "G Grass RetailCo L... Caret Down Home Home Inbox Inbox Activities Transactions …" at bounding box center [784, 372] width 1568 height 744
select select "**********"
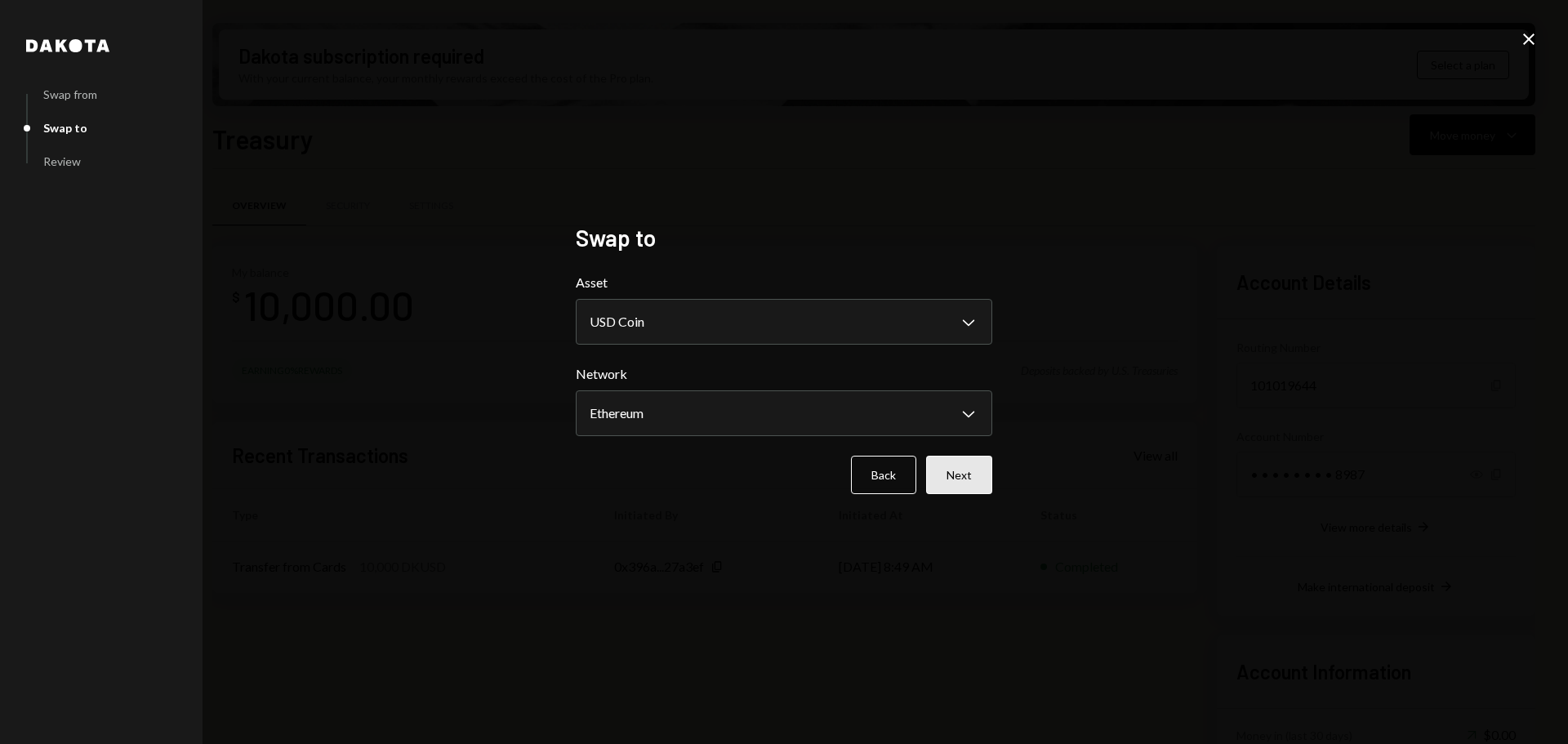
click at [982, 484] on button "Next" at bounding box center [960, 475] width 66 height 39
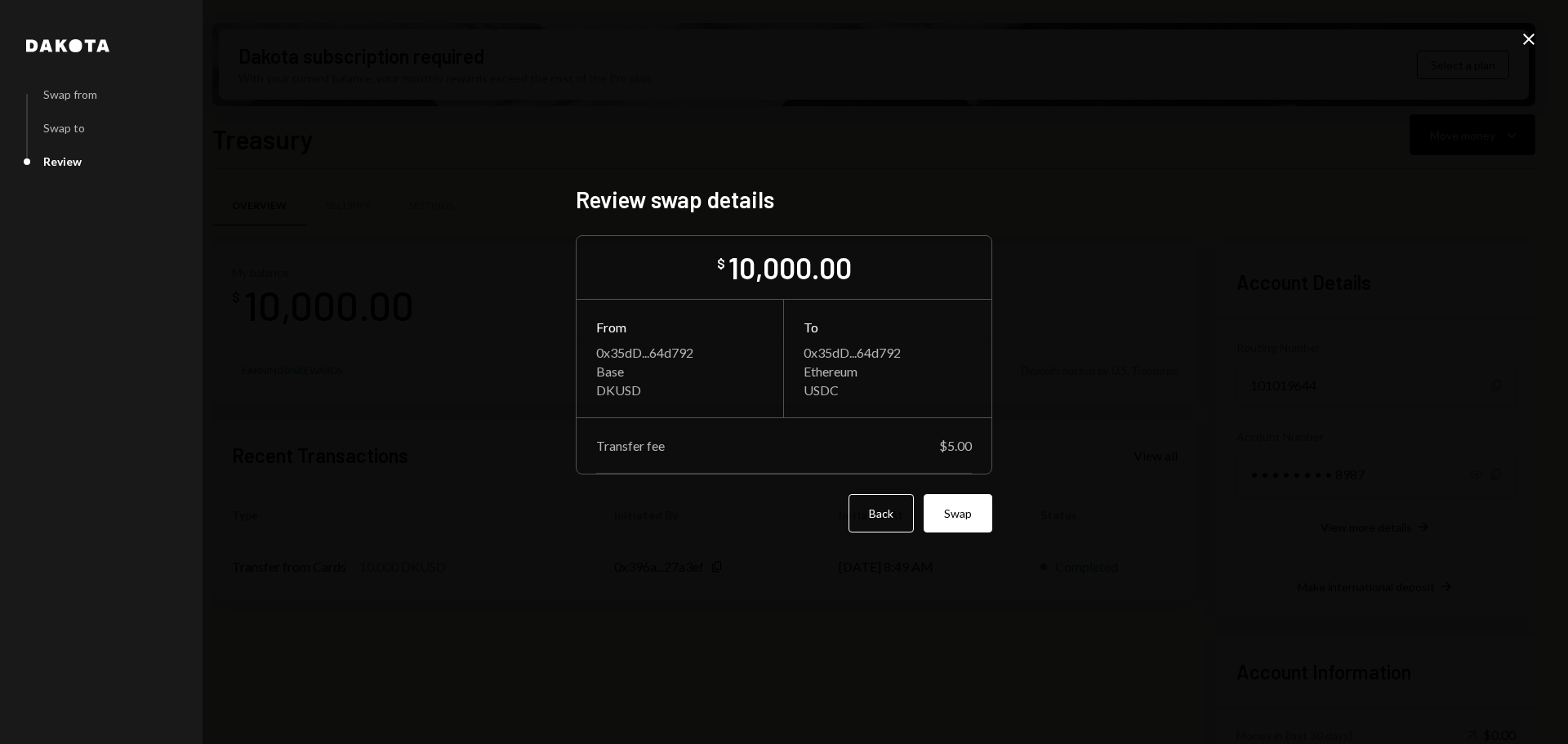
drag, startPoint x: 1531, startPoint y: 32, endPoint x: 1520, endPoint y: 37, distance: 12.1
click at [1530, 32] on icon "Close" at bounding box center [1528, 39] width 19 height 19
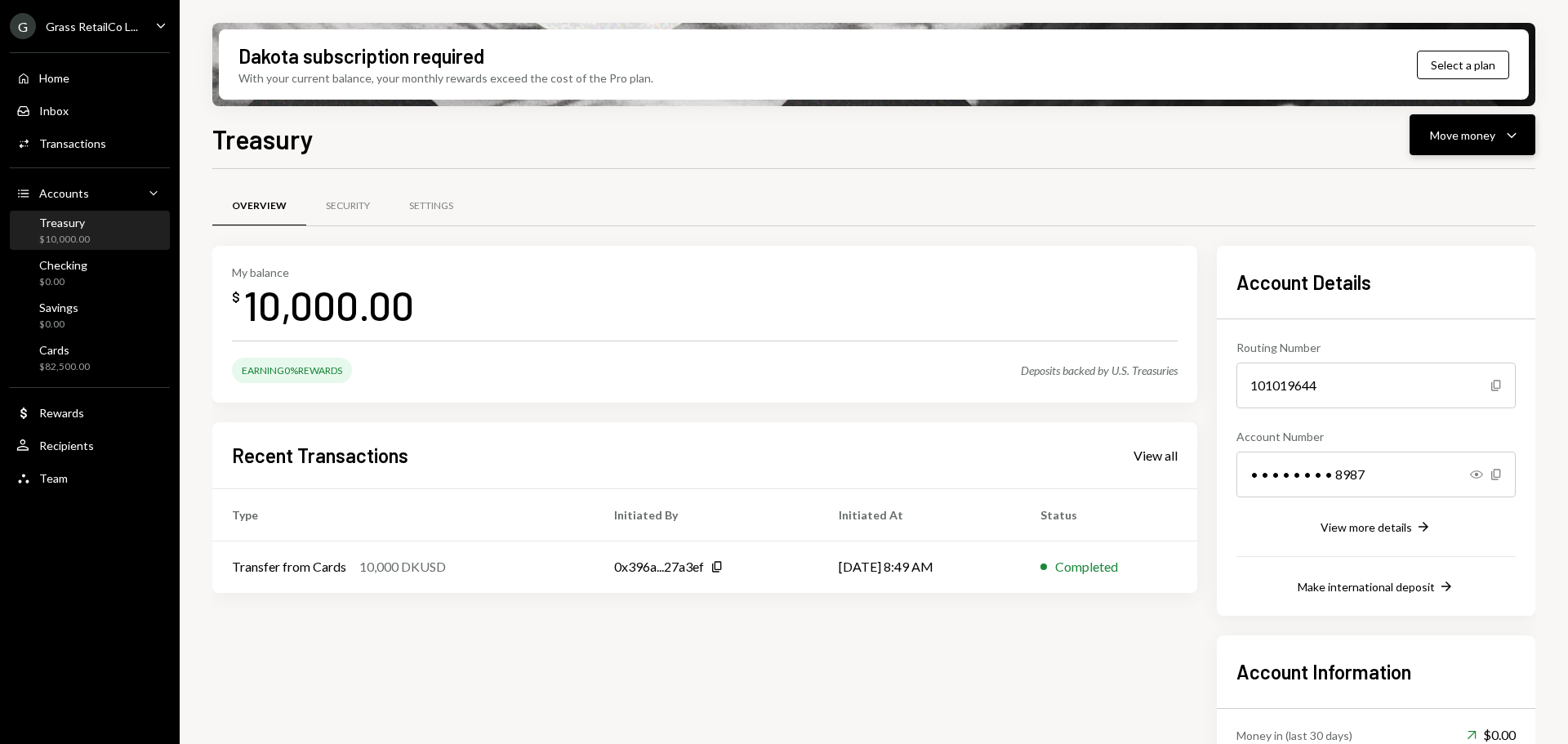
click at [1471, 136] on div "Move money" at bounding box center [1462, 135] width 65 height 18
click at [1405, 188] on div "Send" at bounding box center [1458, 183] width 119 height 18
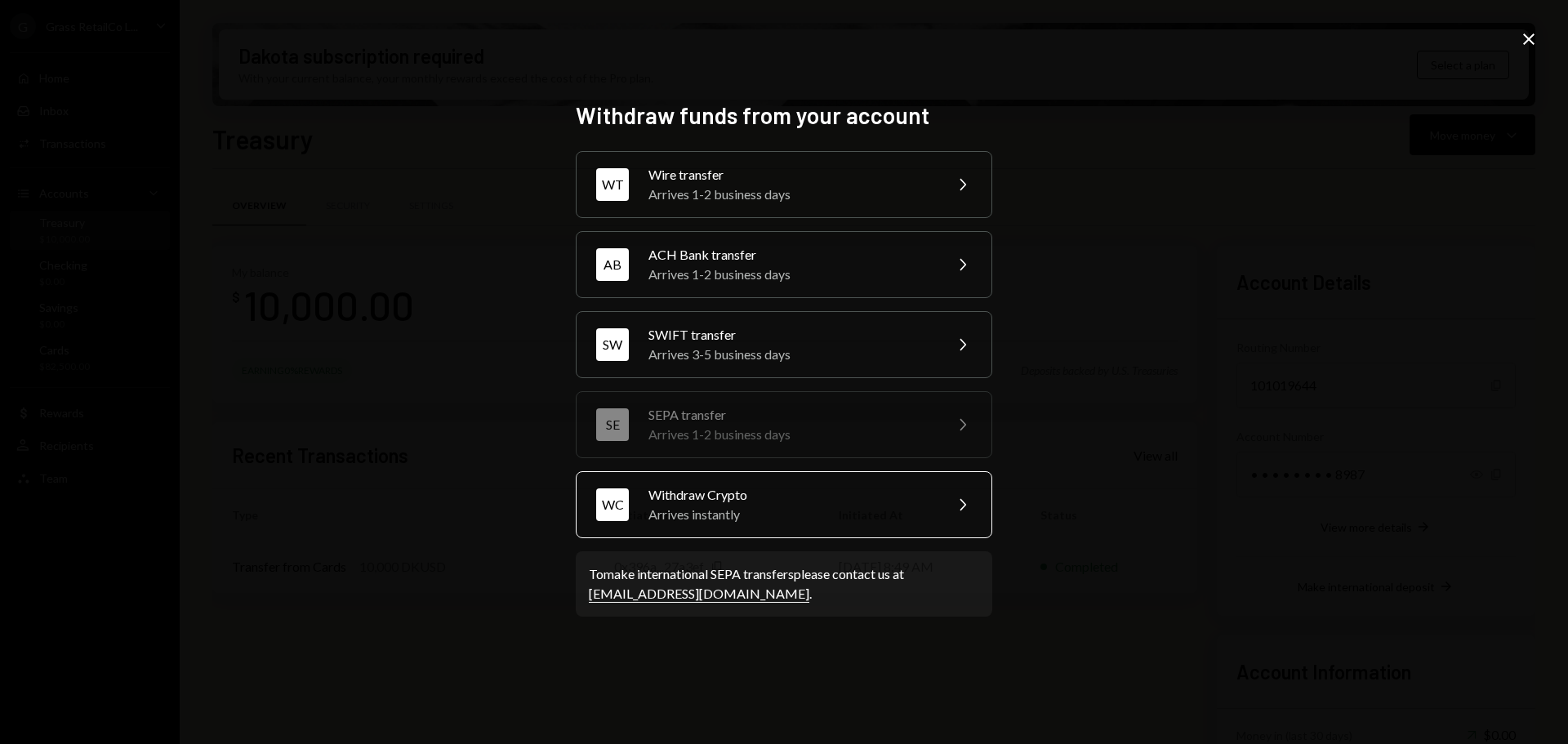
click at [659, 505] on div "Arrives instantly" at bounding box center [790, 514] width 284 height 19
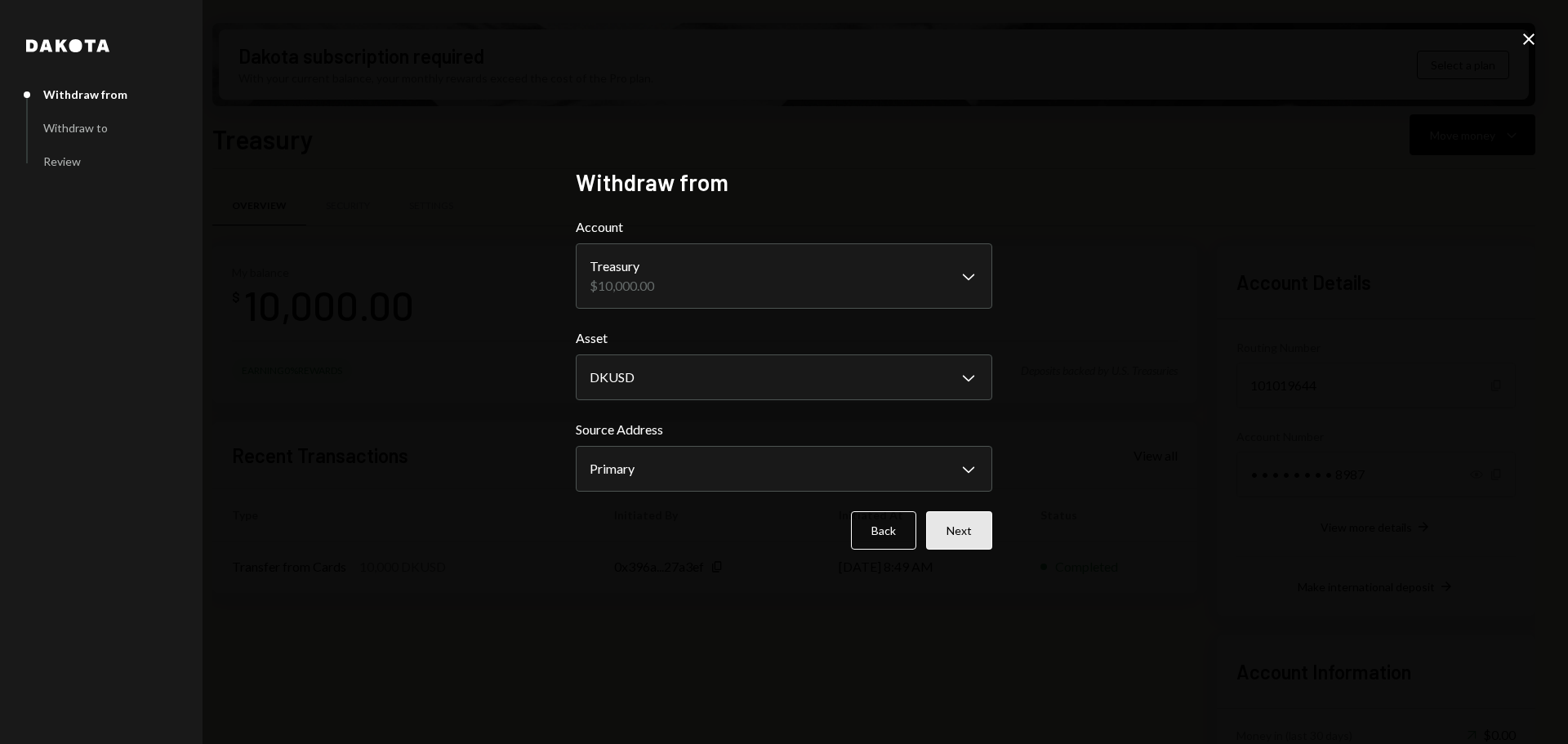
click at [973, 538] on button "Next" at bounding box center [960, 531] width 66 height 39
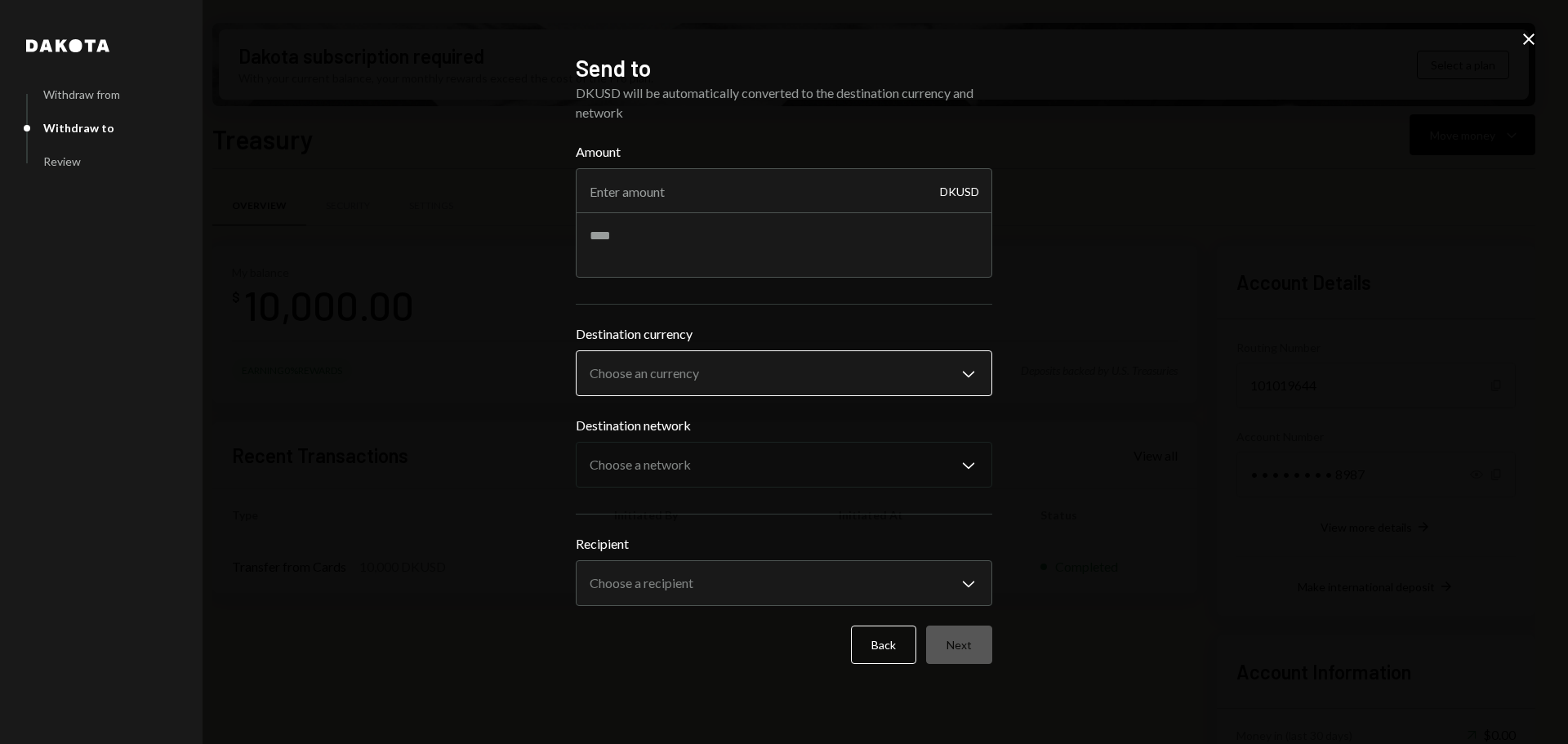
click at [648, 376] on body "G Grass RetailCo L... Caret Down Home Home Inbox Inbox Activities Transactions …" at bounding box center [784, 372] width 1568 height 744
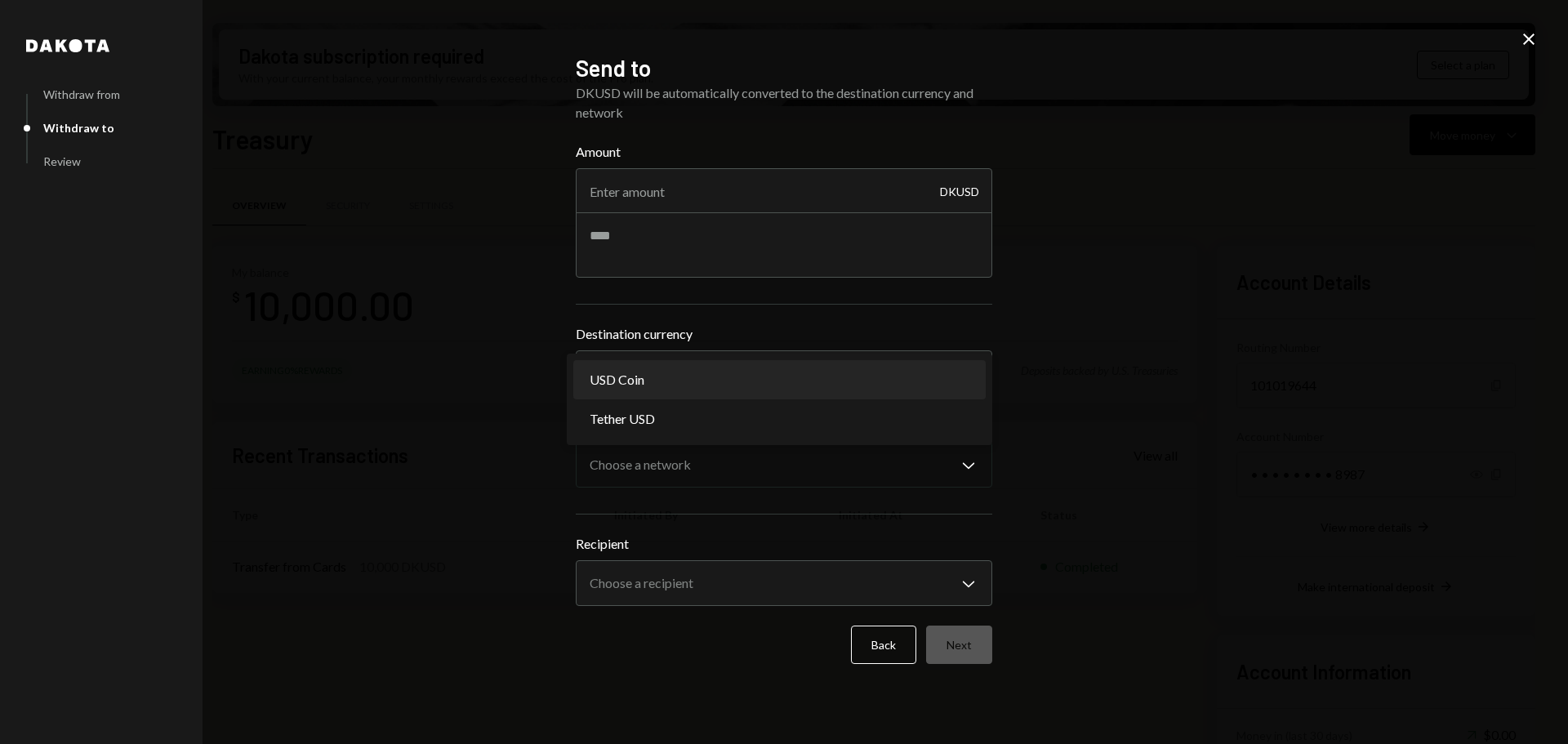
select select "****"
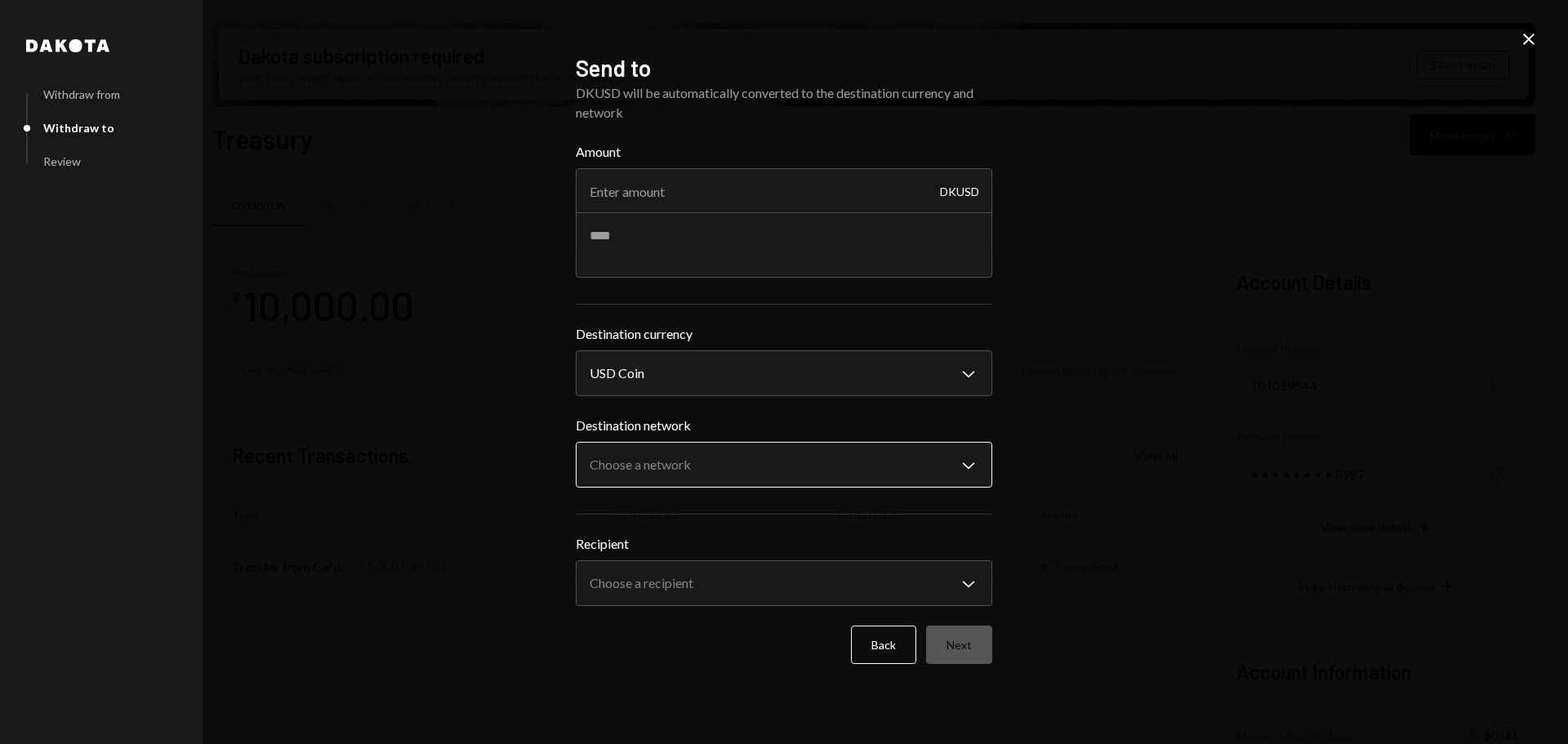
click at [642, 454] on body "G Grass RetailCo L... Caret Down Home Home Inbox Inbox Activities Transactions …" at bounding box center [784, 372] width 1568 height 744
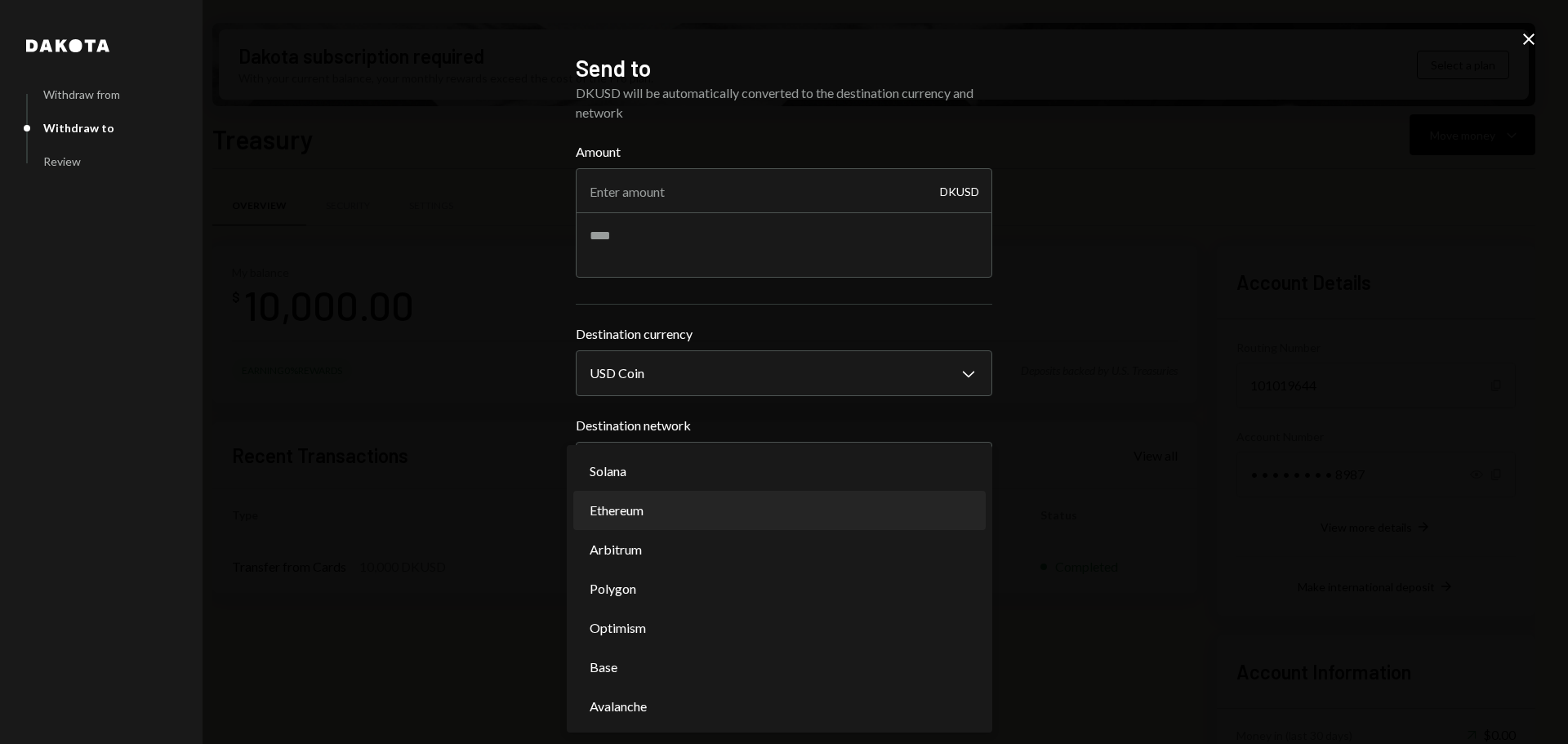
select select "**********"
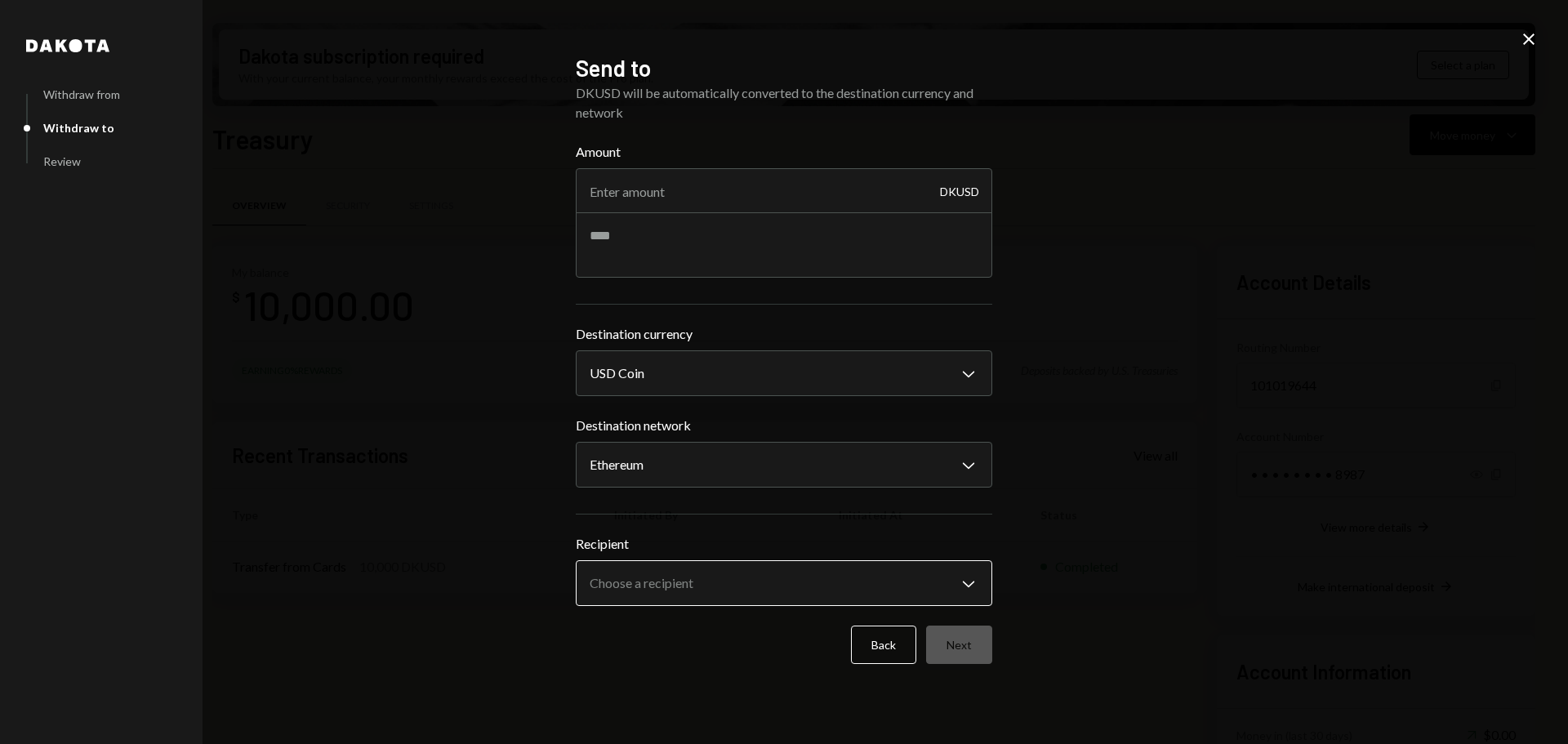
click at [610, 581] on body "G Grass RetailCo L... Caret Down Home Home Inbox Inbox Activities Transactions …" at bounding box center [784, 372] width 1568 height 744
select select "**********"
click at [663, 197] on input "Amount" at bounding box center [784, 192] width 417 height 46
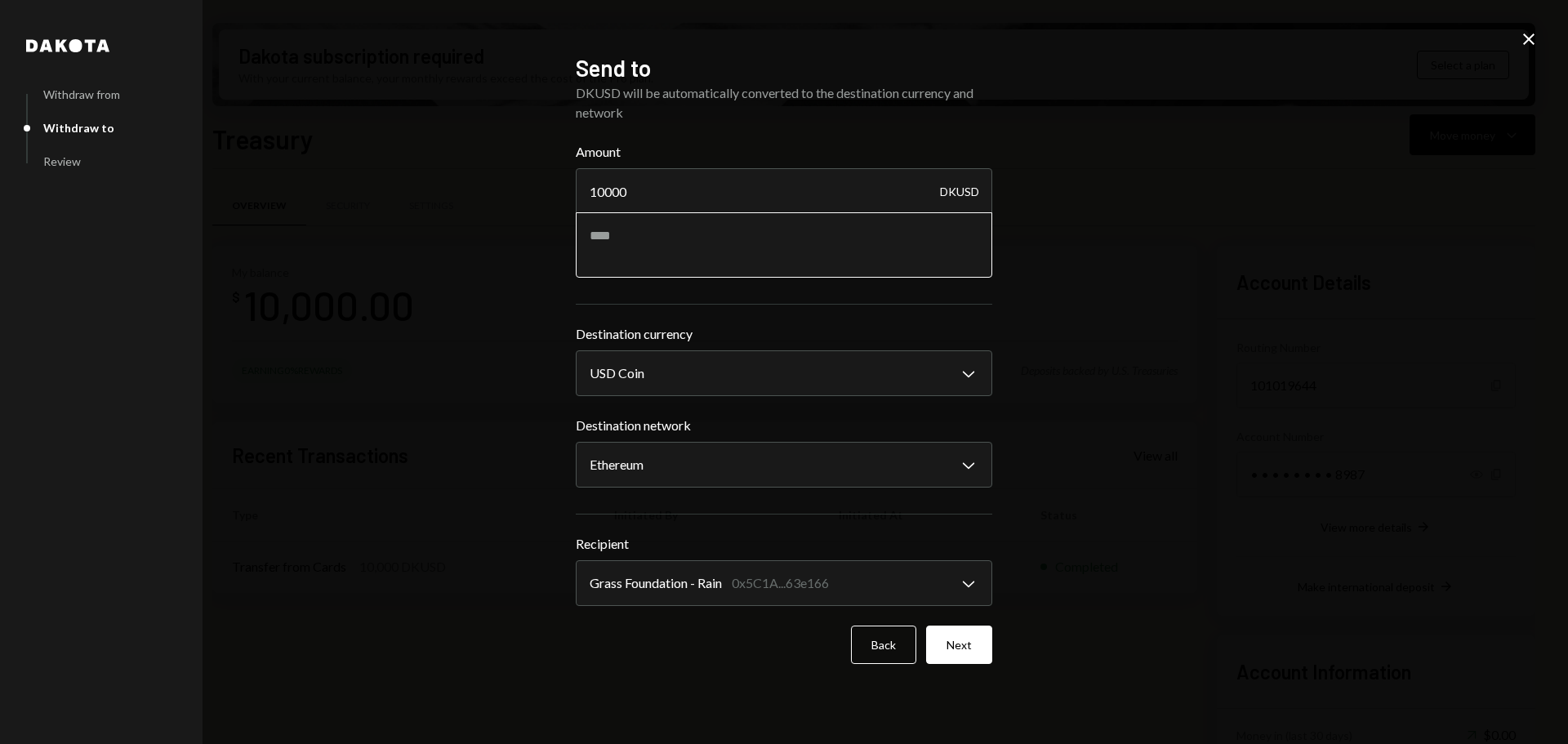
type input "10000"
click at [640, 237] on textarea at bounding box center [784, 244] width 417 height 65
type textarea "**********"
click at [961, 640] on button "Next" at bounding box center [960, 645] width 66 height 39
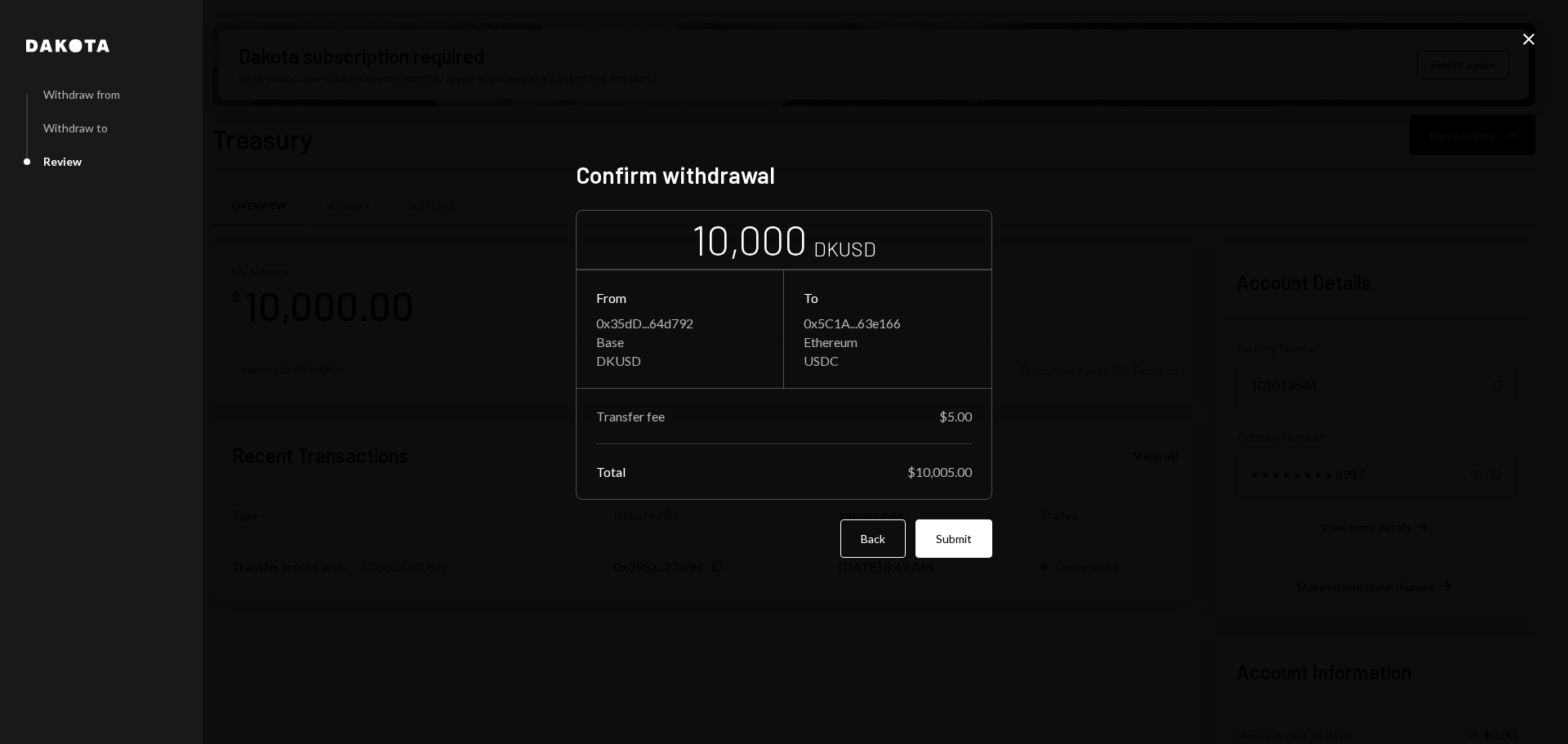
click at [967, 532] on button "Submit" at bounding box center [953, 538] width 77 height 39
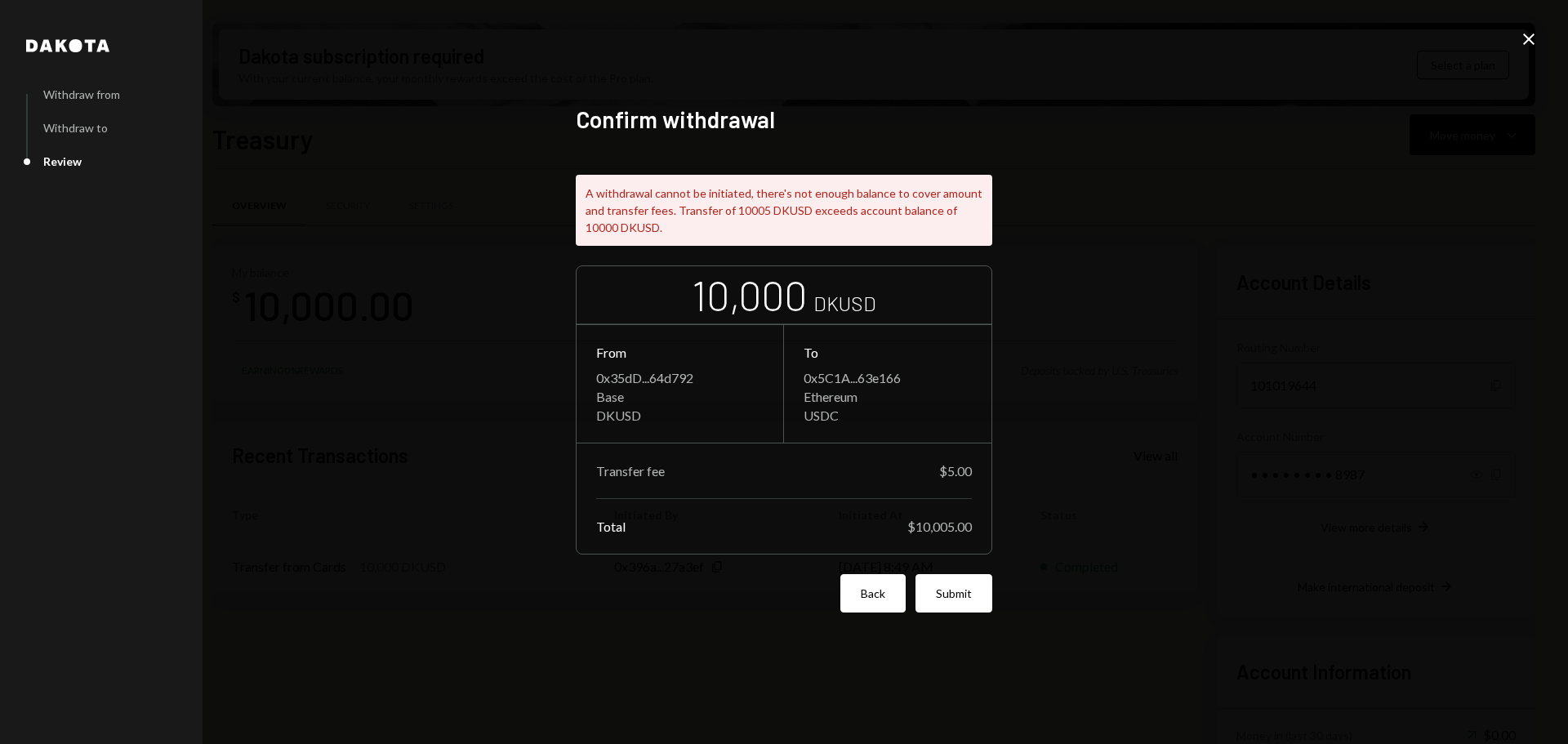
click at [866, 580] on button "Back" at bounding box center [873, 594] width 65 height 39
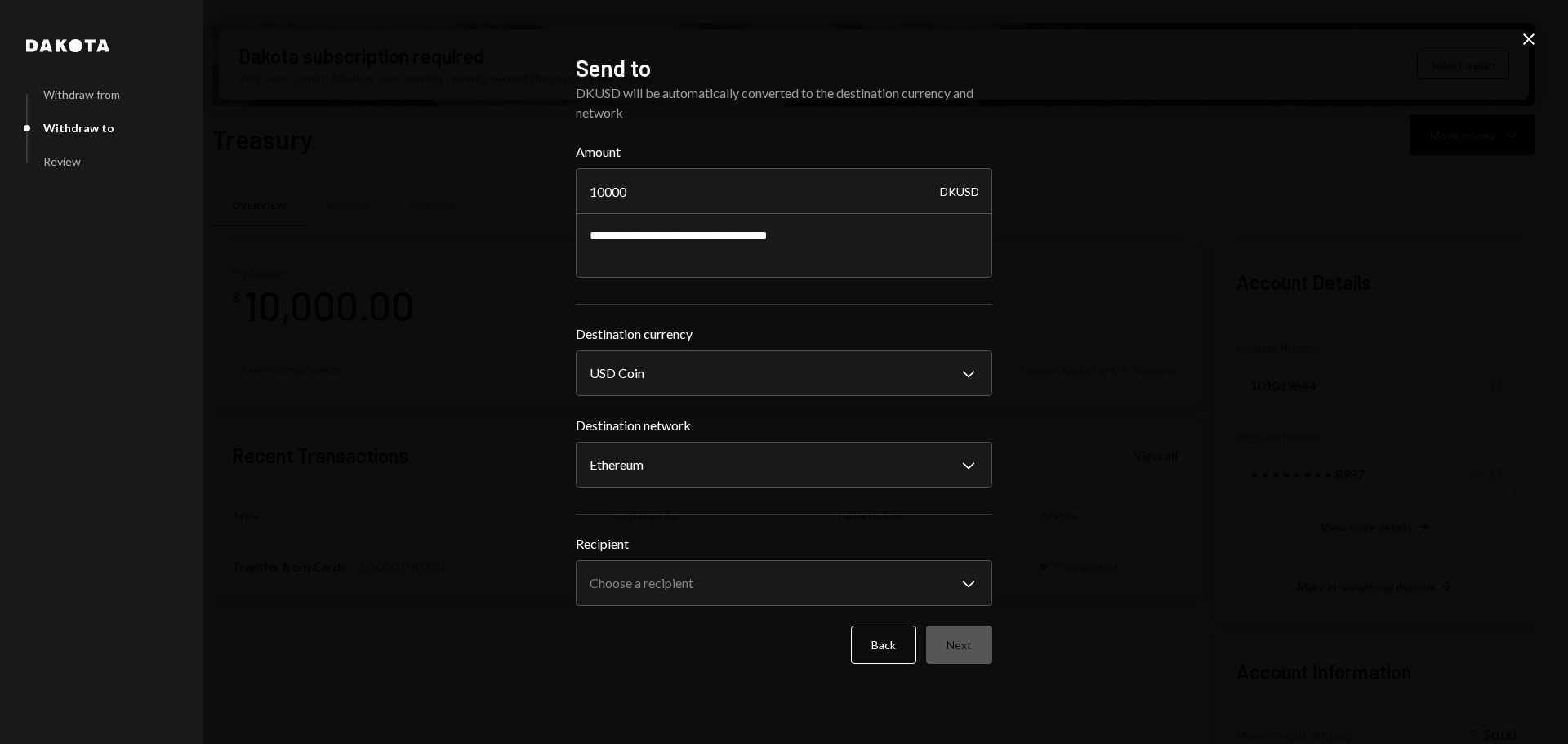
drag, startPoint x: 607, startPoint y: 187, endPoint x: 534, endPoint y: 190, distance: 73.1
click at [534, 190] on div "**********" at bounding box center [784, 372] width 1568 height 744
type input "9995"
click at [1222, 488] on div "**********" at bounding box center [784, 372] width 1568 height 744
click at [662, 576] on body "G Grass RetailCo L... Caret Down Home Home Inbox Inbox Activities Transactions …" at bounding box center [784, 372] width 1568 height 744
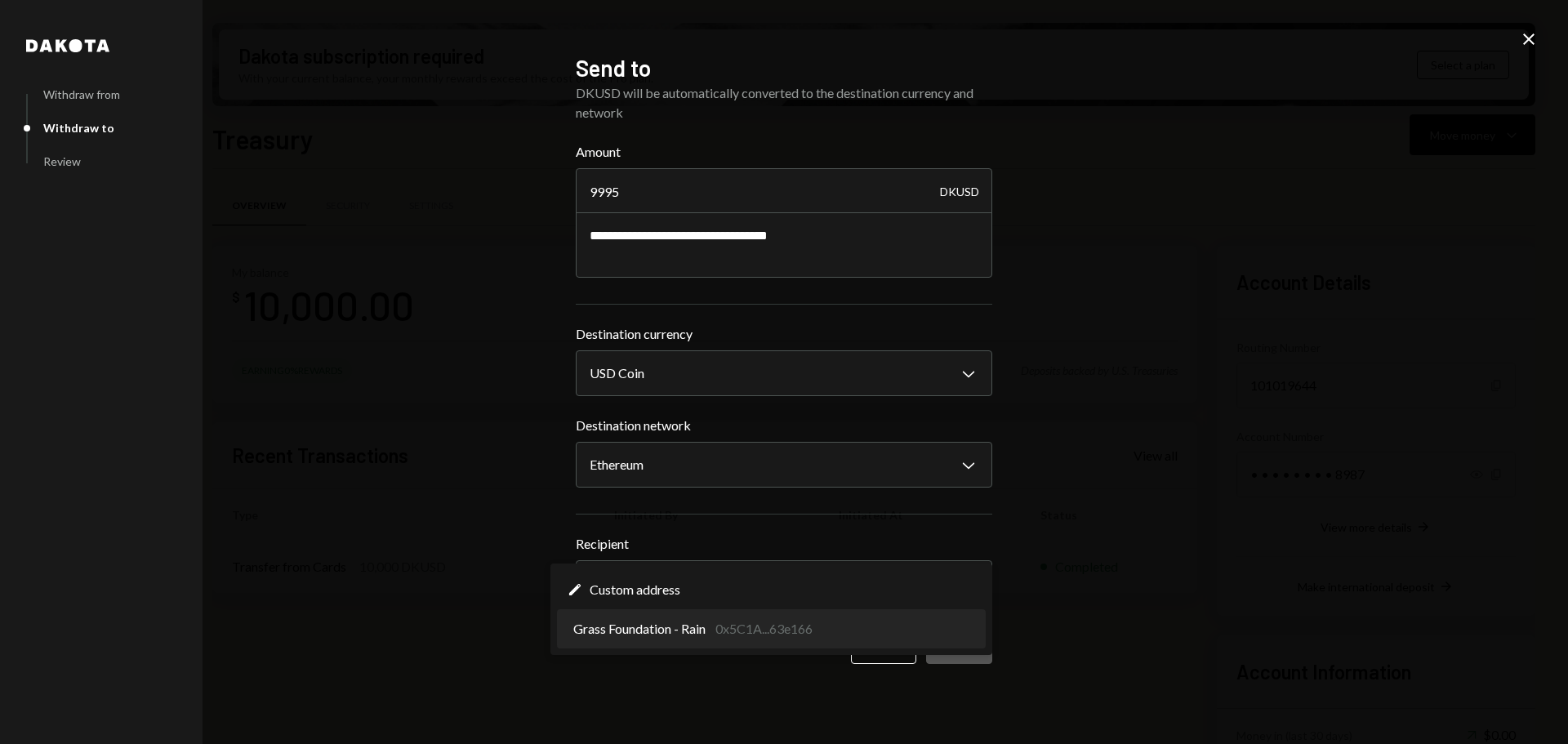
select select "**********"
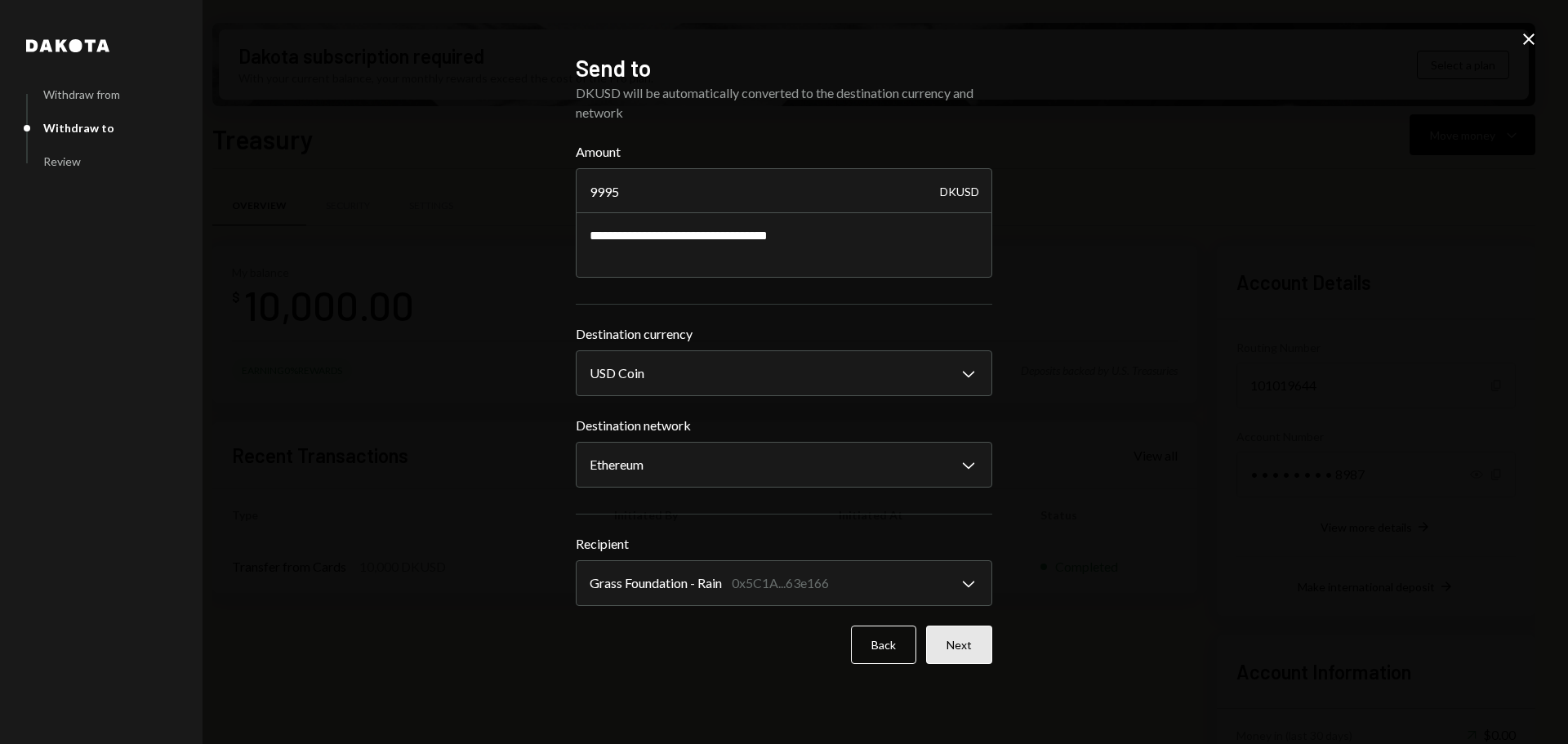
click at [975, 645] on button "Next" at bounding box center [960, 645] width 66 height 39
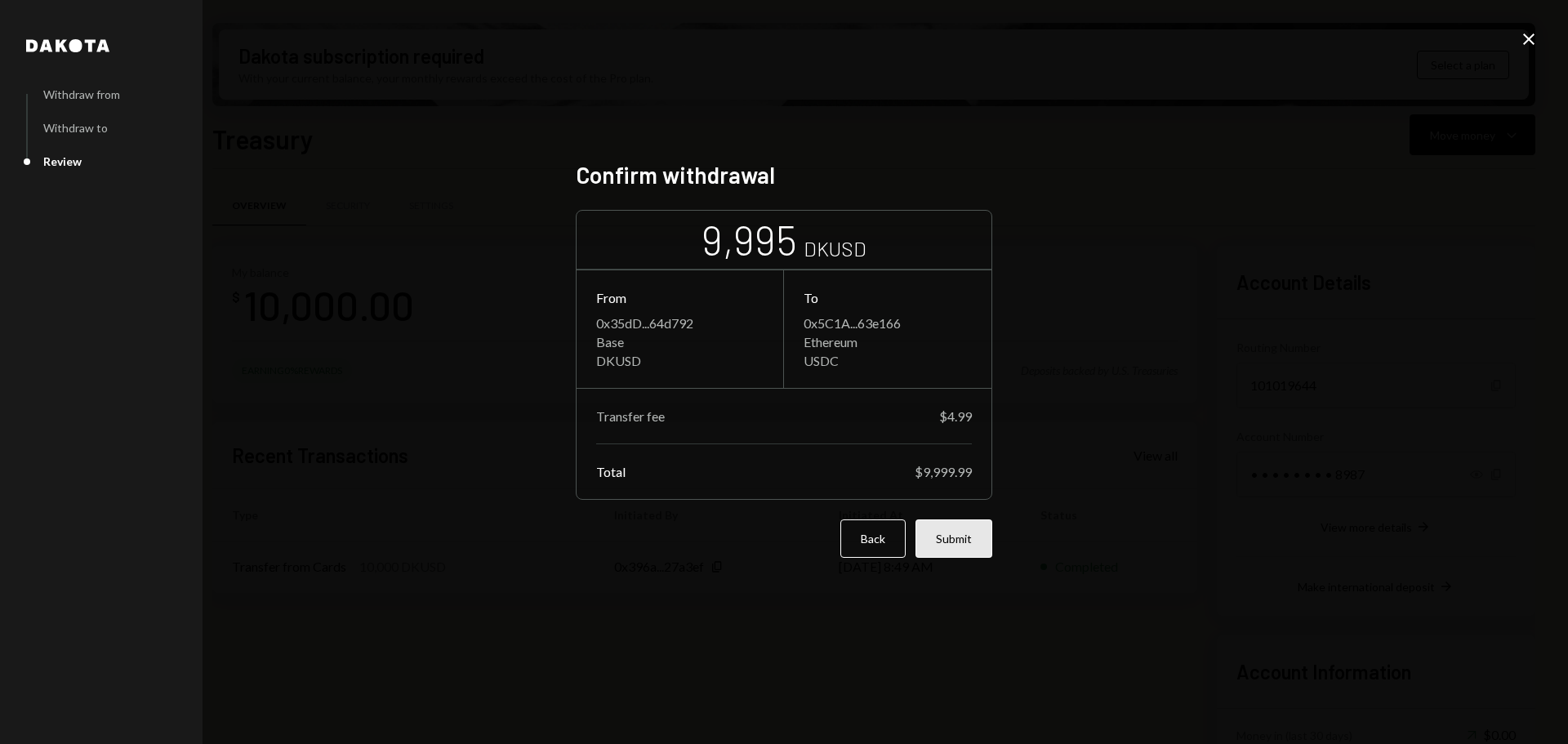
click at [948, 542] on button "Submit" at bounding box center [953, 538] width 77 height 39
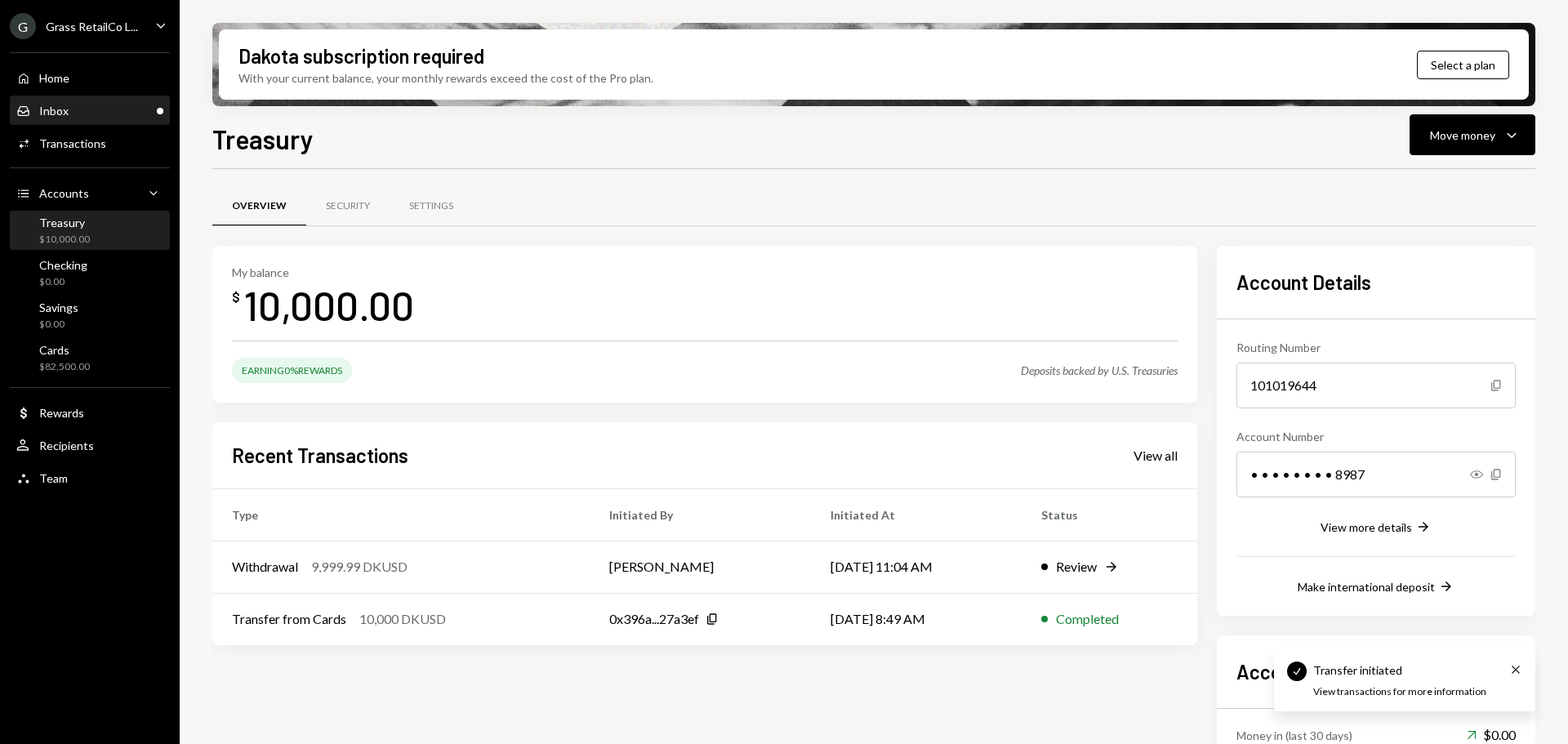
click at [63, 123] on div "Inbox Inbox" at bounding box center [89, 111] width 147 height 28
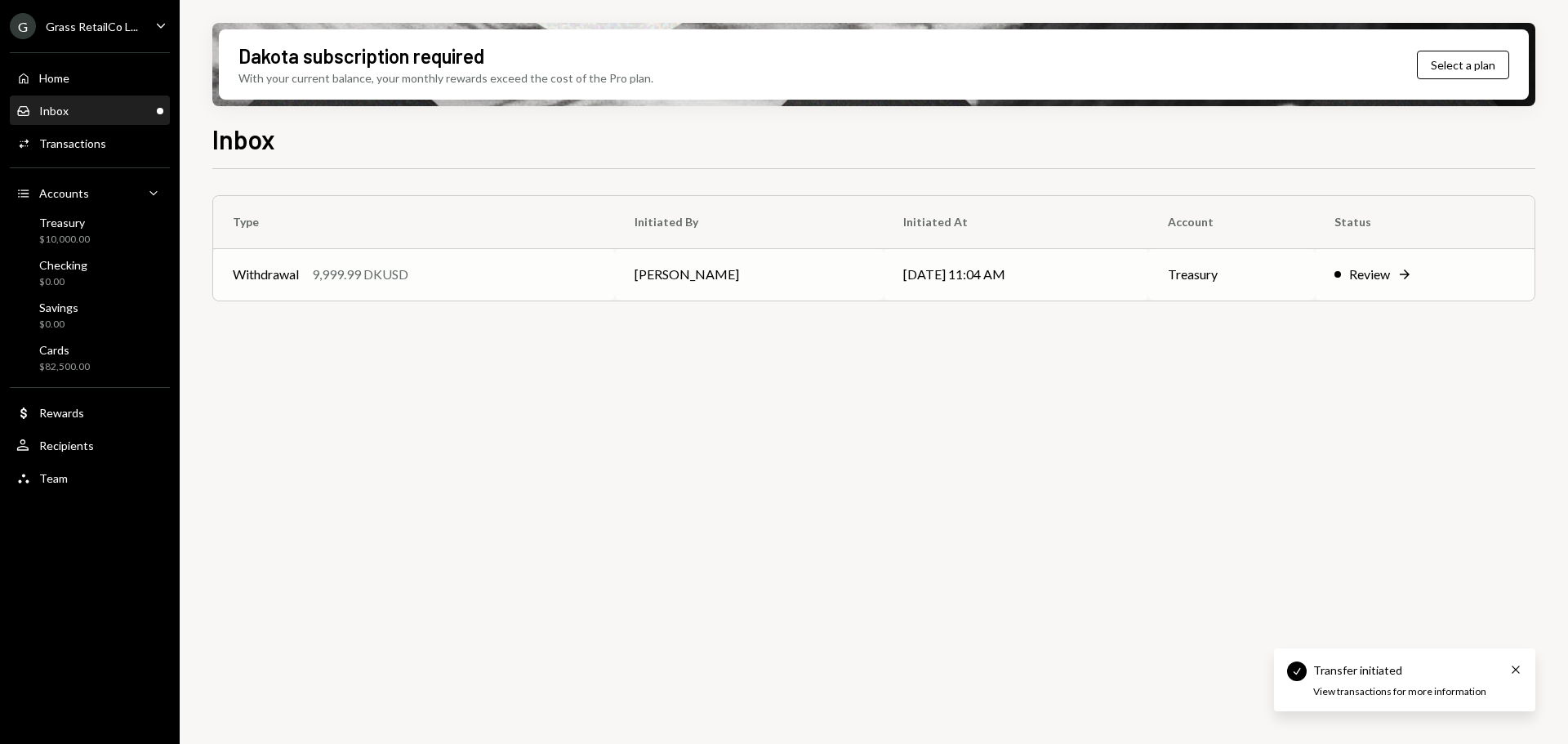
click at [615, 268] on td "Withdrawal 9,999.99 DKUSD" at bounding box center [414, 274] width 402 height 53
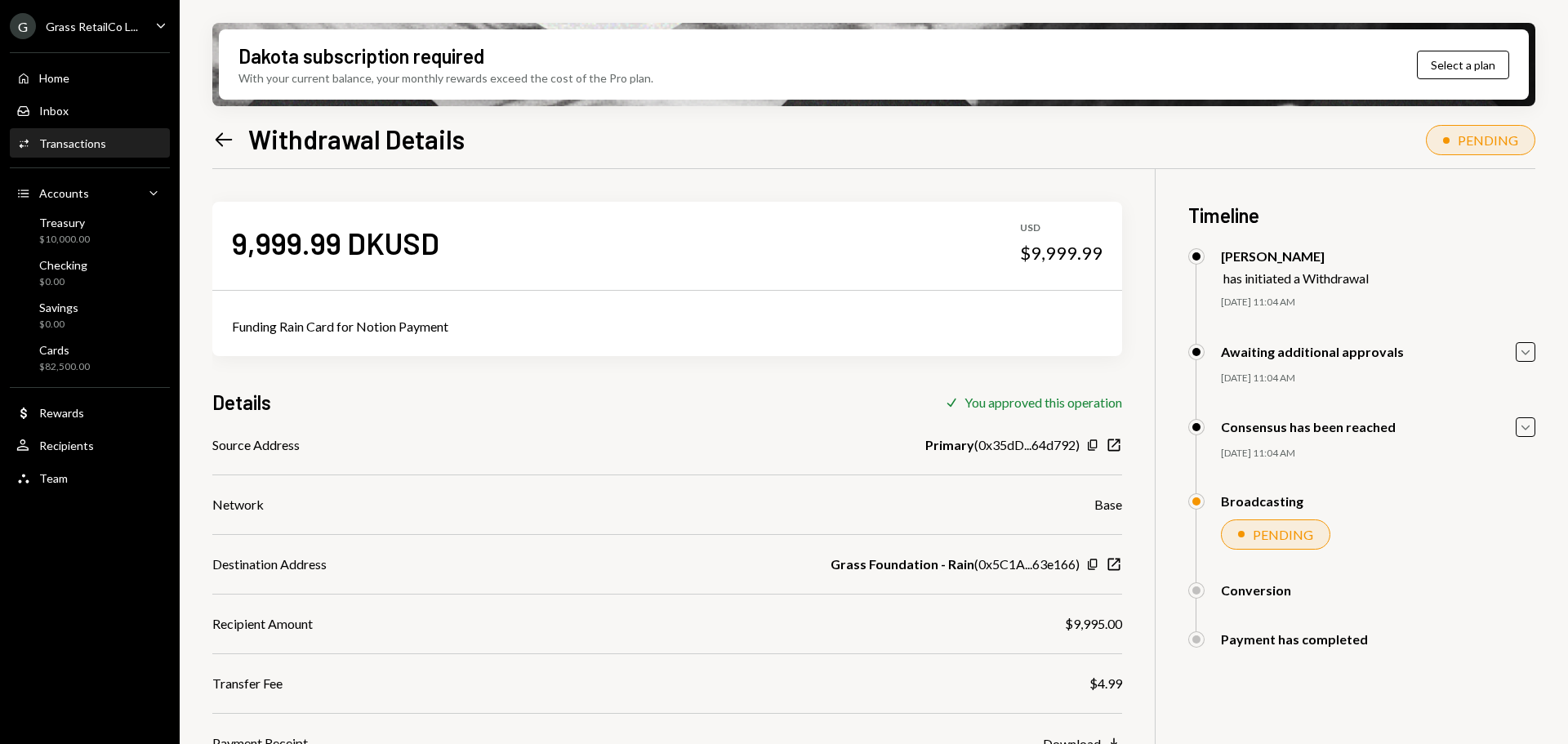
click at [216, 130] on icon "Left Arrow" at bounding box center [223, 139] width 23 height 23
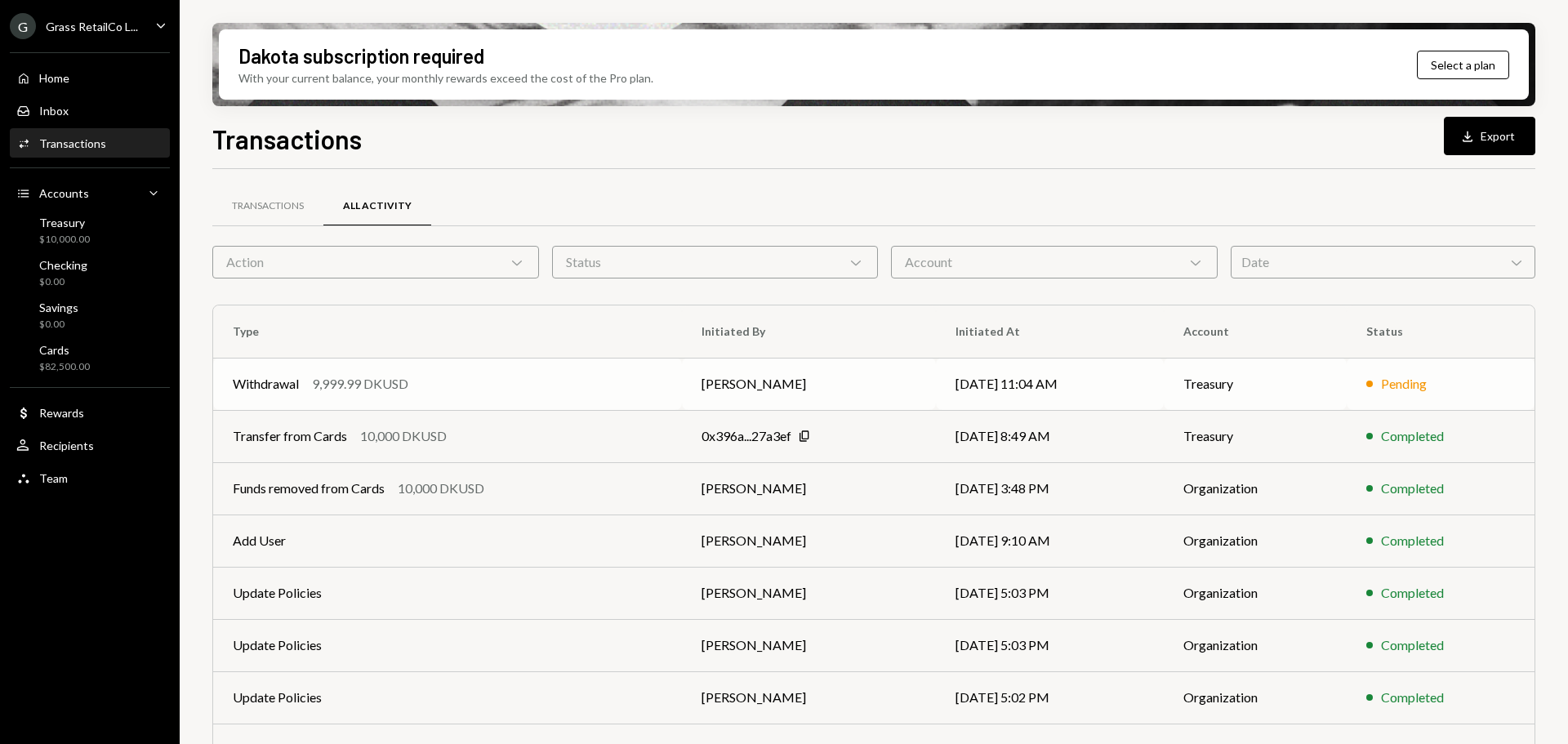
click at [397, 399] on td "Withdrawal 9,999.99 DKUSD" at bounding box center [447, 384] width 469 height 53
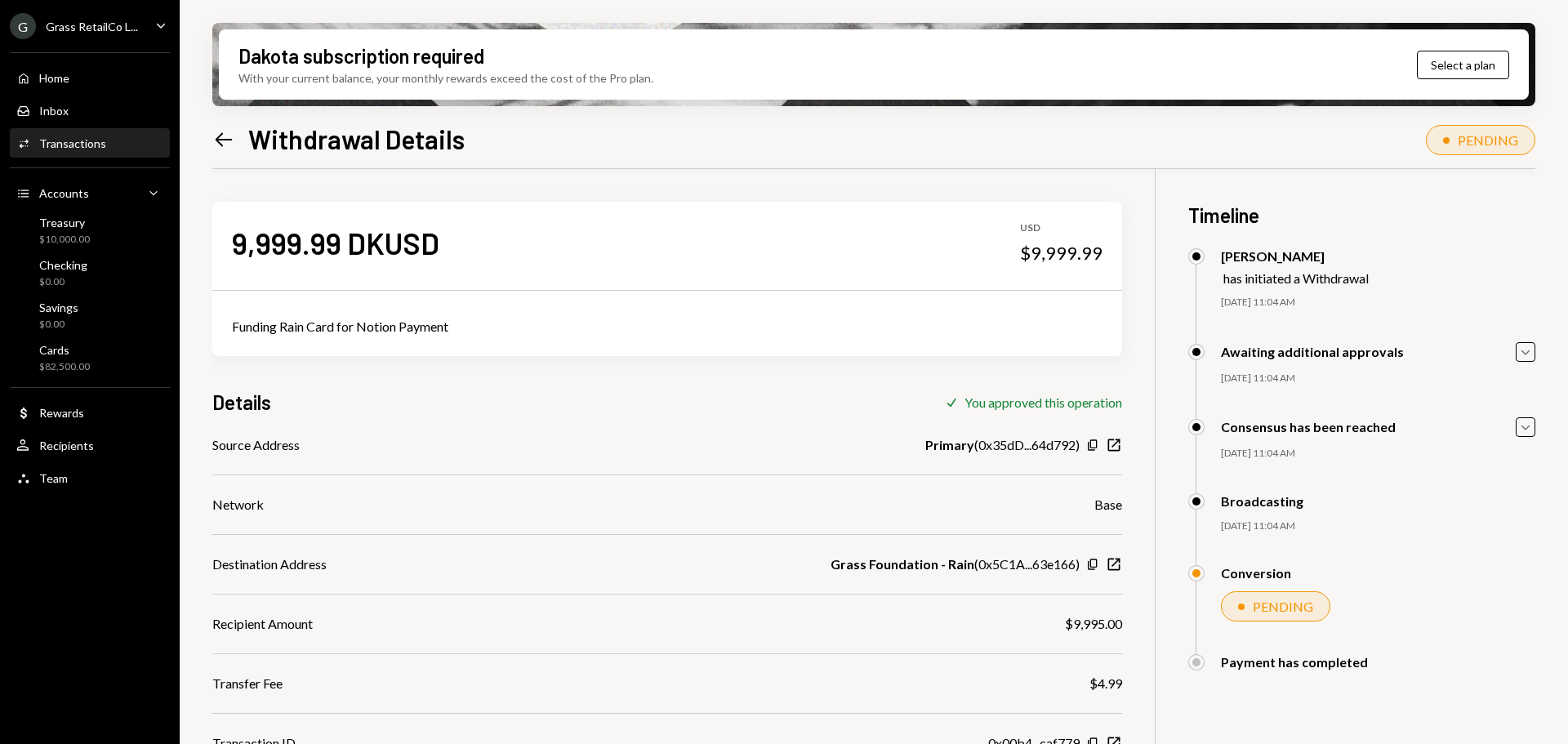
scroll to position [131, 0]
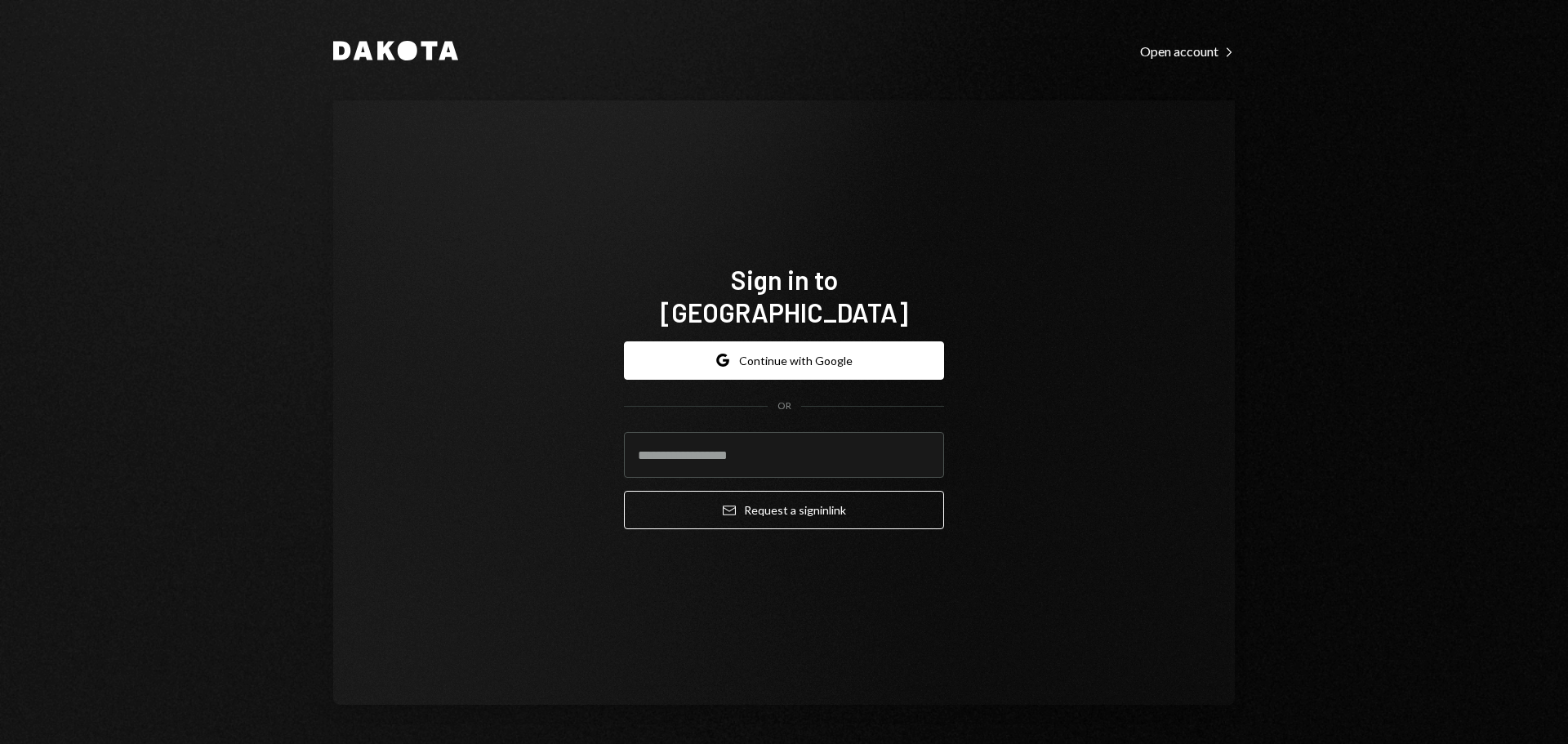
click at [723, 204] on div "Sign in to [GEOGRAPHIC_DATA] Google Continue with Google OR Email Request a sig…" at bounding box center [784, 403] width 902 height 605
